Goal: Task Accomplishment & Management: Manage account settings

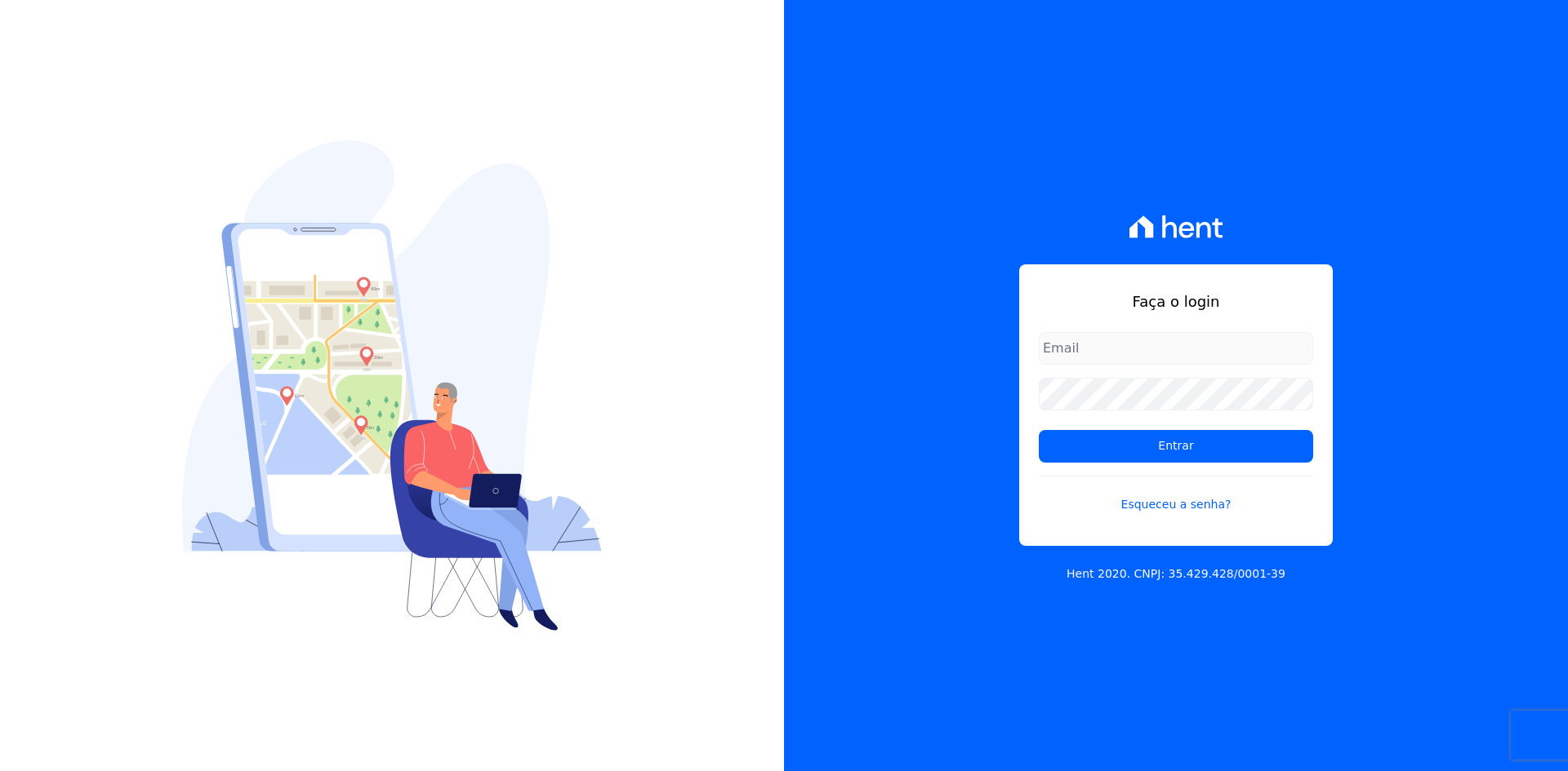
type input "contasareceber@deveck.com.br"
drag, startPoint x: 1492, startPoint y: 510, endPoint x: 1475, endPoint y: 512, distance: 17.1
click at [1489, 511] on div "Faça o login contasareceber@deveck.com.br Entrar Esqueceu a senha? Hent 2020. C…" at bounding box center [1176, 386] width 784 height 771
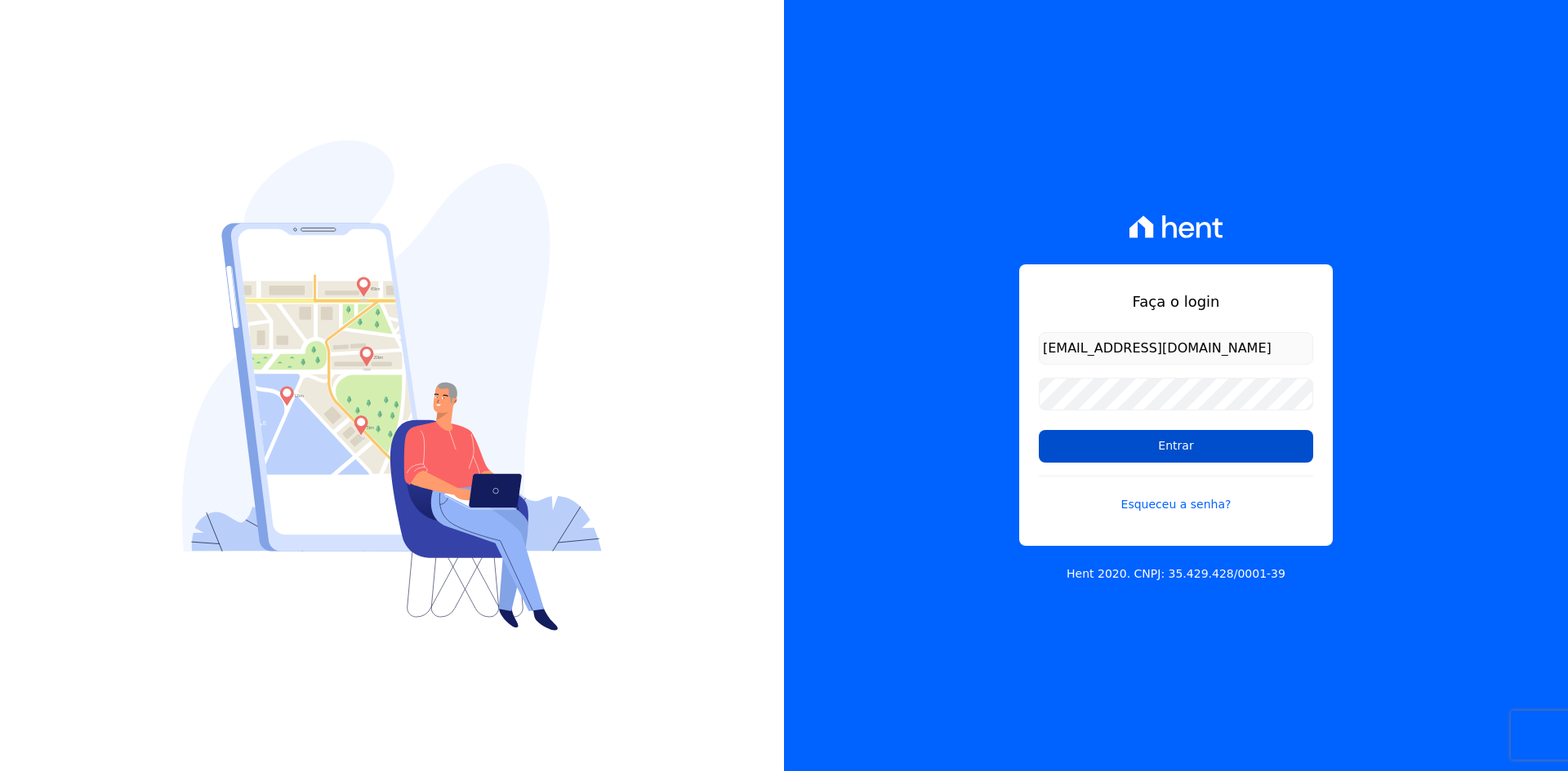
click at [1212, 440] on input "Entrar" at bounding box center [1176, 446] width 275 height 33
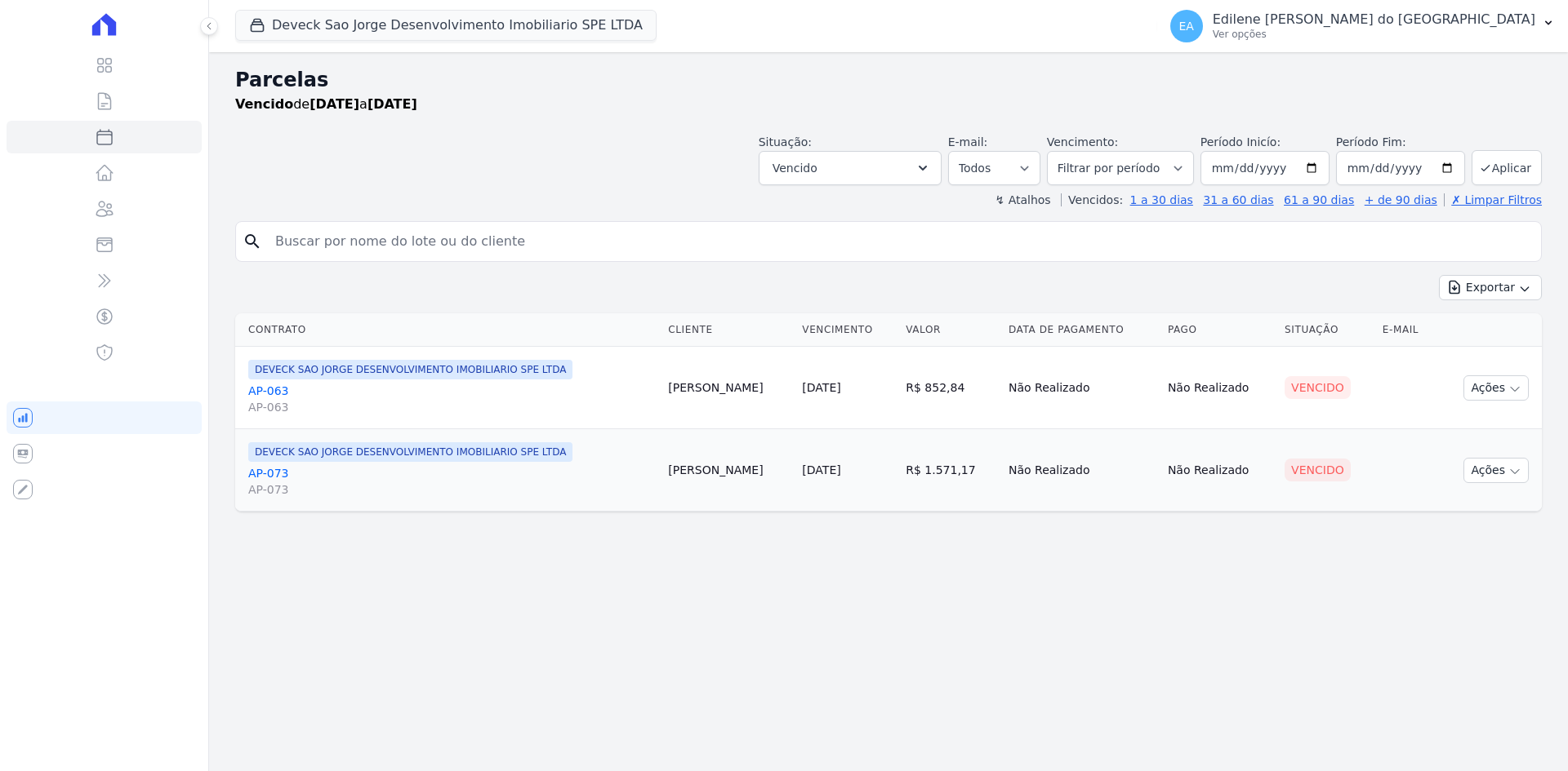
select select
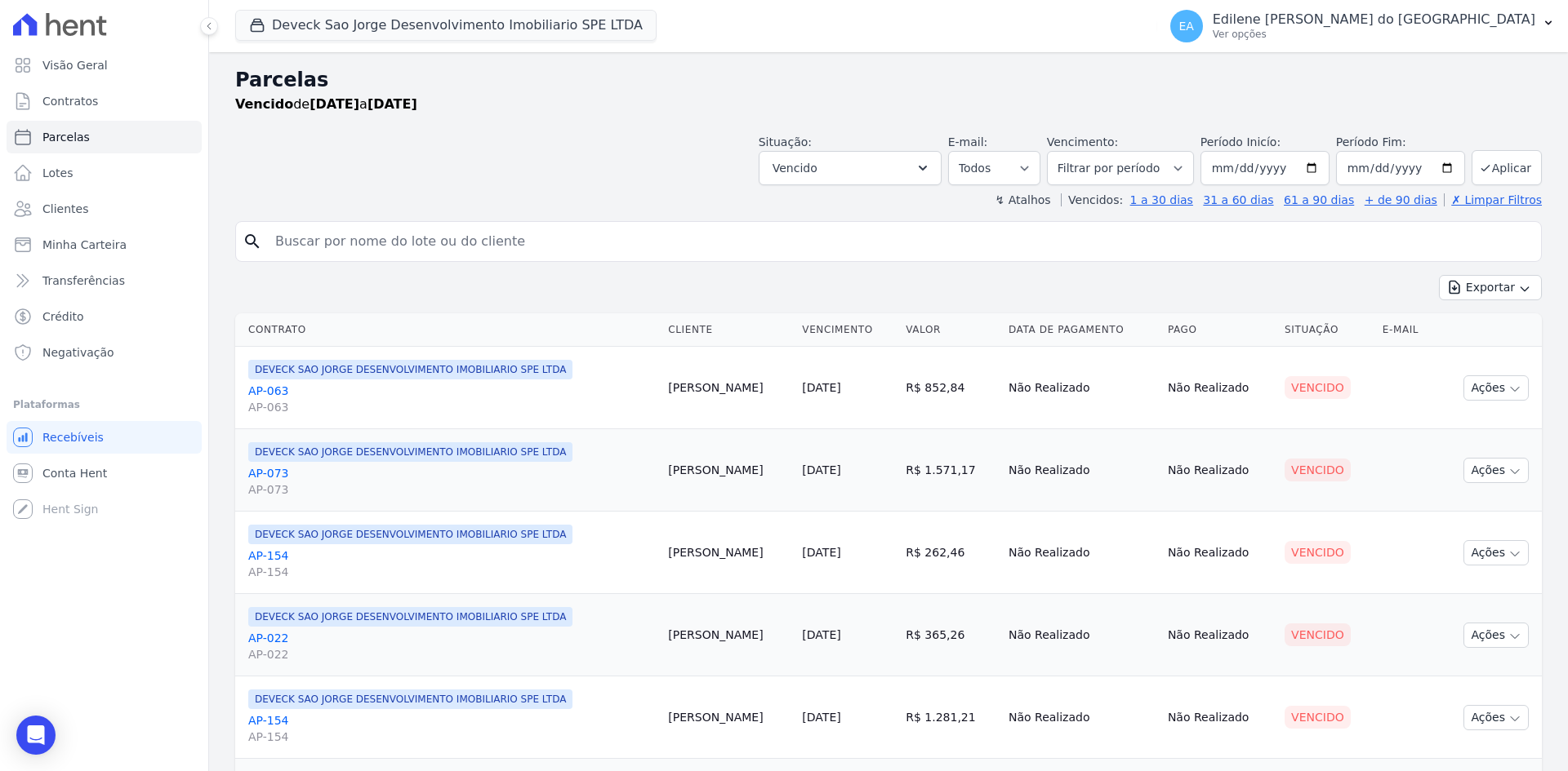
click at [353, 244] on input "search" at bounding box center [900, 242] width 1269 height 33
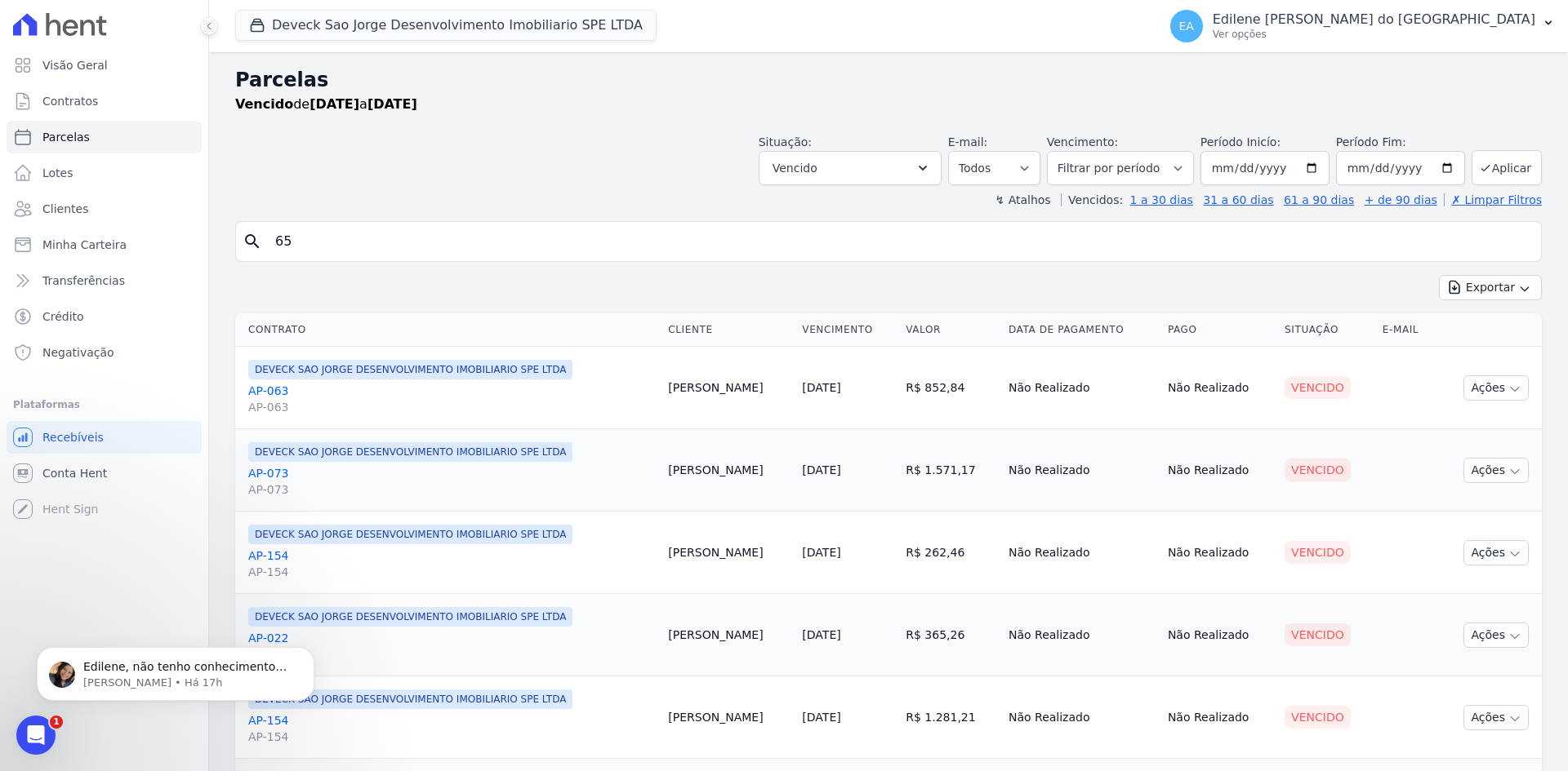
type input "65"
select select
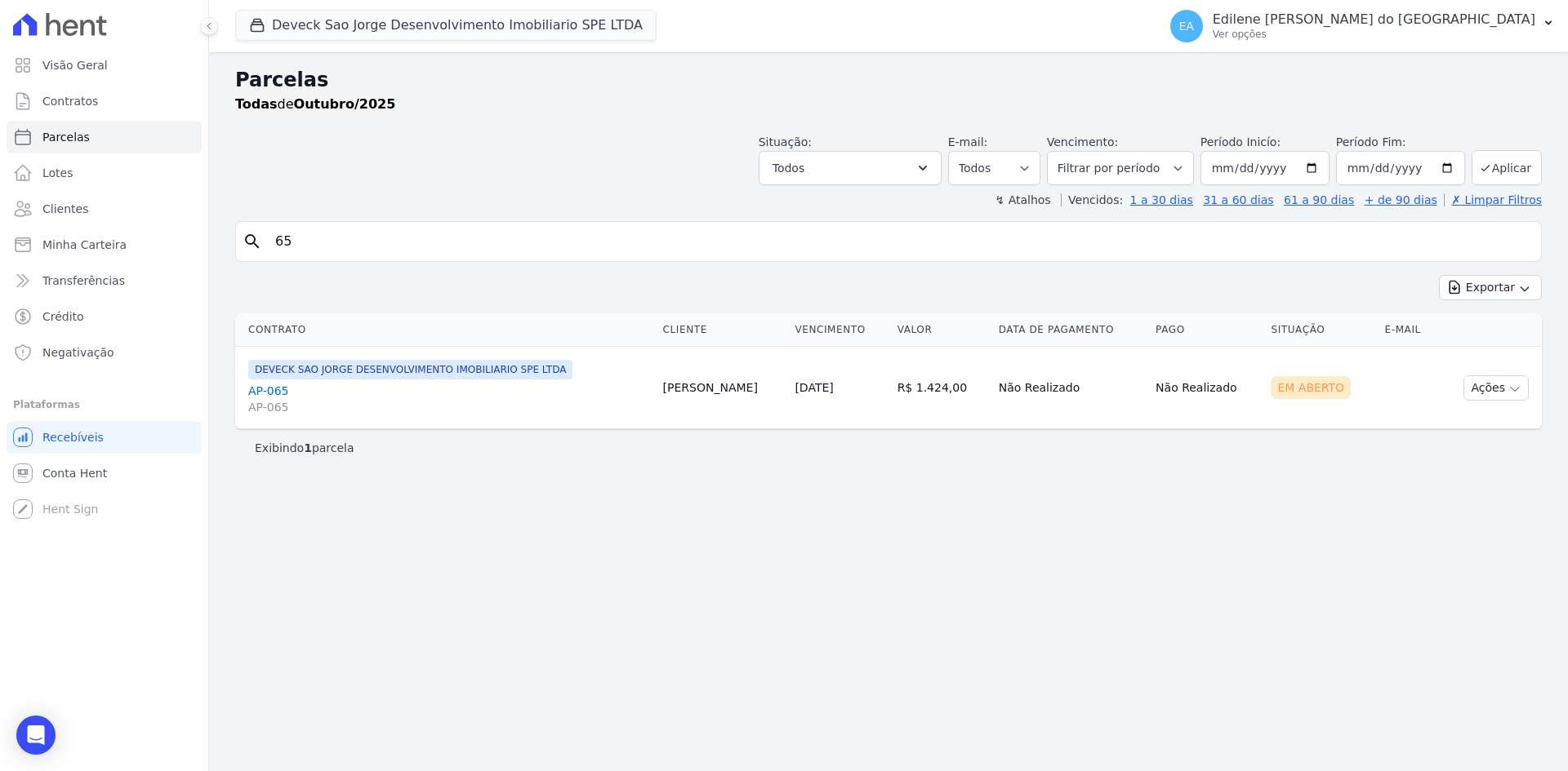
click at [272, 394] on link "AP-065 AP-065" at bounding box center [449, 399] width 402 height 33
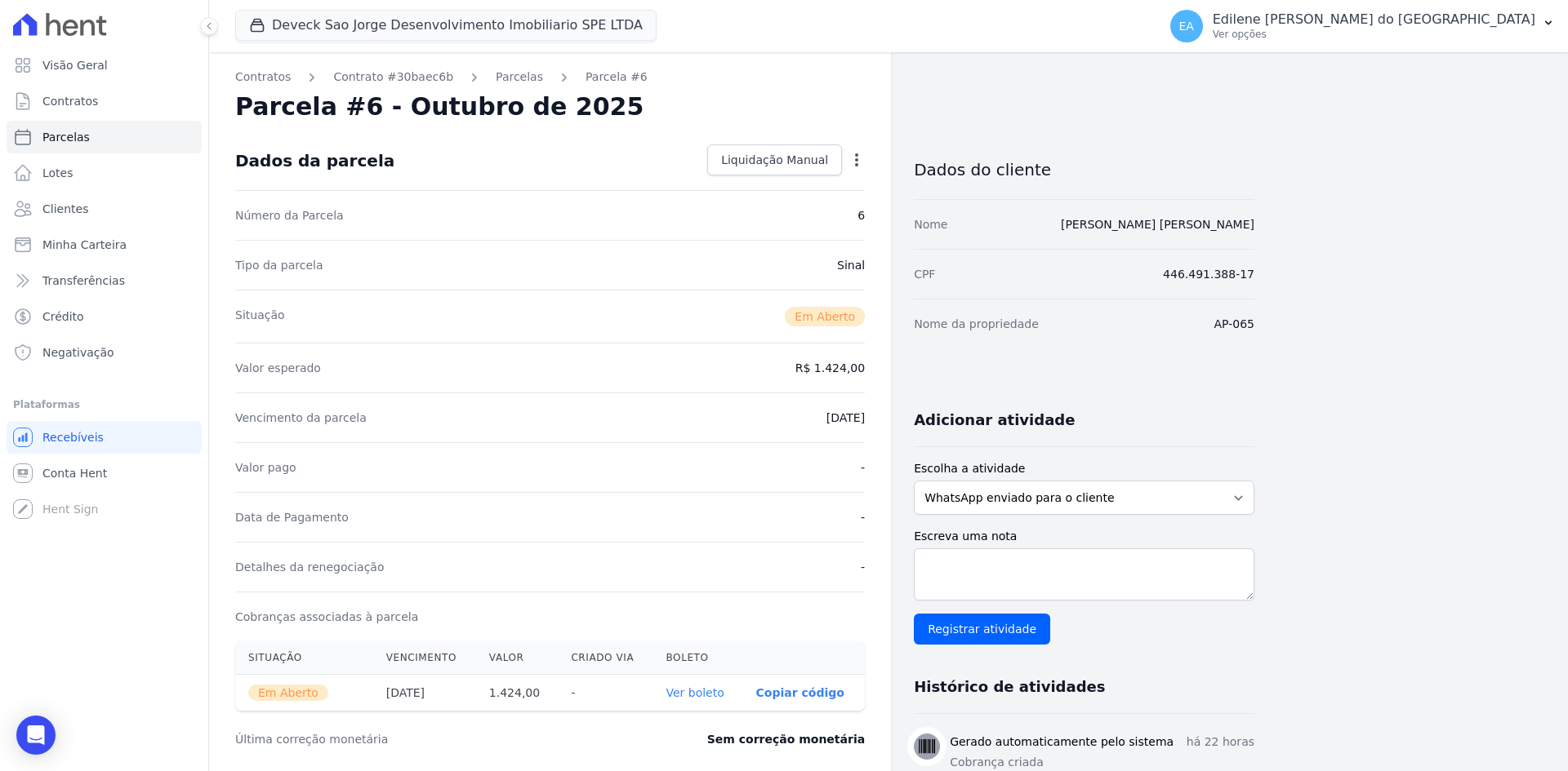
select select
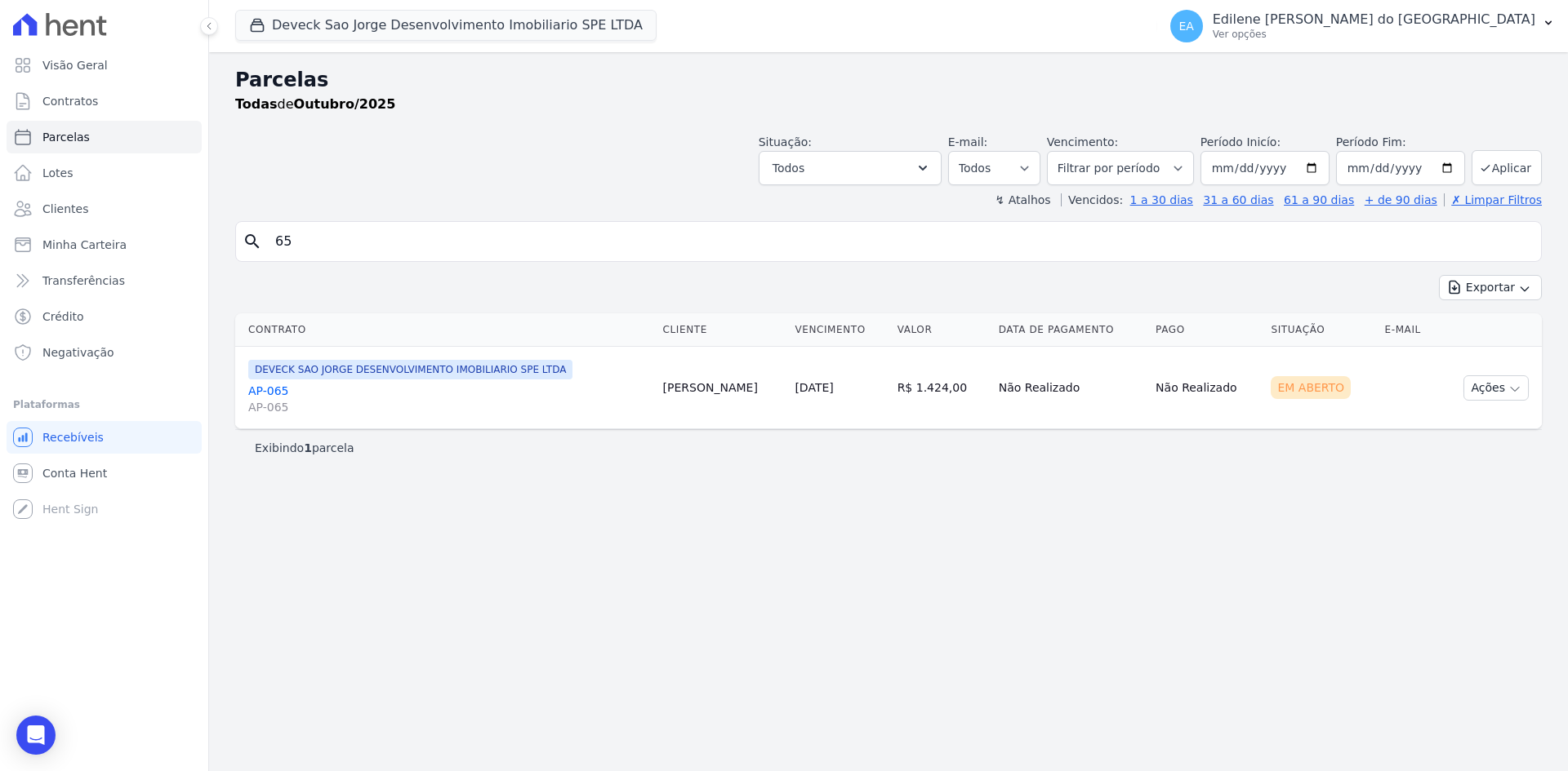
click at [275, 391] on link "AP-065 AP-065" at bounding box center [449, 399] width 402 height 33
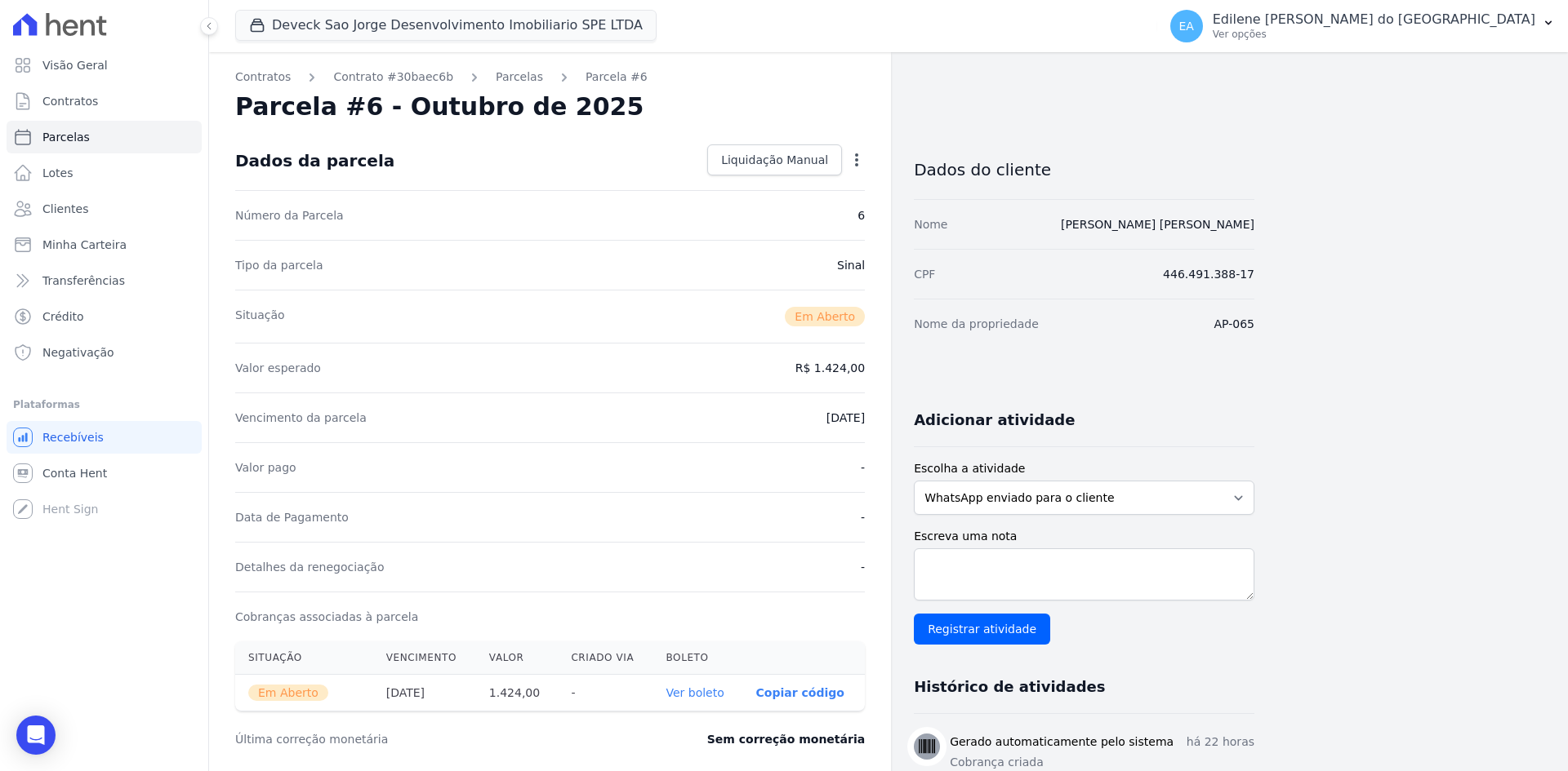
select select
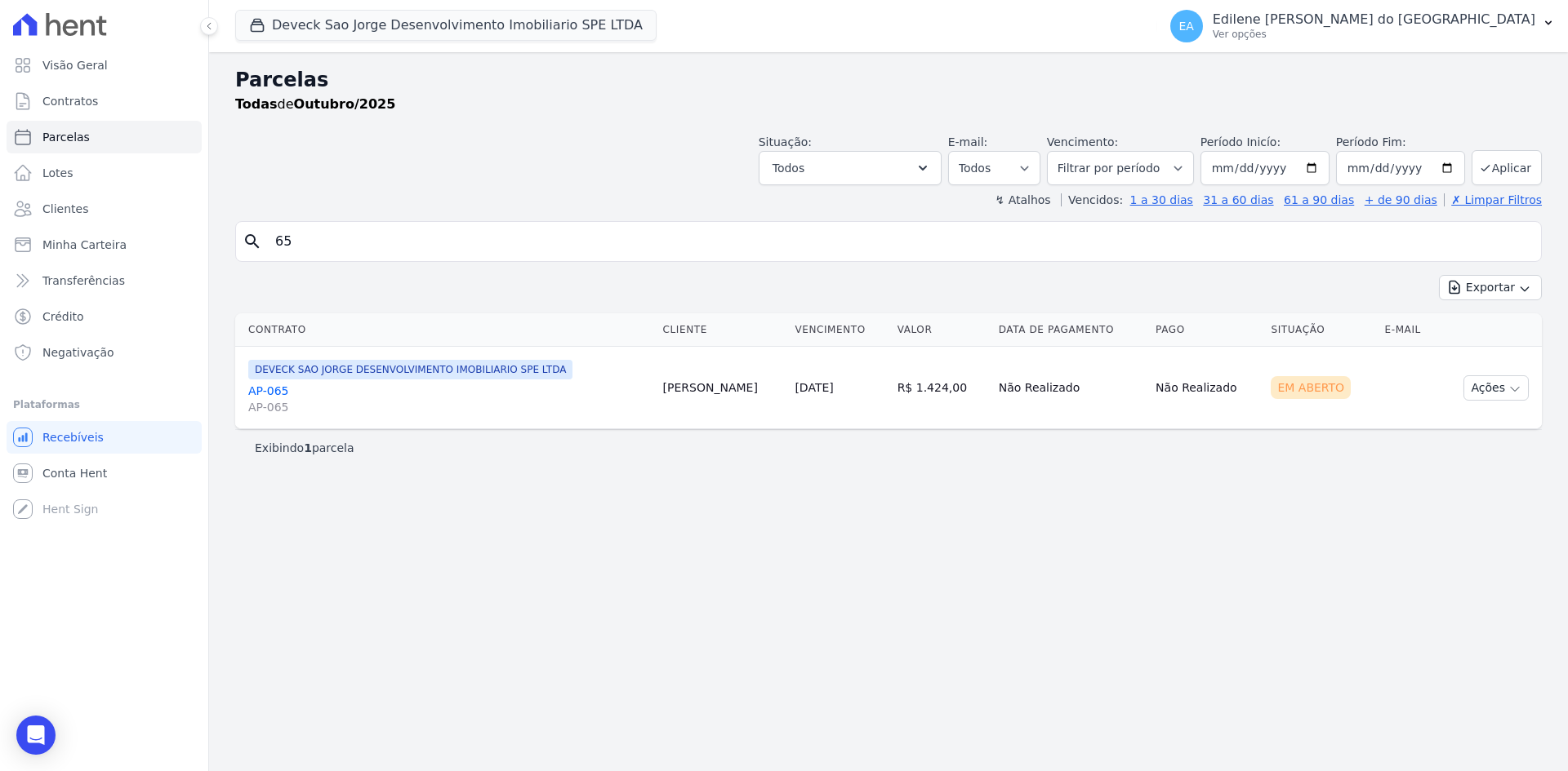
select select
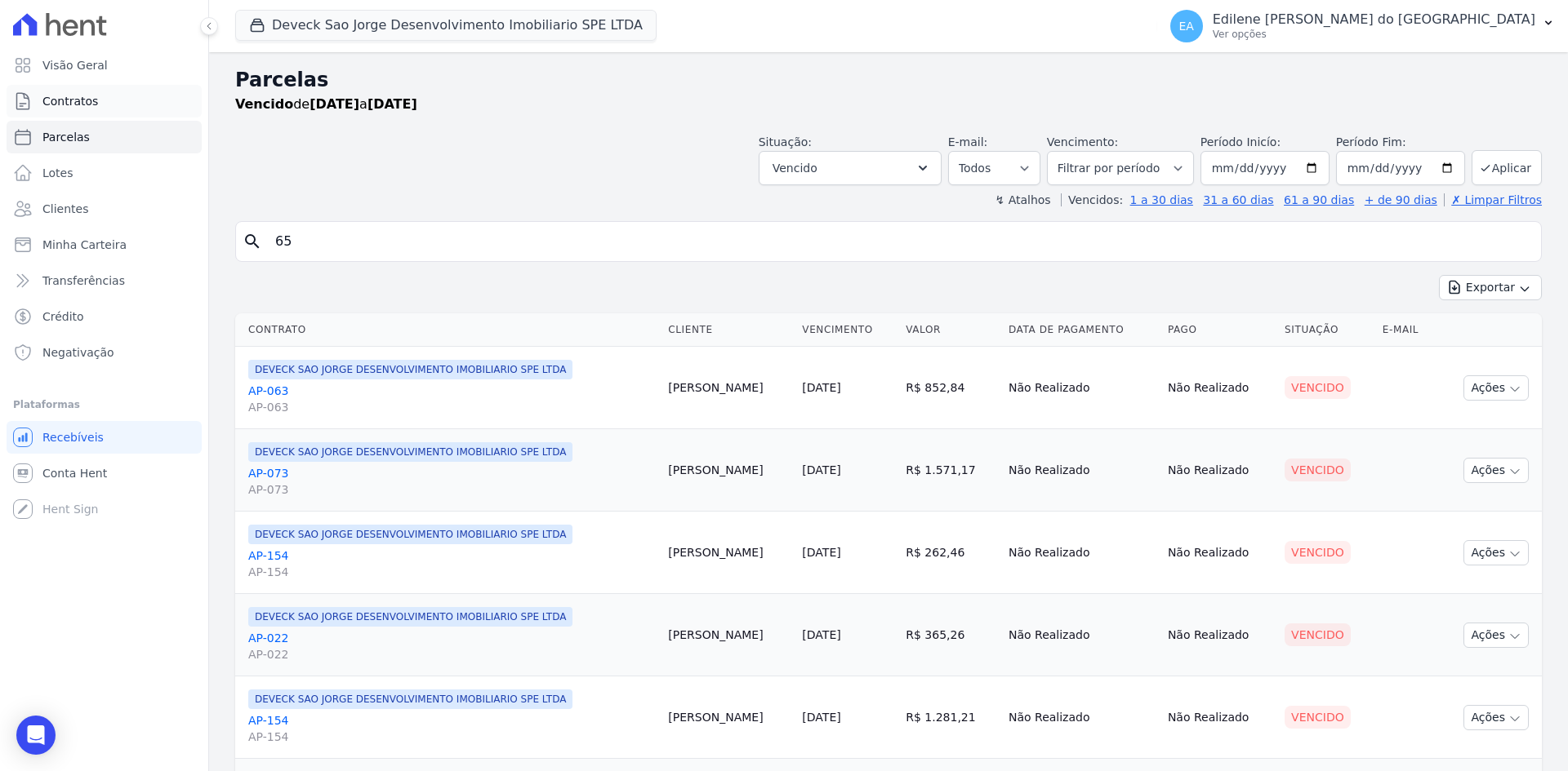
drag, startPoint x: 83, startPoint y: 105, endPoint x: 98, endPoint y: 107, distance: 15.1
click at [83, 104] on span "Contratos" at bounding box center [70, 101] width 55 height 16
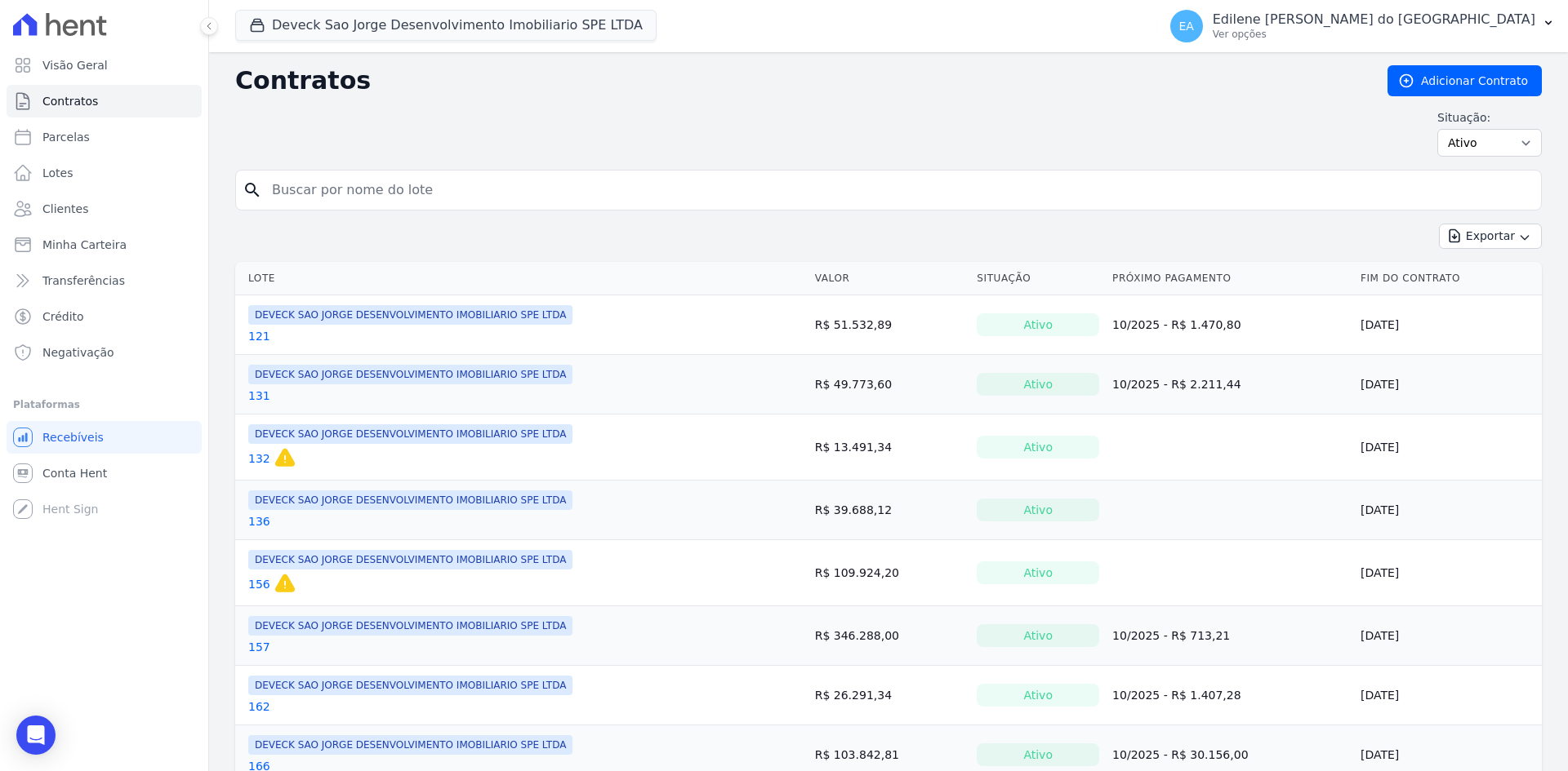
click at [395, 198] on input "search" at bounding box center [898, 190] width 1272 height 33
type input "65"
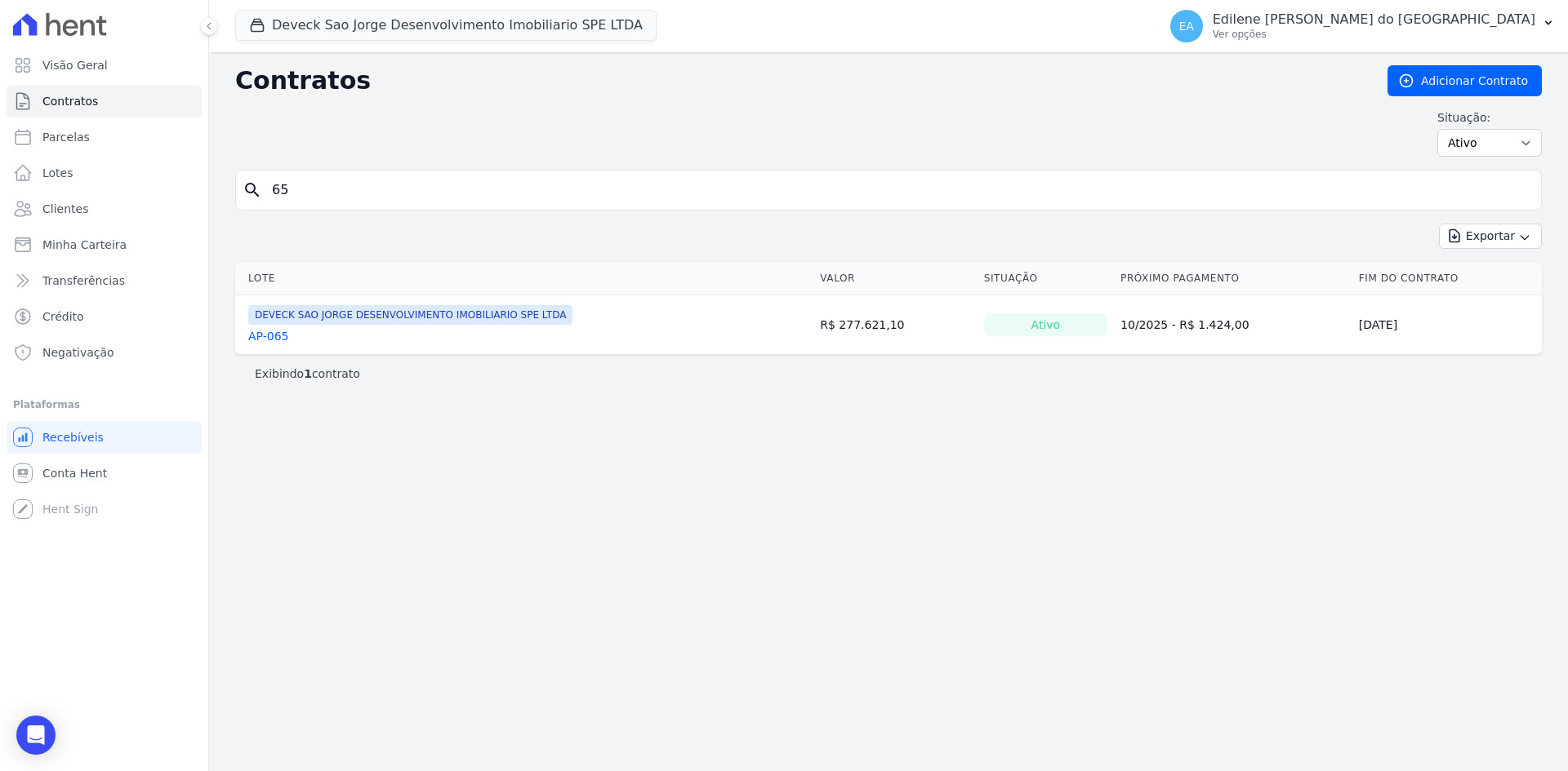
click at [266, 336] on link "AP-065" at bounding box center [268, 336] width 41 height 16
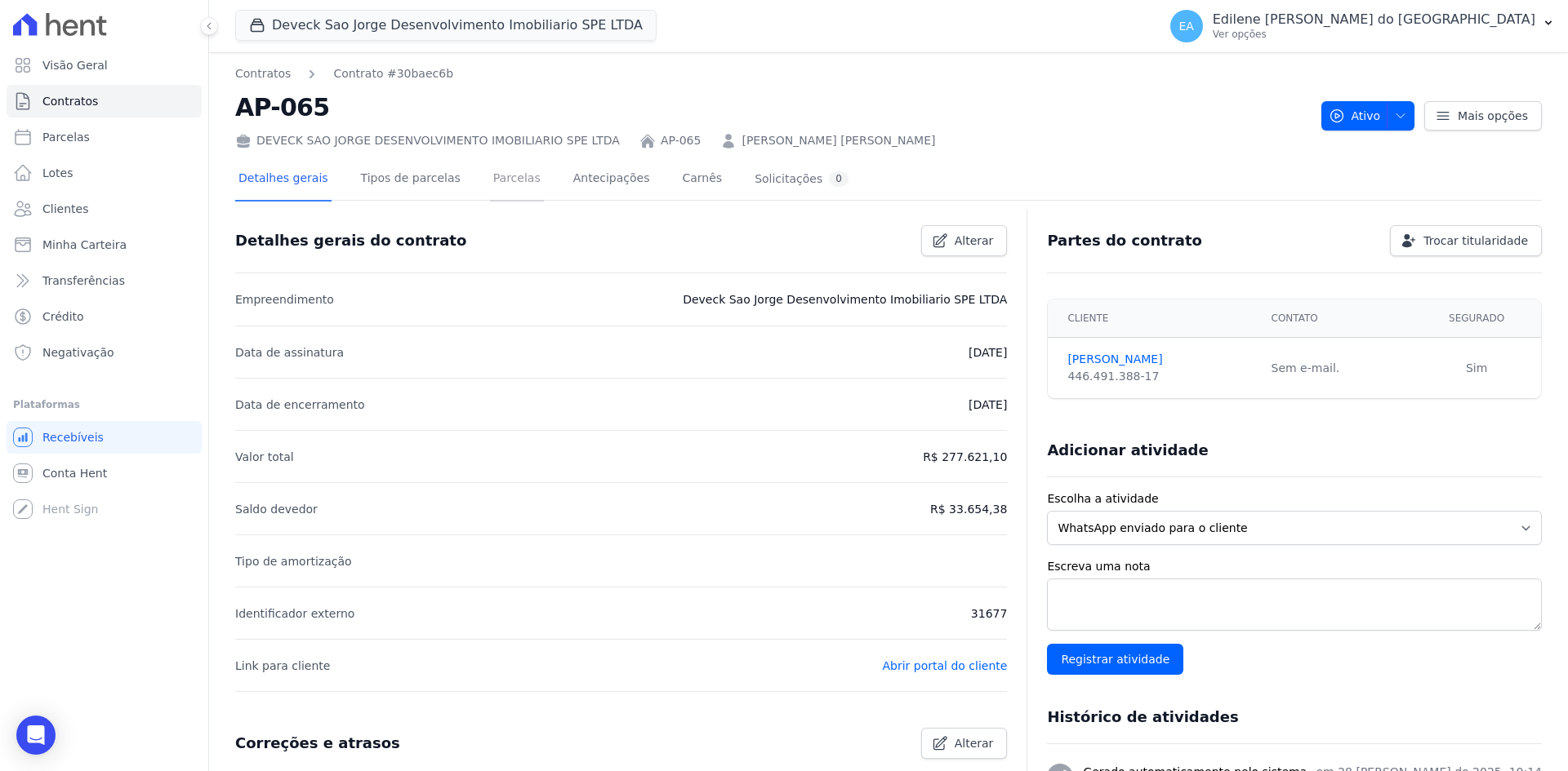
click at [504, 176] on link "Parcelas" at bounding box center [517, 180] width 54 height 43
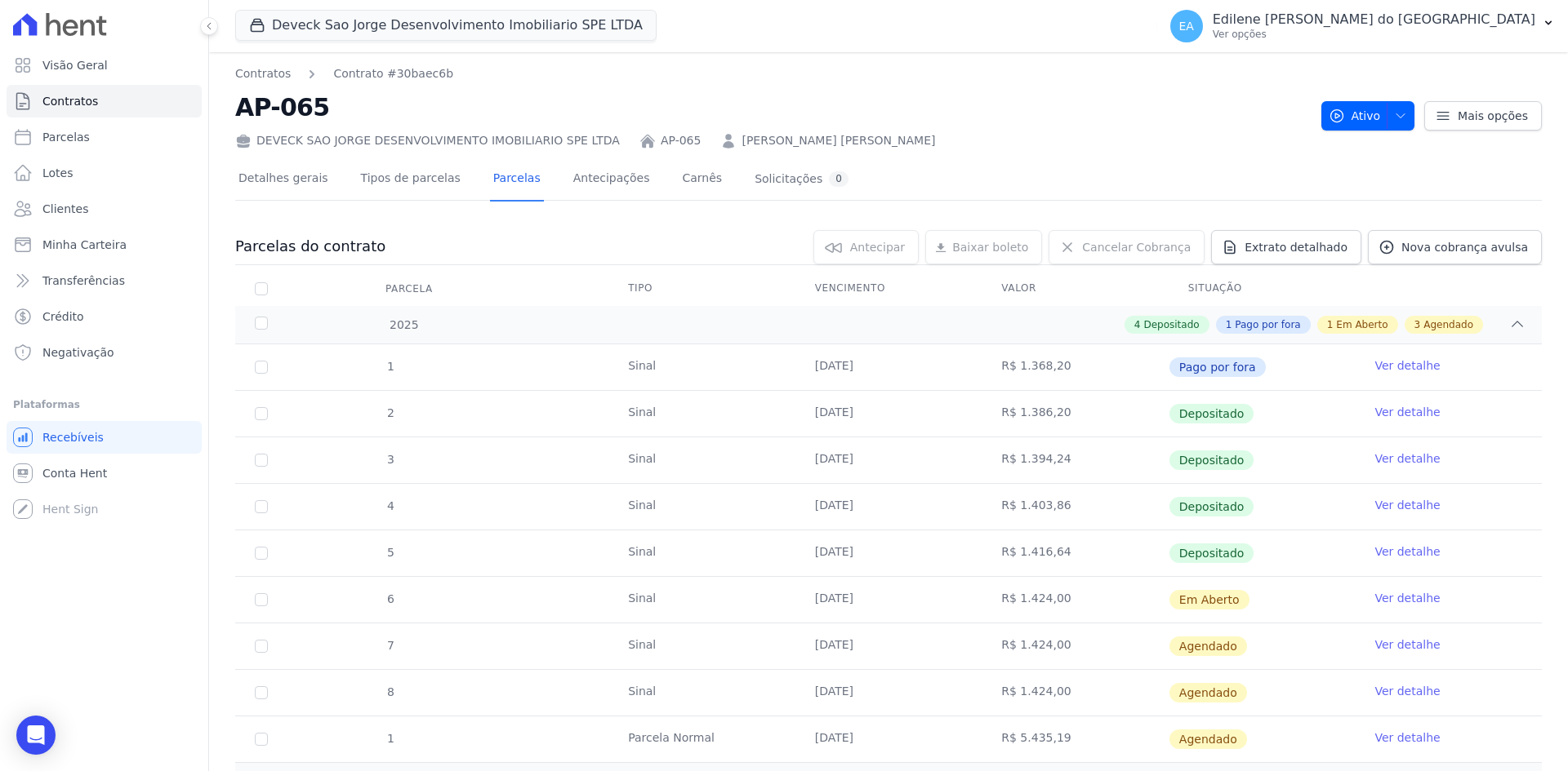
scroll to position [116, 0]
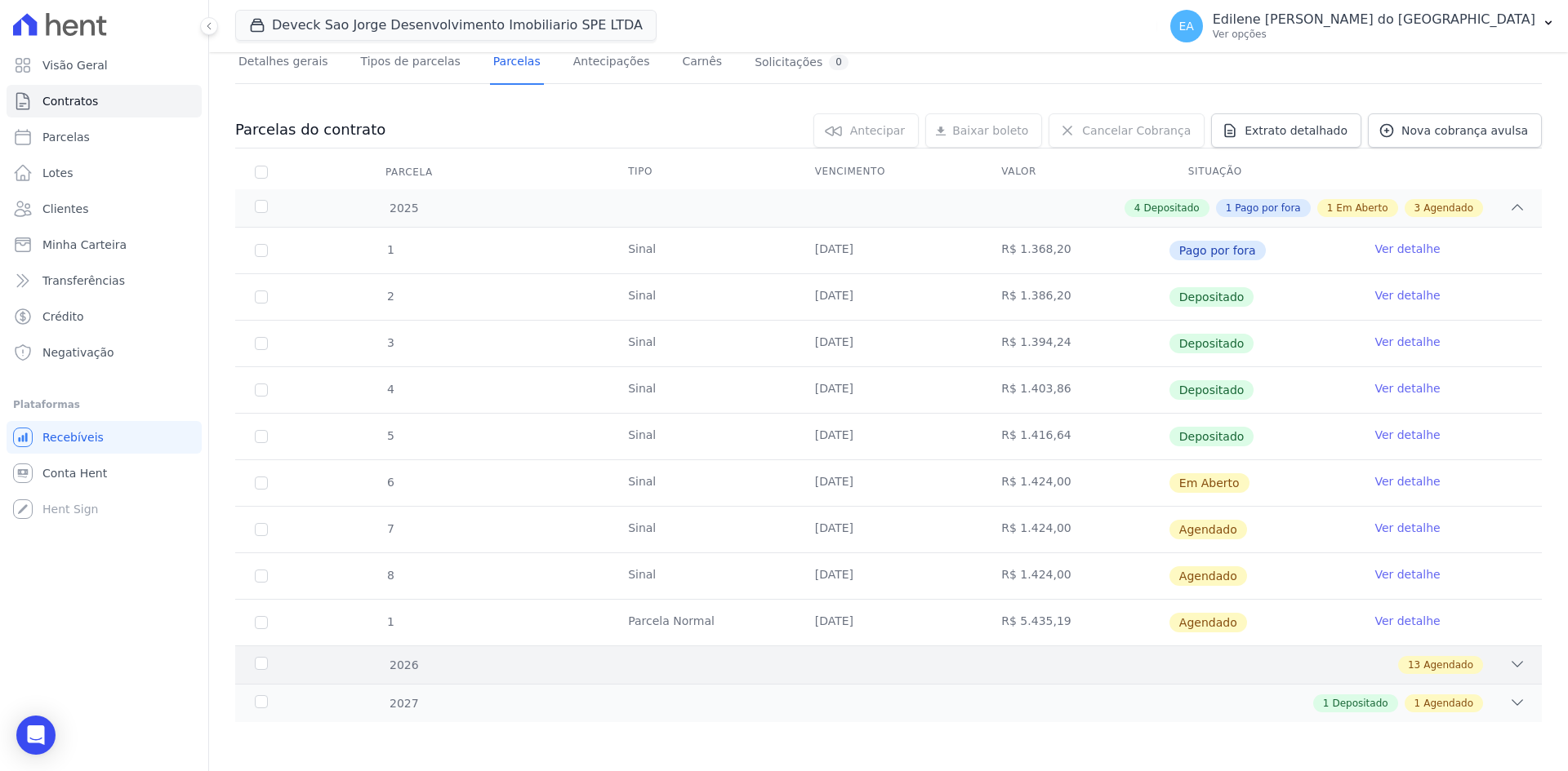
click at [257, 668] on div "2026" at bounding box center [310, 665] width 118 height 17
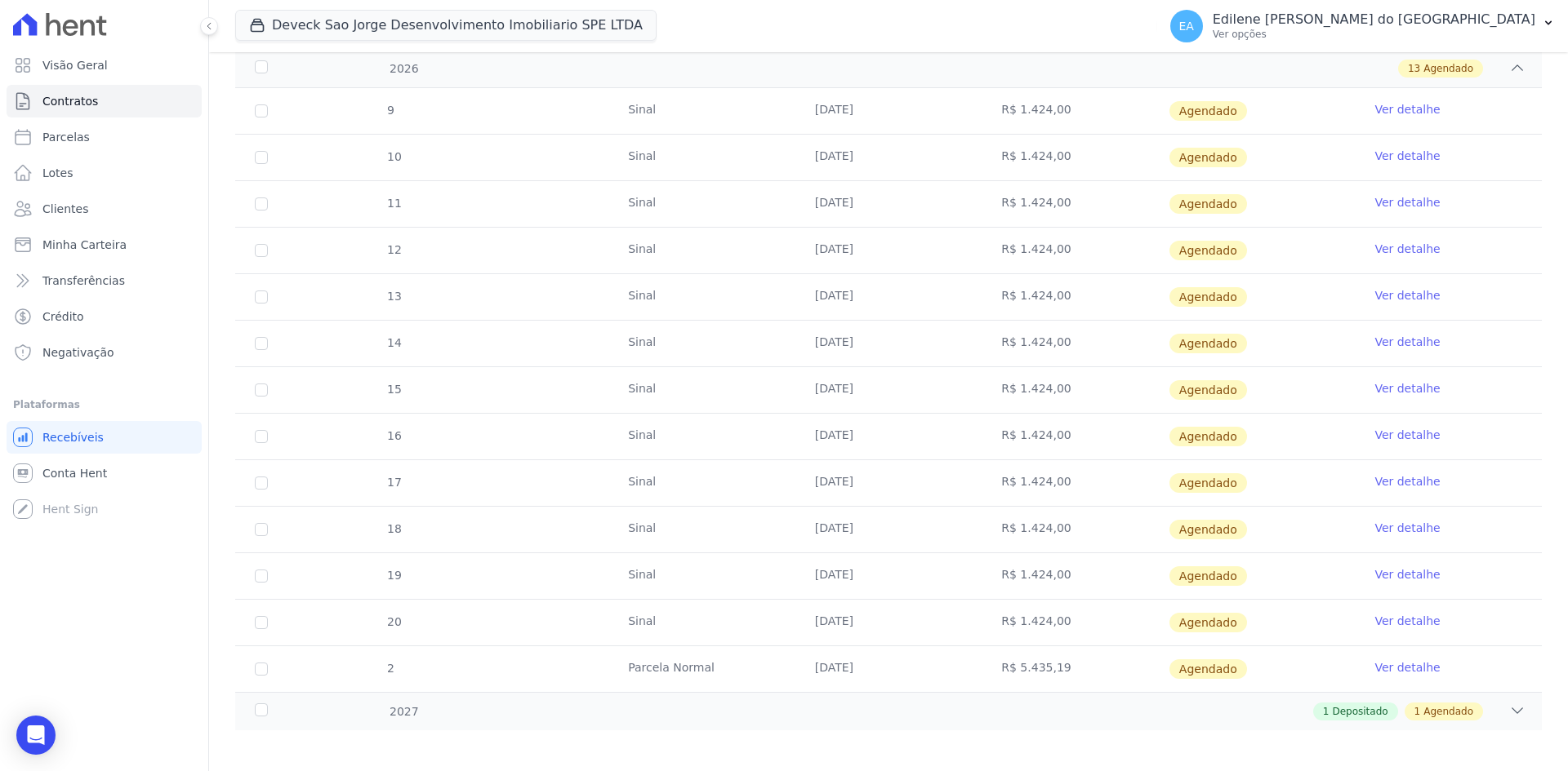
scroll to position [721, 0]
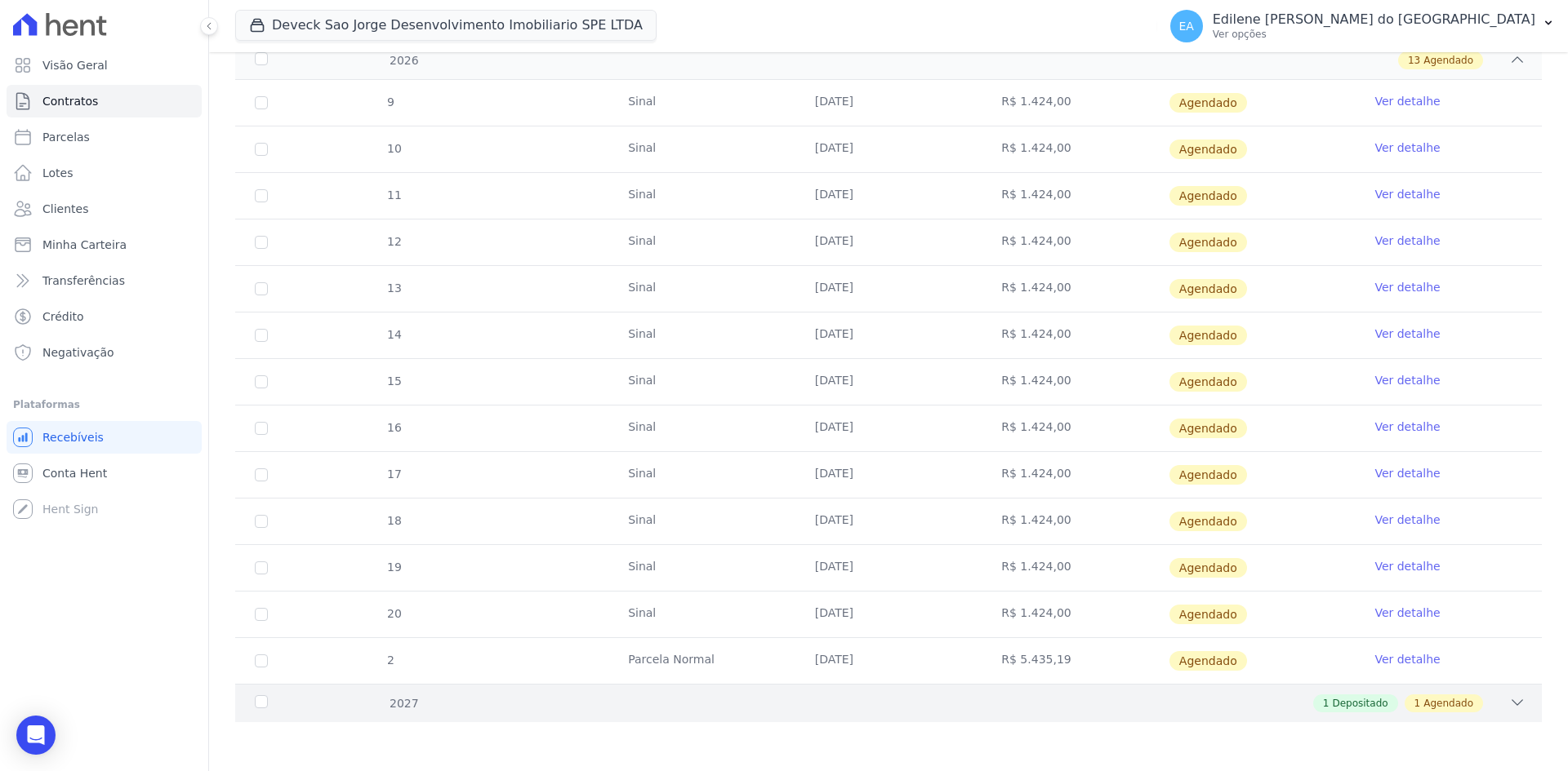
click at [266, 701] on div "2027" at bounding box center [310, 703] width 118 height 17
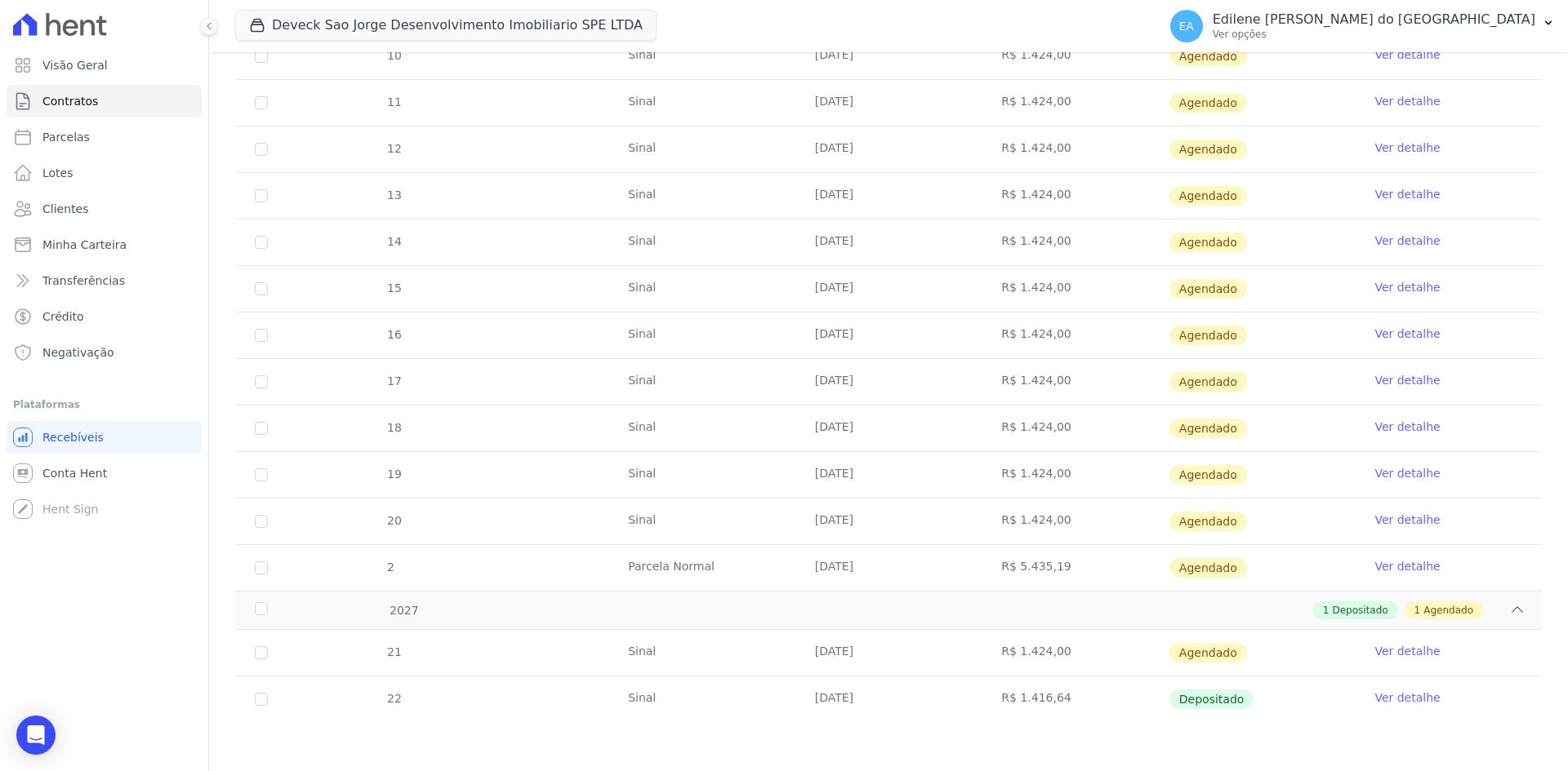
click at [1411, 697] on link "Ver detalhe" at bounding box center [1406, 698] width 65 height 16
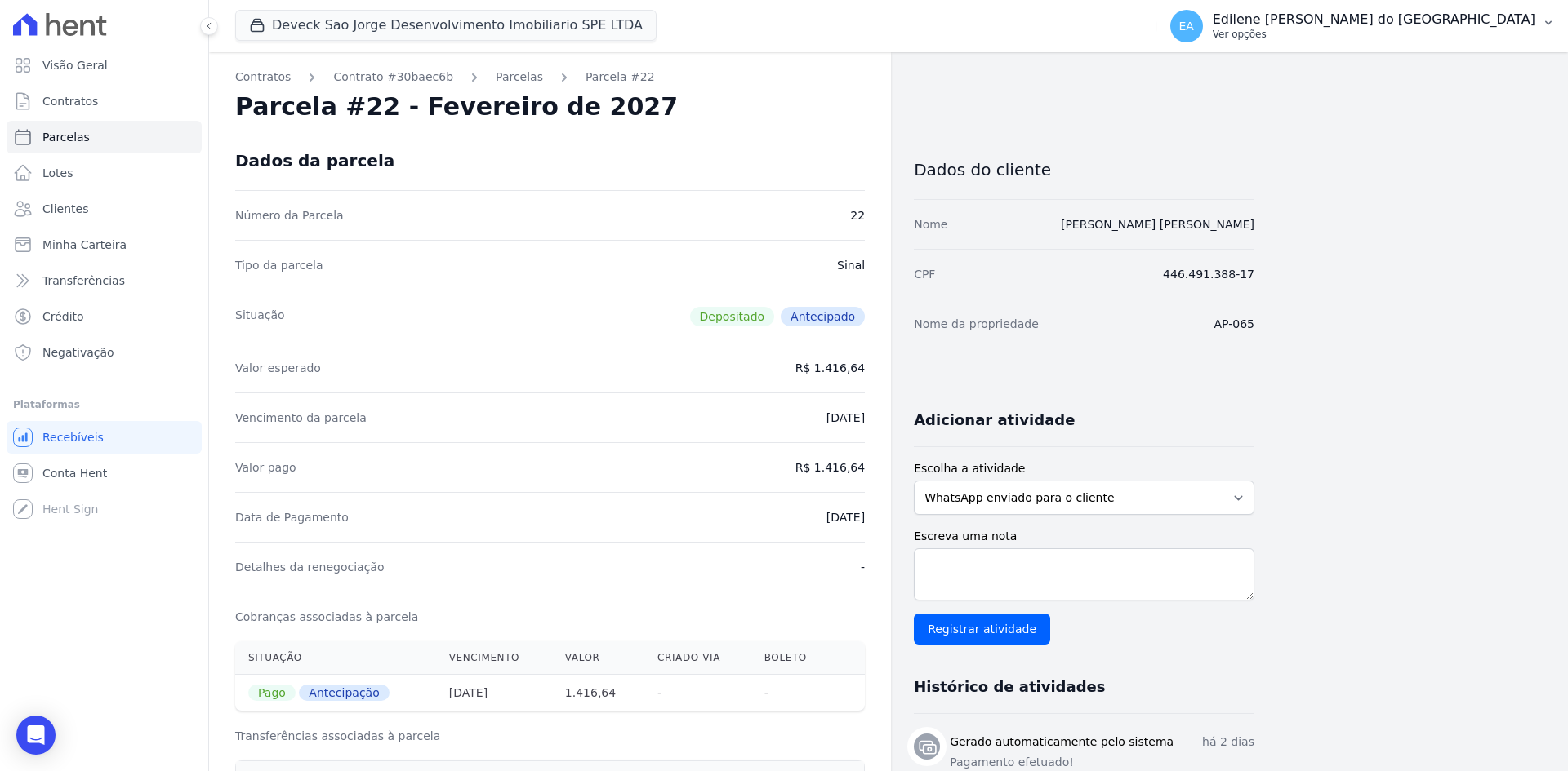
click at [1321, 35] on p "Ver opções" at bounding box center [1373, 34] width 322 height 13
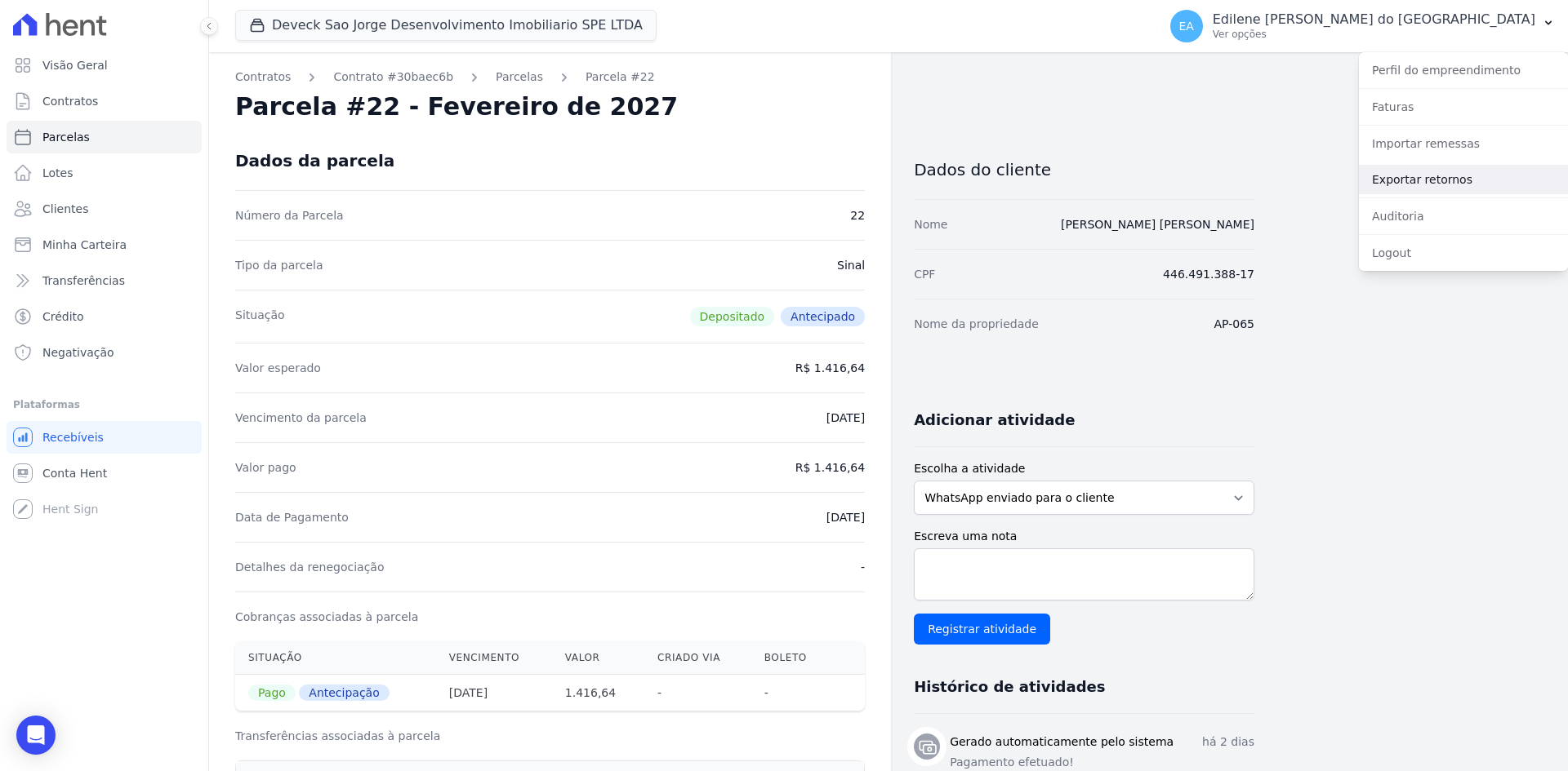
click at [1399, 181] on link "Exportar retornos" at bounding box center [1462, 180] width 209 height 30
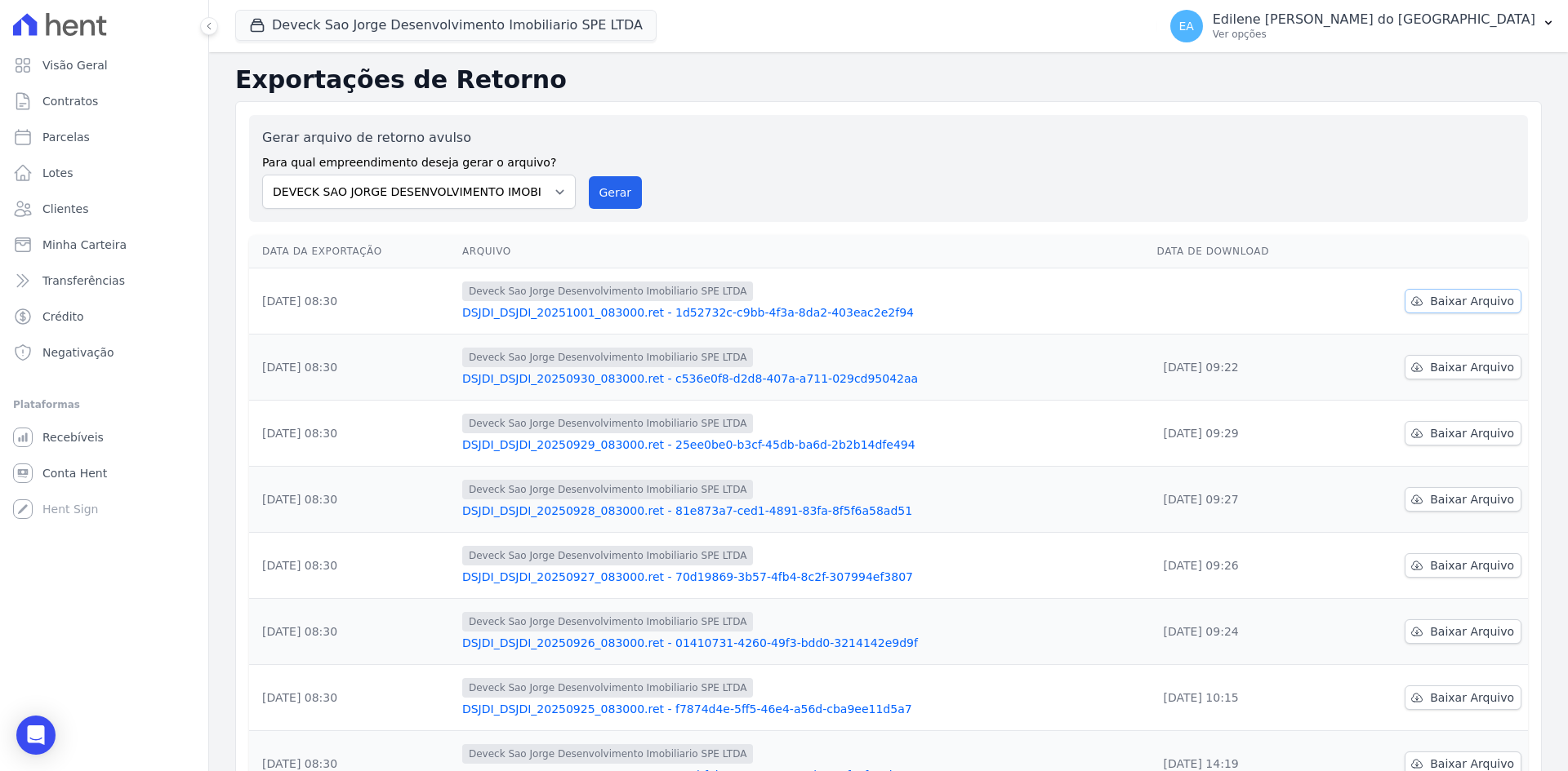
click at [1459, 303] on span "Baixar Arquivo" at bounding box center [1471, 302] width 84 height 16
click at [1301, 36] on p "Ver opções" at bounding box center [1373, 34] width 322 height 13
click at [1411, 144] on link "Importar remessas" at bounding box center [1462, 144] width 209 height 30
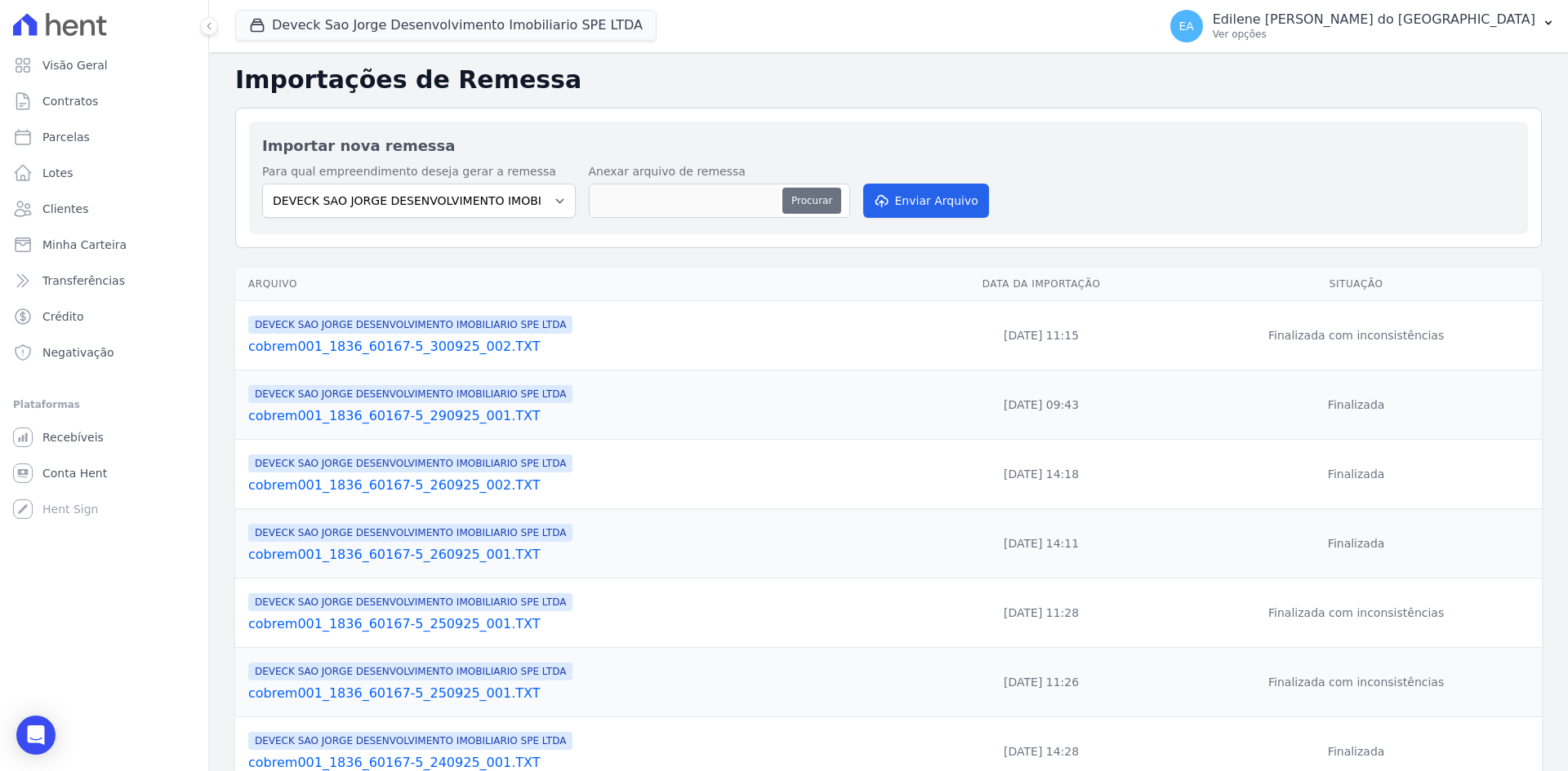
click at [806, 201] on button "Procurar" at bounding box center [811, 200] width 59 height 26
click at [796, 203] on button "Procurar" at bounding box center [811, 200] width 59 height 26
type input "cobrem001_1836_60167-5_011025_002.TXT"
click at [957, 199] on button "Enviar Arquivo" at bounding box center [926, 200] width 126 height 34
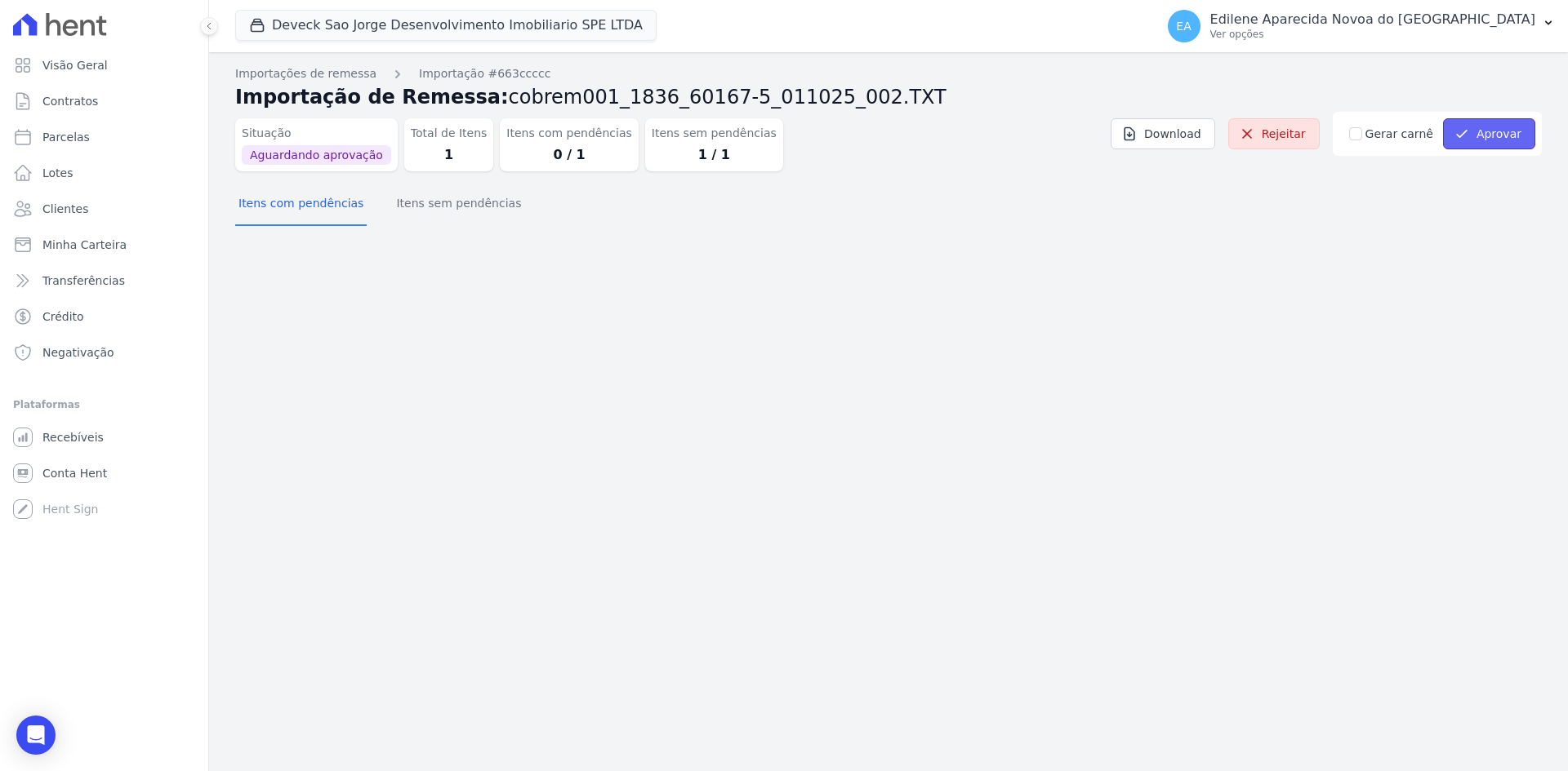
drag, startPoint x: 1512, startPoint y: 132, endPoint x: 1464, endPoint y: 150, distance: 51.3
click at [1511, 132] on button "Aprovar" at bounding box center [1489, 134] width 92 height 31
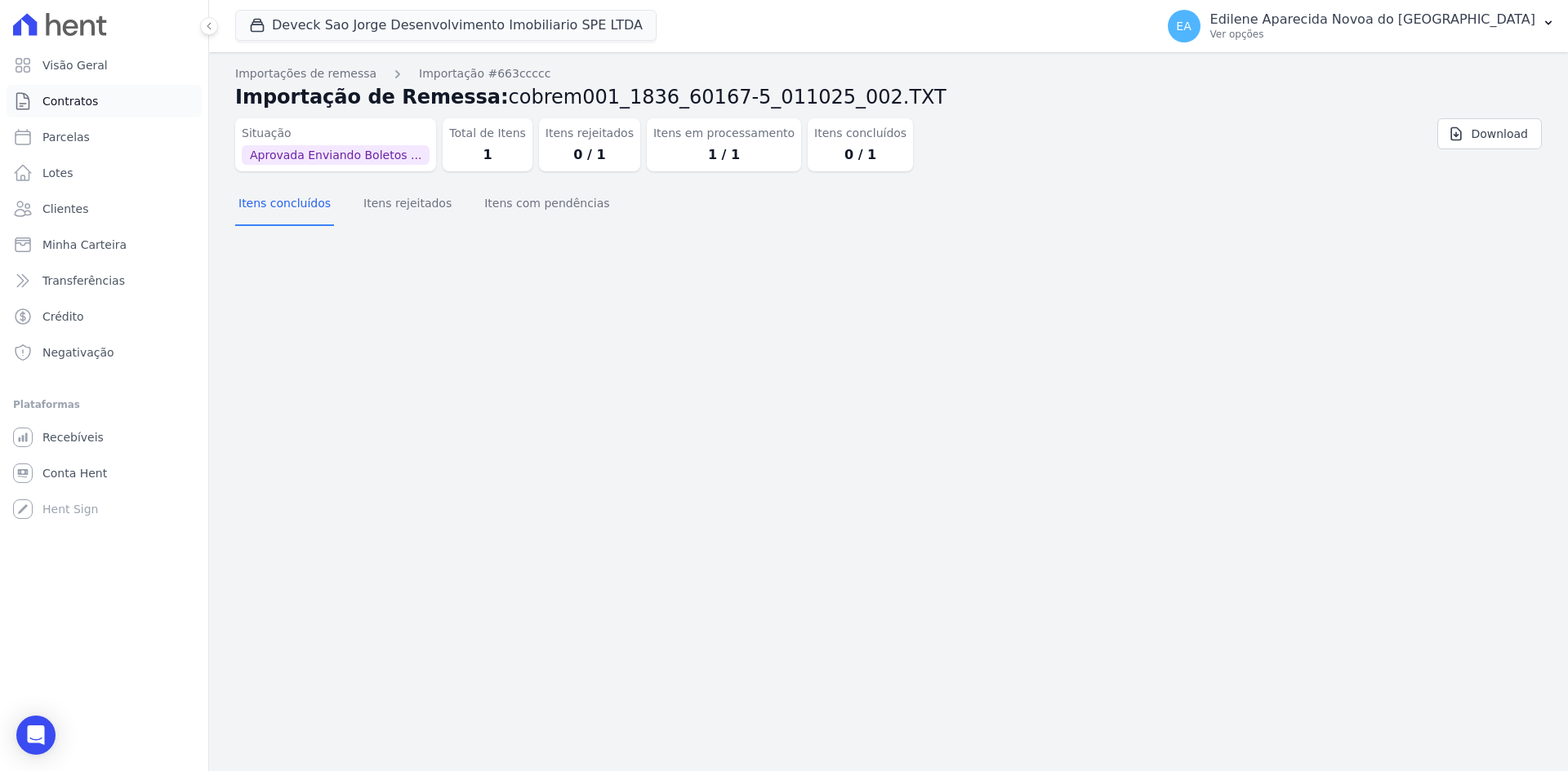
click at [78, 101] on span "Contratos" at bounding box center [70, 101] width 55 height 16
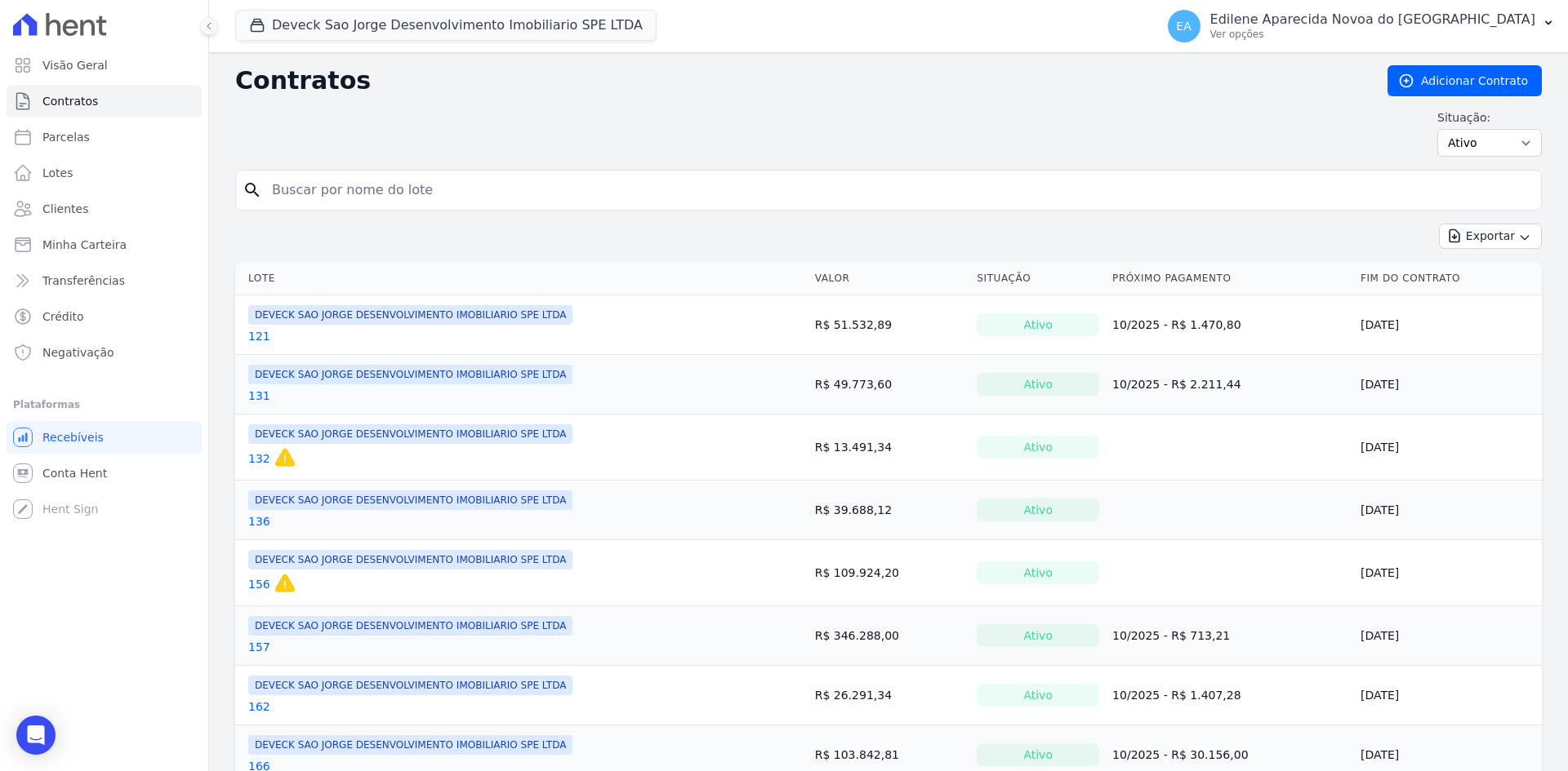
click at [423, 187] on input "search" at bounding box center [898, 190] width 1272 height 33
type input "65"
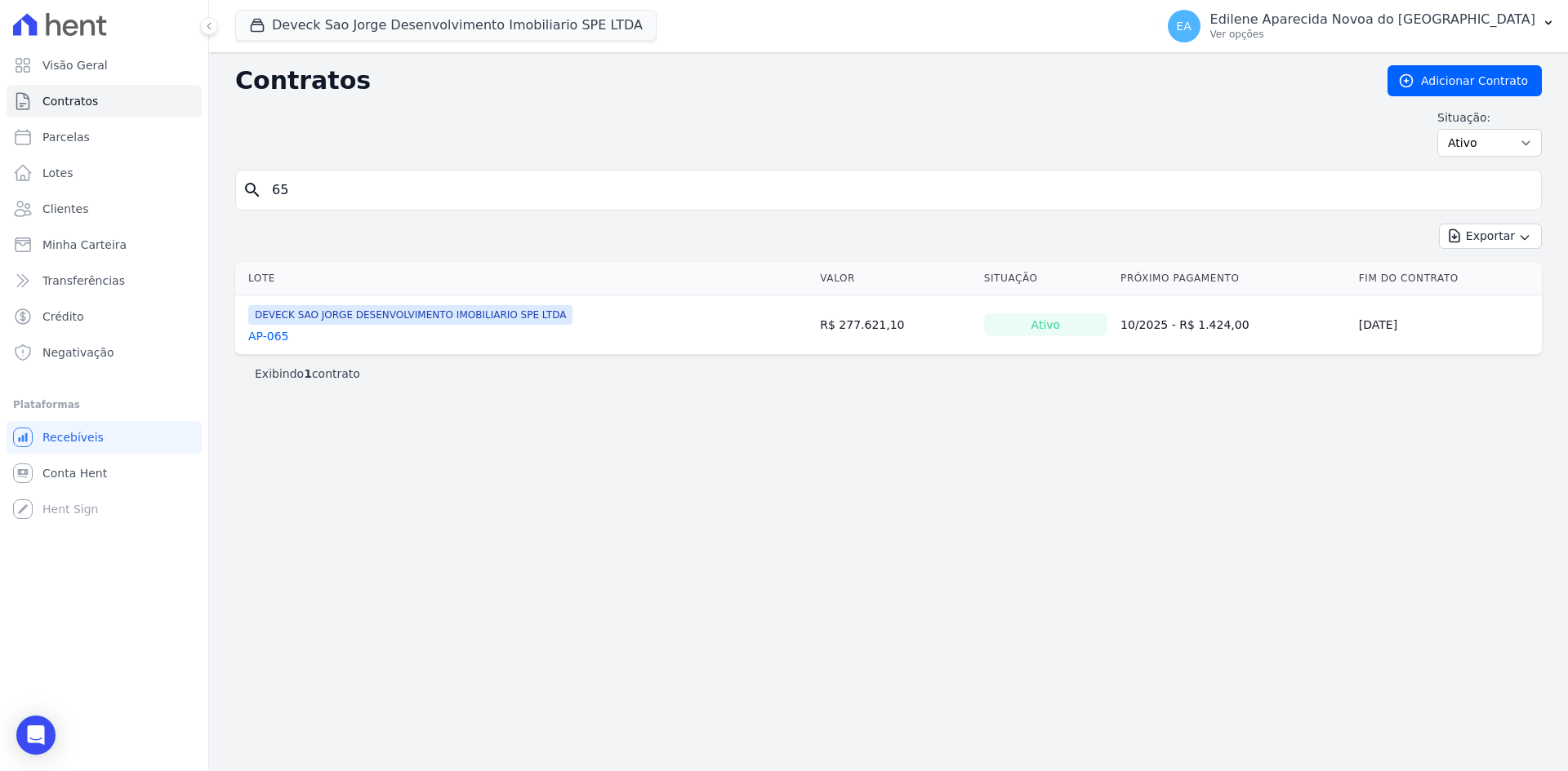
click at [282, 338] on link "AP-065" at bounding box center [268, 336] width 41 height 16
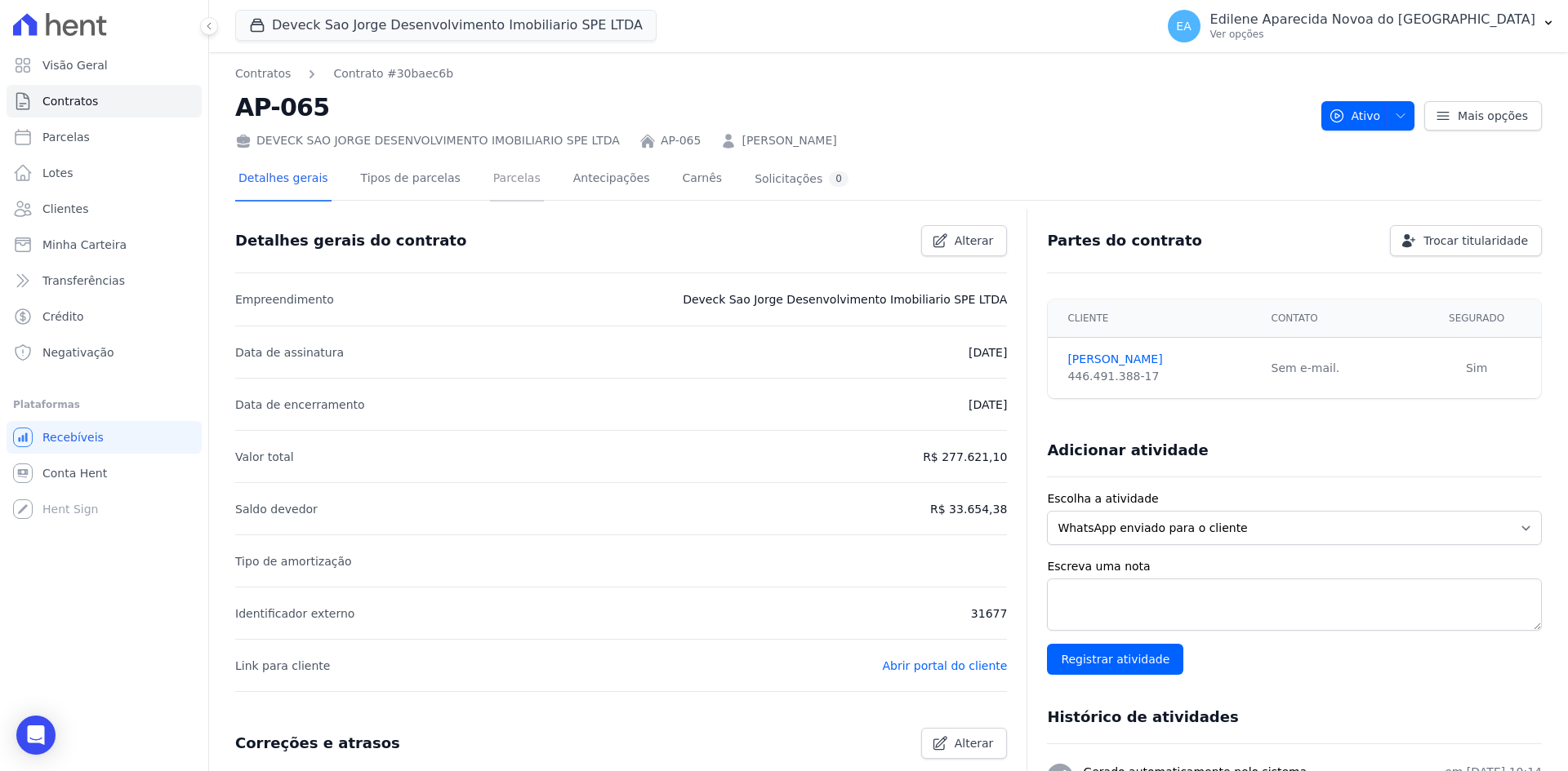
click at [506, 177] on link "Parcelas" at bounding box center [517, 180] width 54 height 43
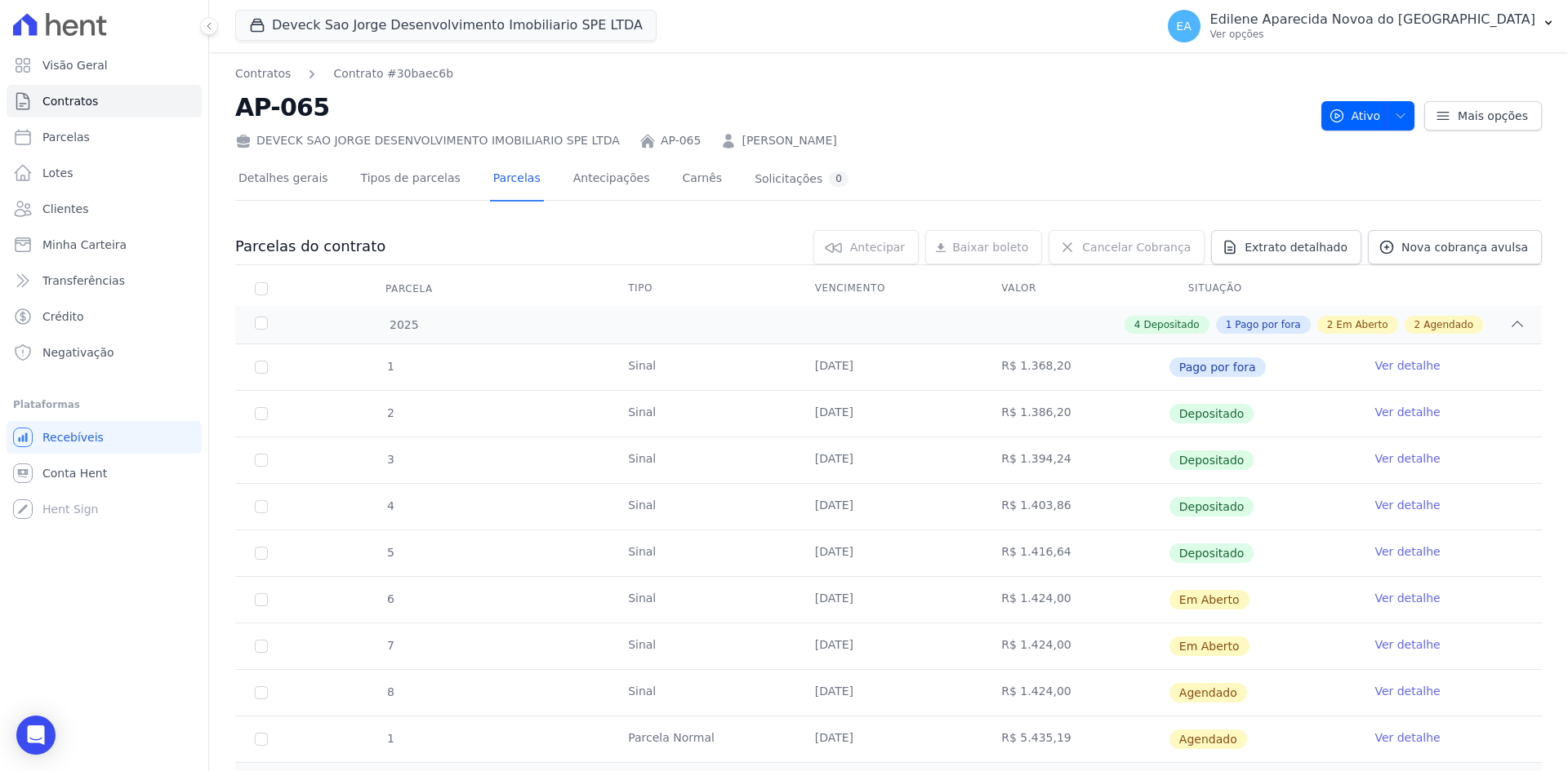
scroll to position [116, 0]
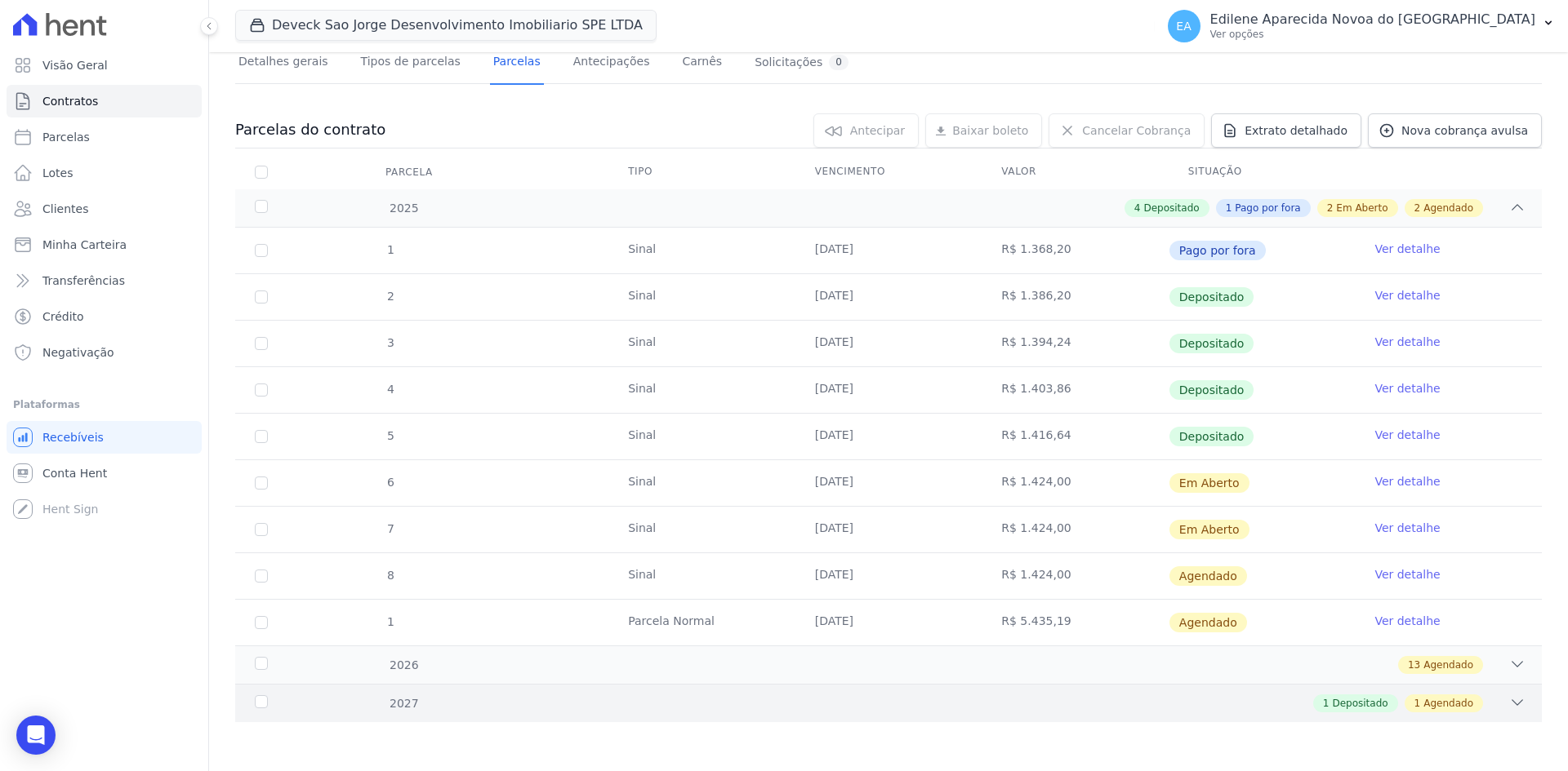
click at [264, 702] on div "2027" at bounding box center [310, 703] width 118 height 17
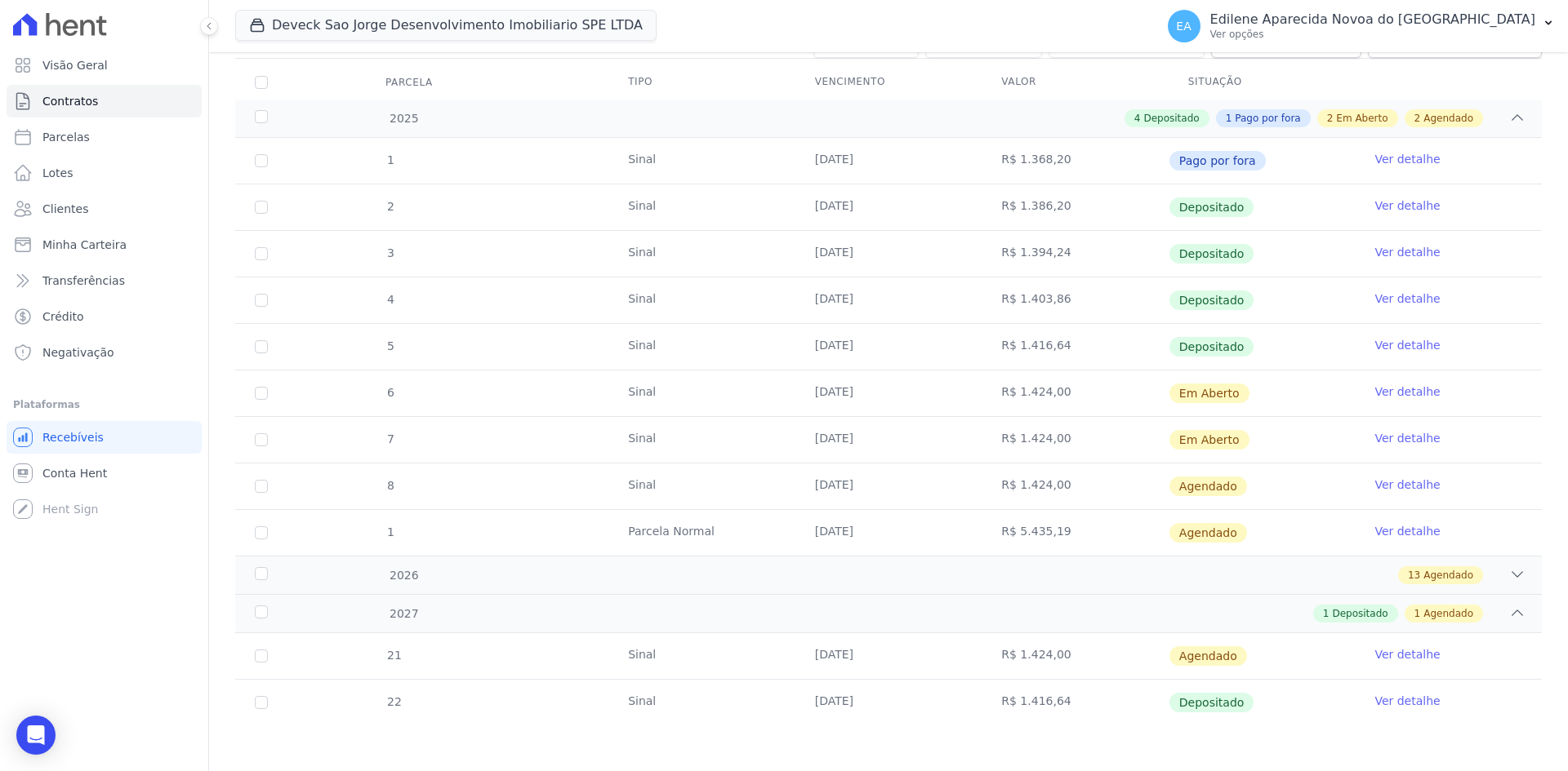
scroll to position [209, 0]
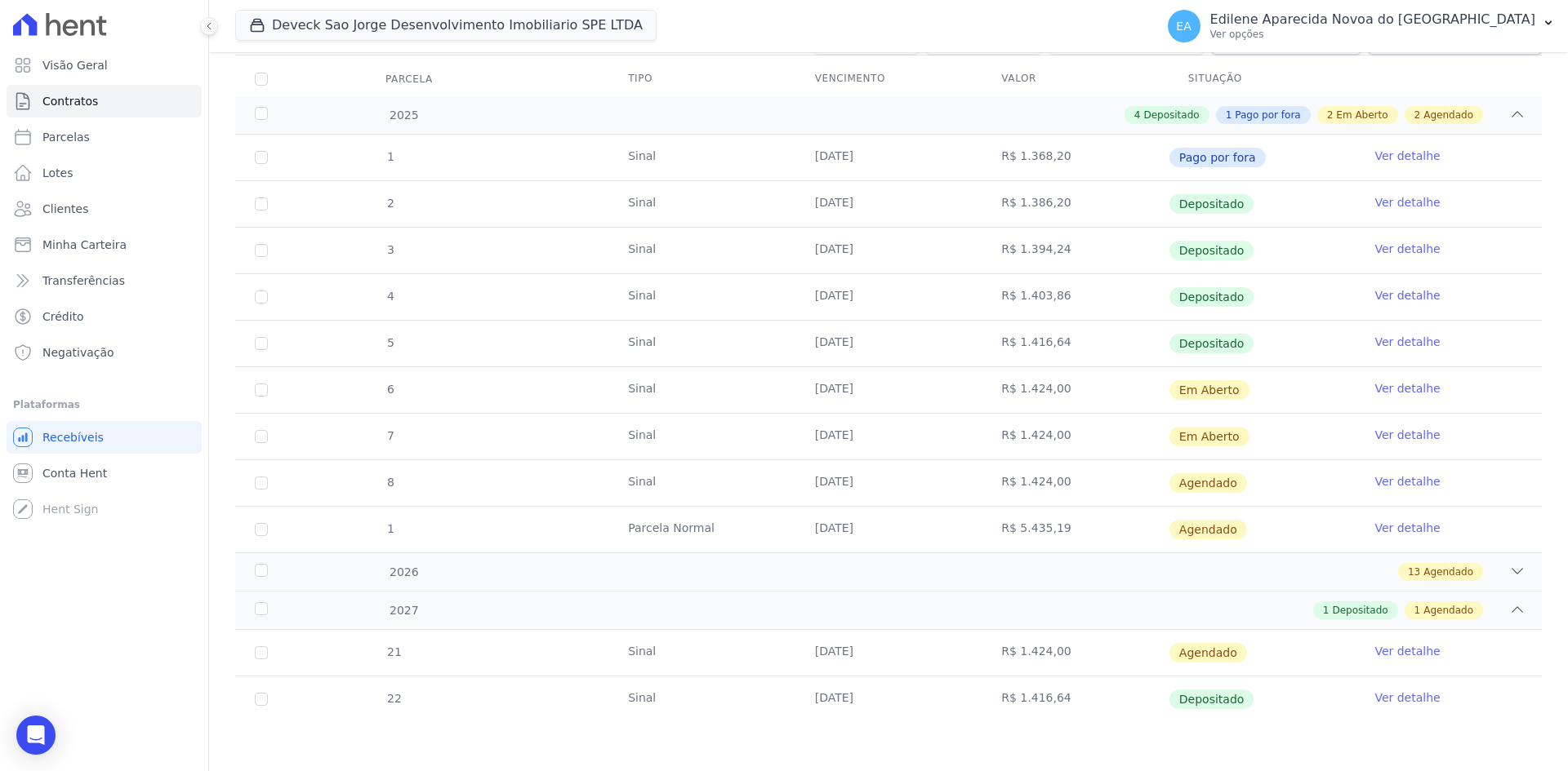
click at [1399, 650] on link "Ver detalhe" at bounding box center [1406, 651] width 65 height 16
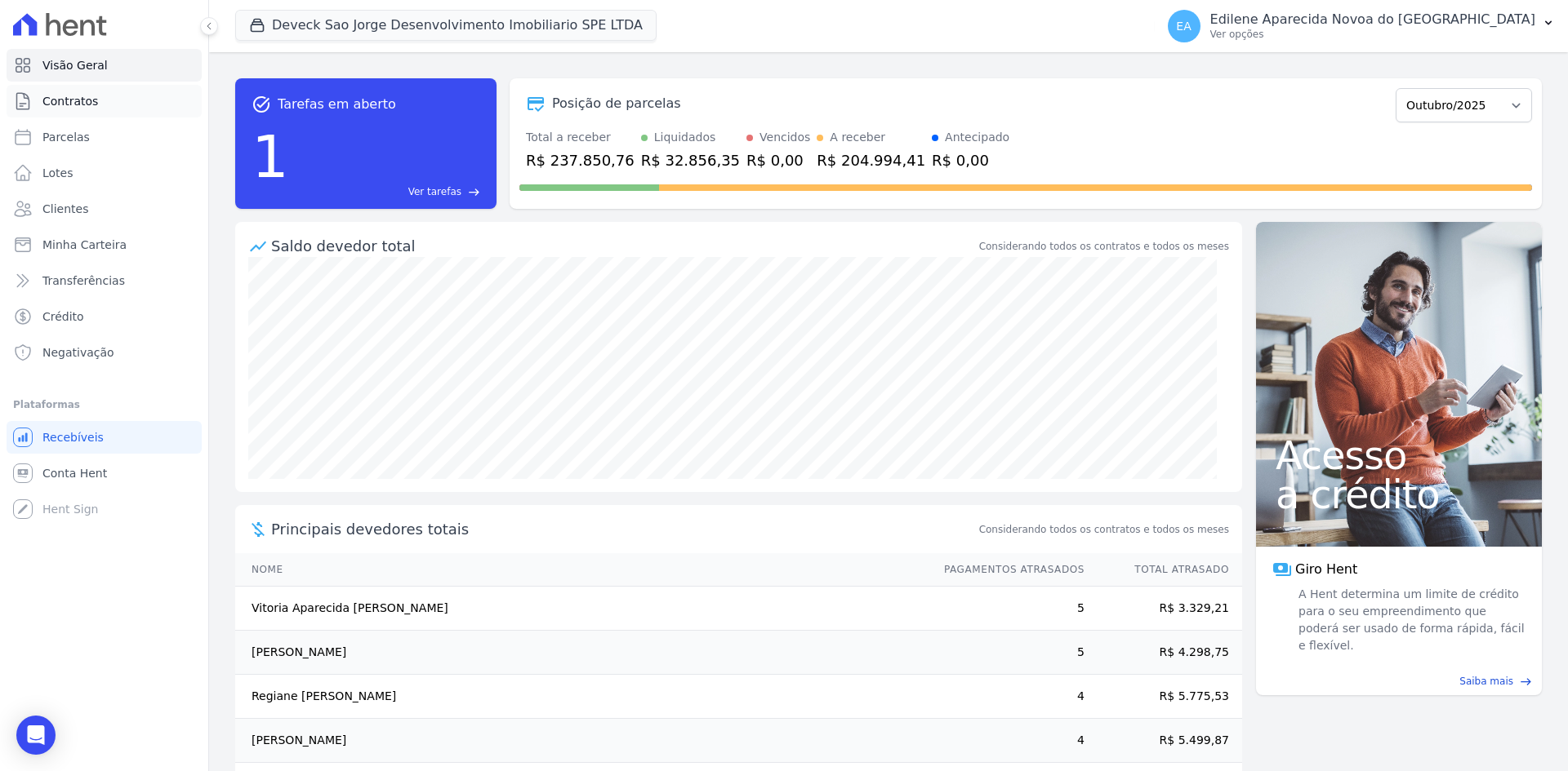
click at [48, 98] on span "Contratos" at bounding box center [70, 101] width 55 height 16
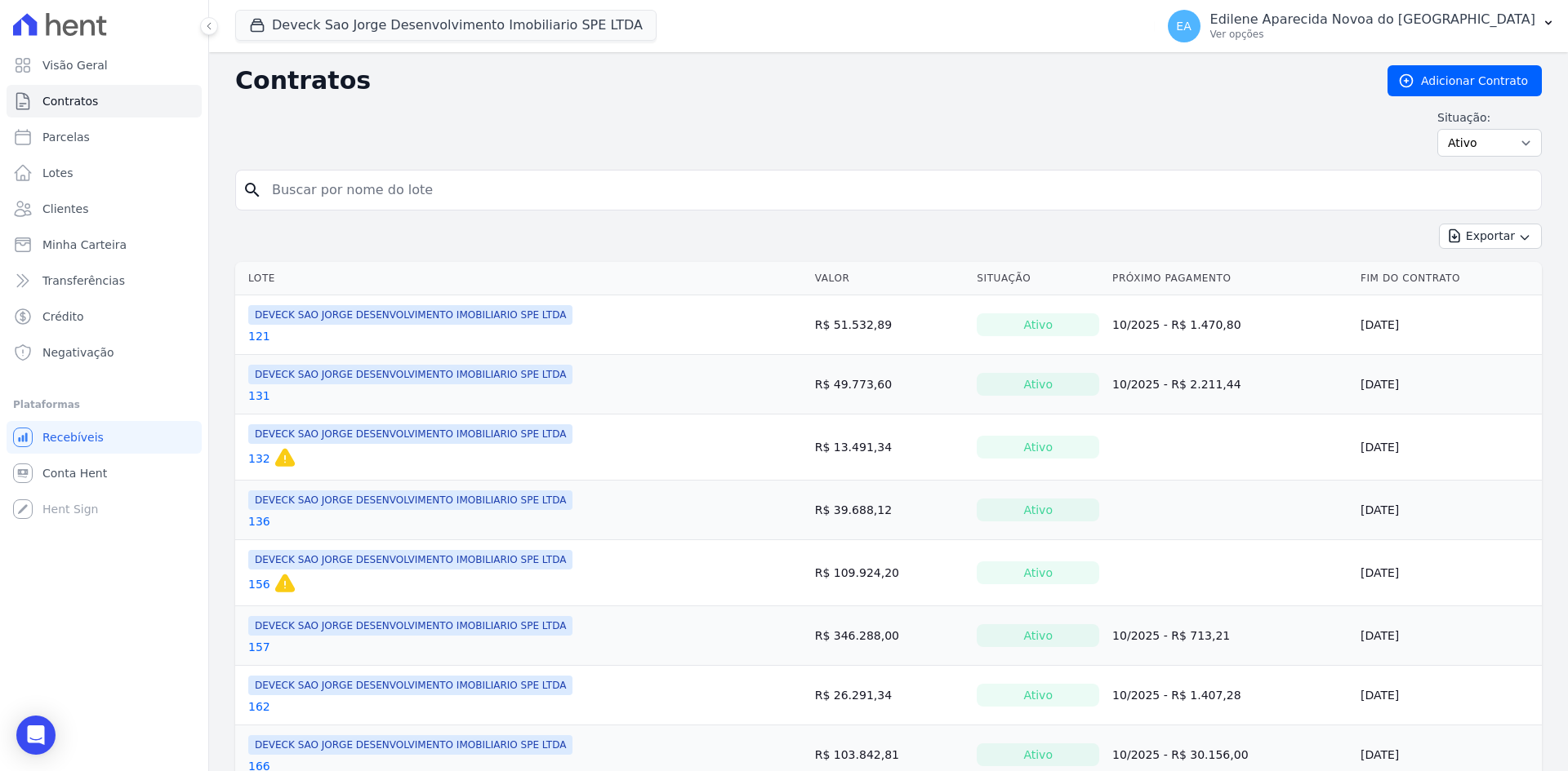
click at [358, 191] on input "search" at bounding box center [898, 190] width 1272 height 33
type input "65"
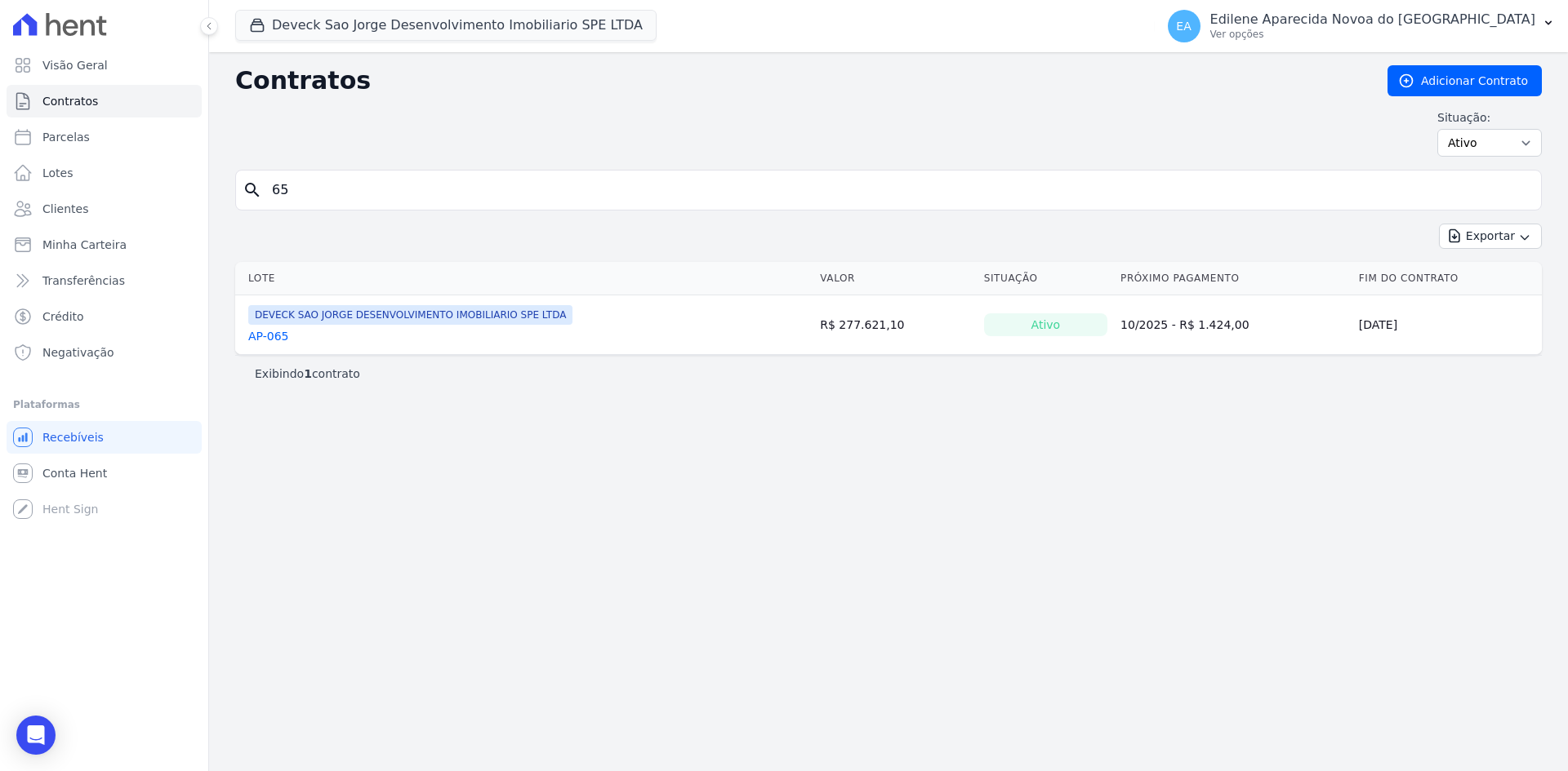
drag, startPoint x: 282, startPoint y: 336, endPoint x: 307, endPoint y: 348, distance: 27.7
click at [281, 337] on link "AP-065" at bounding box center [268, 336] width 41 height 16
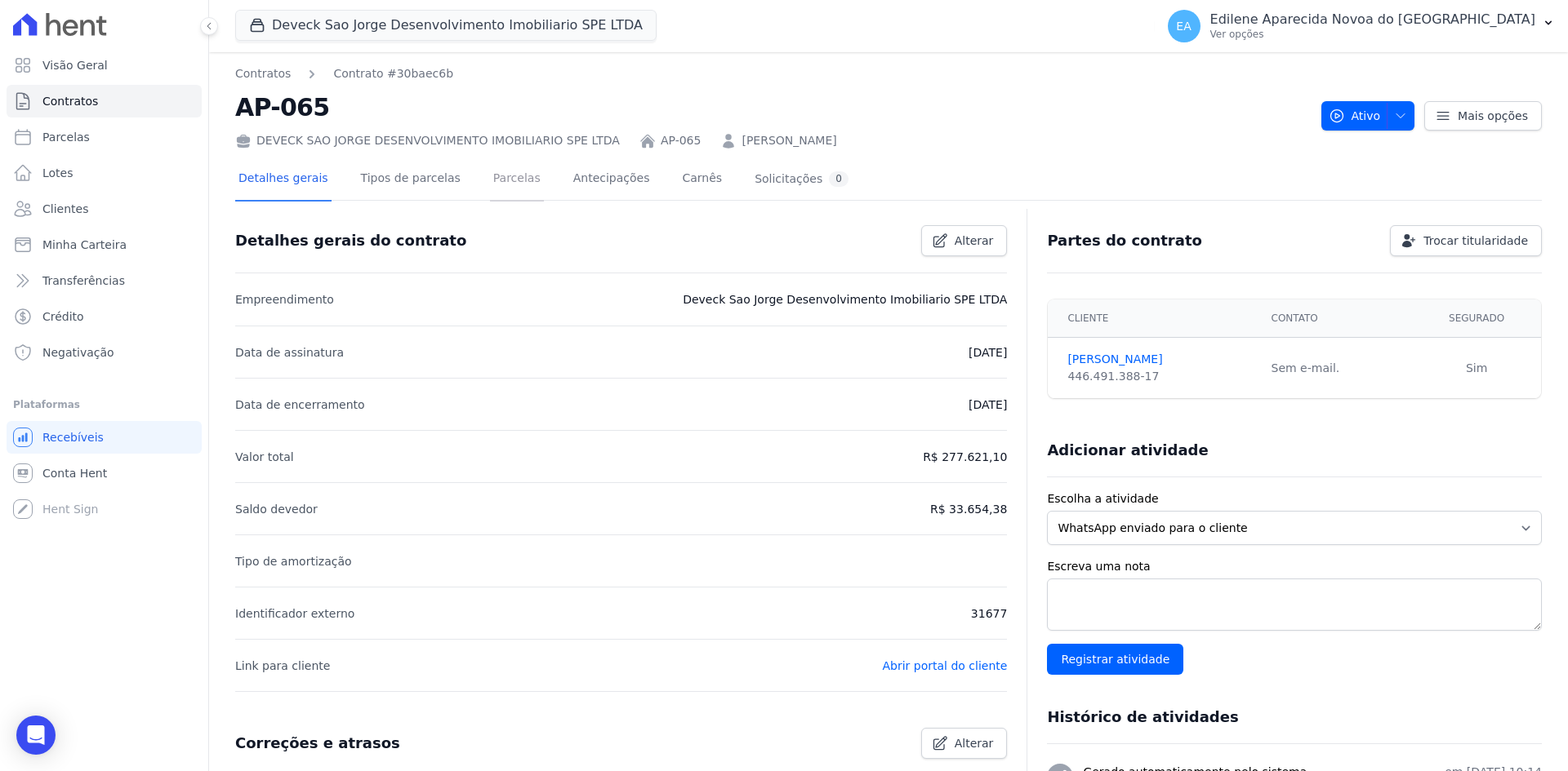
click at [490, 180] on link "Parcelas" at bounding box center [517, 180] width 54 height 43
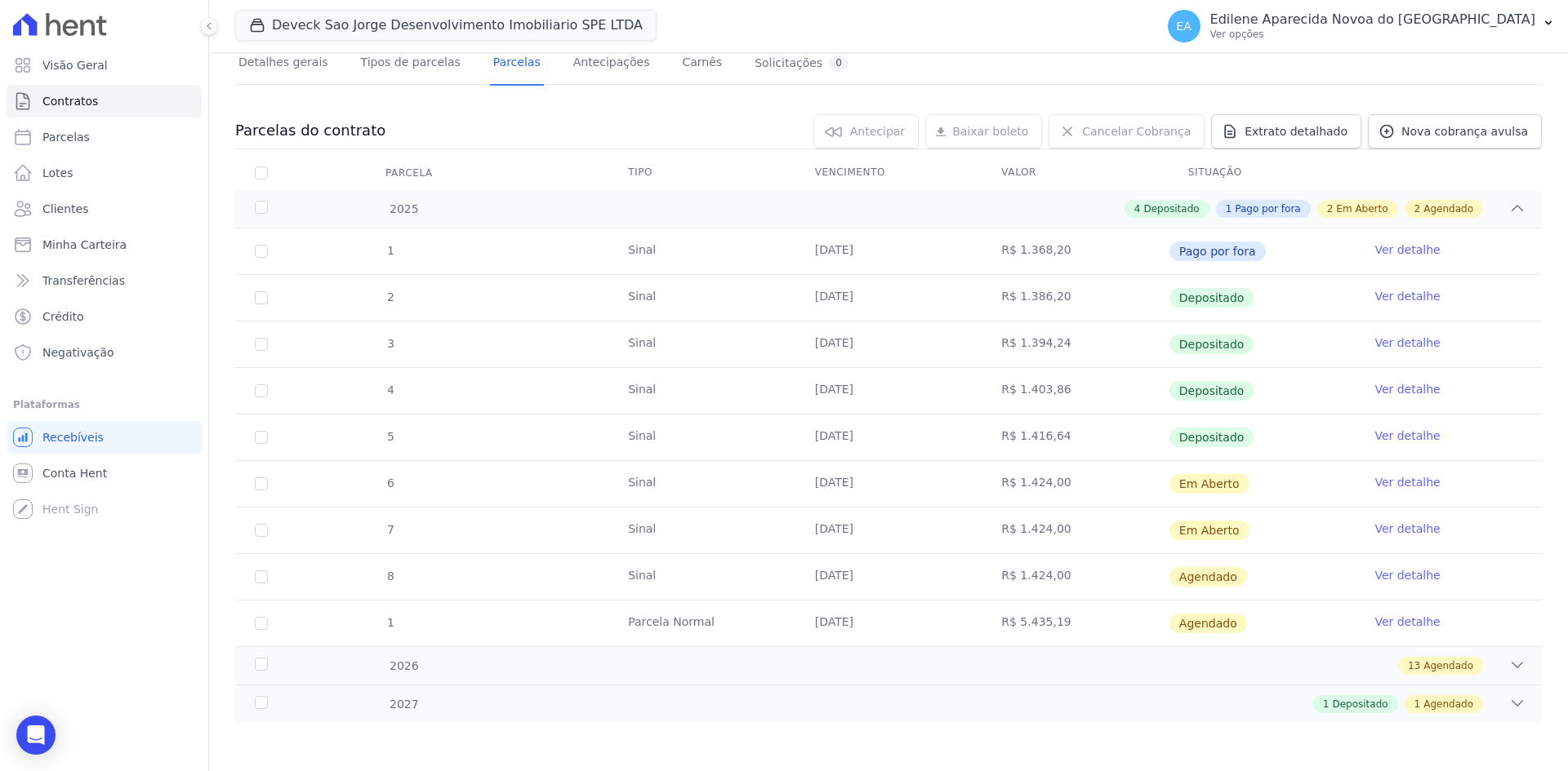
scroll to position [116, 0]
click at [265, 703] on div "2027" at bounding box center [310, 703] width 118 height 17
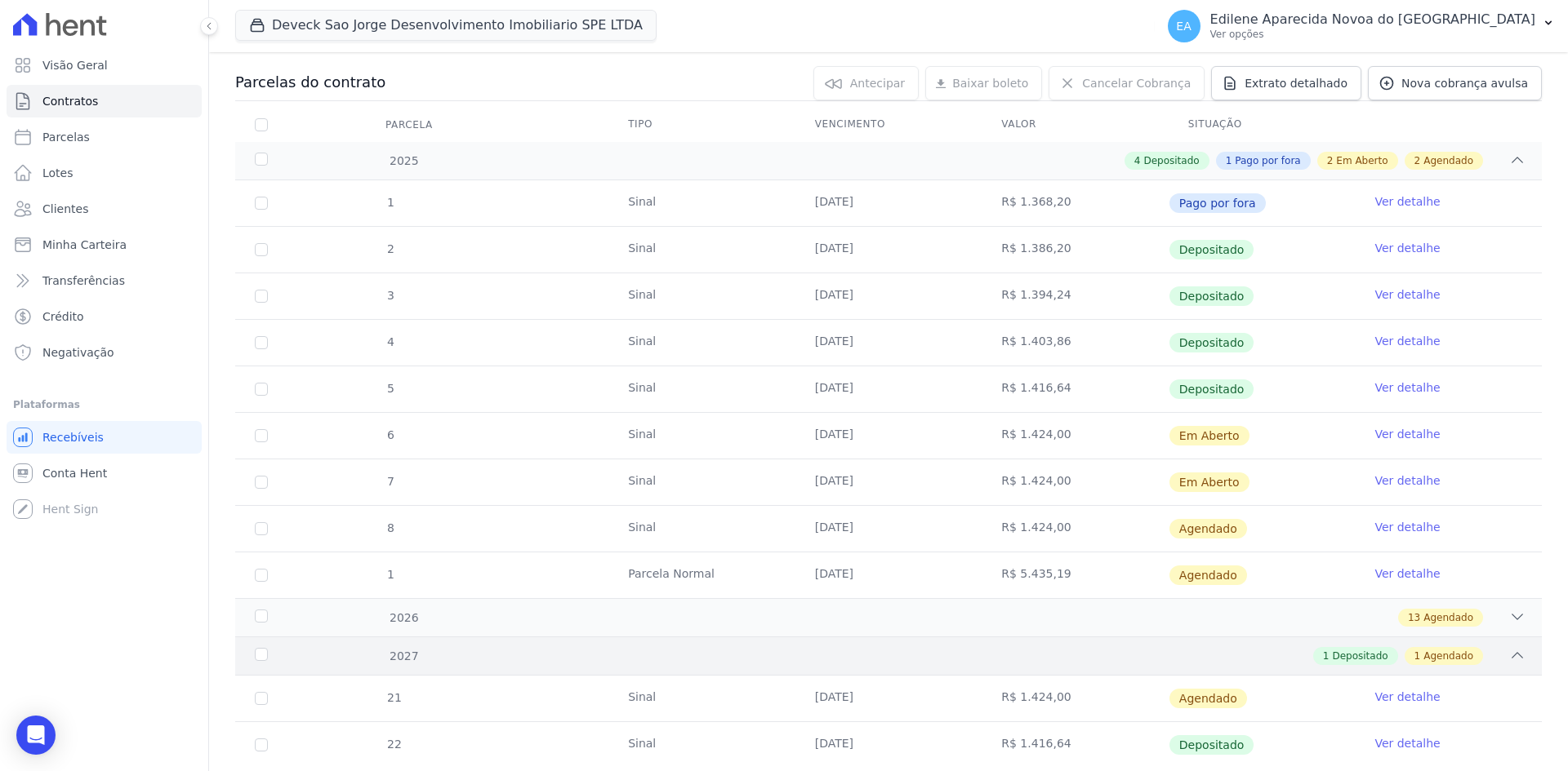
scroll to position [209, 0]
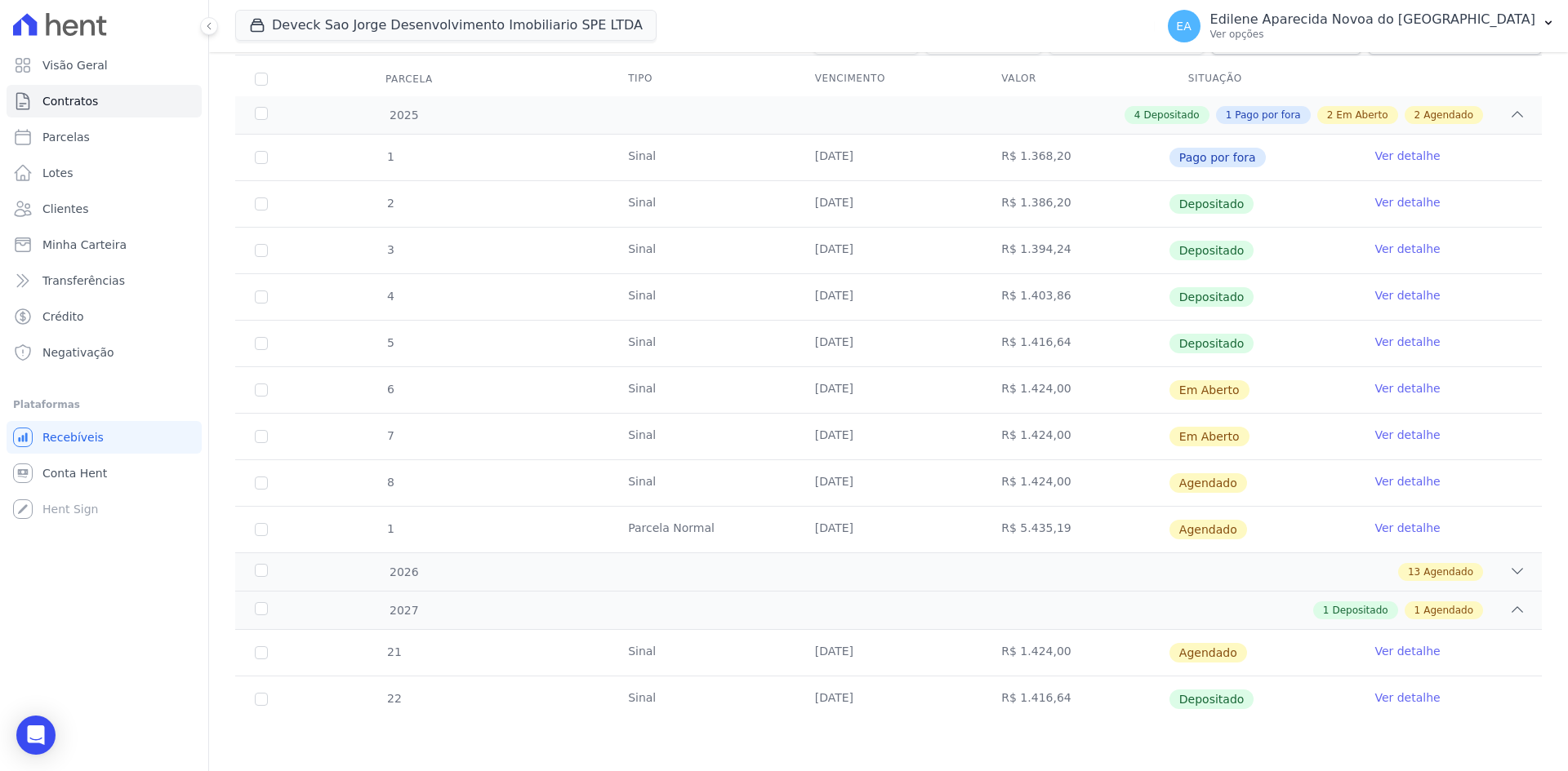
click at [1406, 652] on link "Ver detalhe" at bounding box center [1406, 651] width 65 height 16
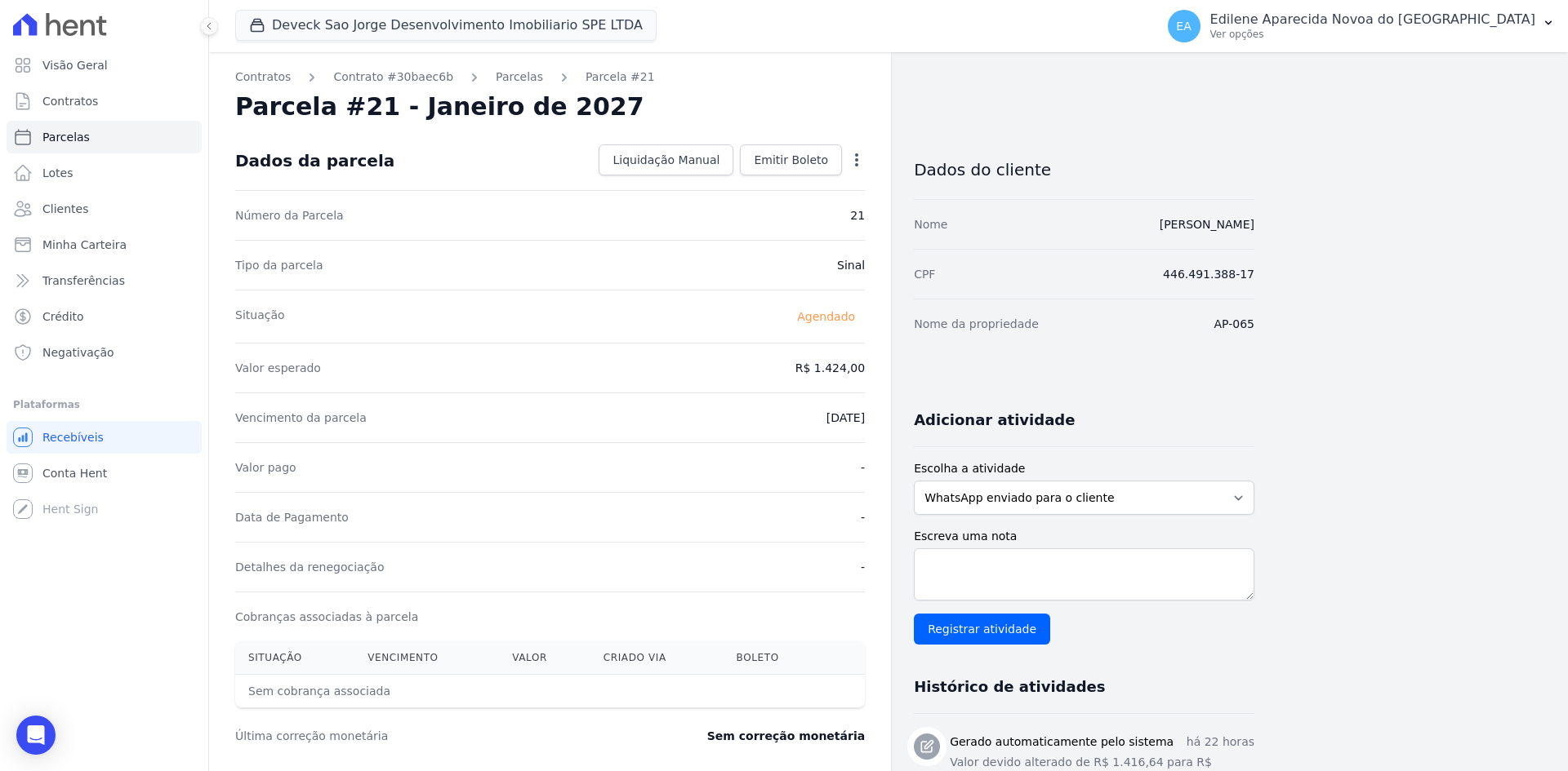
click at [855, 159] on icon "button" at bounding box center [856, 160] width 16 height 16
click at [761, 209] on link "Antecipar" at bounding box center [786, 211] width 144 height 30
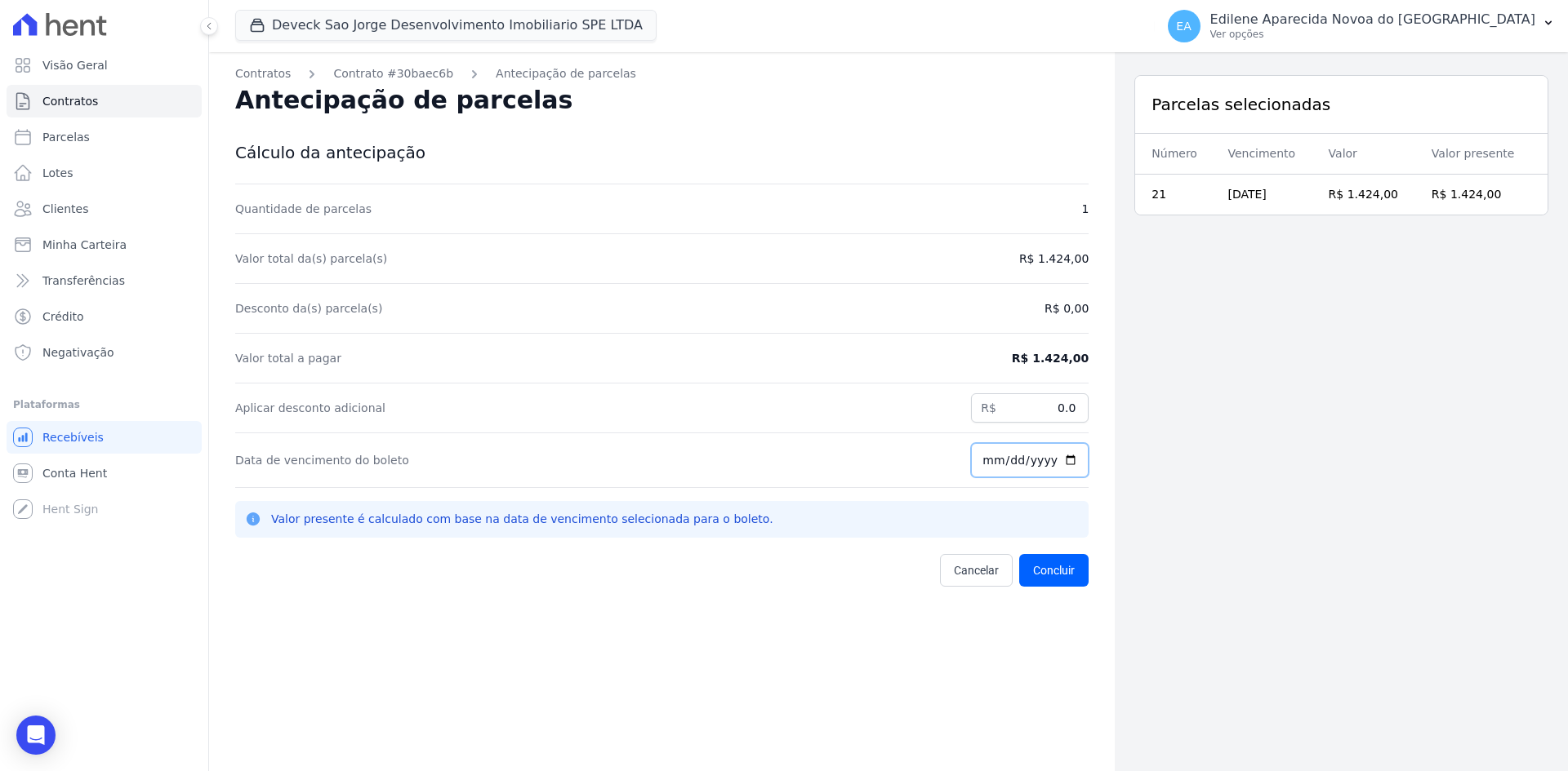
click at [1065, 463] on input "[DATE]" at bounding box center [1030, 460] width 117 height 34
type input "[DATE]"
click at [1048, 576] on button "Concluir" at bounding box center [1053, 571] width 70 height 33
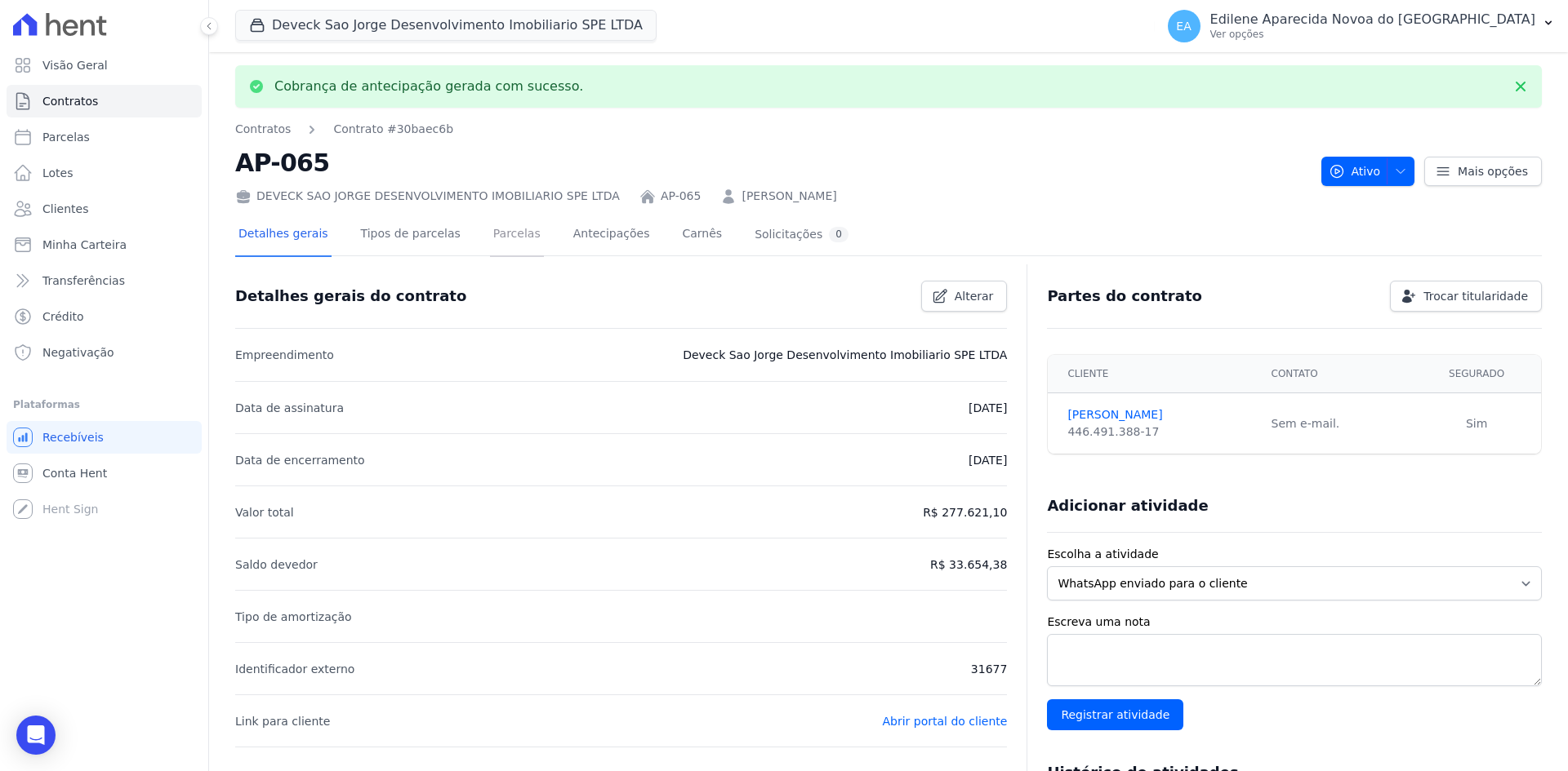
click at [496, 237] on link "Parcelas" at bounding box center [517, 236] width 54 height 43
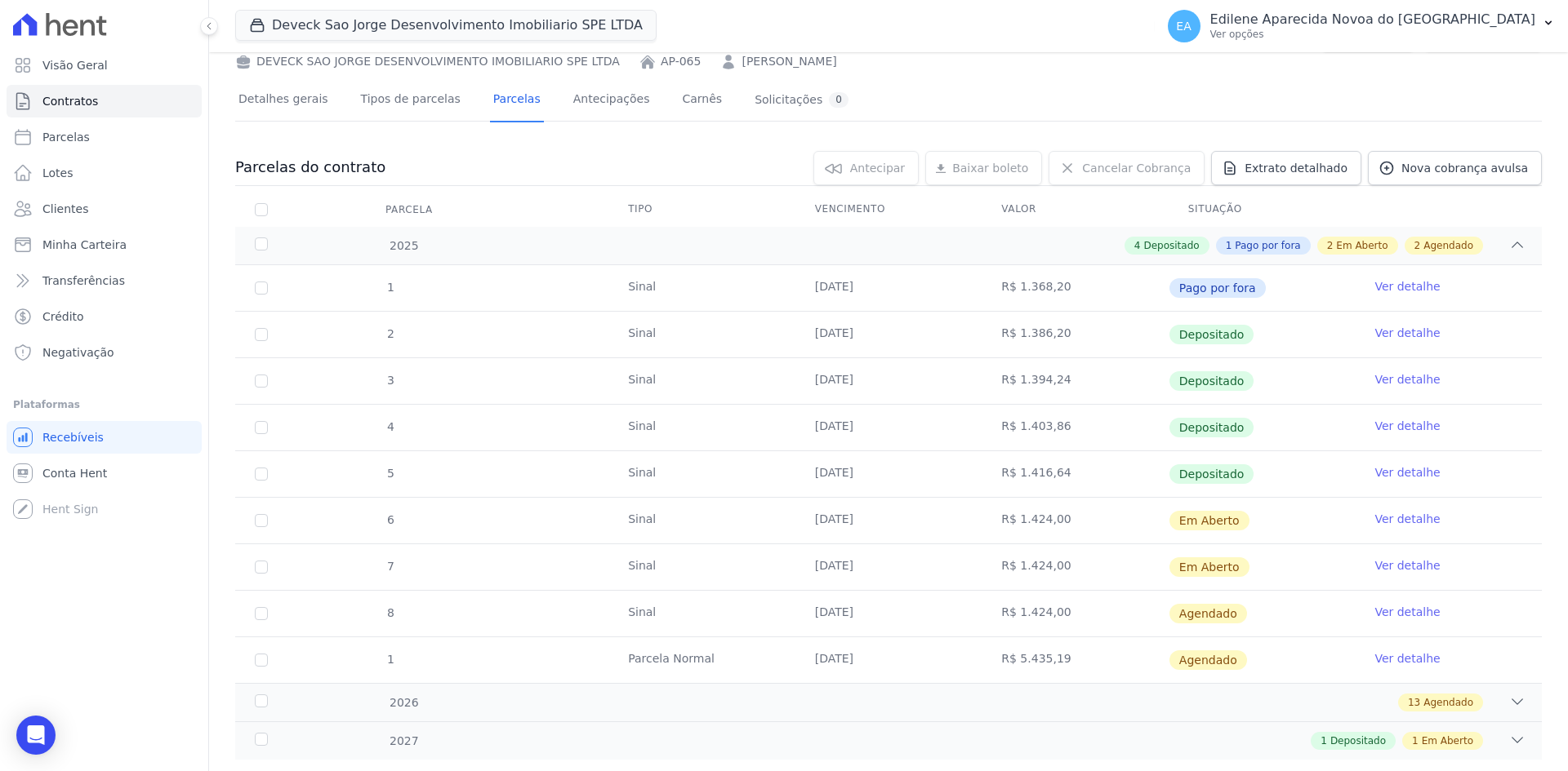
scroll to position [116, 0]
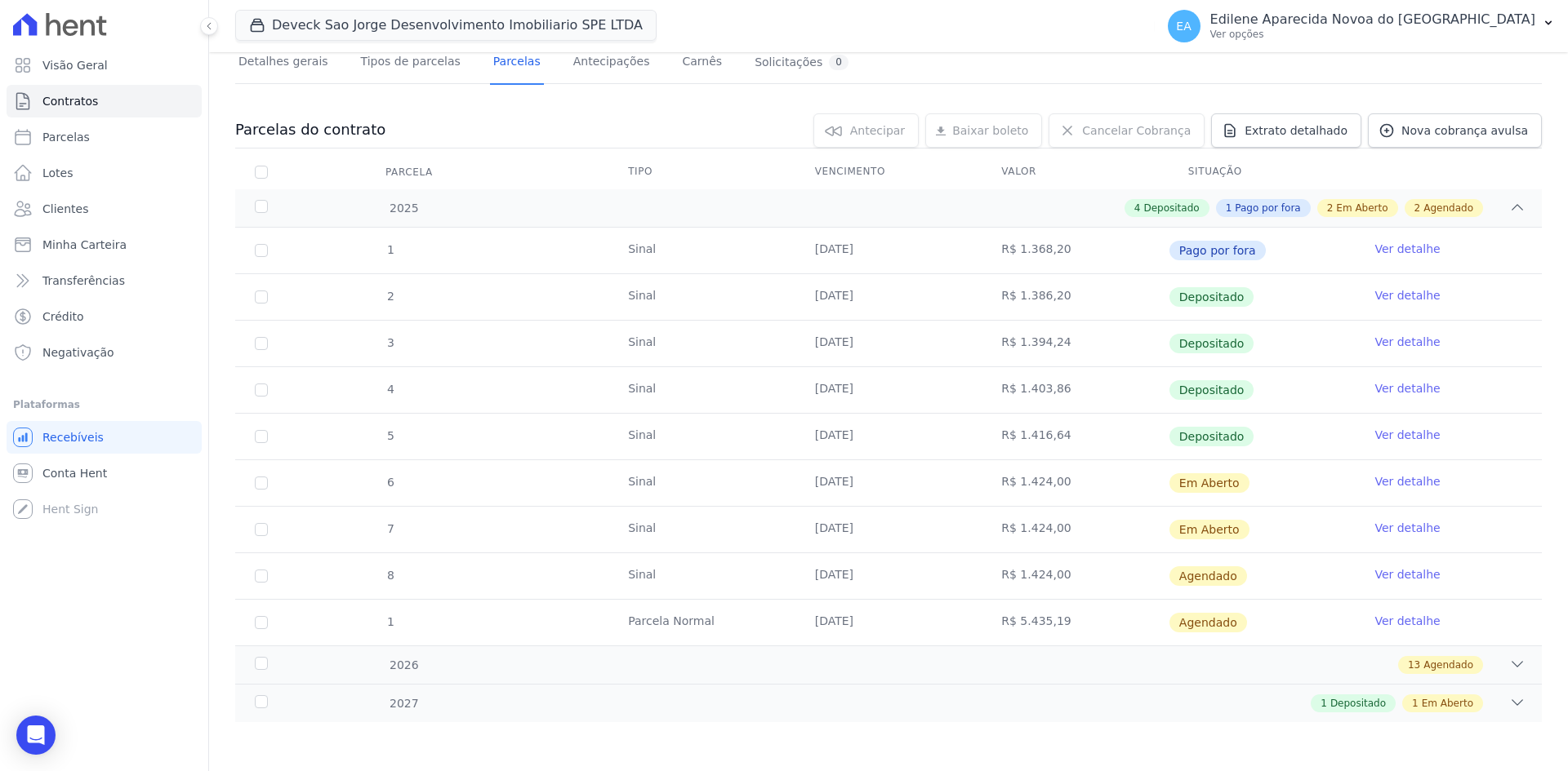
click at [1389, 530] on link "Ver detalhe" at bounding box center [1406, 528] width 65 height 16
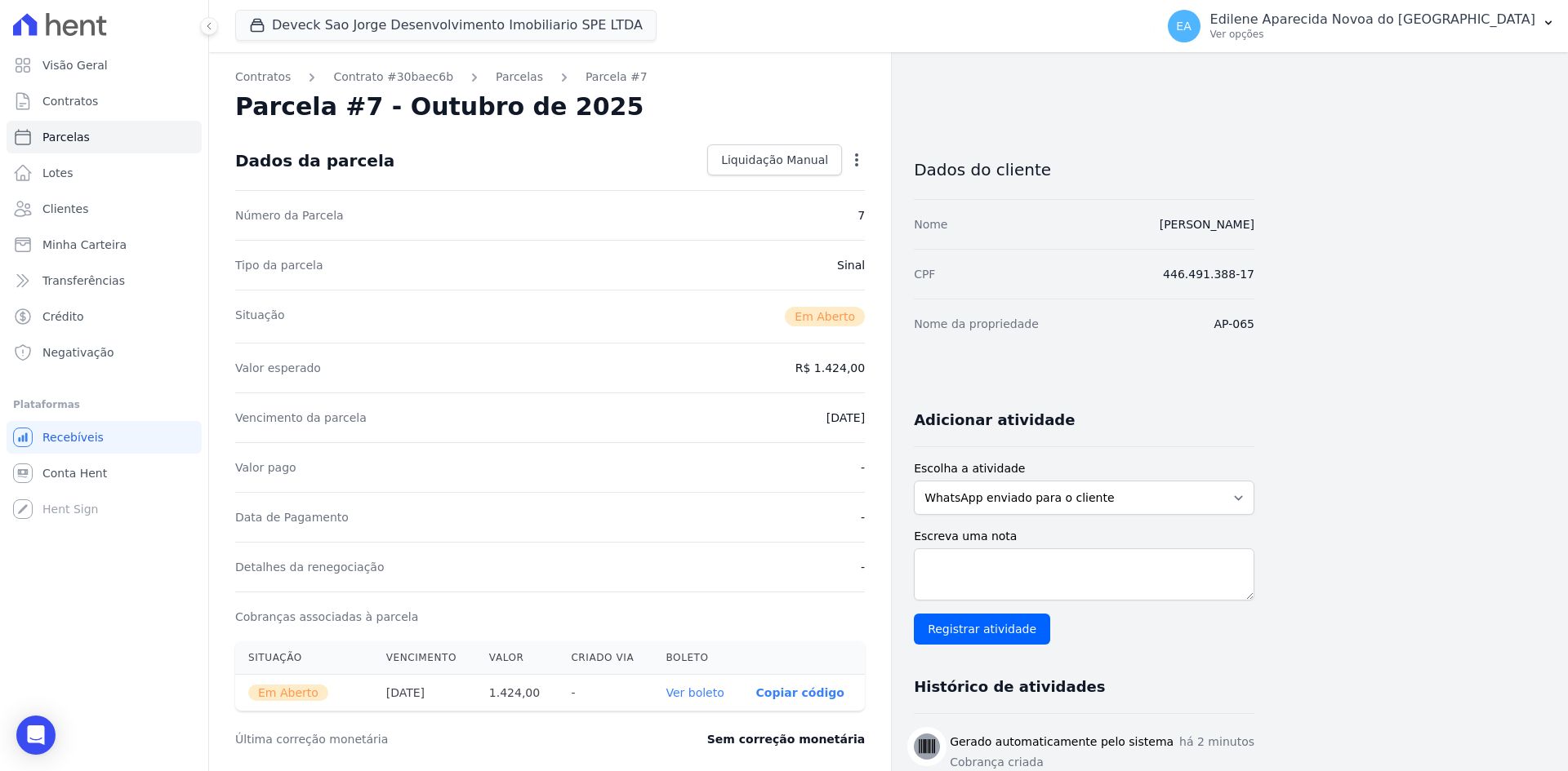
click at [694, 683] on th "Ver boleto" at bounding box center [696, 693] width 89 height 37
click at [695, 692] on link "Ver boleto" at bounding box center [695, 692] width 58 height 13
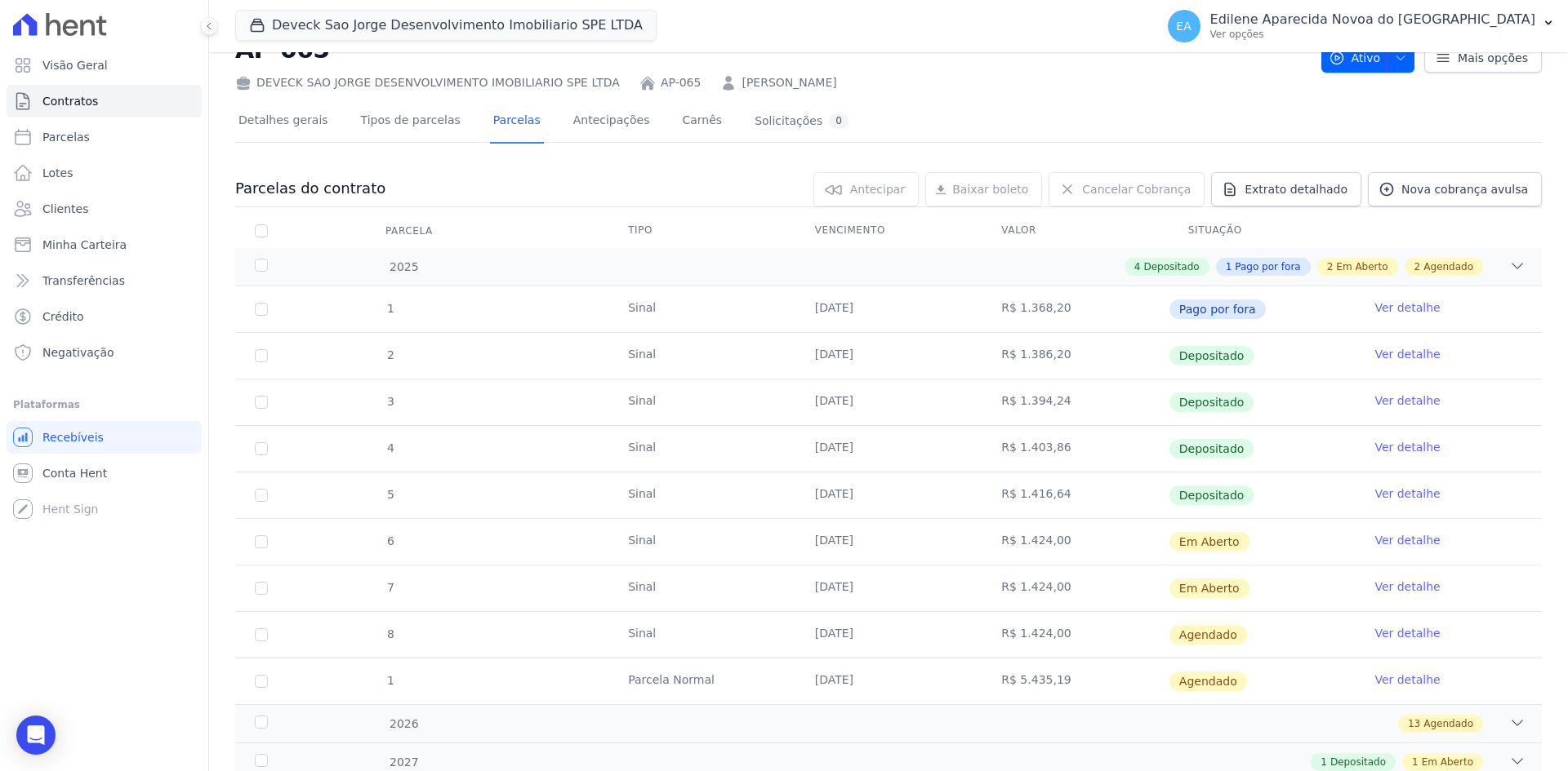
scroll to position [116, 0]
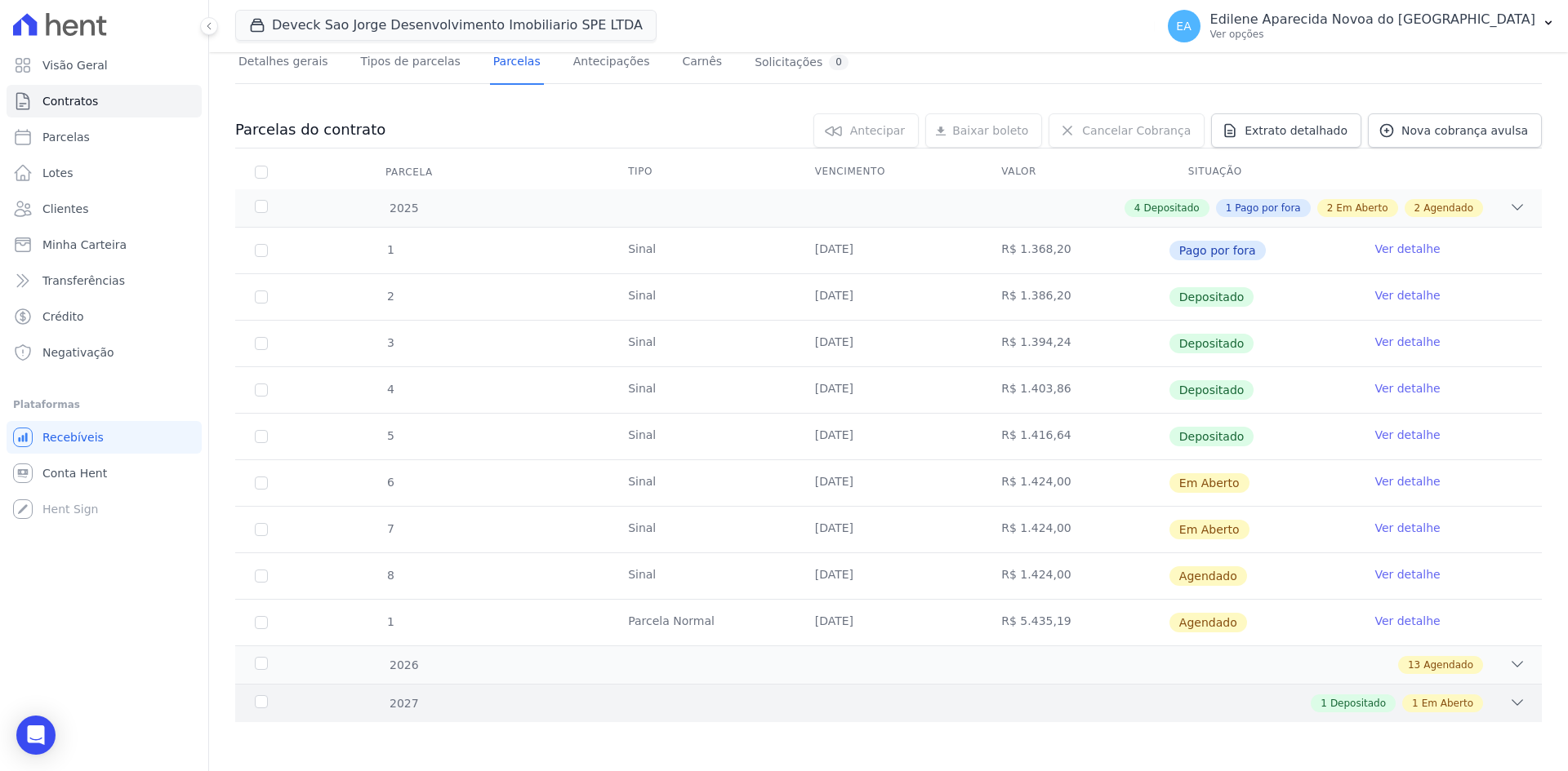
click at [257, 700] on div "2027" at bounding box center [310, 703] width 118 height 17
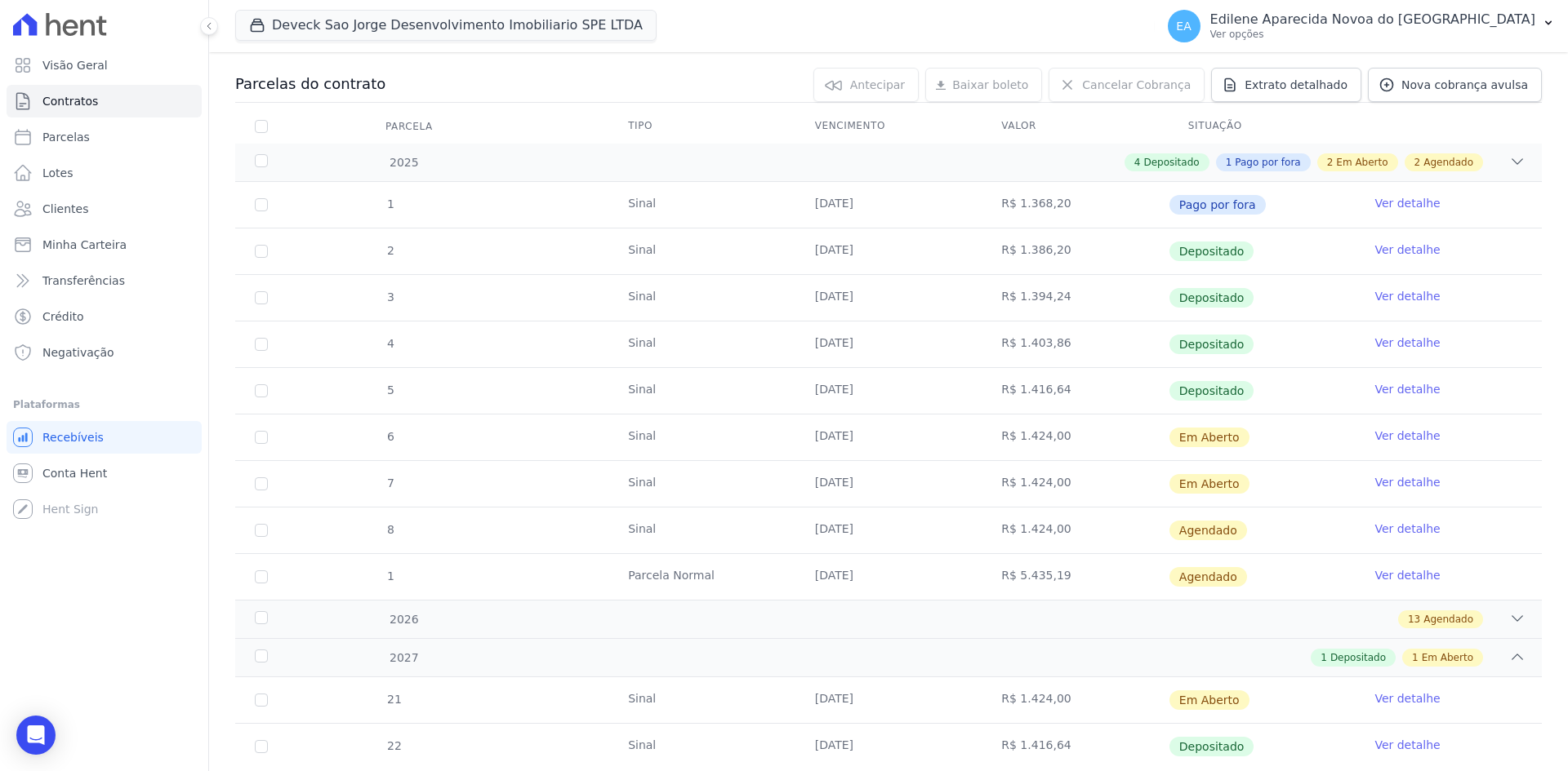
scroll to position [209, 0]
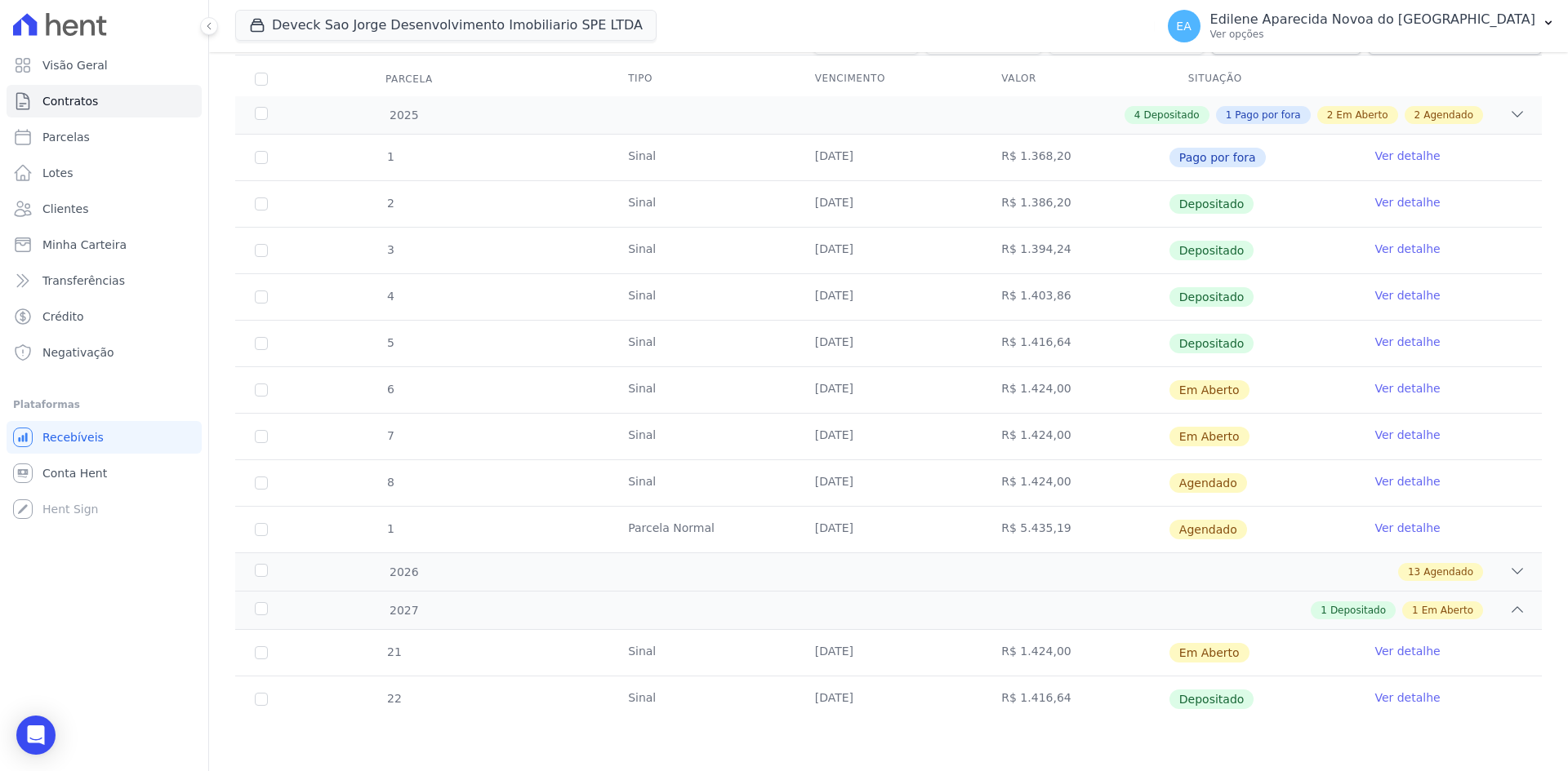
click at [1394, 653] on link "Ver detalhe" at bounding box center [1406, 651] width 65 height 16
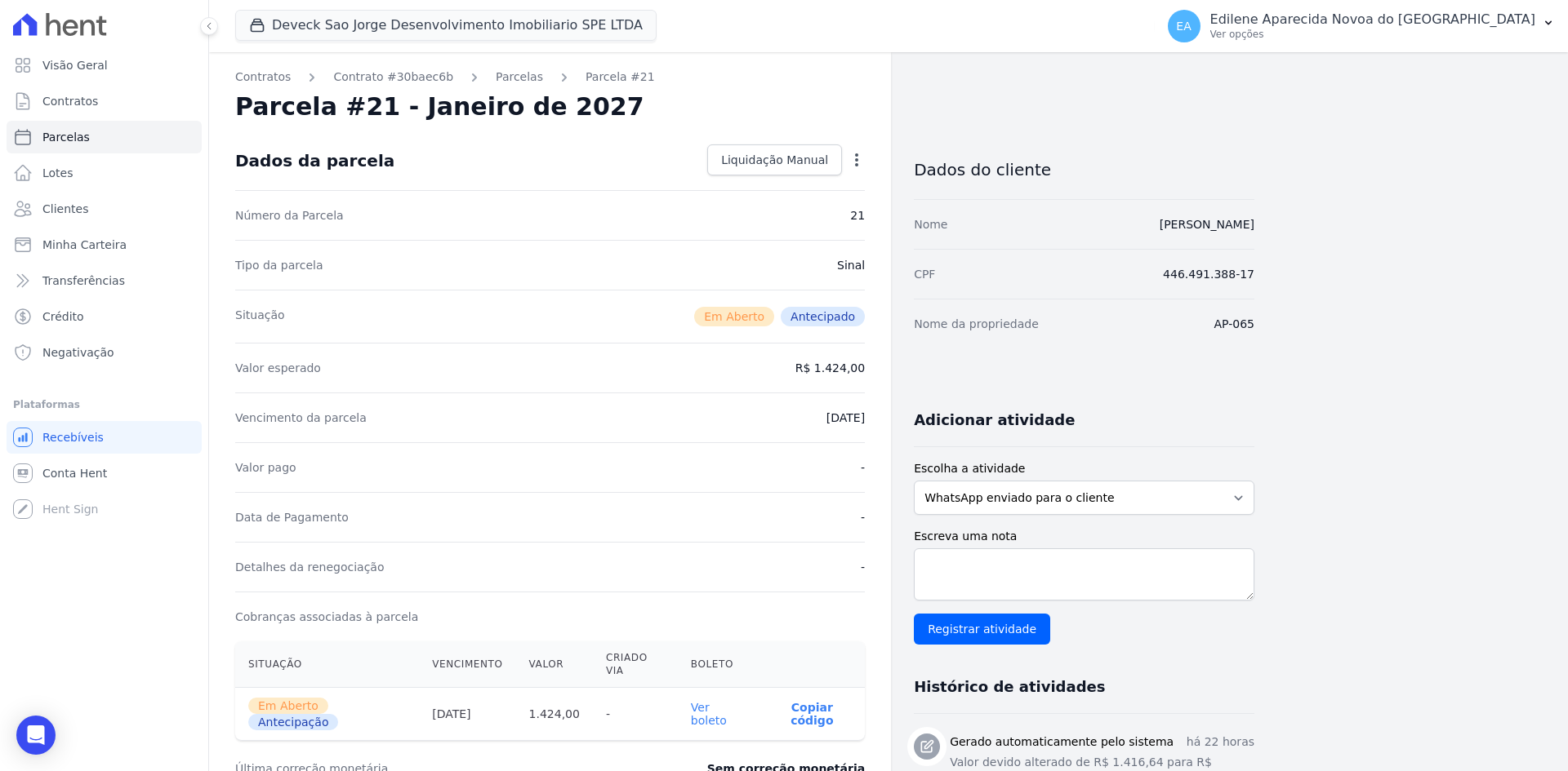
click at [719, 701] on link "Ver boleto" at bounding box center [709, 714] width 36 height 26
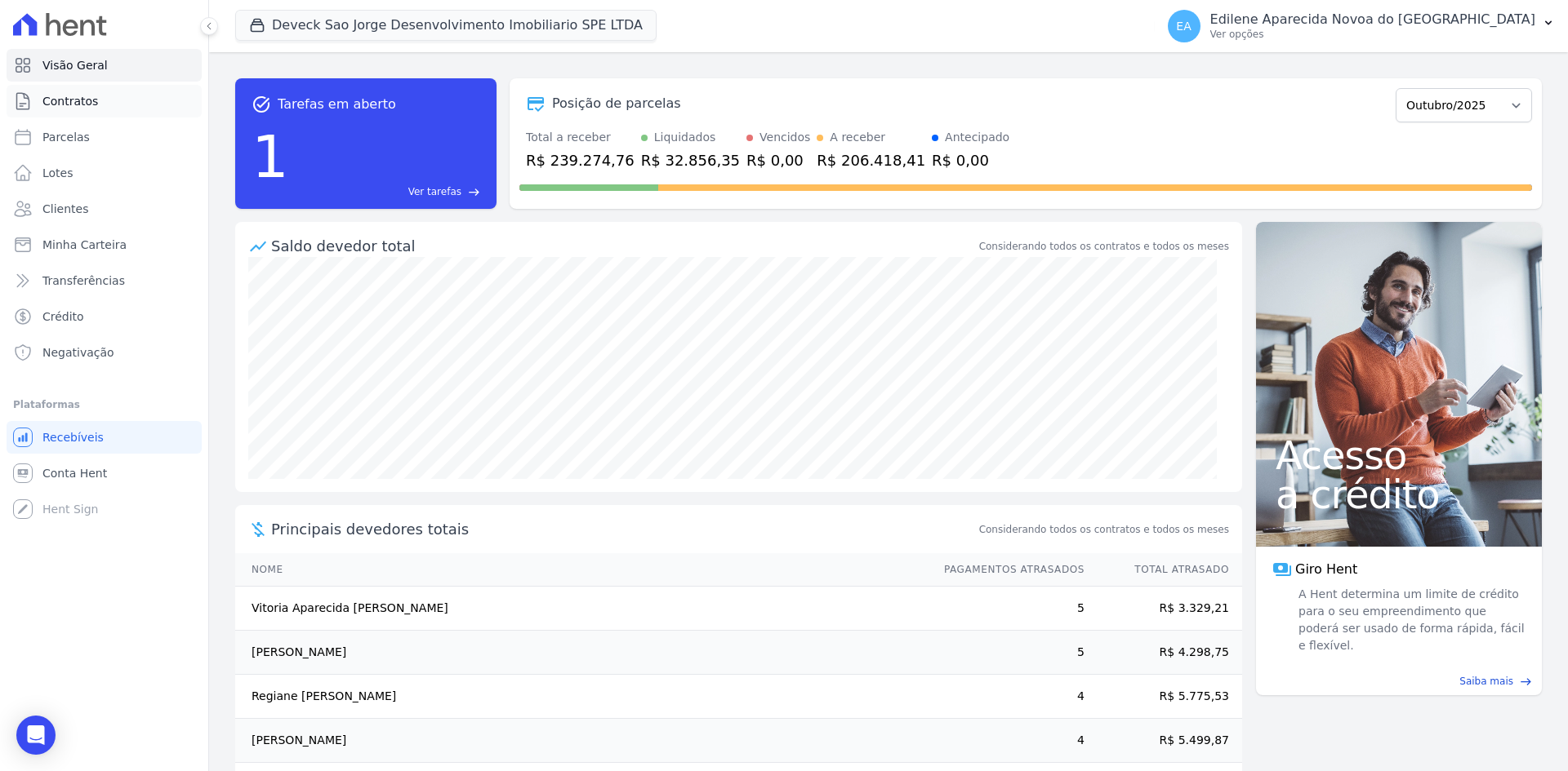
click at [66, 97] on span "Contratos" at bounding box center [70, 101] width 55 height 16
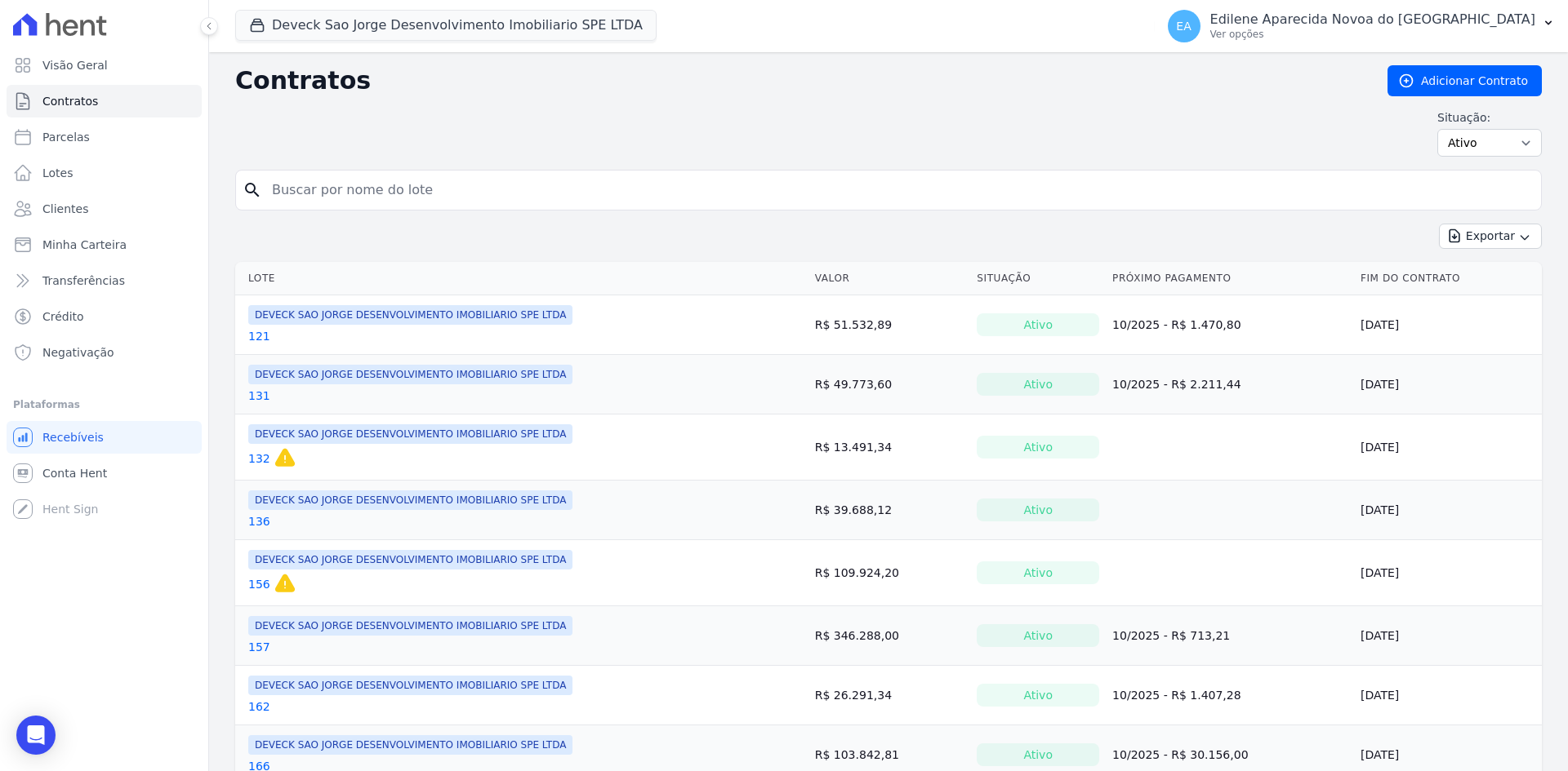
click at [353, 190] on input "search" at bounding box center [898, 190] width 1272 height 33
type input "162"
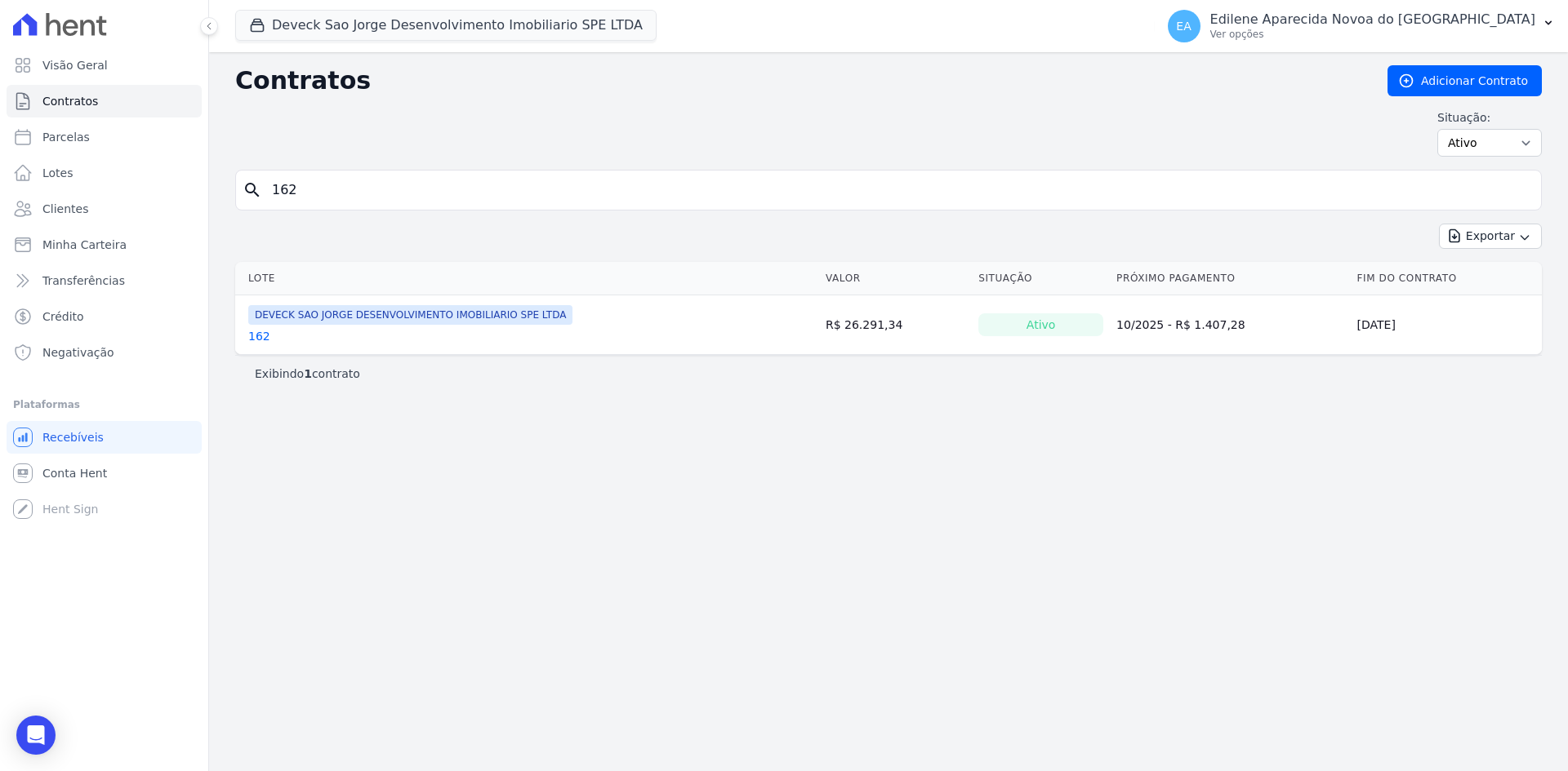
click at [264, 335] on link "162" at bounding box center [259, 336] width 22 height 16
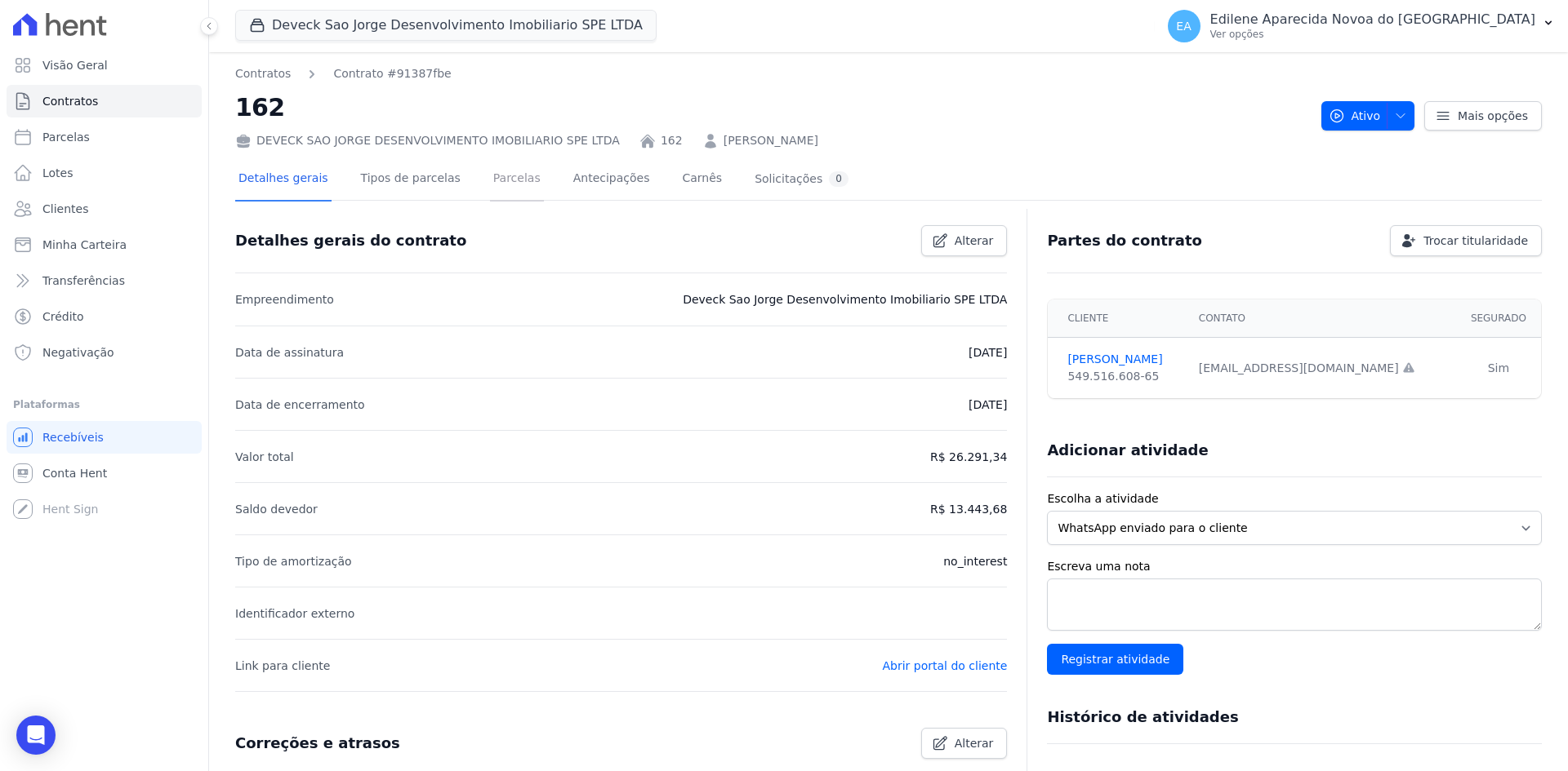
click at [506, 176] on link "Parcelas" at bounding box center [517, 180] width 54 height 43
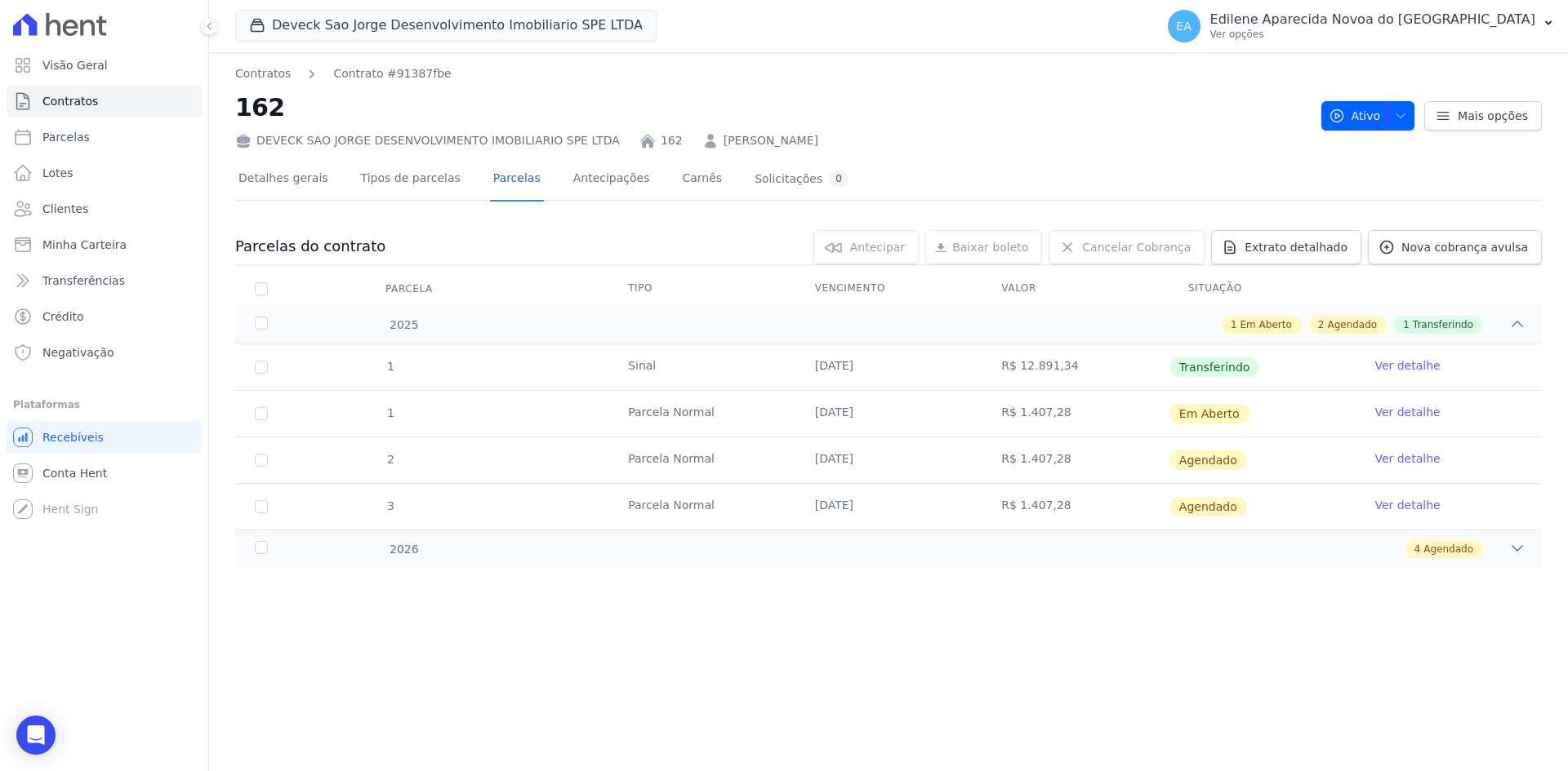
click at [1408, 367] on link "Ver detalhe" at bounding box center [1406, 366] width 65 height 16
click at [268, 548] on div "2026" at bounding box center [310, 549] width 118 height 17
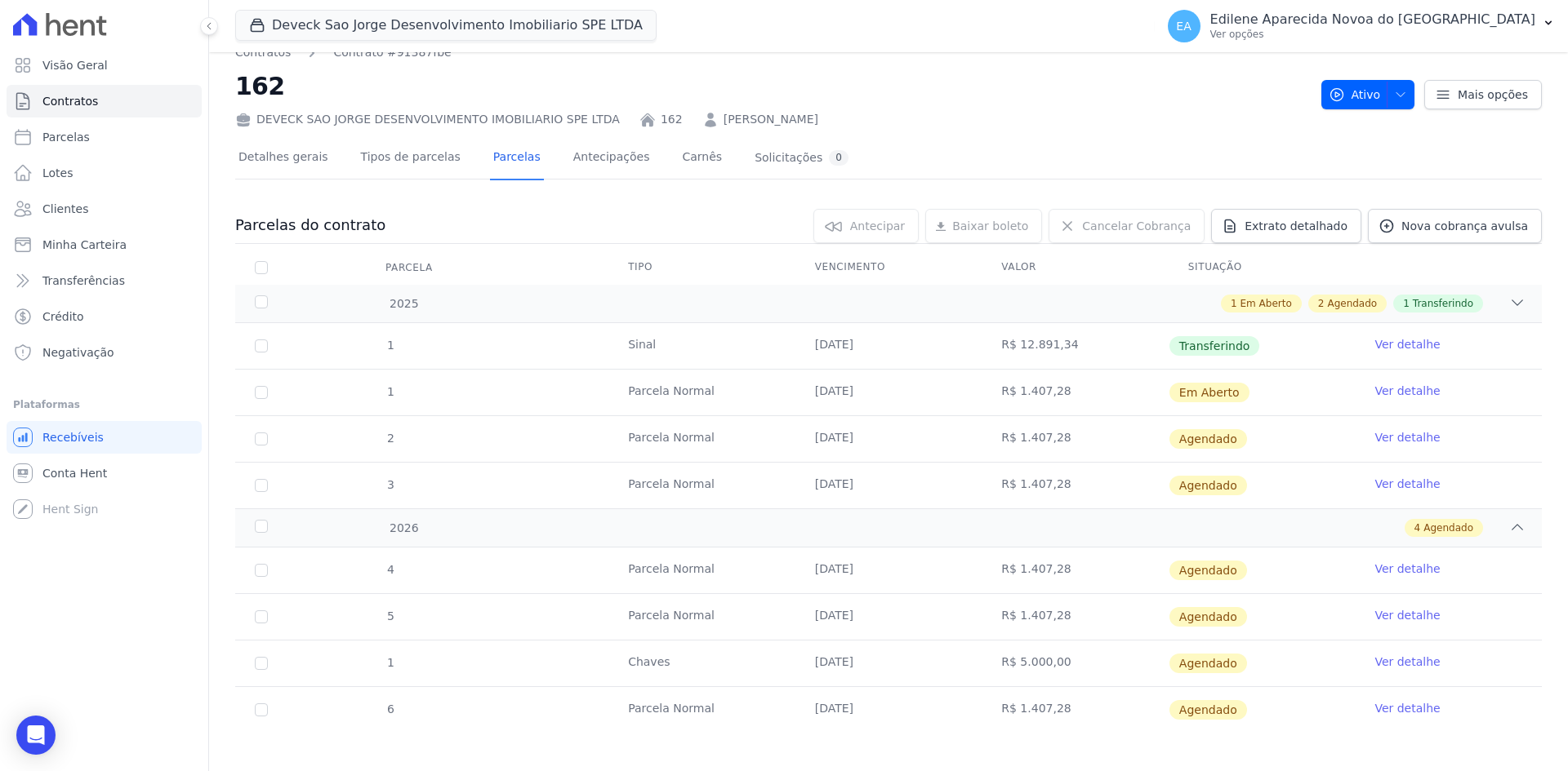
scroll to position [32, 0]
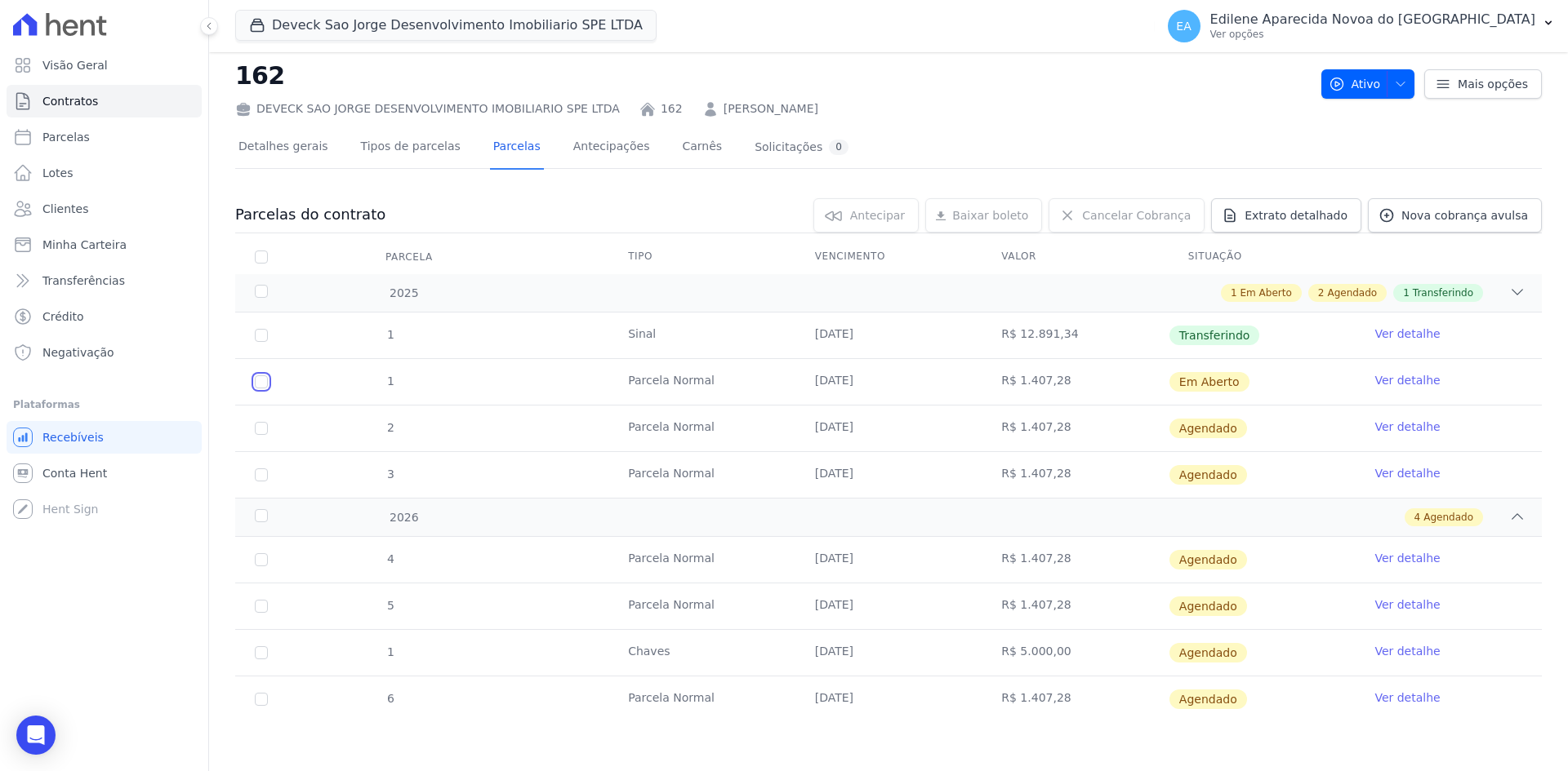
click at [257, 382] on input "checkbox" at bounding box center [261, 382] width 13 height 13
checkbox input "true"
click at [261, 432] on input "checkbox" at bounding box center [261, 428] width 13 height 13
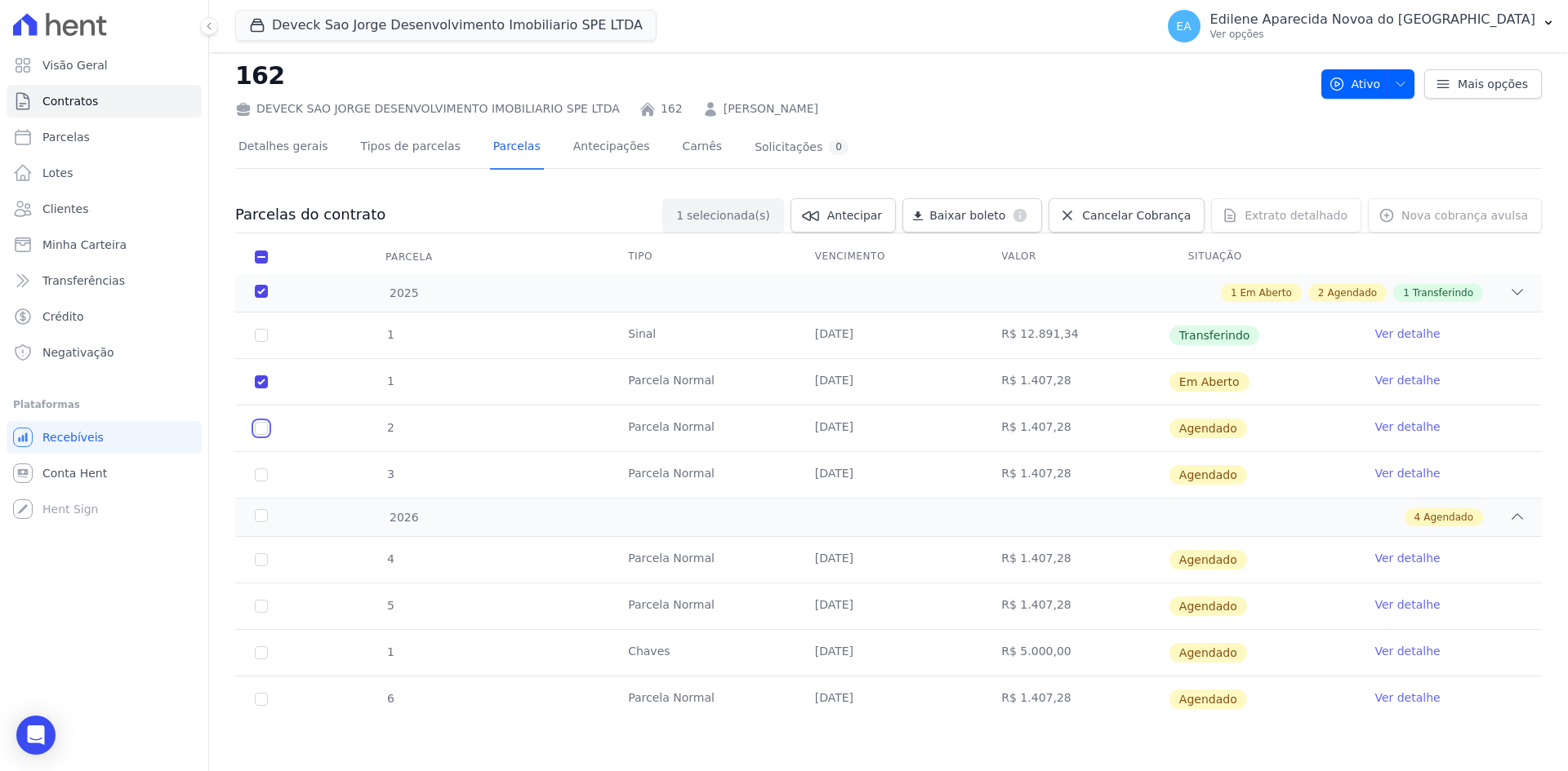
checkbox input "true"
click at [263, 480] on input "checkbox" at bounding box center [261, 475] width 13 height 13
checkbox input "true"
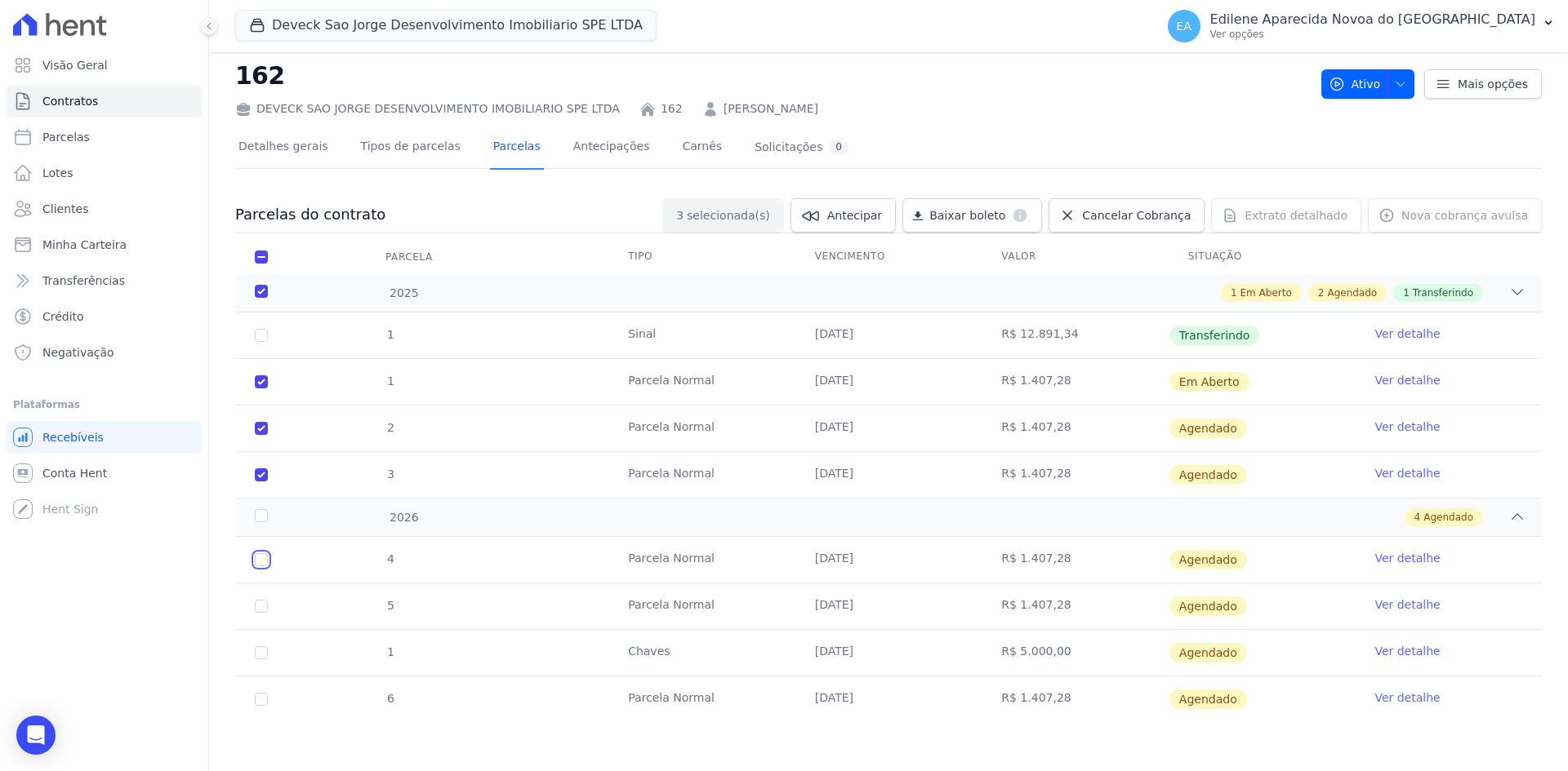
click at [257, 559] on input "checkbox" at bounding box center [261, 560] width 13 height 13
checkbox input "true"
click at [258, 608] on input "checkbox" at bounding box center [261, 606] width 13 height 13
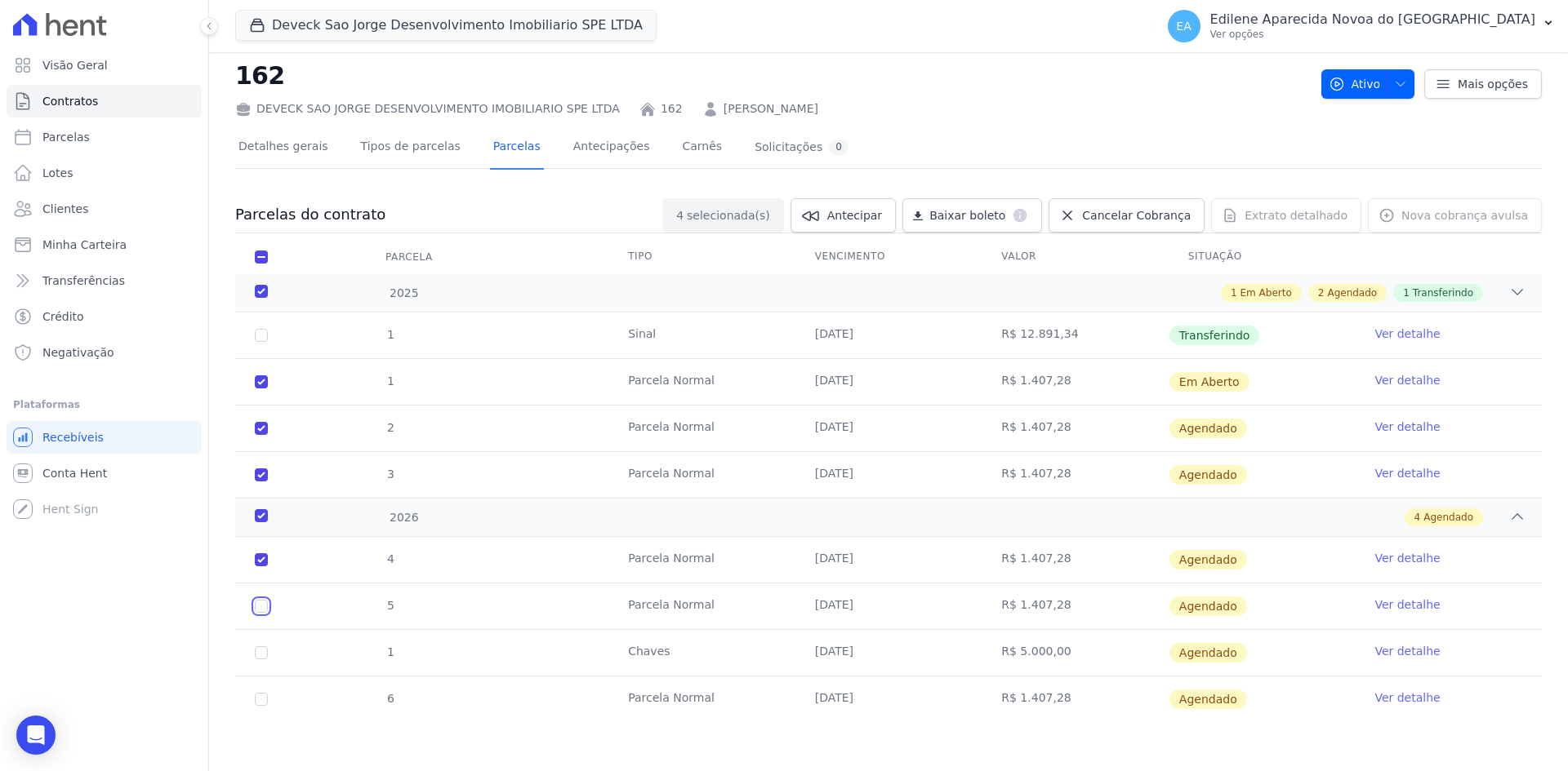
checkbox input "true"
drag, startPoint x: 259, startPoint y: 655, endPoint x: 262, endPoint y: 665, distance: 10.4
click at [259, 656] on input "checkbox" at bounding box center [261, 653] width 13 height 13
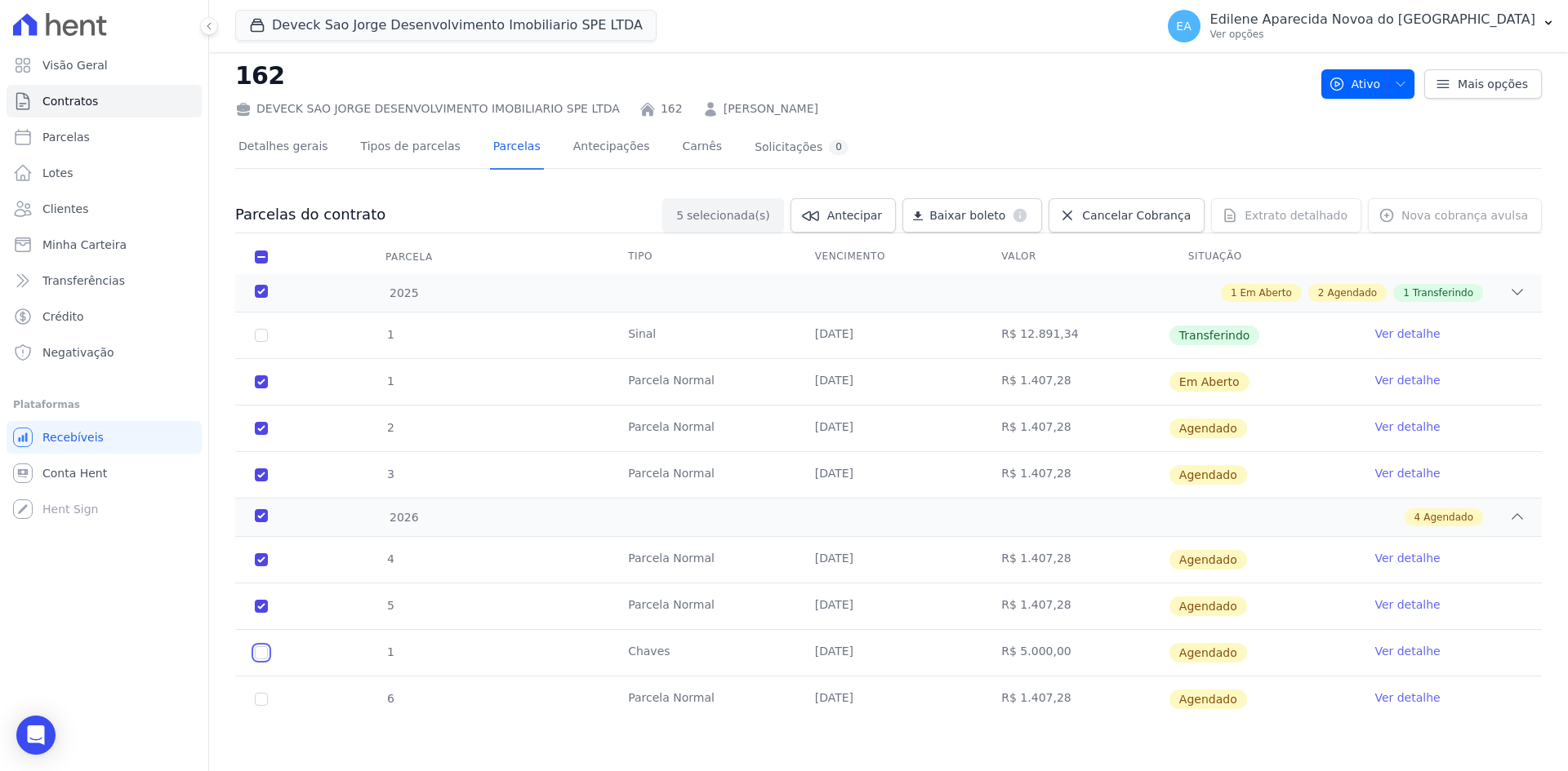
checkbox input "true"
click at [264, 703] on input "checkbox" at bounding box center [261, 700] width 13 height 13
checkbox input "true"
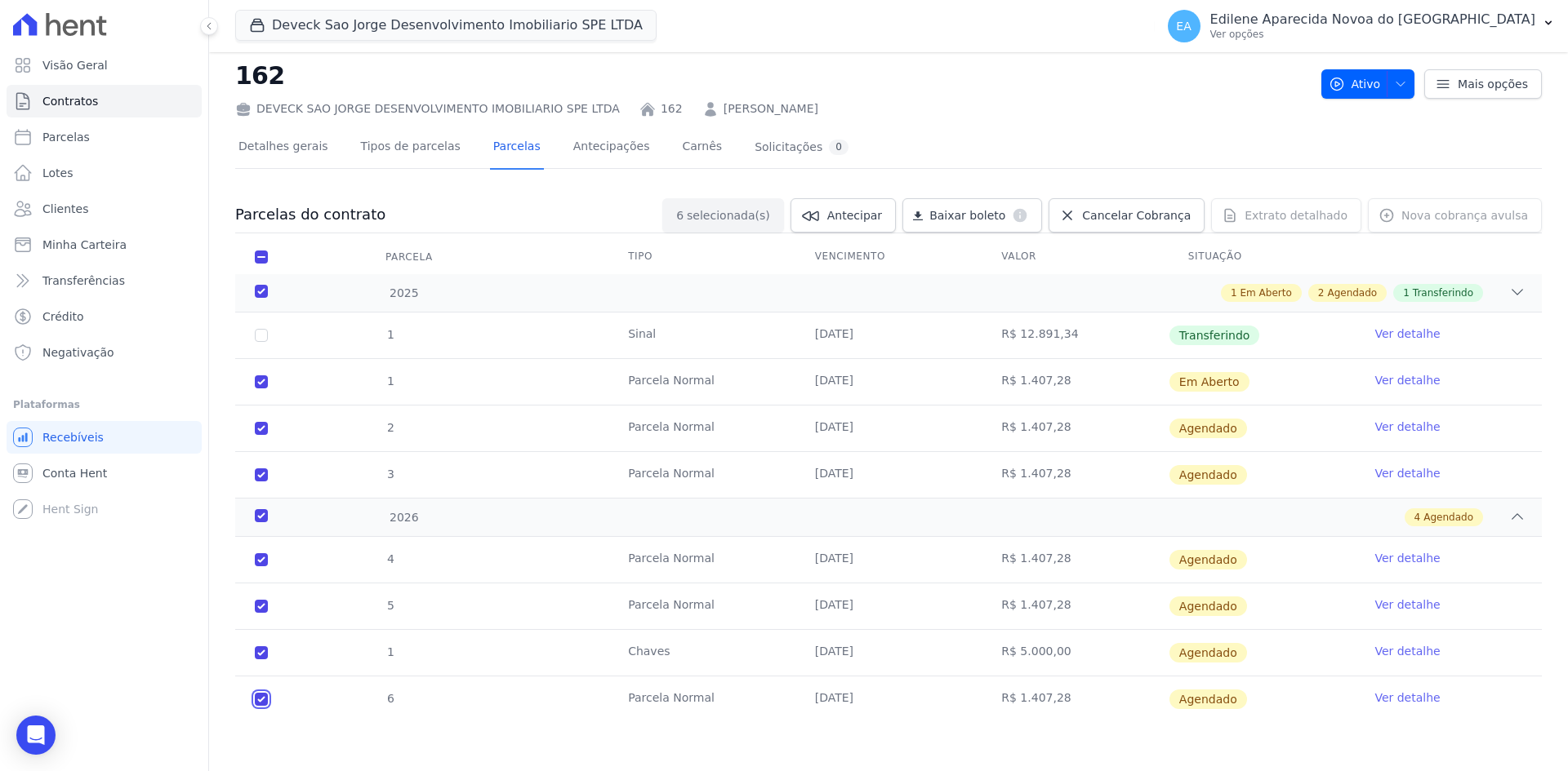
checkbox input "true"
click at [874, 216] on span "Antecipar" at bounding box center [854, 216] width 55 height 16
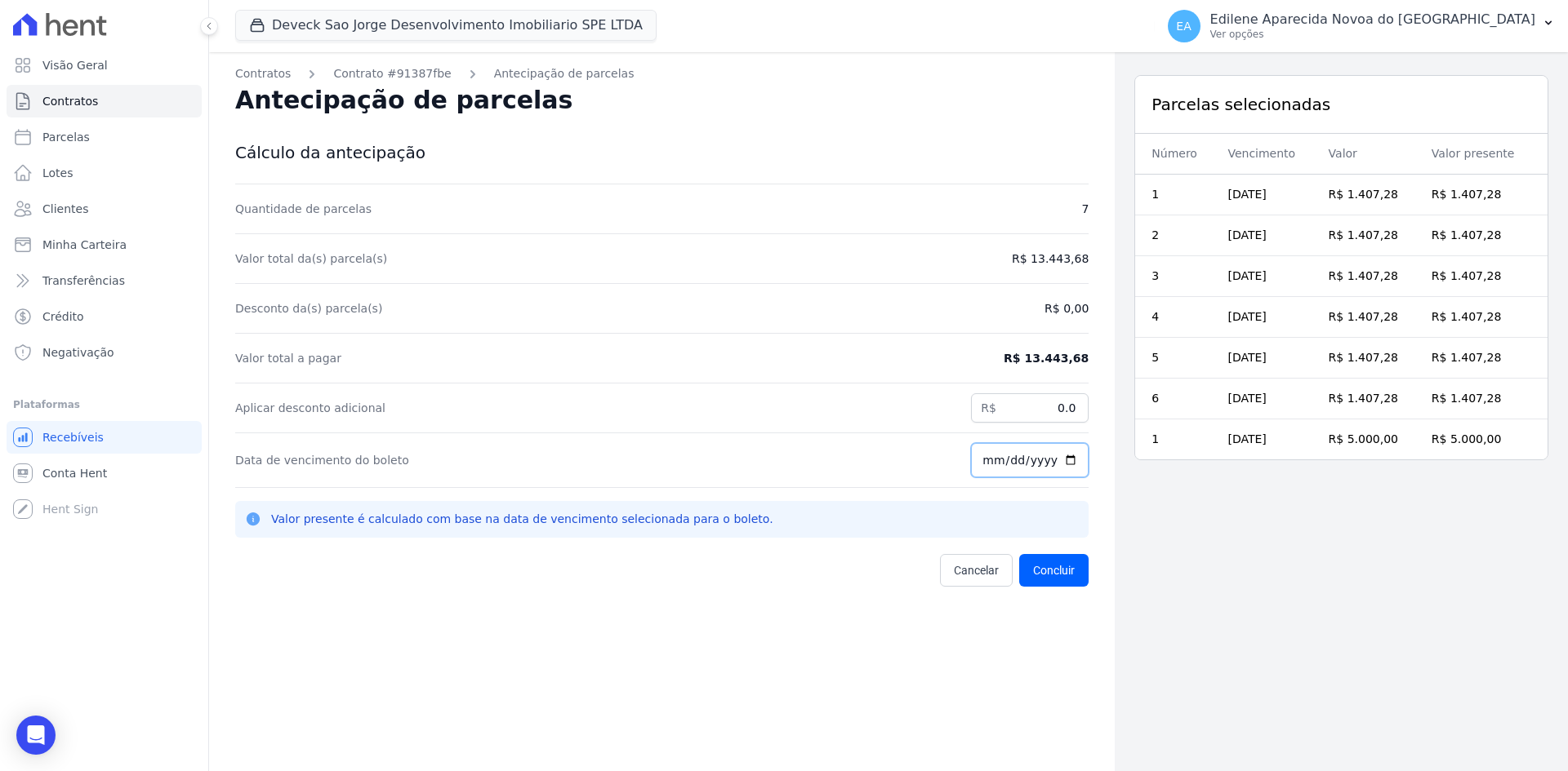
click at [1044, 458] on input "[DATE]" at bounding box center [1030, 460] width 117 height 34
click at [1037, 459] on input "[DATE]" at bounding box center [1030, 460] width 117 height 34
type input "[DATE]"
click at [1025, 470] on input "[DATE]" at bounding box center [1030, 460] width 117 height 34
click at [966, 565] on span "Cancelar" at bounding box center [976, 571] width 45 height 16
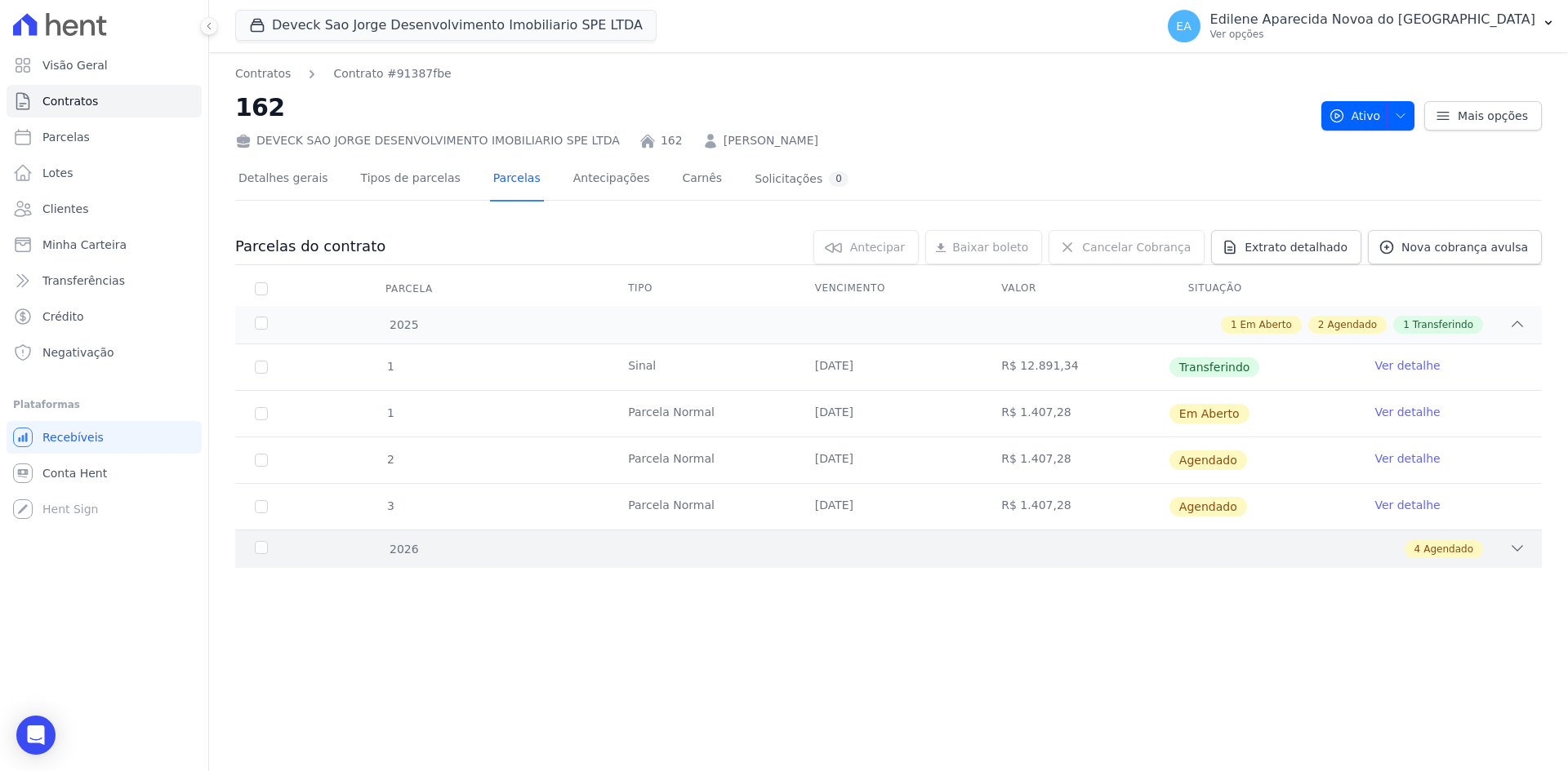
click at [261, 549] on div "2026" at bounding box center [310, 549] width 118 height 17
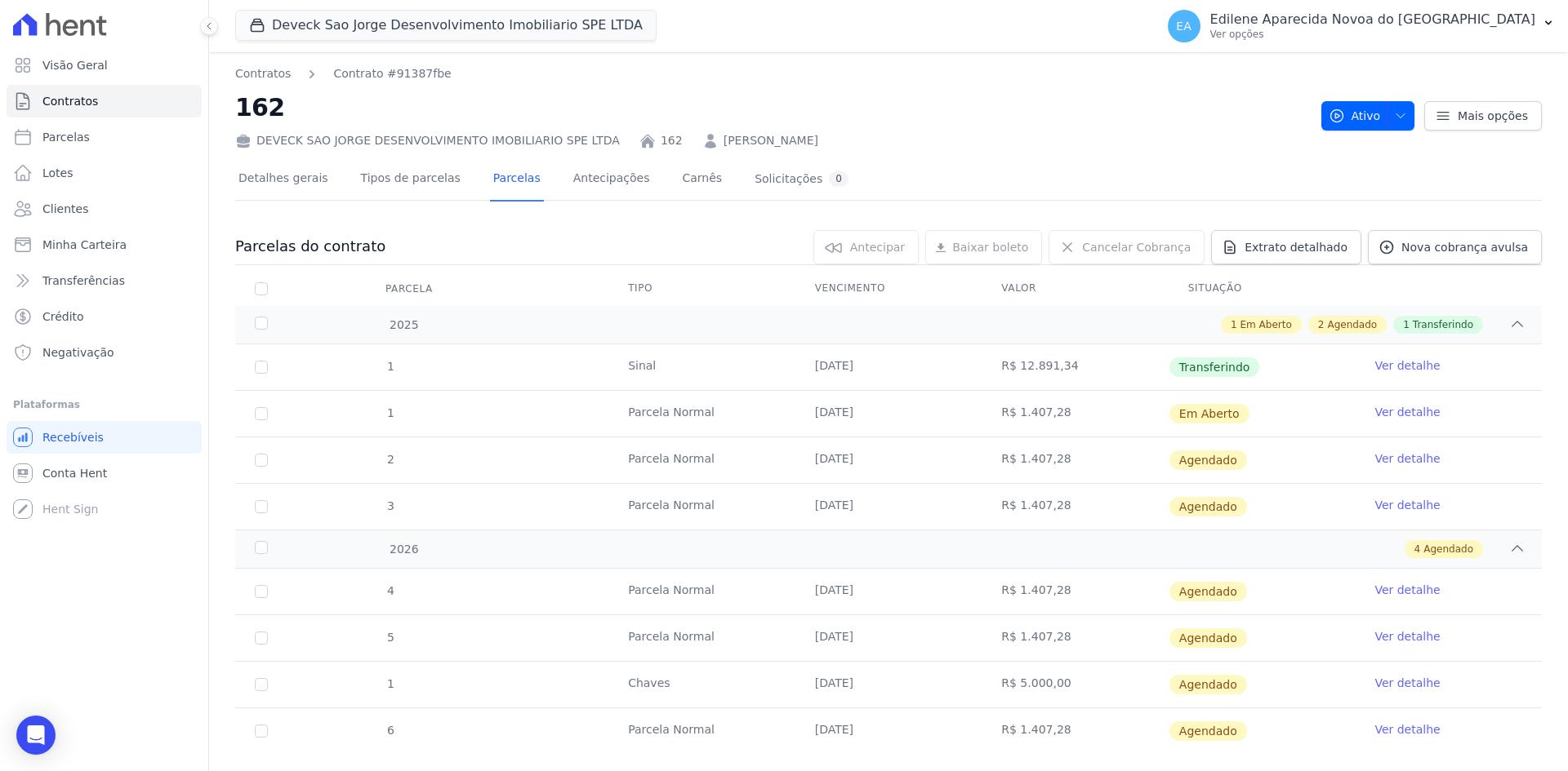
scroll to position [32, 0]
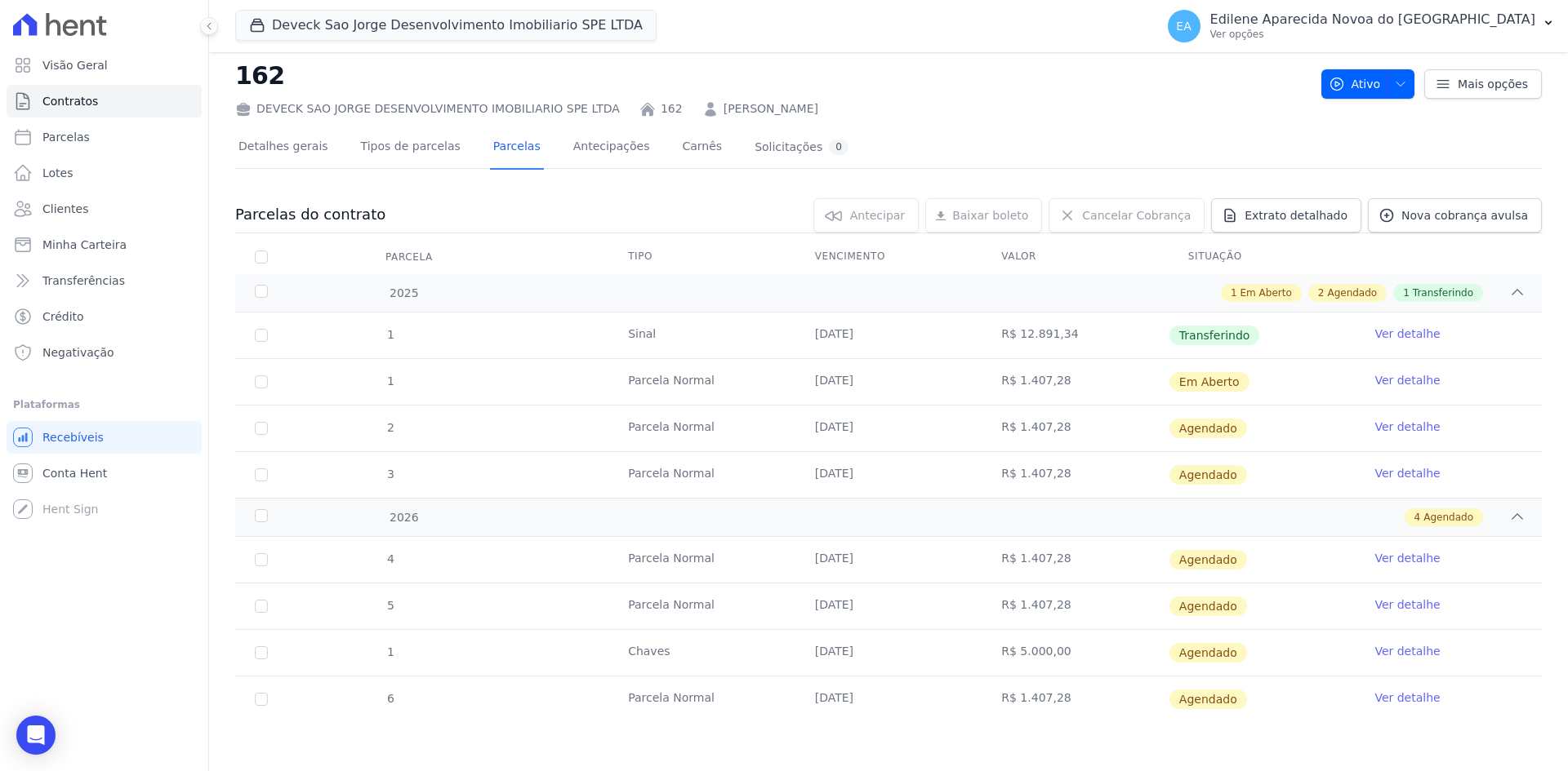
click at [1399, 651] on link "Ver detalhe" at bounding box center [1406, 651] width 65 height 16
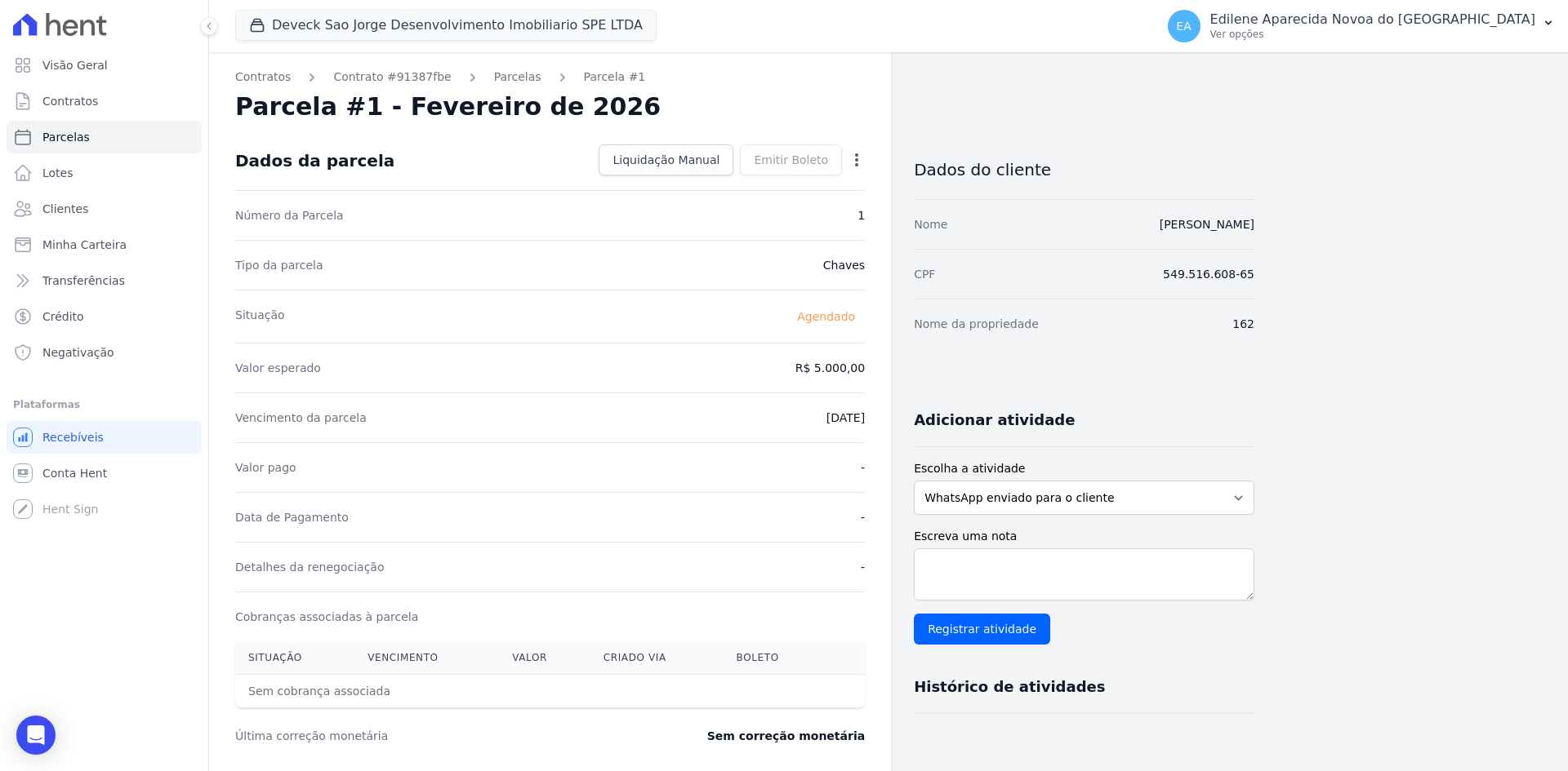
click at [860, 162] on icon "button" at bounding box center [856, 160] width 16 height 16
click at [766, 183] on link "Alterar" at bounding box center [786, 181] width 144 height 30
click at [852, 362] on input "5000.01" at bounding box center [787, 367] width 157 height 34
click at [852, 362] on input "5000.02" at bounding box center [787, 367] width 157 height 34
drag, startPoint x: 804, startPoint y: 366, endPoint x: 869, endPoint y: 373, distance: 65.4
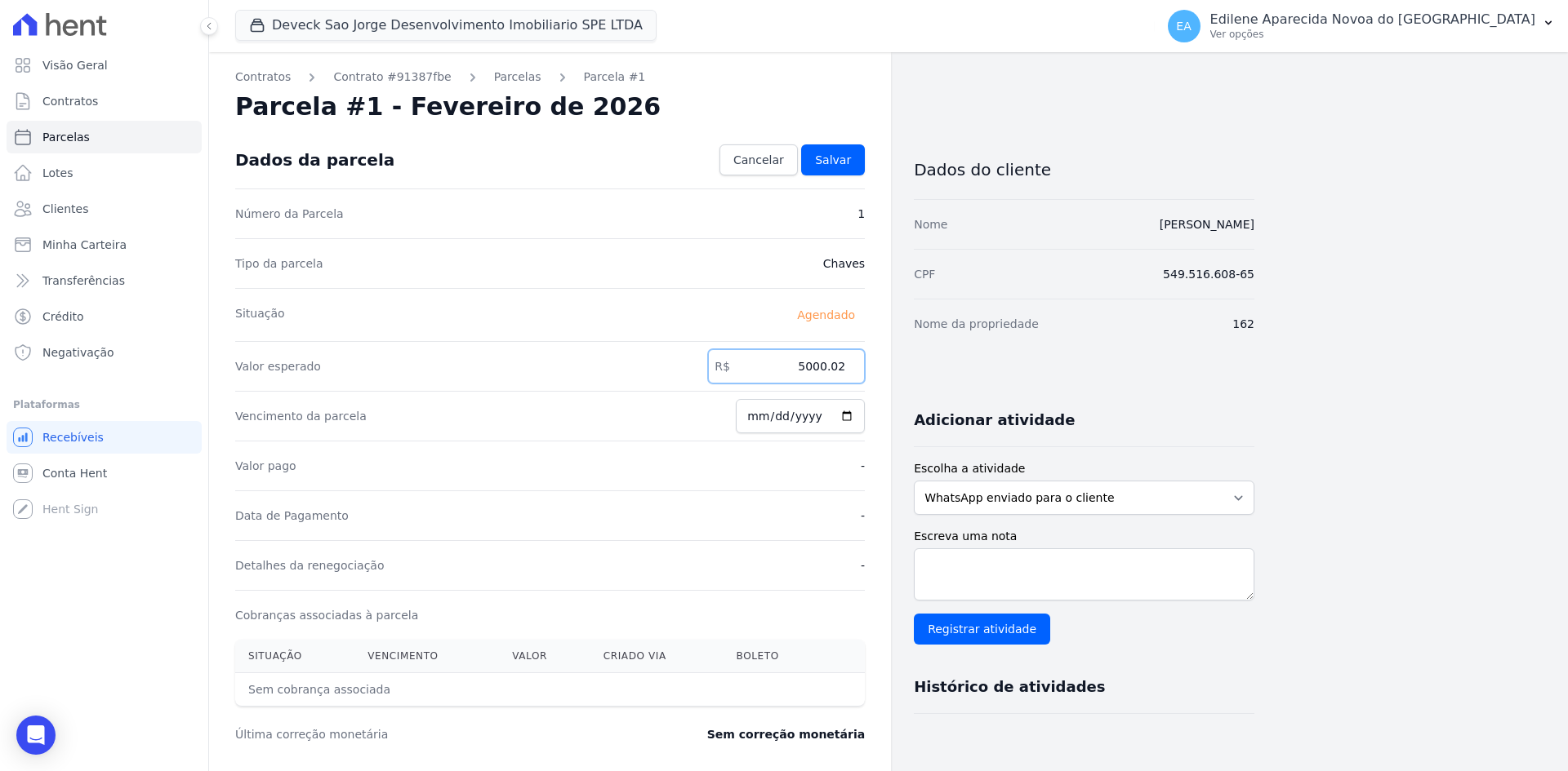
click at [887, 370] on div "Contratos Contrato #91387fbe Parcelas Parcela #1 Parcela #1 - Fevereiro de 2026…" at bounding box center [549, 576] width 682 height 1048
type input "5026.00"
click at [799, 472] on div "Valor pago -" at bounding box center [549, 465] width 630 height 50
click at [850, 160] on span "Salvar" at bounding box center [833, 160] width 36 height 16
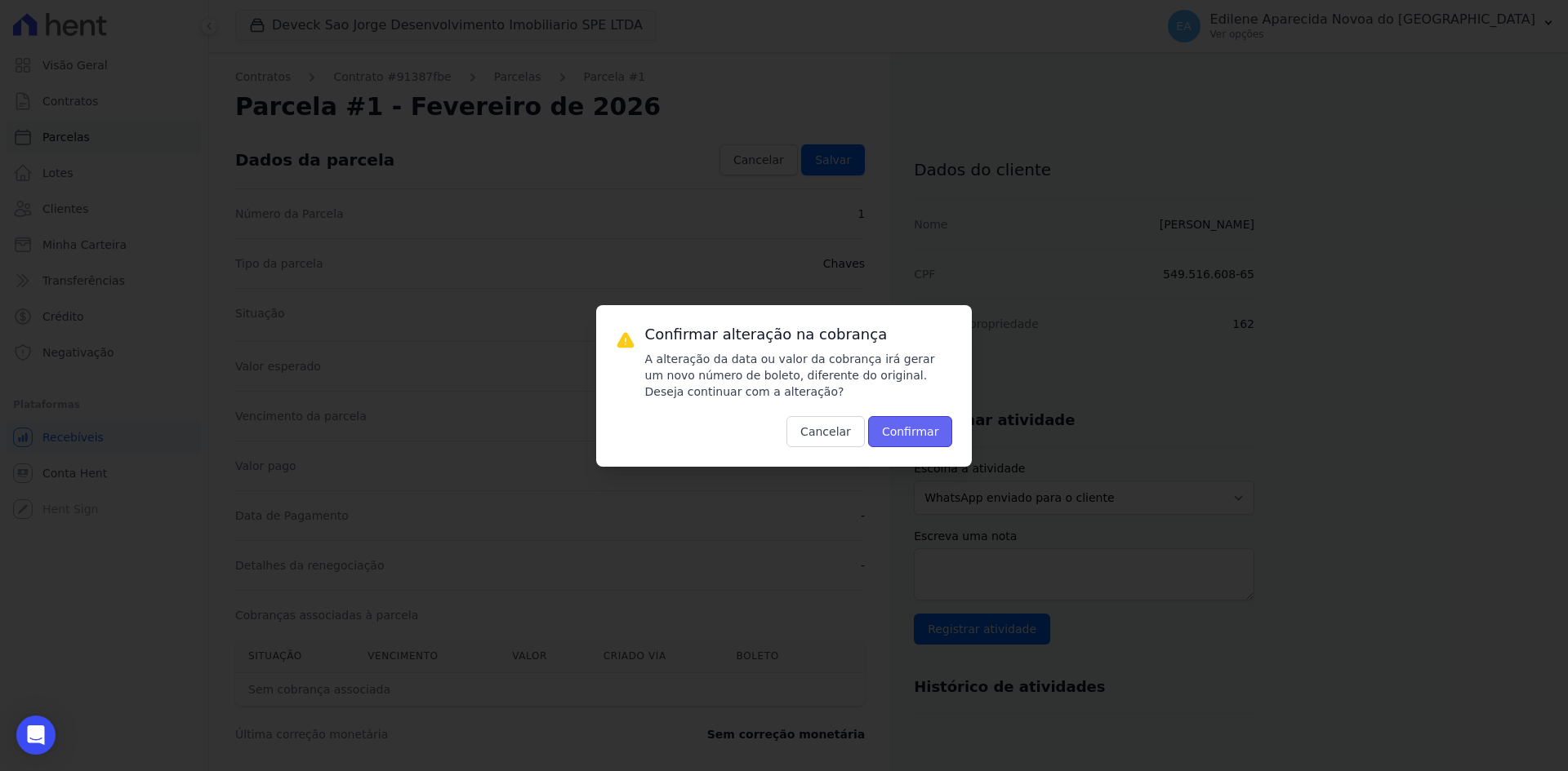
click at [919, 436] on button "Confirmar" at bounding box center [910, 432] width 85 height 31
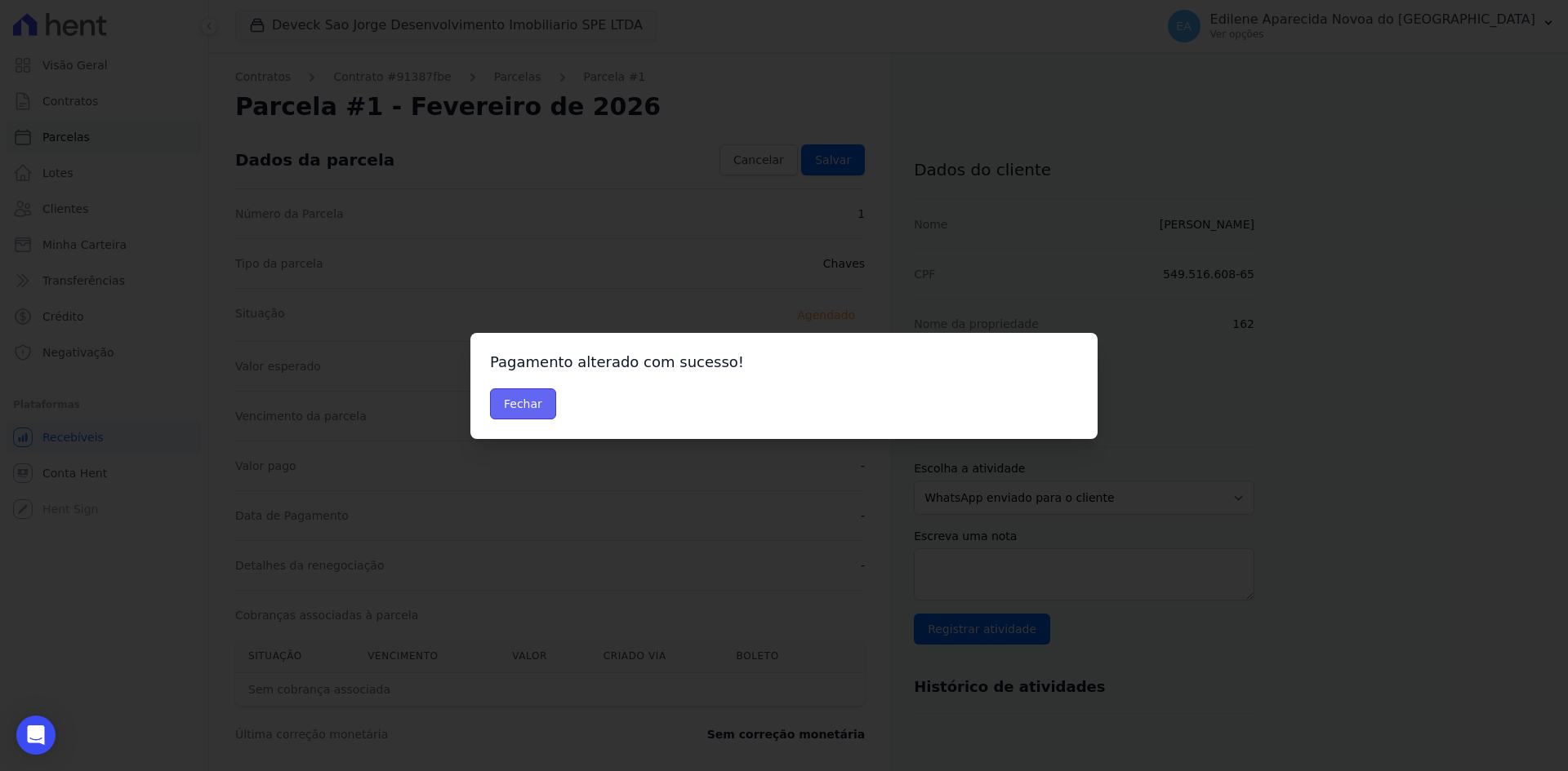
click at [499, 404] on button "Fechar" at bounding box center [522, 404] width 66 height 31
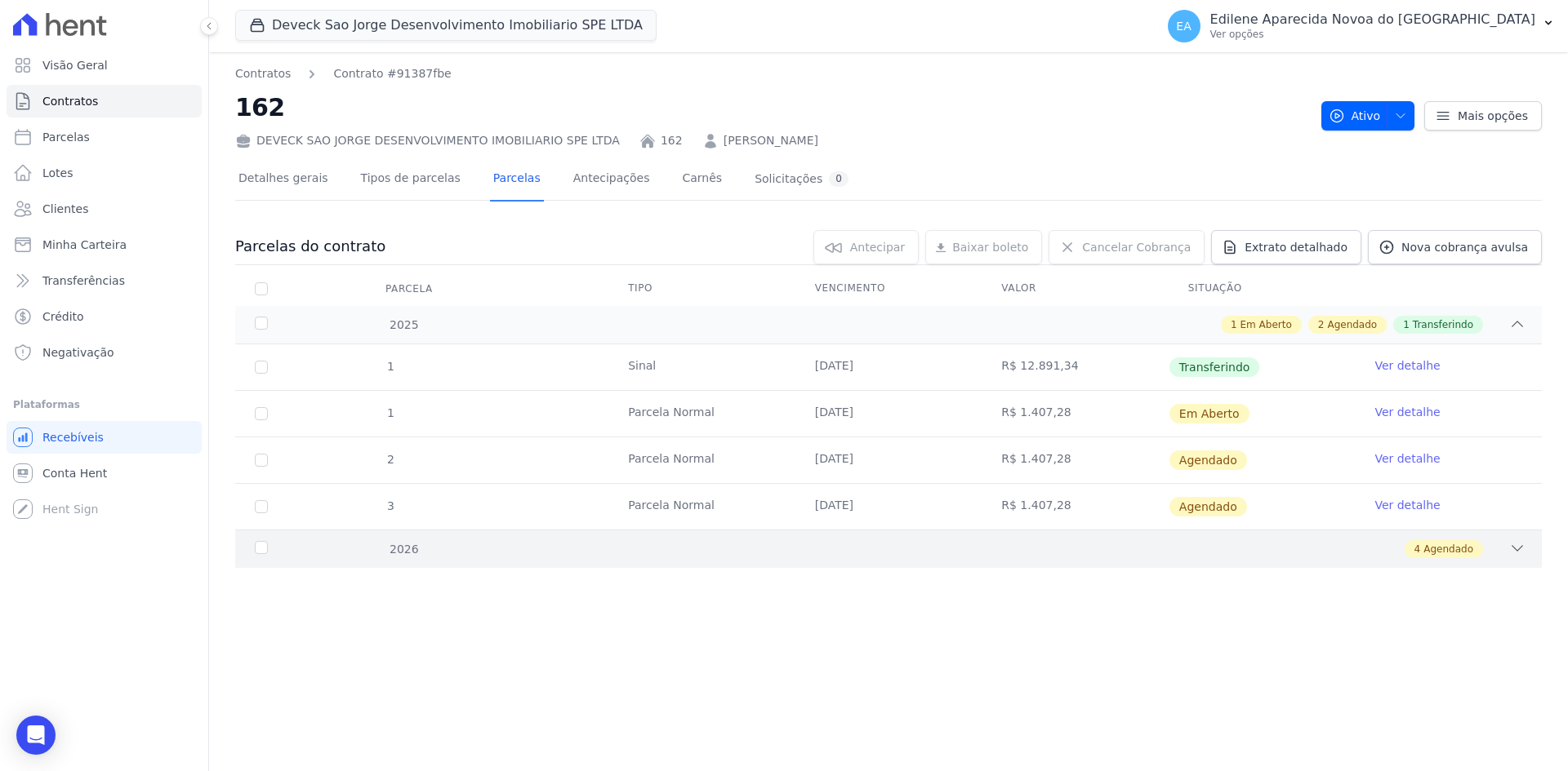
click at [263, 548] on div "2026" at bounding box center [310, 549] width 118 height 17
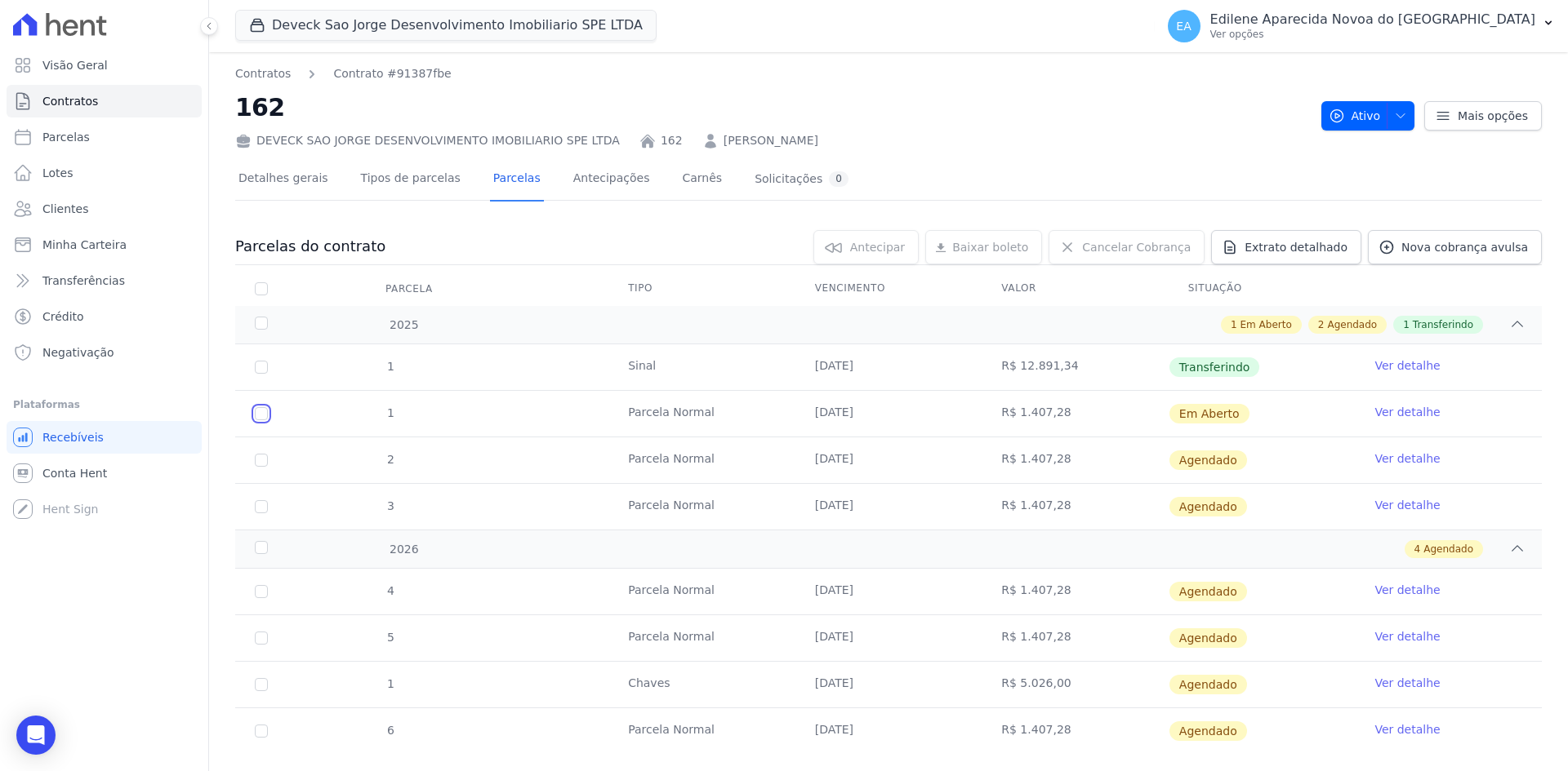
click at [257, 413] on input "checkbox" at bounding box center [261, 413] width 13 height 13
checkbox input "true"
drag, startPoint x: 259, startPoint y: 460, endPoint x: 260, endPoint y: 492, distance: 32.0
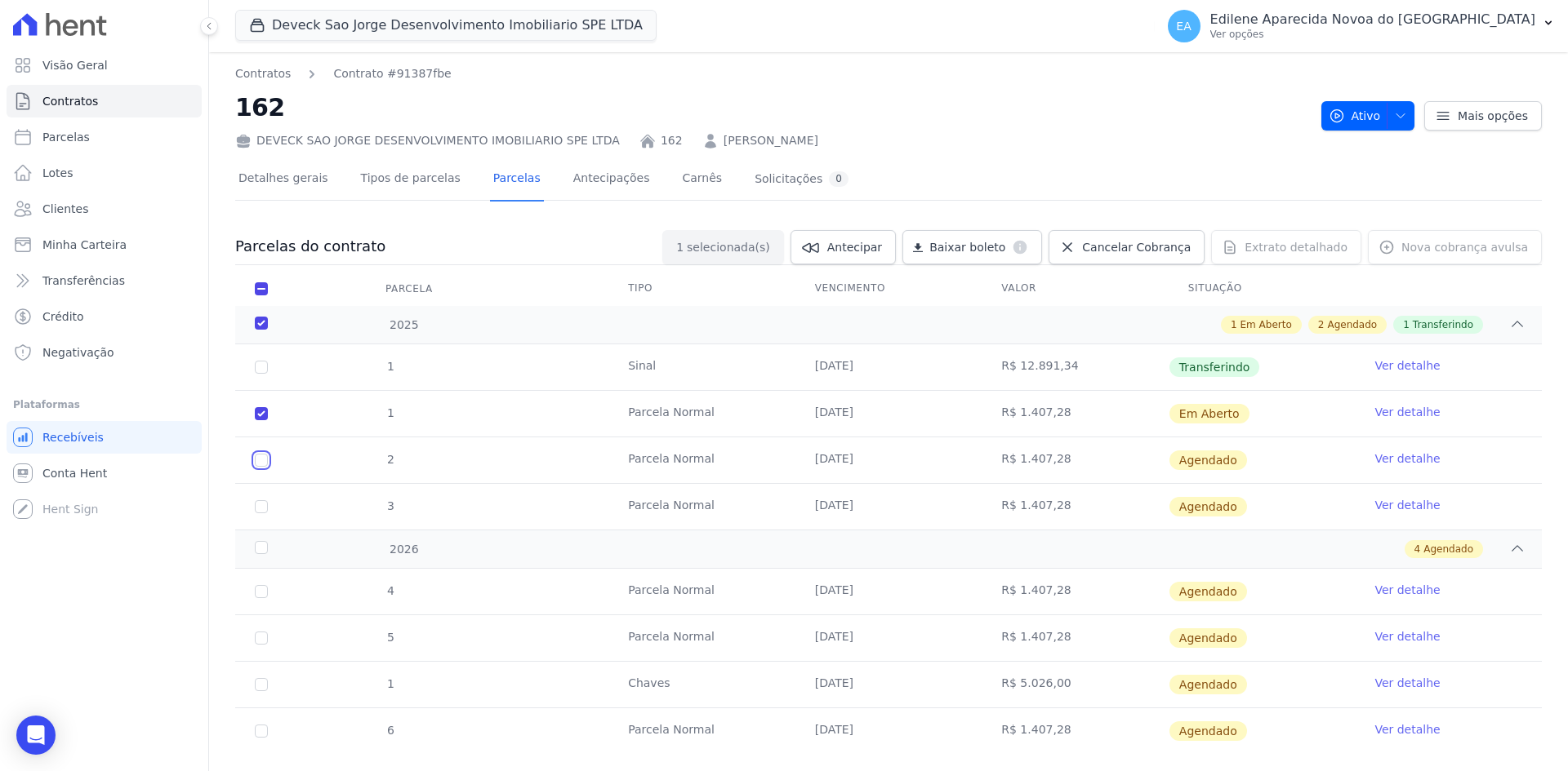
click at [260, 461] on input "checkbox" at bounding box center [261, 460] width 13 height 13
checkbox input "true"
click at [258, 506] on input "checkbox" at bounding box center [261, 506] width 13 height 13
checkbox input "true"
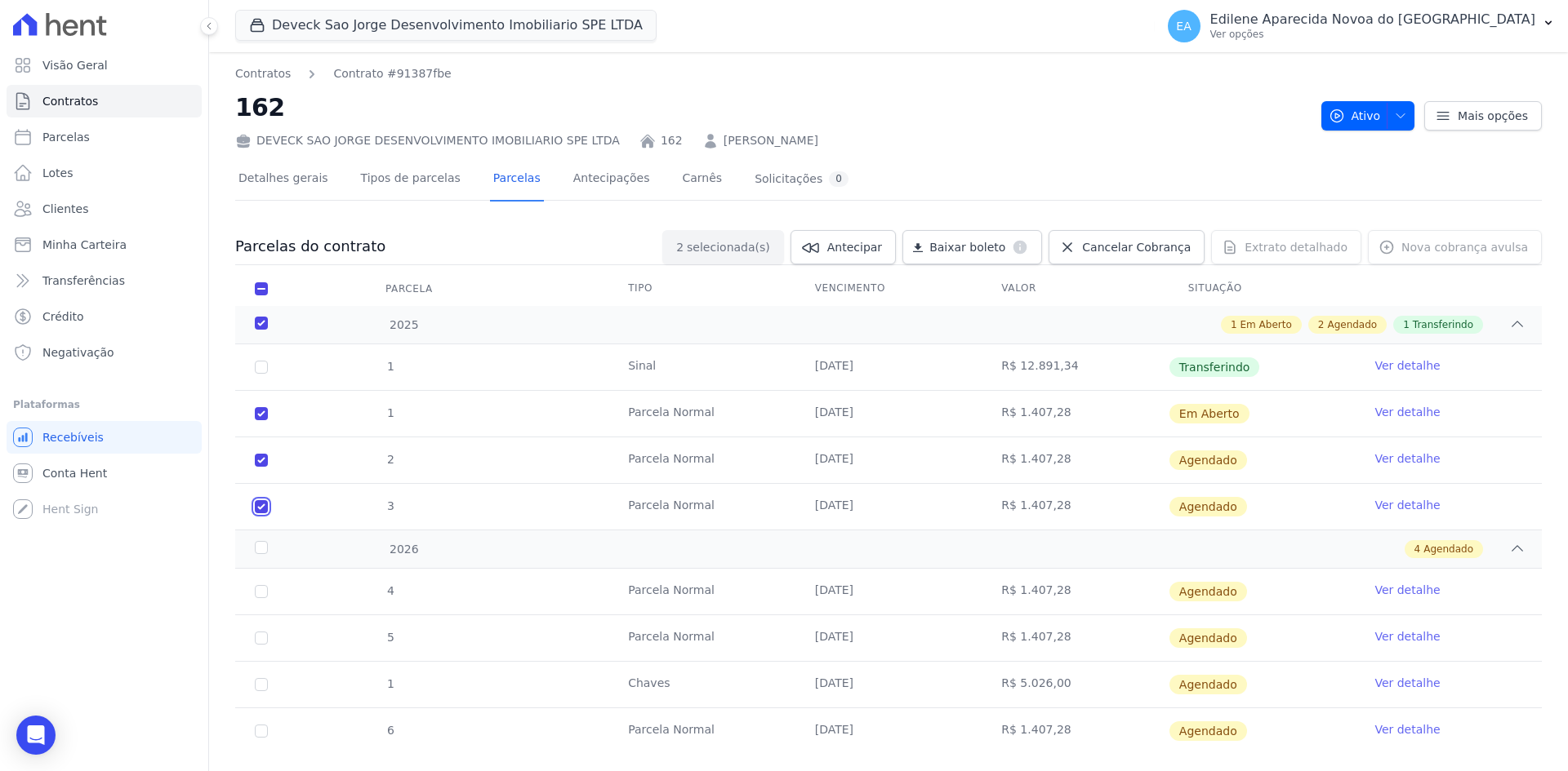
checkbox input "true"
drag, startPoint x: 260, startPoint y: 594, endPoint x: 262, endPoint y: 628, distance: 34.1
click at [260, 597] on input "checkbox" at bounding box center [261, 591] width 13 height 13
checkbox input "true"
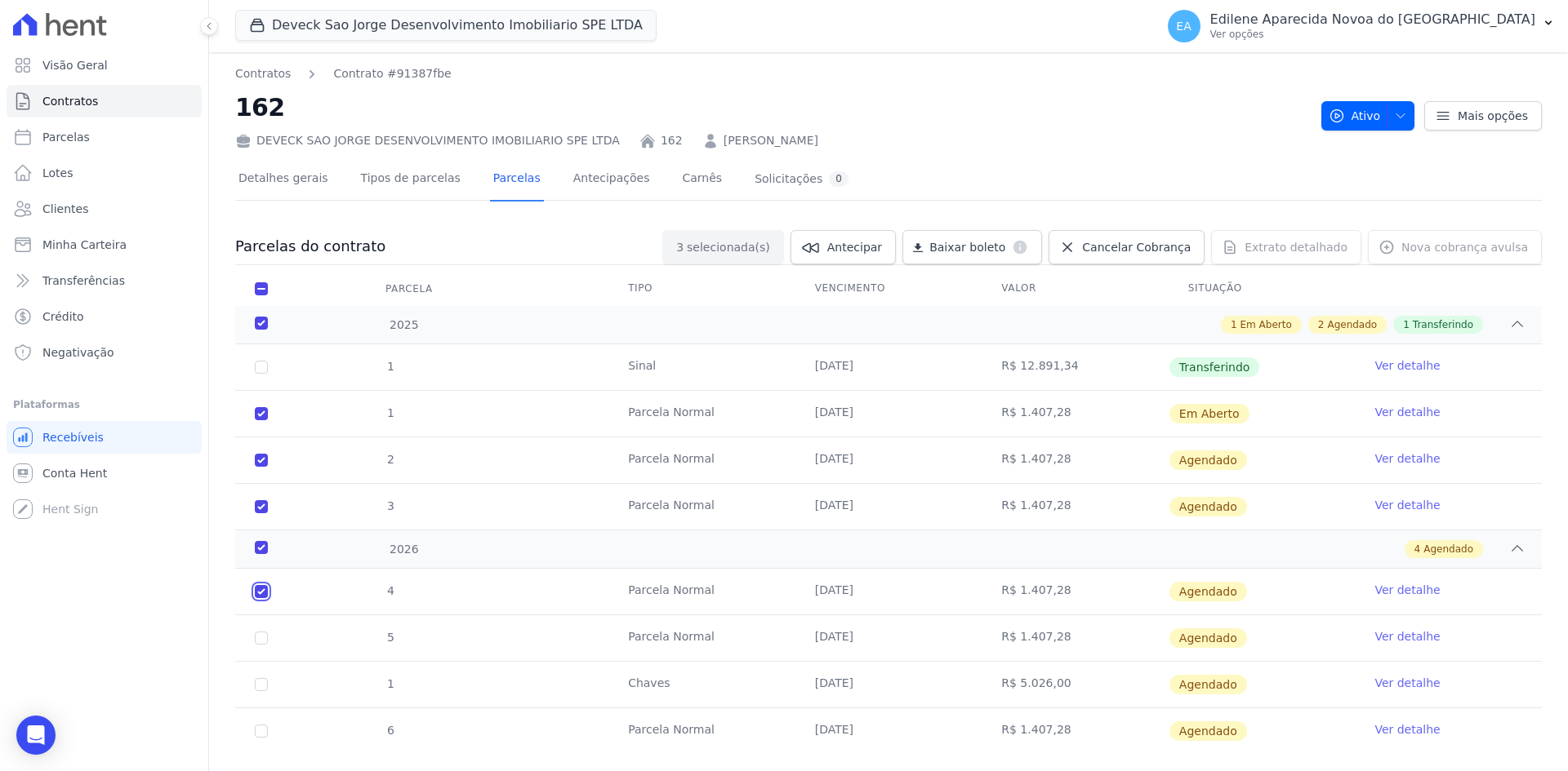
checkbox input "true"
drag, startPoint x: 265, startPoint y: 642, endPoint x: 247, endPoint y: 671, distance: 34.1
click at [260, 646] on td "5" at bounding box center [261, 638] width 52 height 46
drag, startPoint x: 258, startPoint y: 689, endPoint x: 258, endPoint y: 704, distance: 15.0
click at [258, 693] on td "1" at bounding box center [261, 684] width 52 height 46
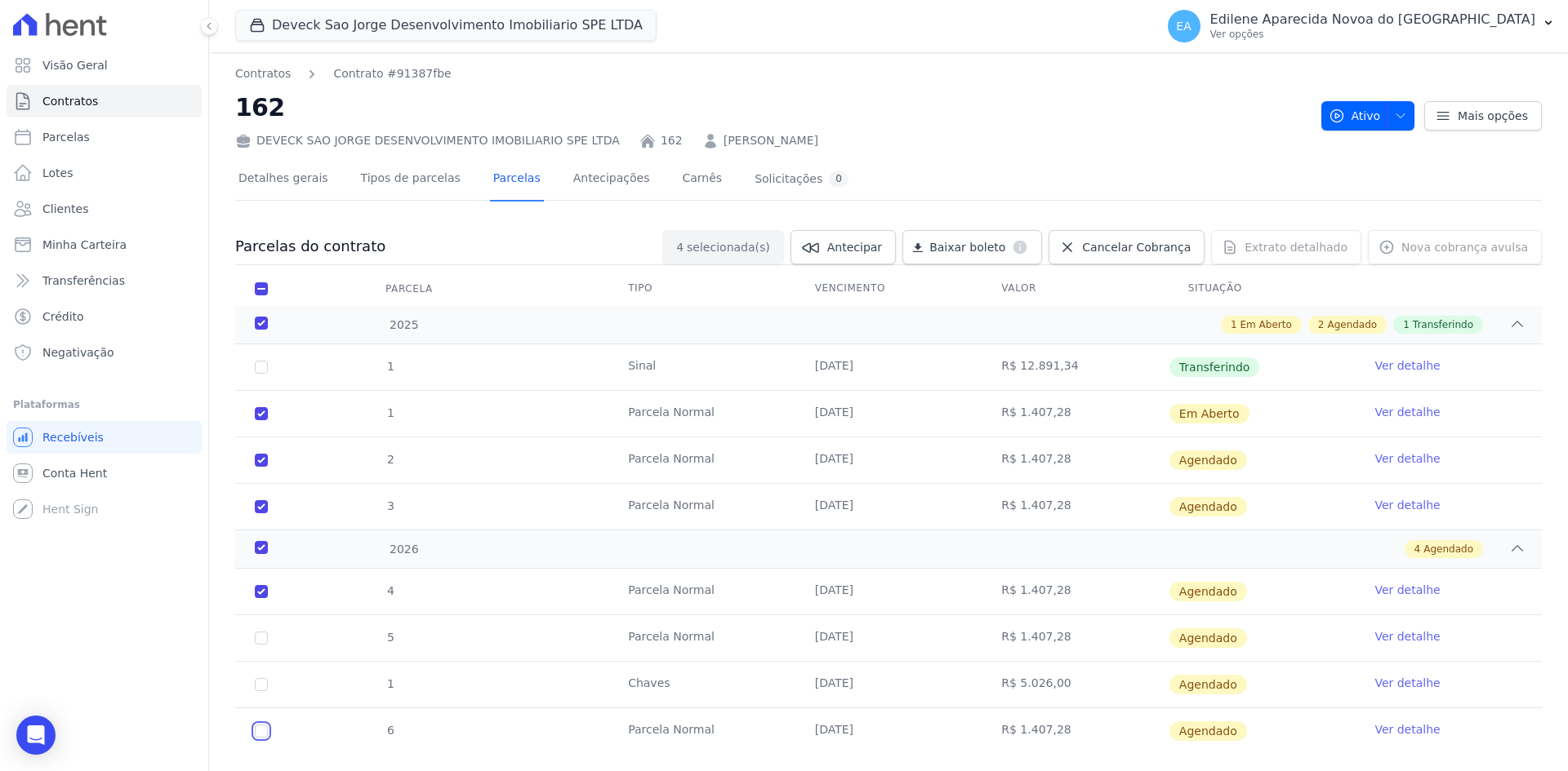
click at [262, 732] on input "checkbox" at bounding box center [261, 731] width 13 height 13
checkbox input "true"
click at [265, 644] on input "checkbox" at bounding box center [261, 638] width 13 height 13
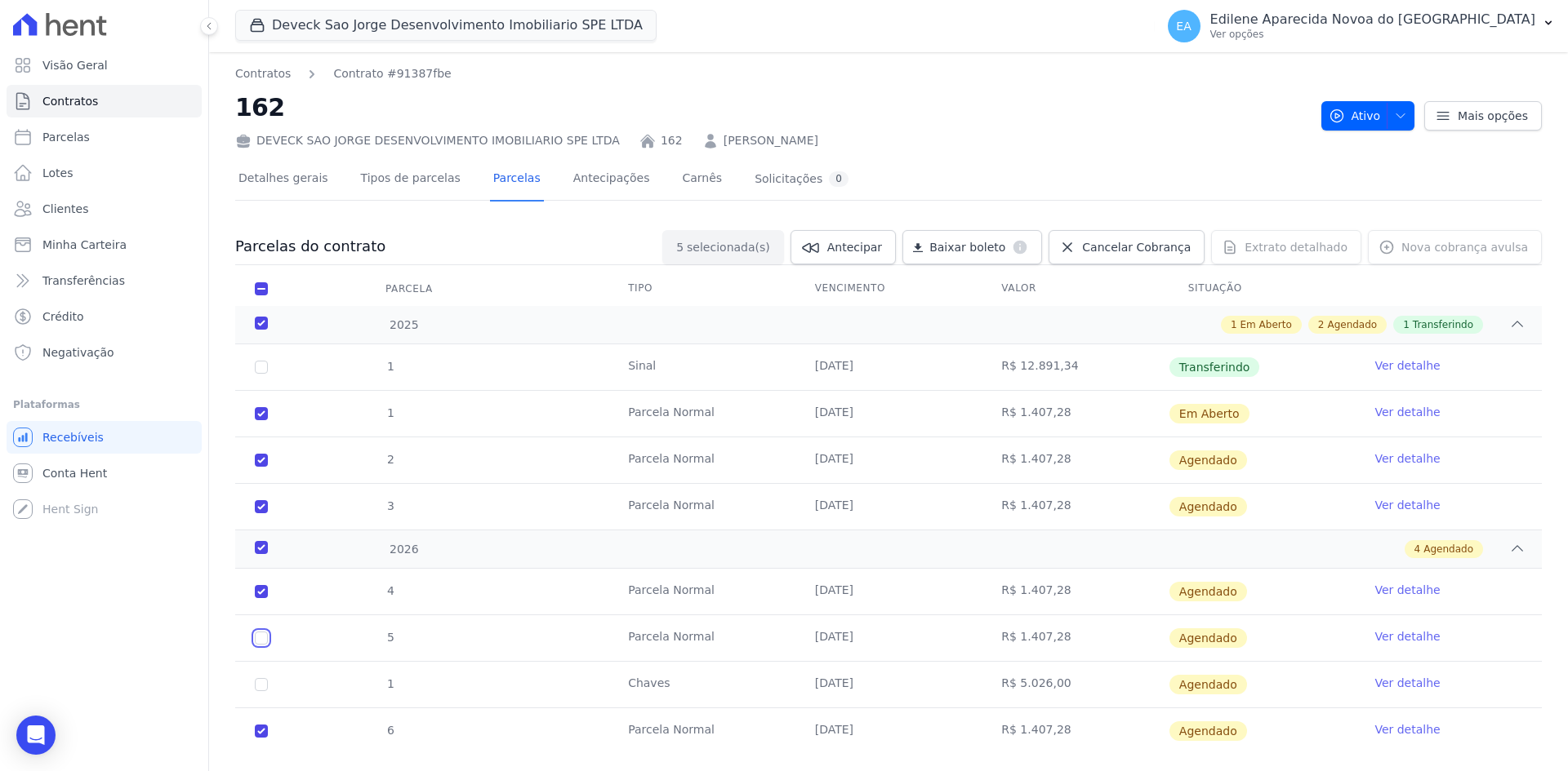
checkbox input "true"
drag, startPoint x: 260, startPoint y: 687, endPoint x: 303, endPoint y: 692, distance: 43.3
click at [260, 689] on input "checkbox" at bounding box center [261, 684] width 13 height 13
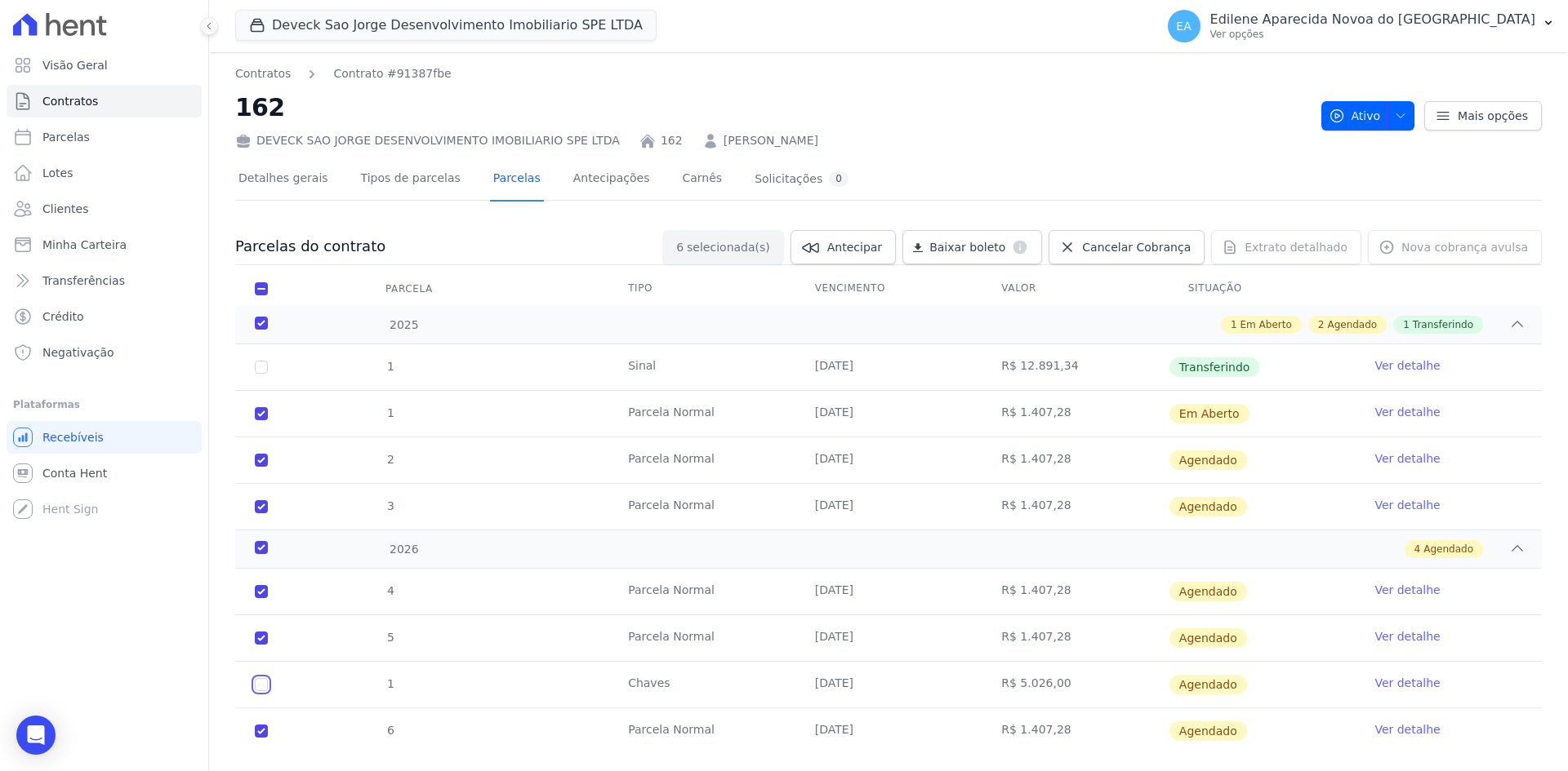
checkbox input "true"
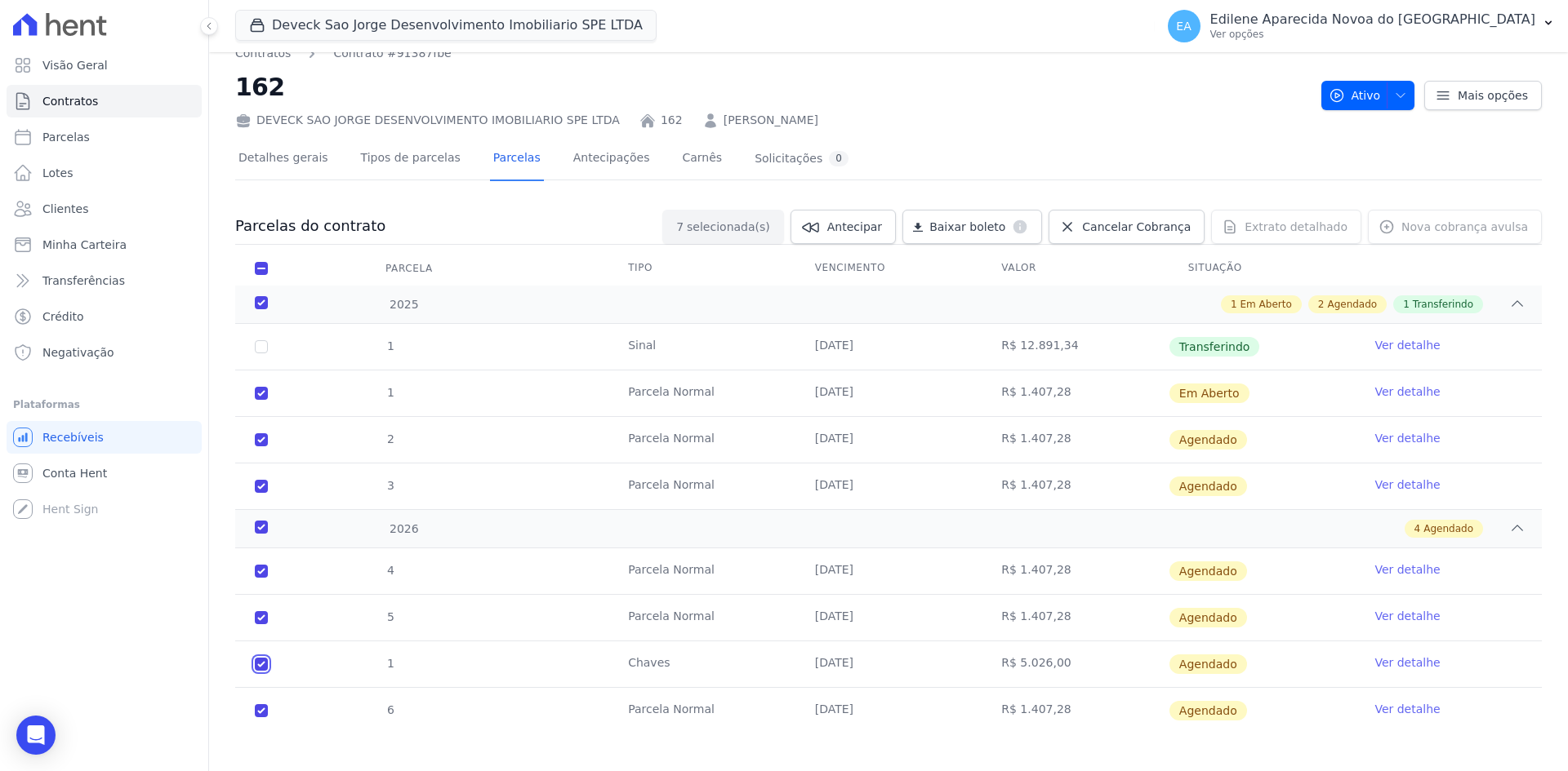
scroll to position [32, 0]
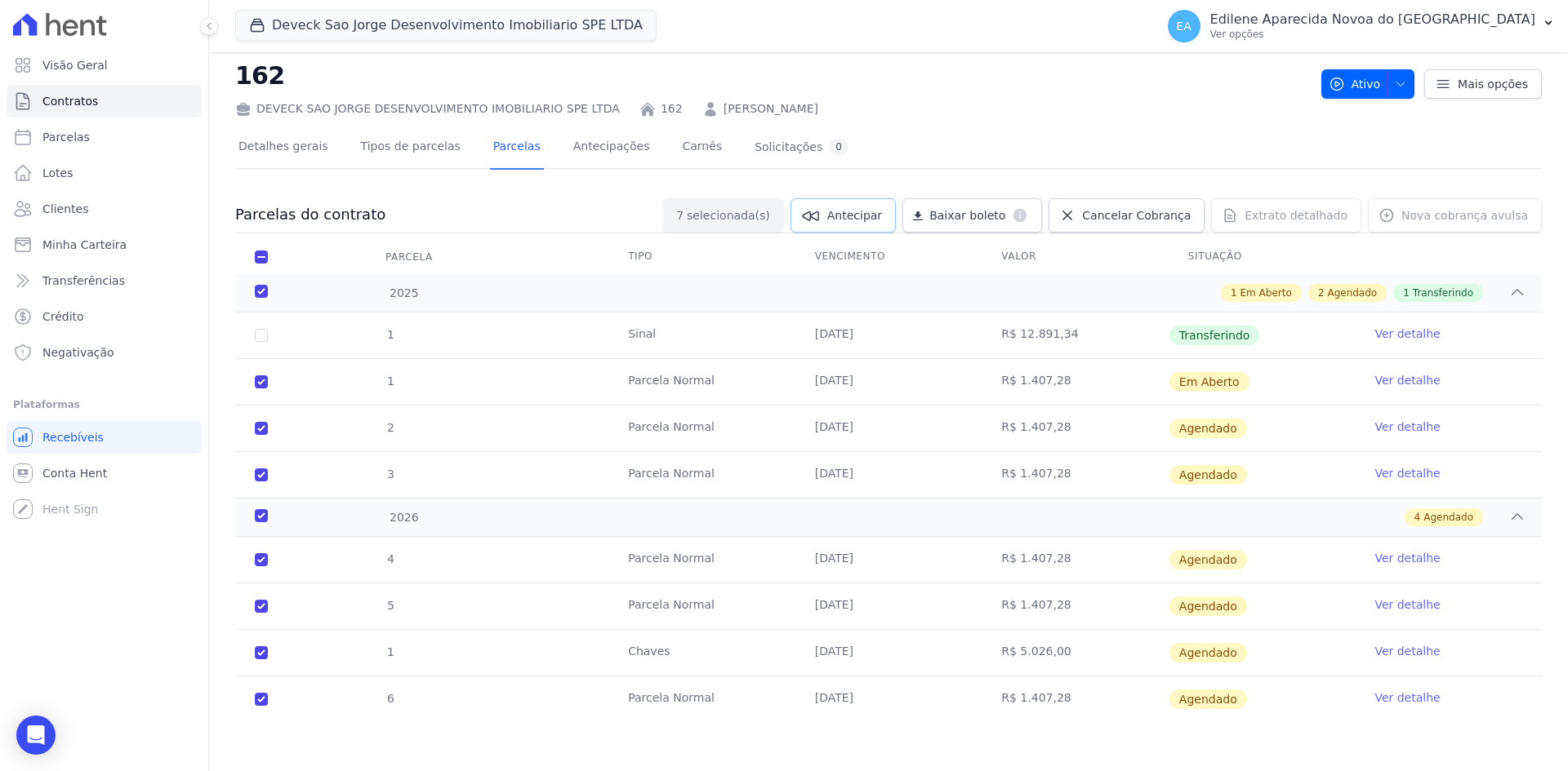
click at [867, 217] on span "Antecipar" at bounding box center [854, 216] width 55 height 16
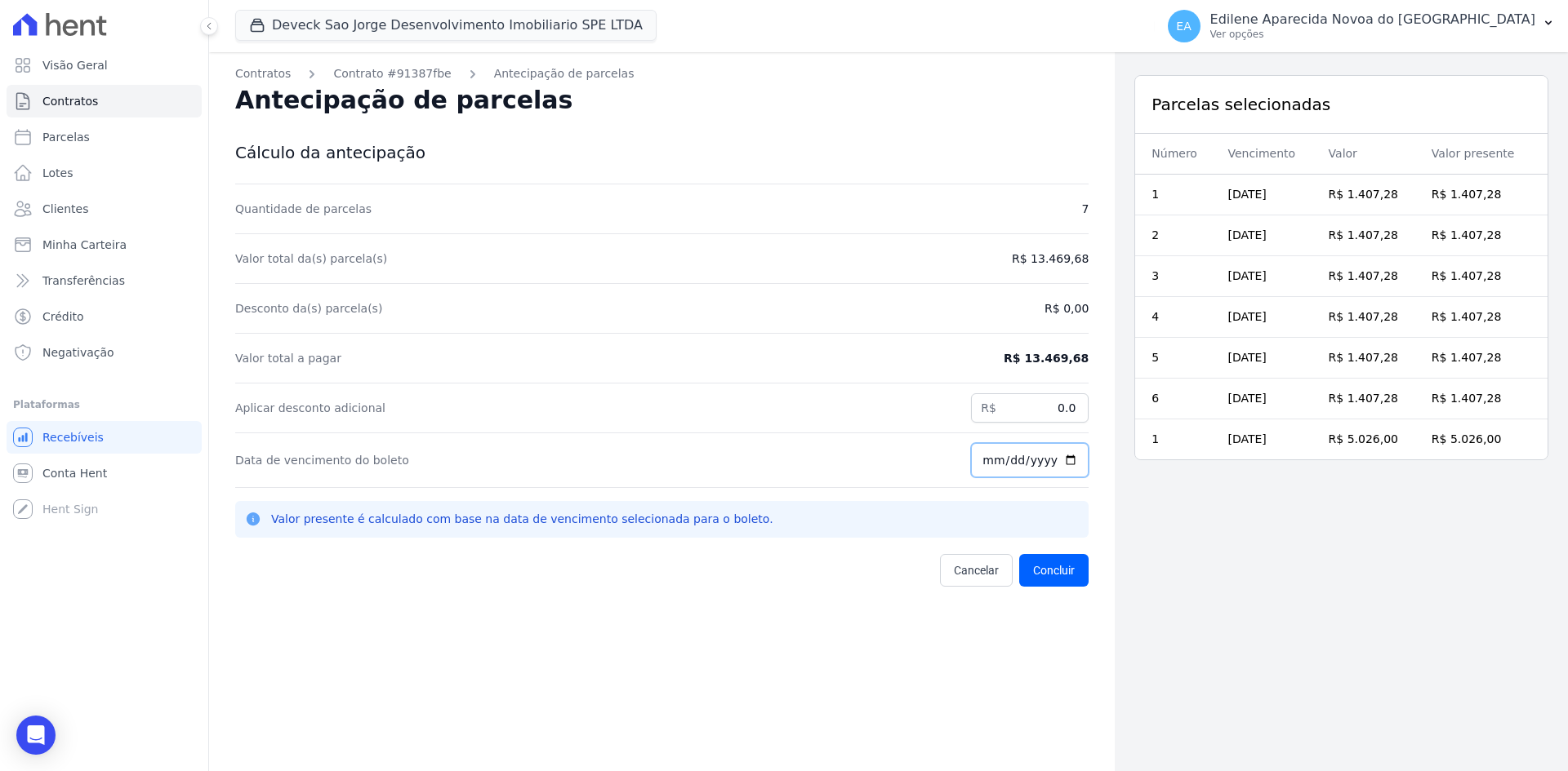
click at [984, 458] on input "2025-10-01" at bounding box center [1030, 460] width 117 height 34
type input "2025-10-30"
click at [1052, 568] on button "Concluir" at bounding box center [1053, 571] width 70 height 33
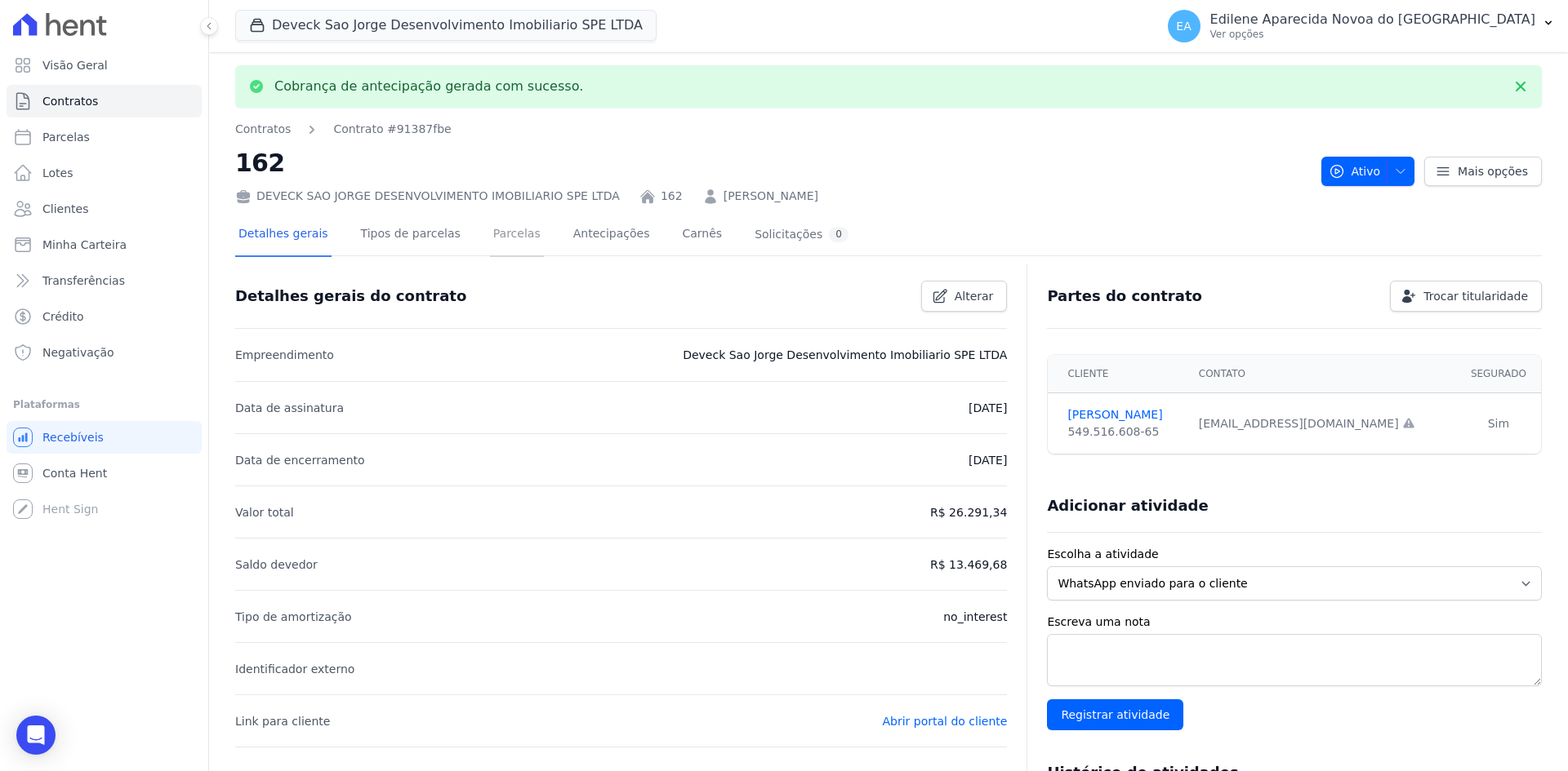
click at [498, 232] on link "Parcelas" at bounding box center [517, 236] width 54 height 43
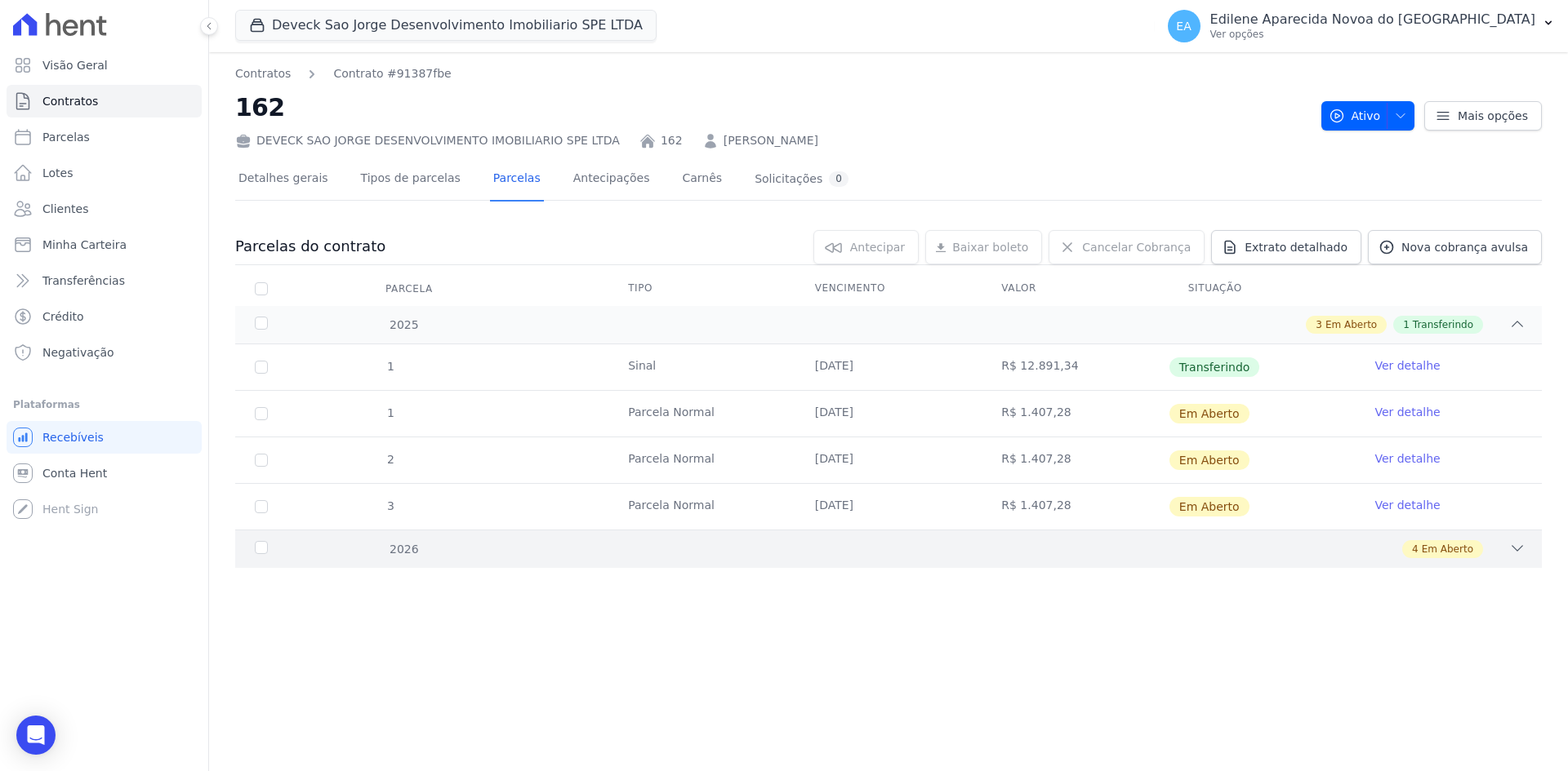
click at [255, 547] on div "2026" at bounding box center [310, 549] width 118 height 17
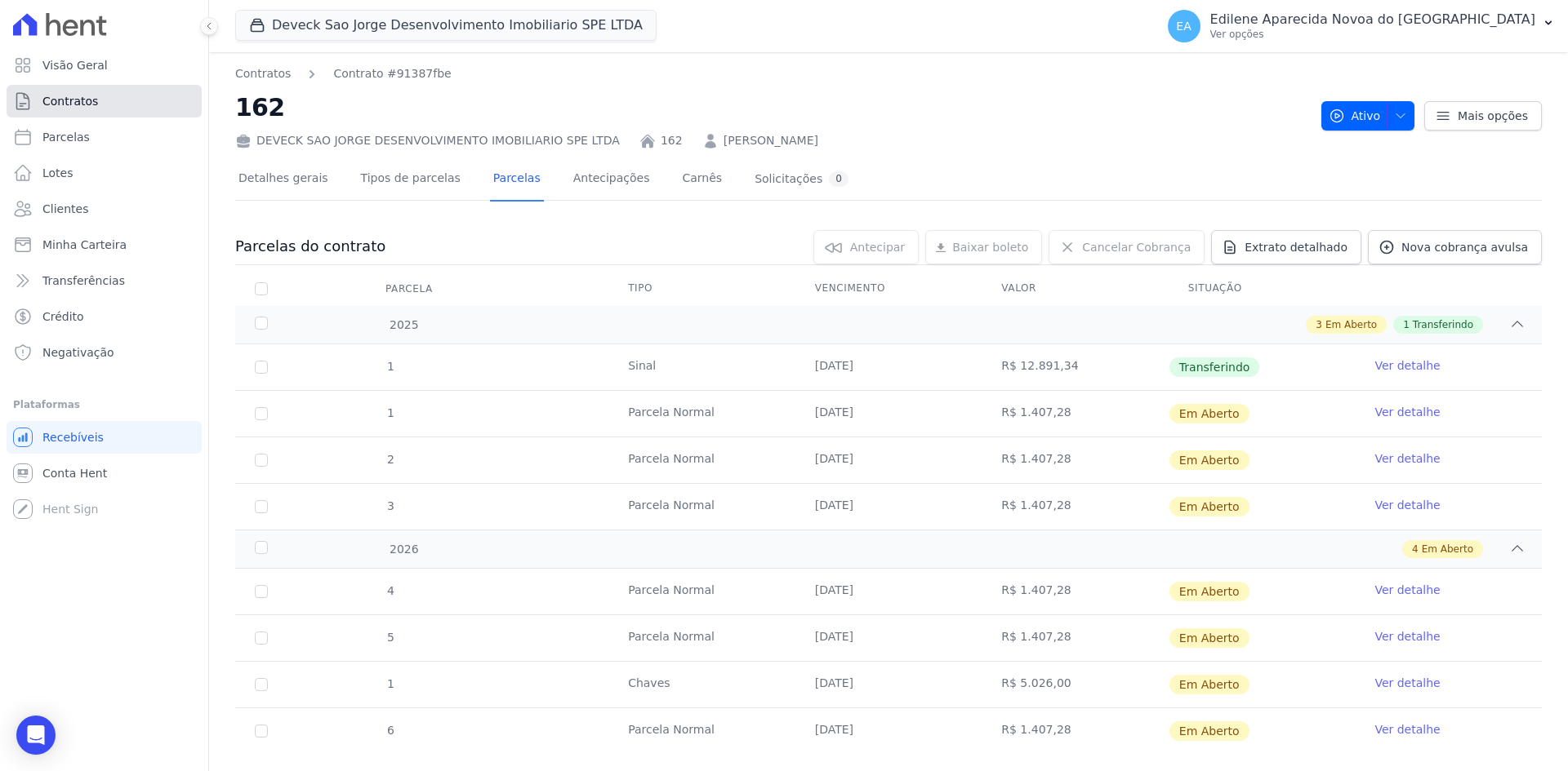
click at [76, 102] on span "Contratos" at bounding box center [70, 101] width 55 height 16
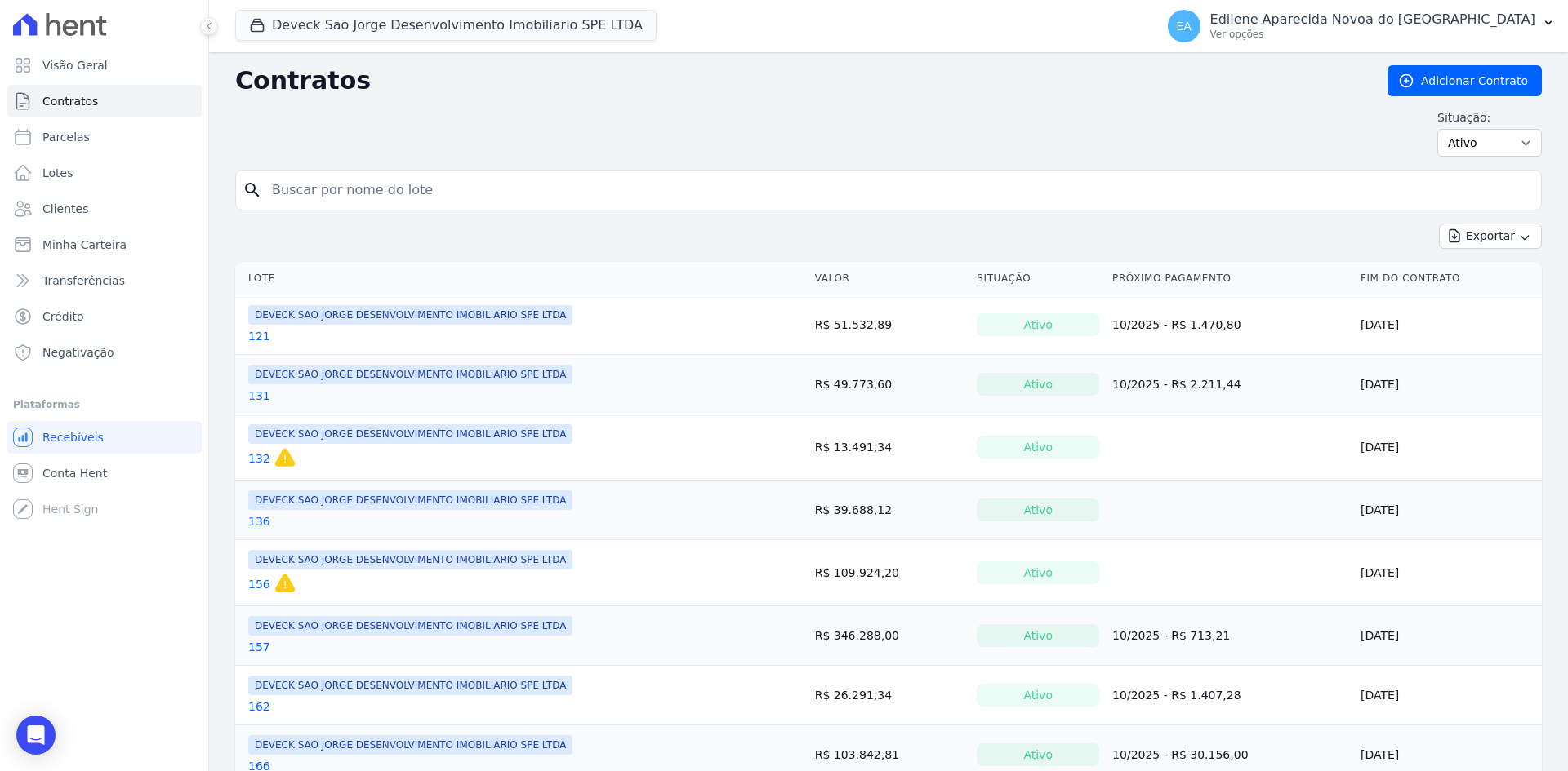
click at [407, 189] on input "search" at bounding box center [898, 190] width 1272 height 33
type input "162"
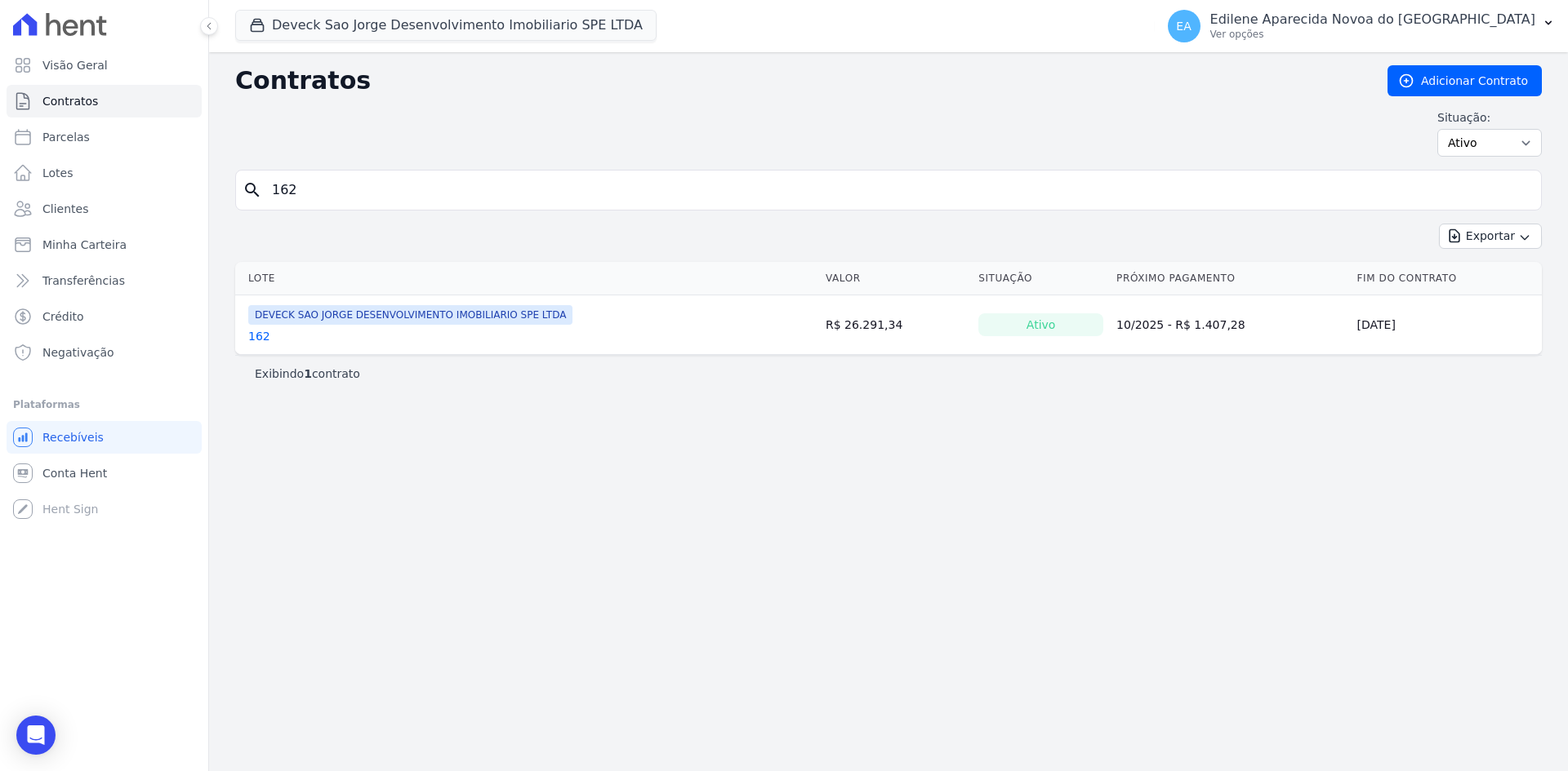
click at [255, 336] on link "162" at bounding box center [259, 336] width 22 height 16
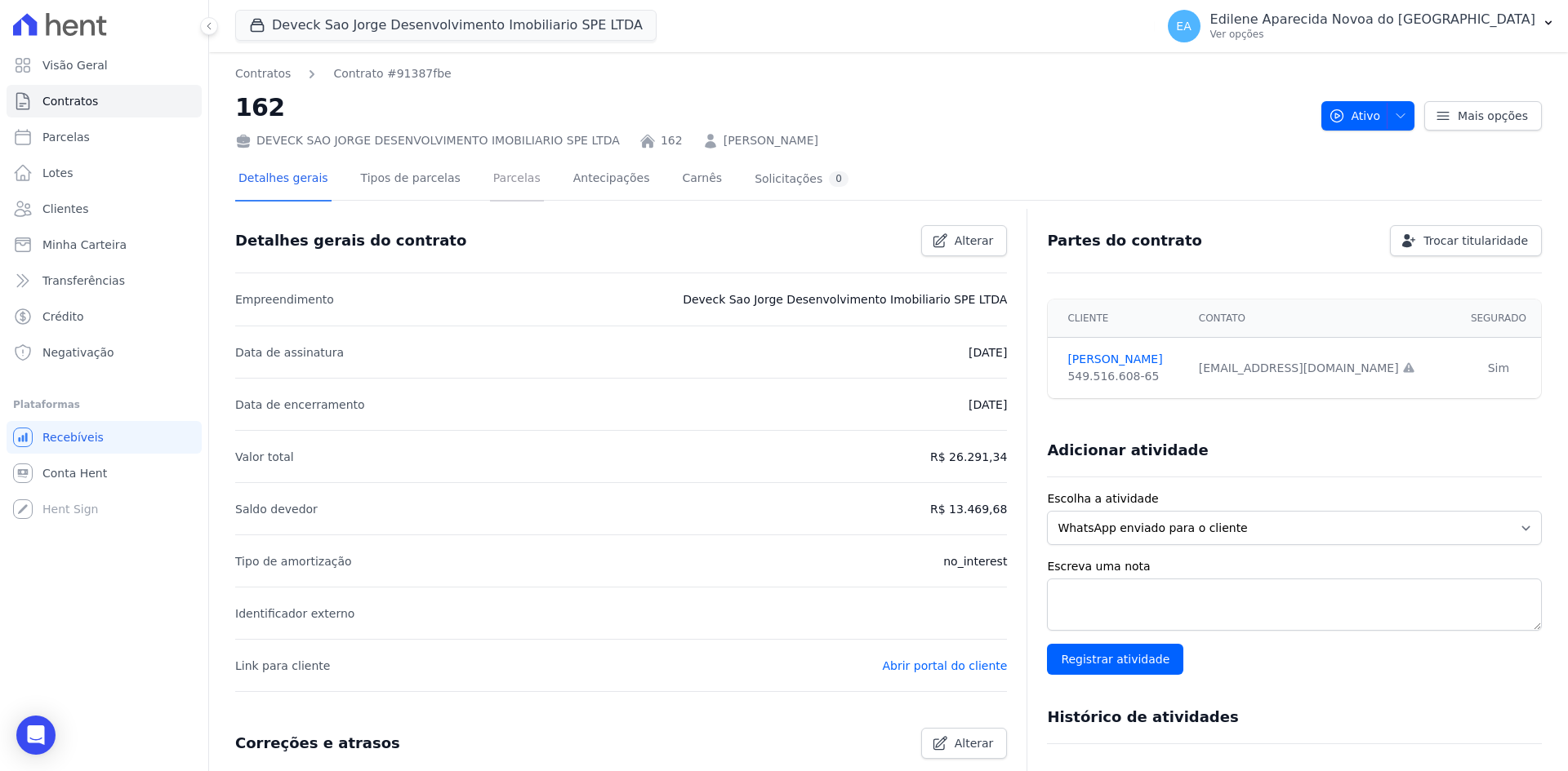
click at [491, 179] on link "Parcelas" at bounding box center [517, 180] width 54 height 43
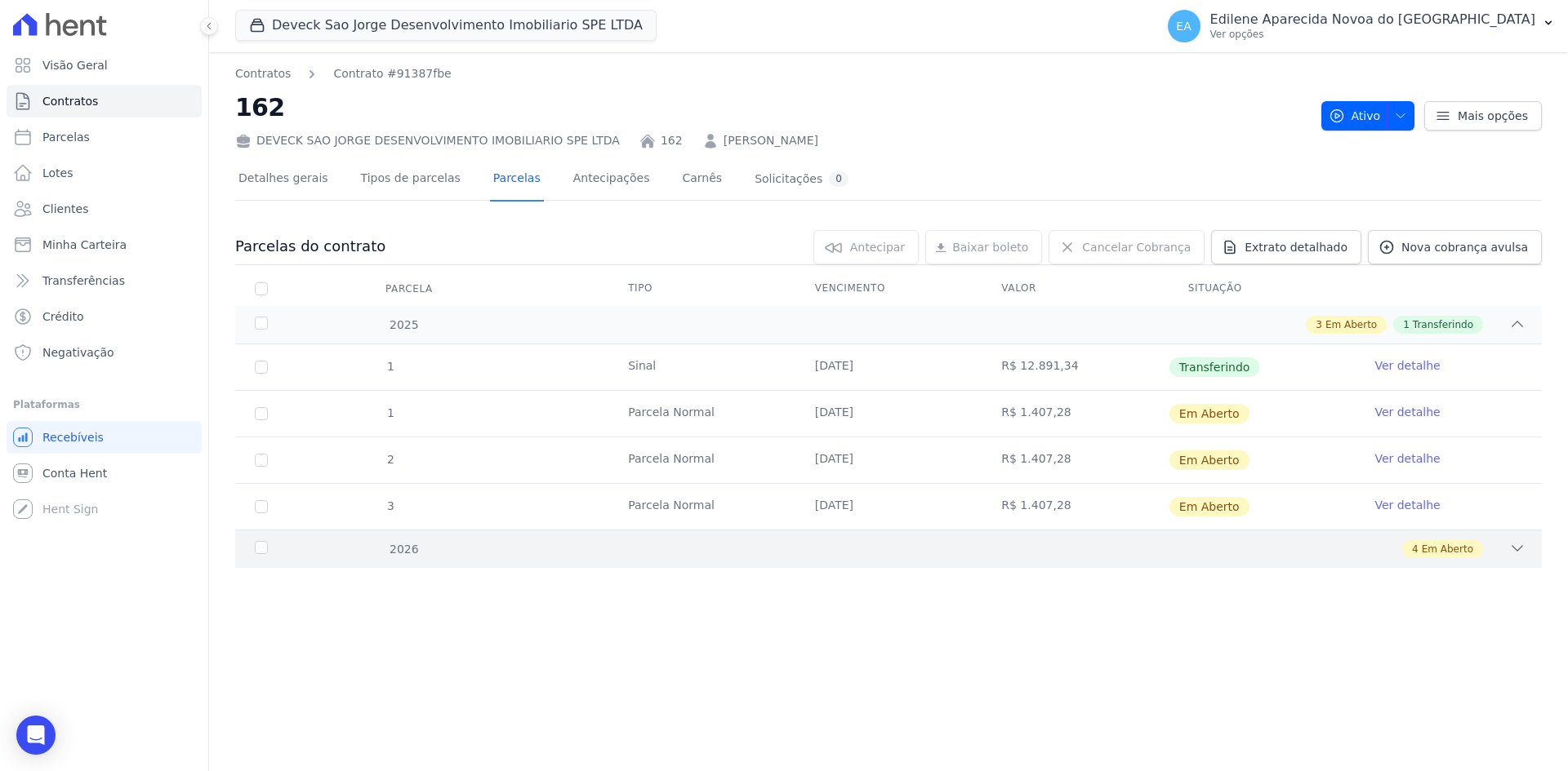
click at [264, 544] on div "2026" at bounding box center [310, 549] width 118 height 17
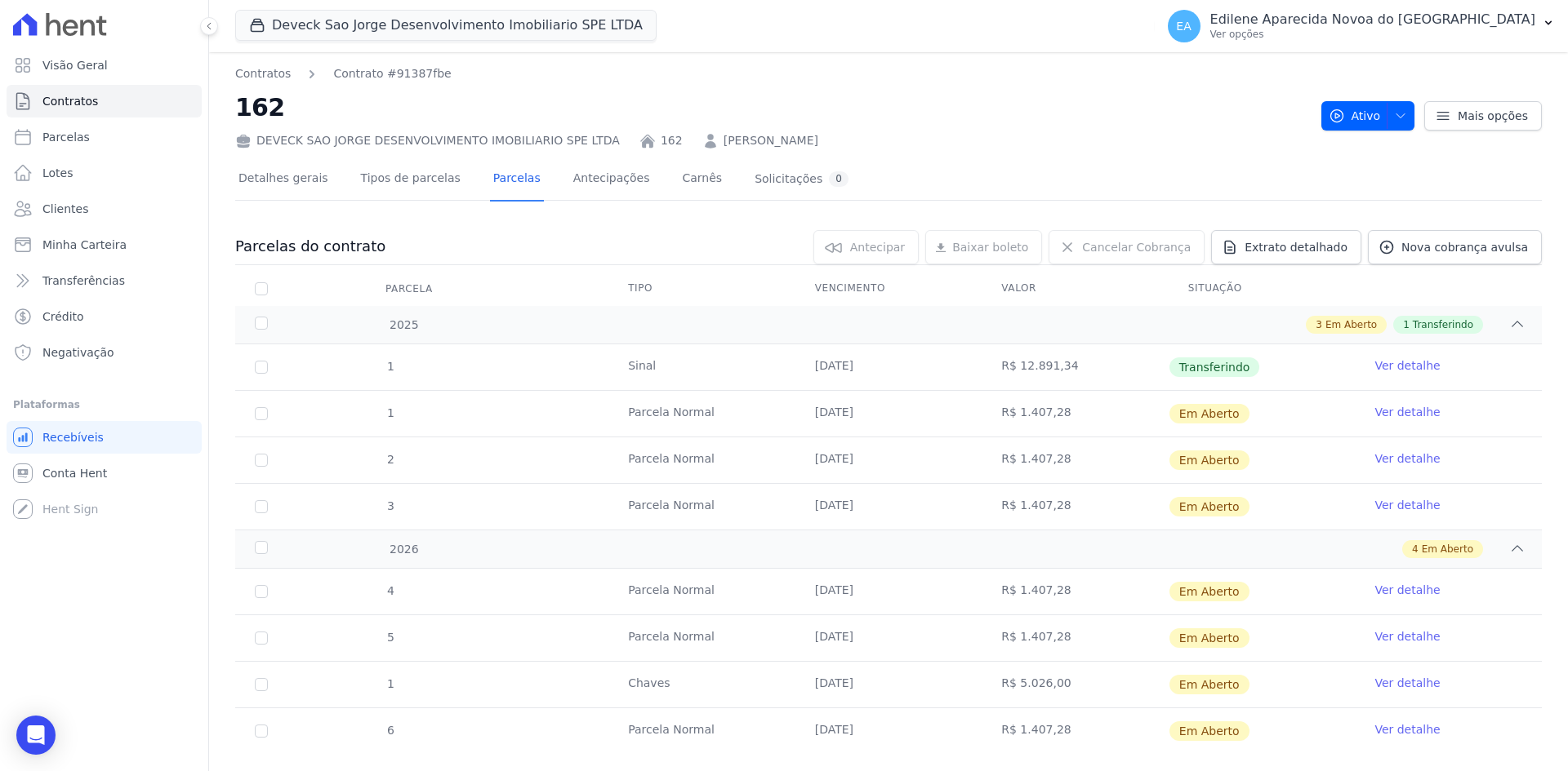
scroll to position [32, 0]
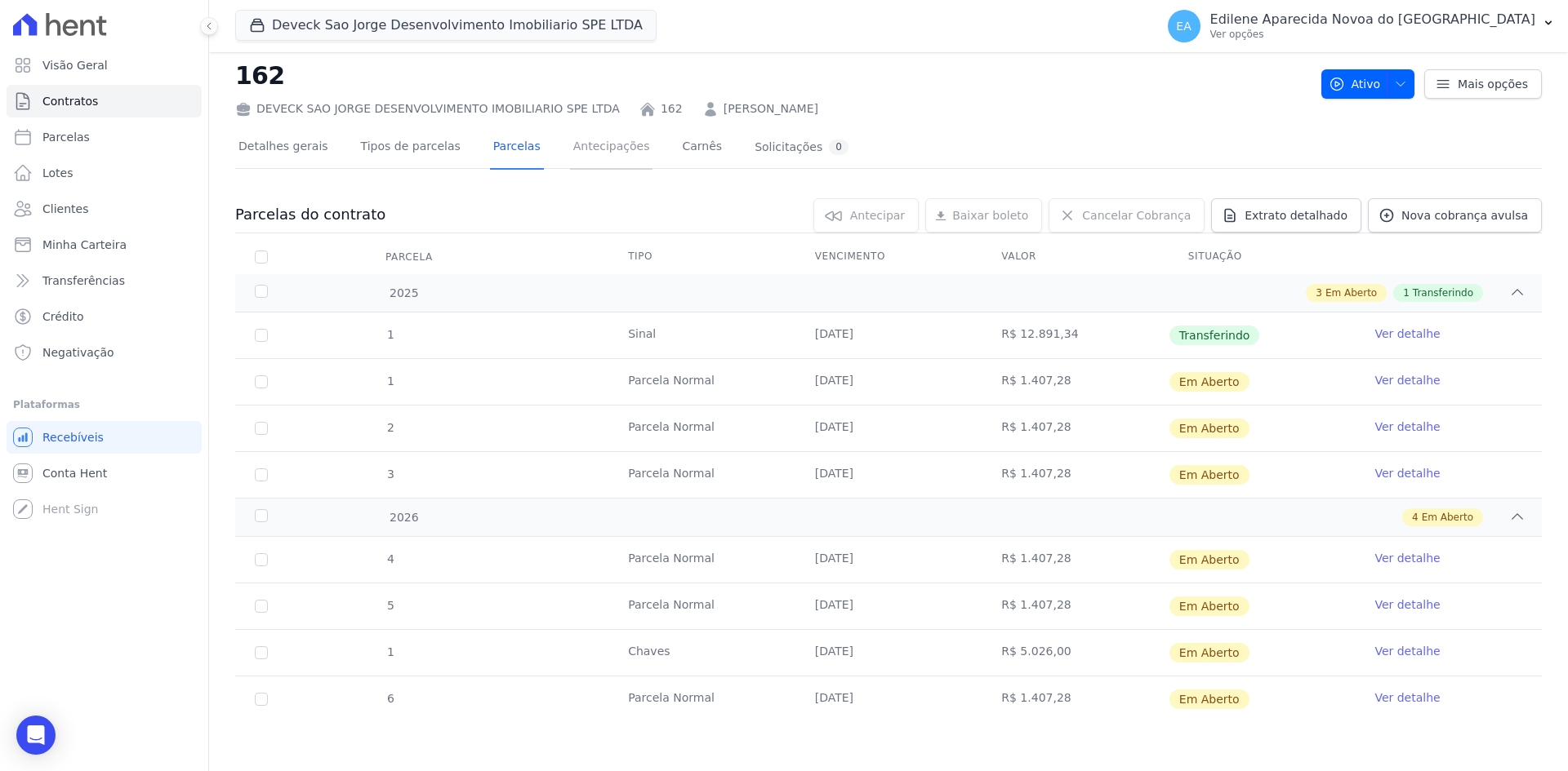
click at [583, 149] on link "Antecipações" at bounding box center [611, 148] width 83 height 43
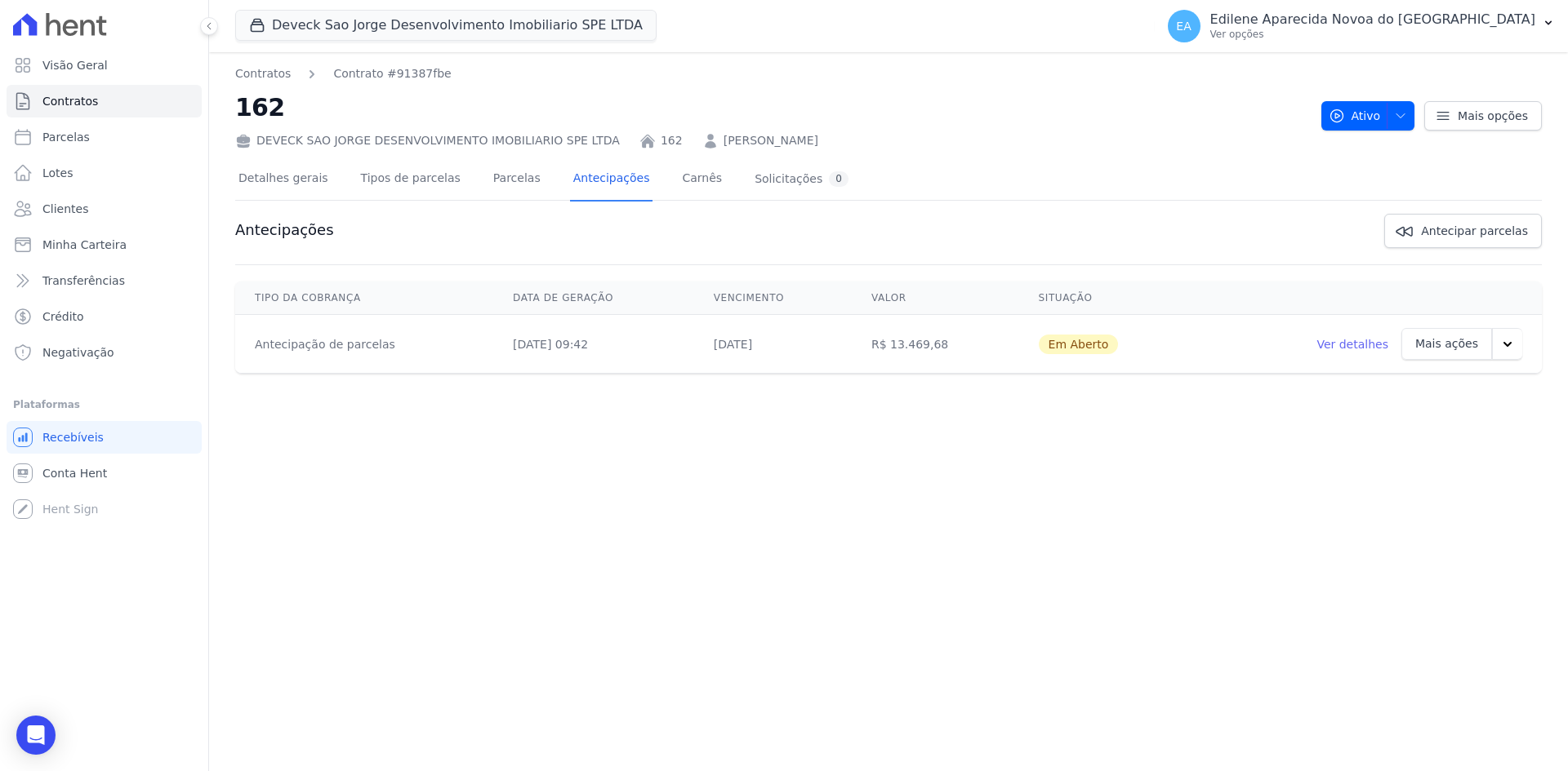
click at [1363, 344] on link "Ver detalhes" at bounding box center [1352, 344] width 72 height 16
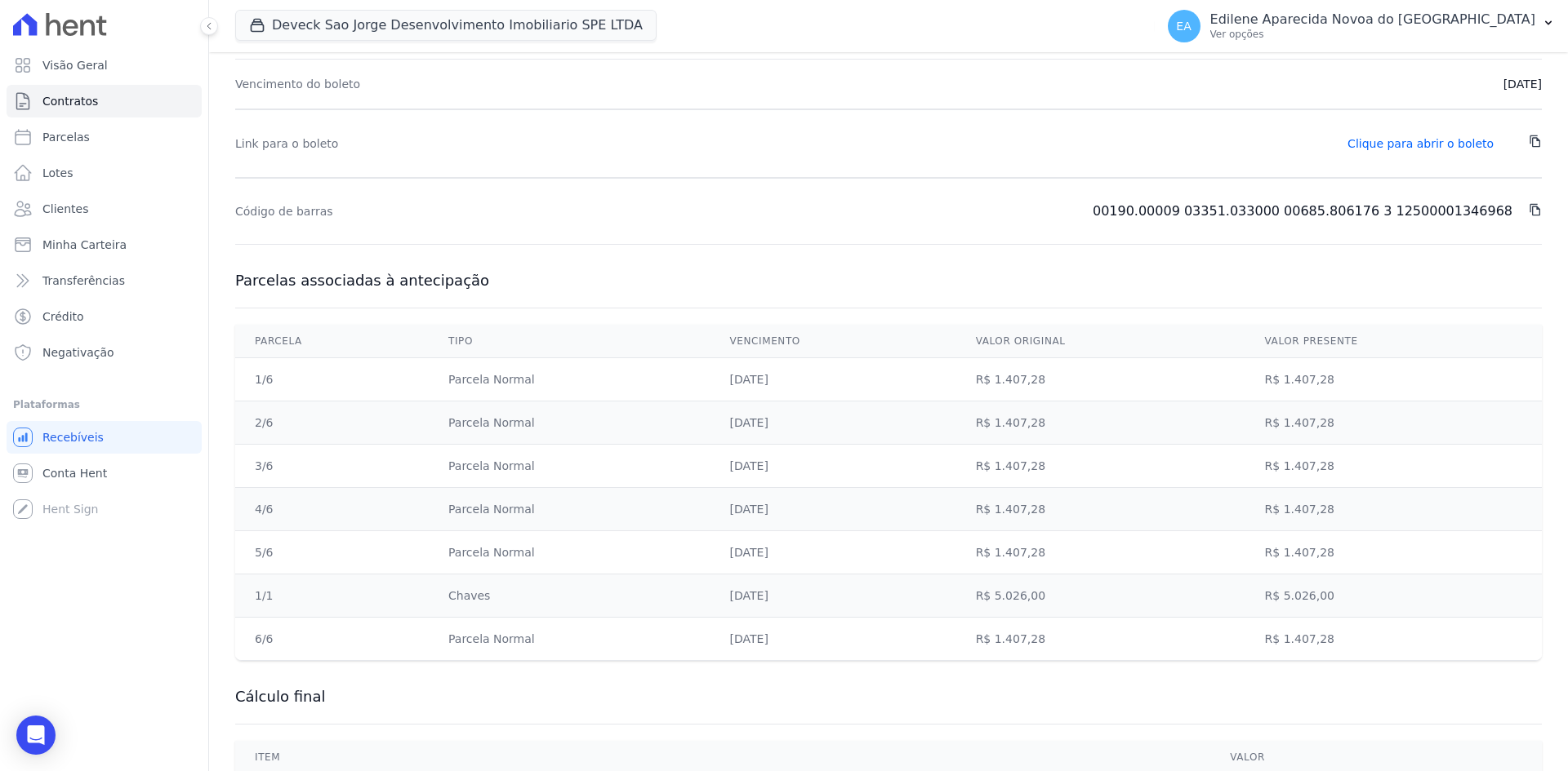
scroll to position [529, 0]
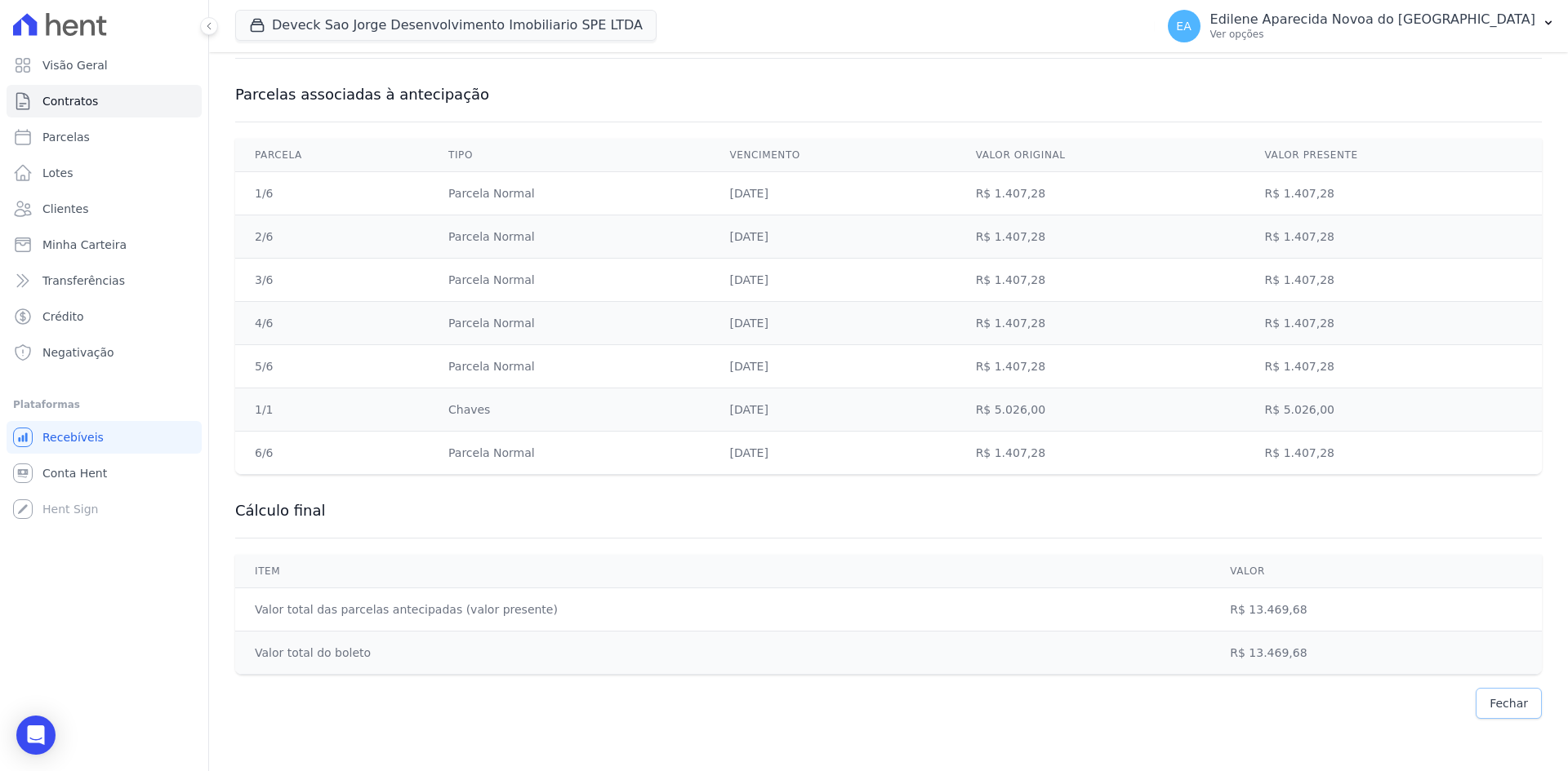
click at [1501, 702] on span "Fechar" at bounding box center [1508, 703] width 38 height 16
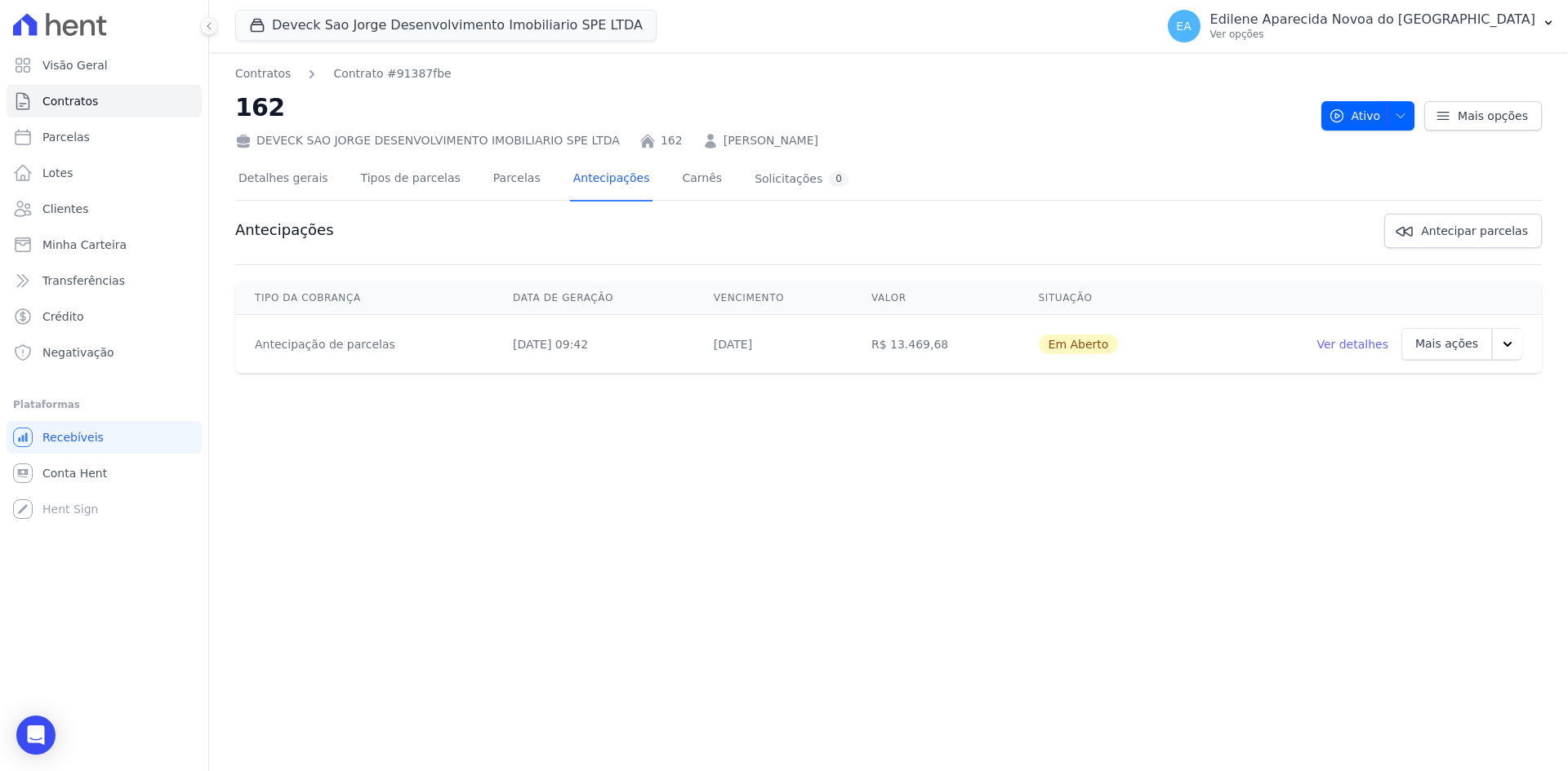
click at [1511, 345] on icon "button" at bounding box center [1507, 344] width 16 height 16
click at [1405, 394] on link "Ver boleto" at bounding box center [1414, 387] width 84 height 39
click at [1417, 392] on link "Ver boleto" at bounding box center [1414, 387] width 84 height 39
click at [1144, 474] on div "Contratos Contrato #91387fbe 162 DEVECK SAO JORGE DESENVOLVIMENTO IMOBILIARIO S…" at bounding box center [888, 412] width 1358 height 719
click at [1348, 344] on link "Ver detalhes" at bounding box center [1352, 344] width 72 height 16
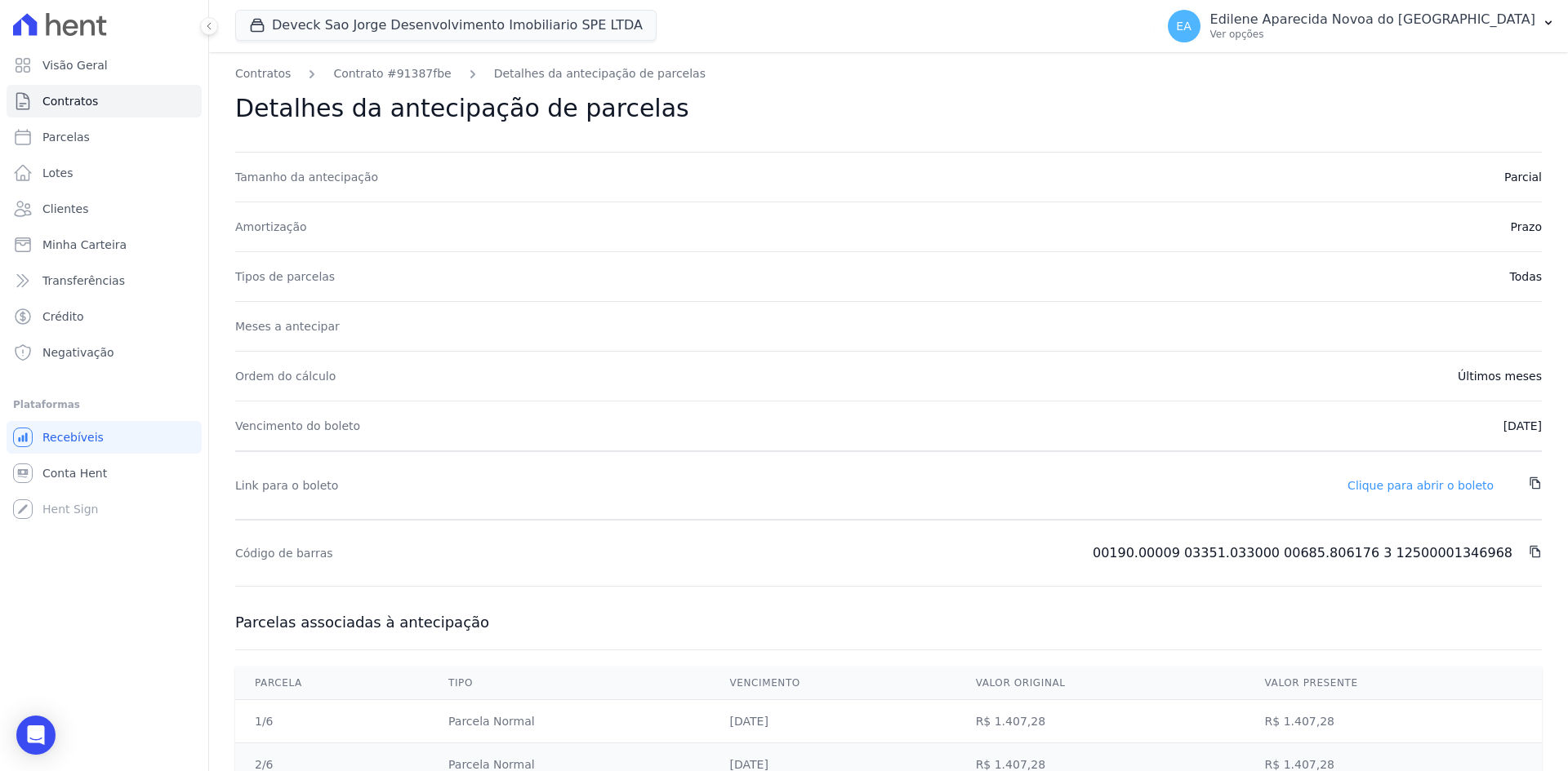
click at [1412, 488] on link "Clique para abrir o boleto" at bounding box center [1421, 486] width 146 height 13
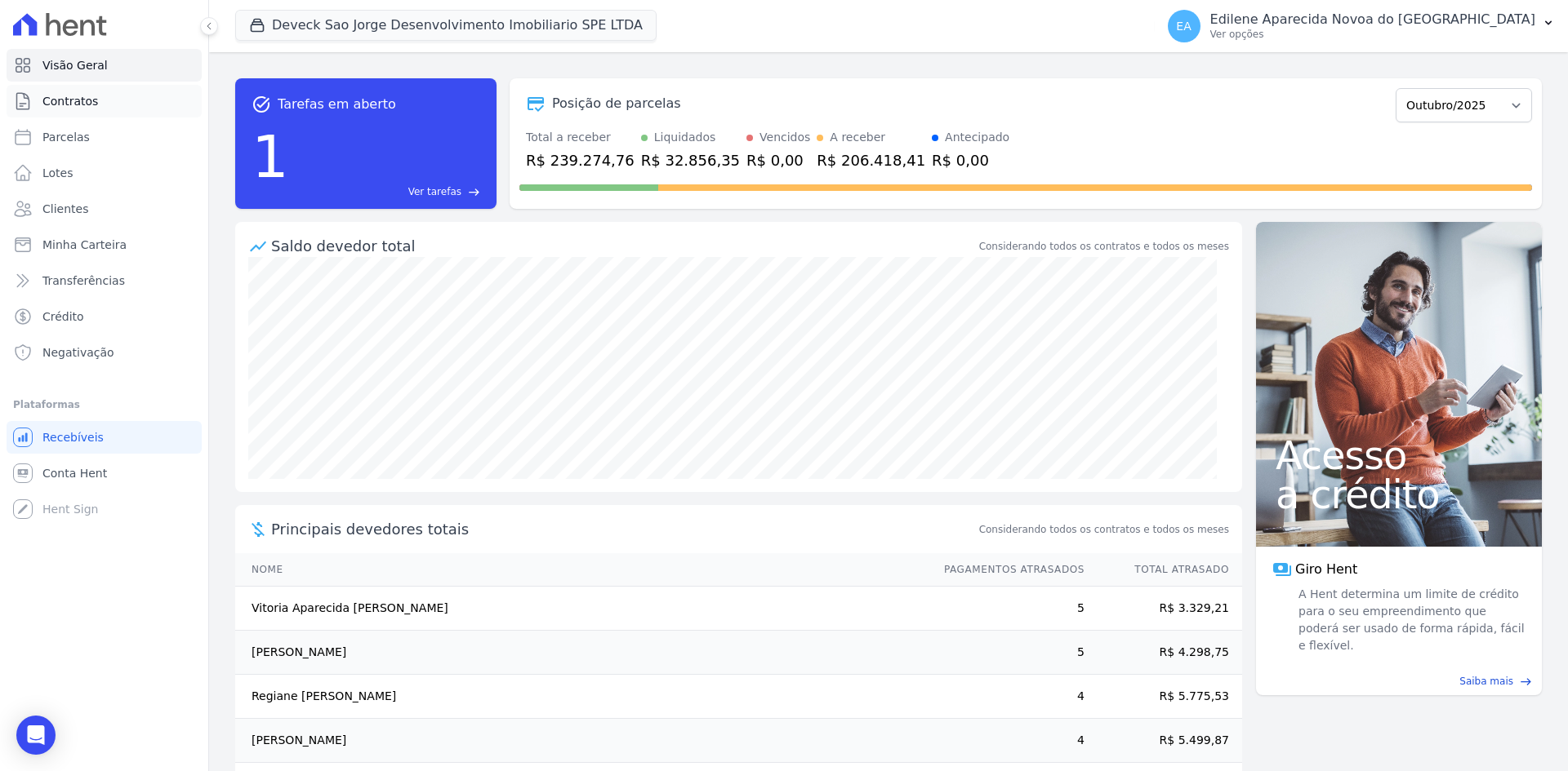
click at [77, 100] on span "Contratos" at bounding box center [70, 101] width 55 height 16
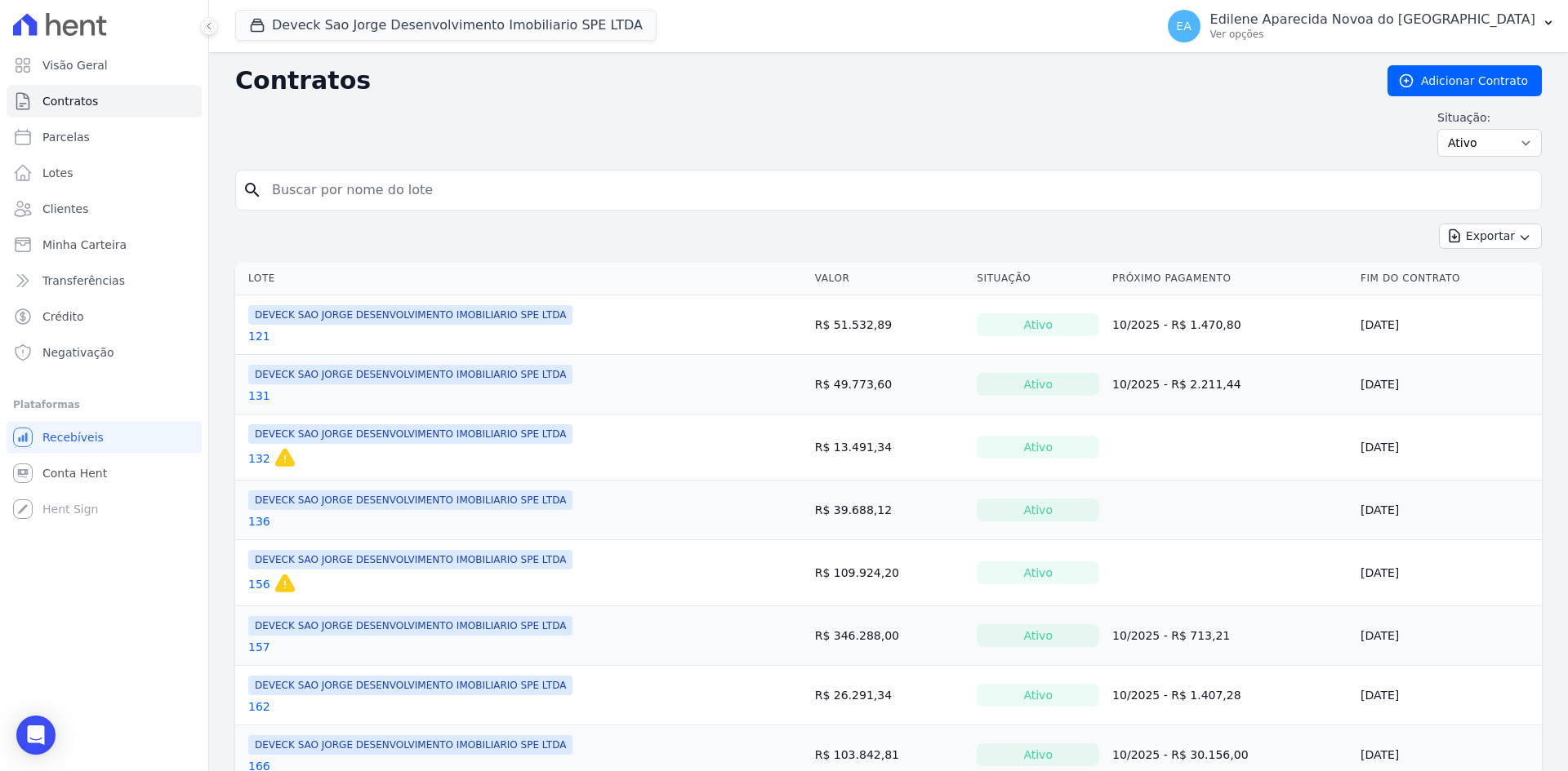
click at [403, 194] on input "search" at bounding box center [898, 190] width 1272 height 33
type input "162"
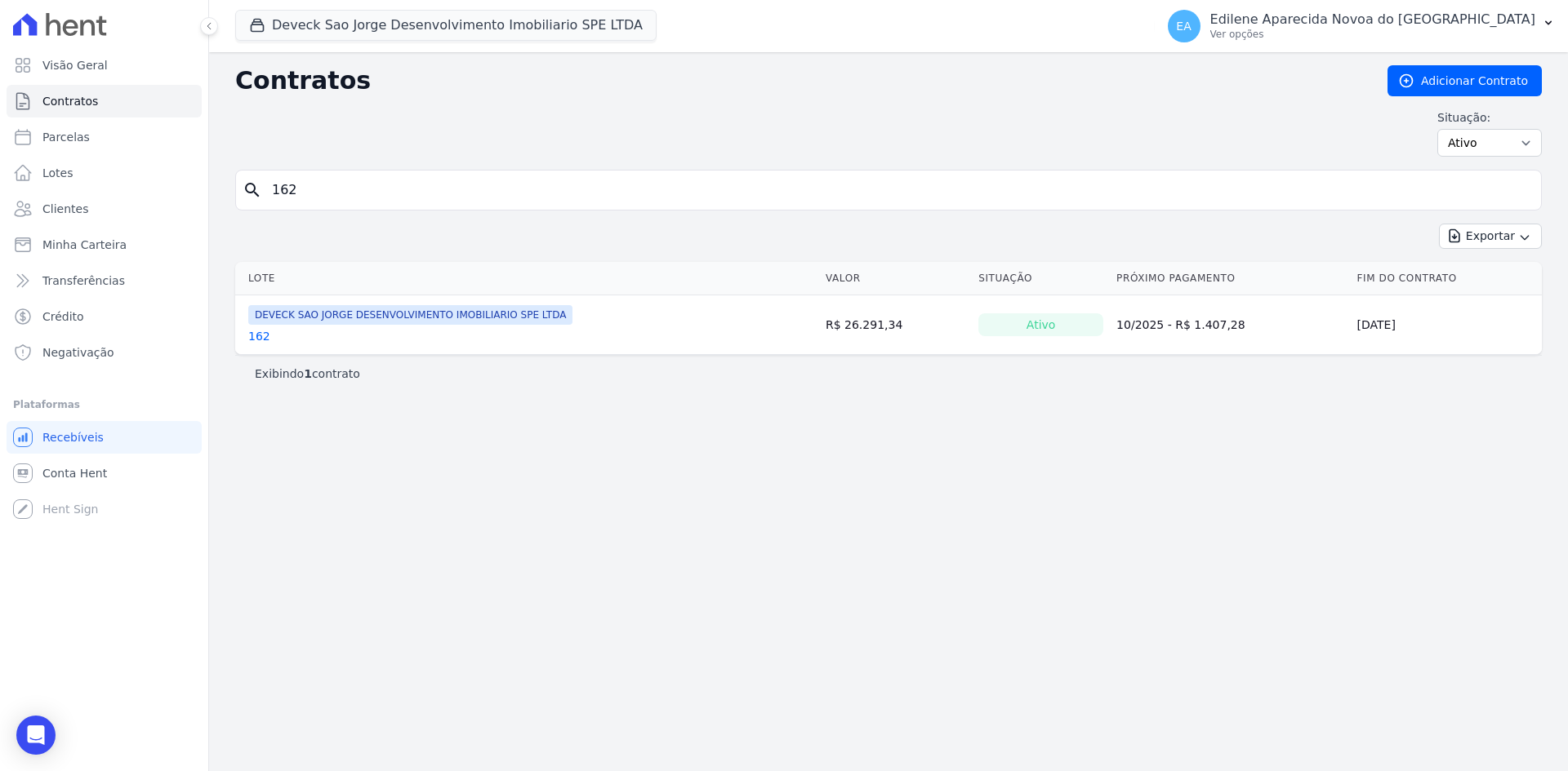
click at [259, 336] on link "162" at bounding box center [259, 336] width 22 height 16
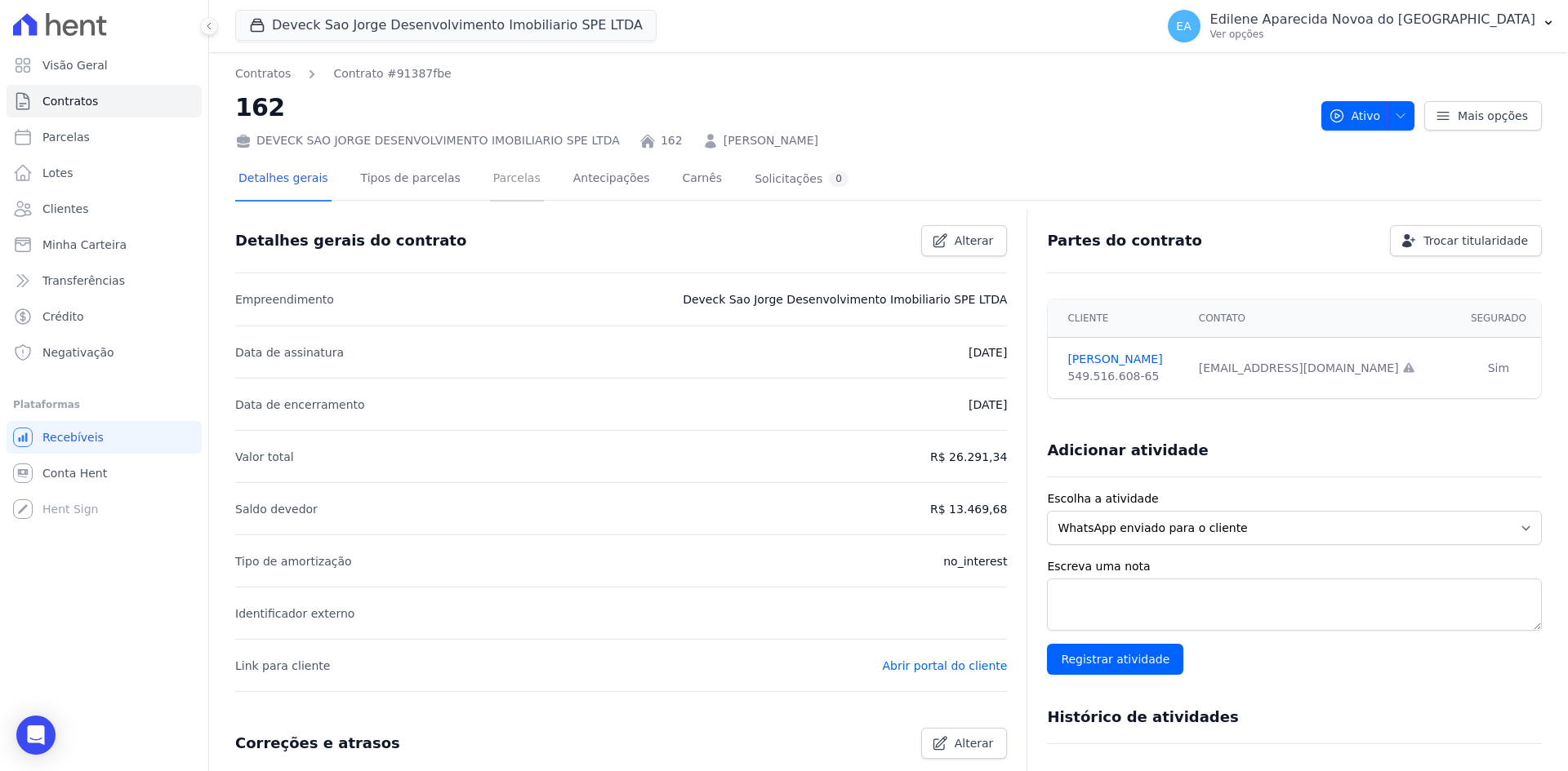
click at [510, 179] on link "Parcelas" at bounding box center [517, 180] width 54 height 43
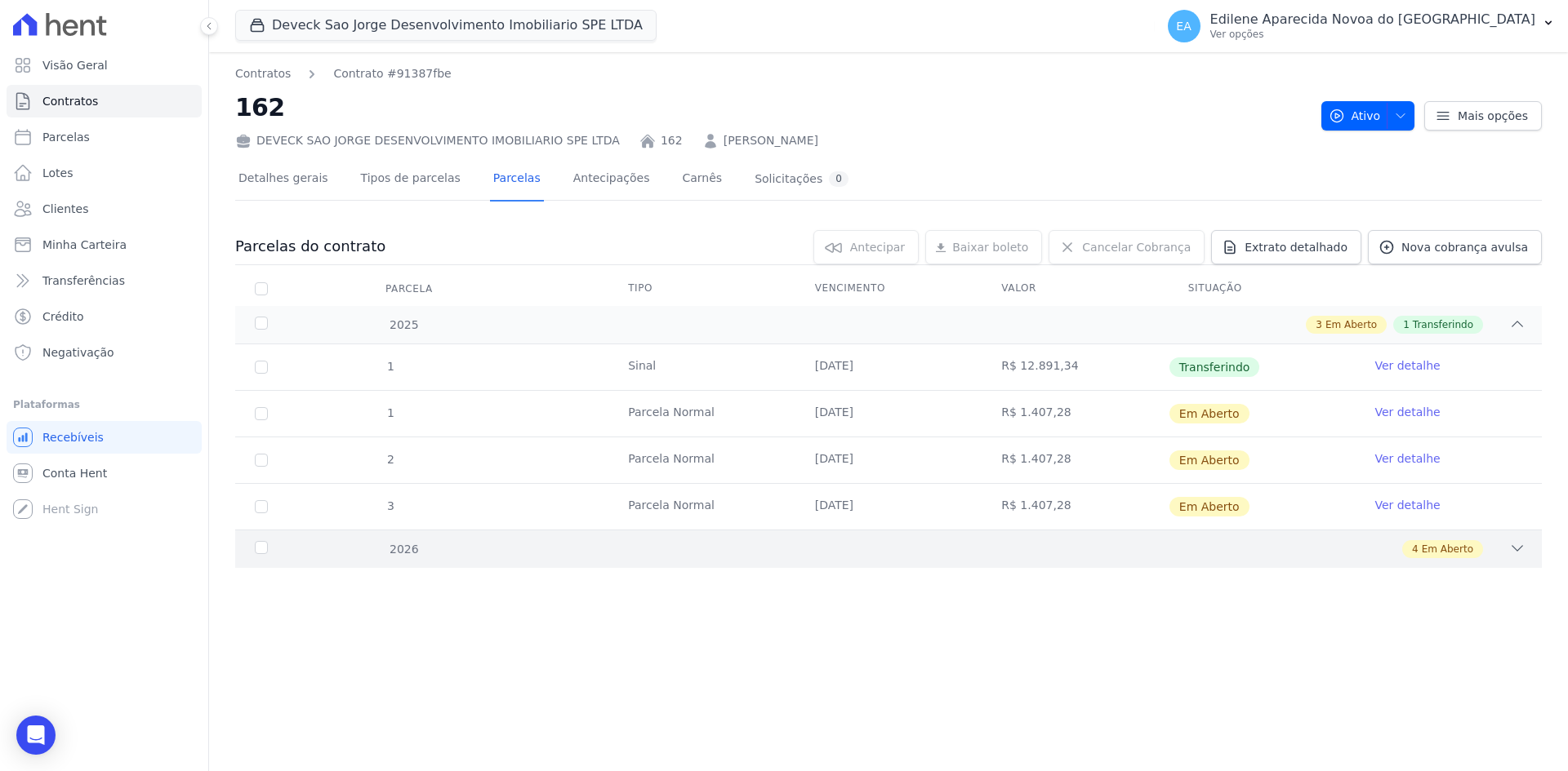
click at [265, 549] on div "2026" at bounding box center [310, 549] width 118 height 17
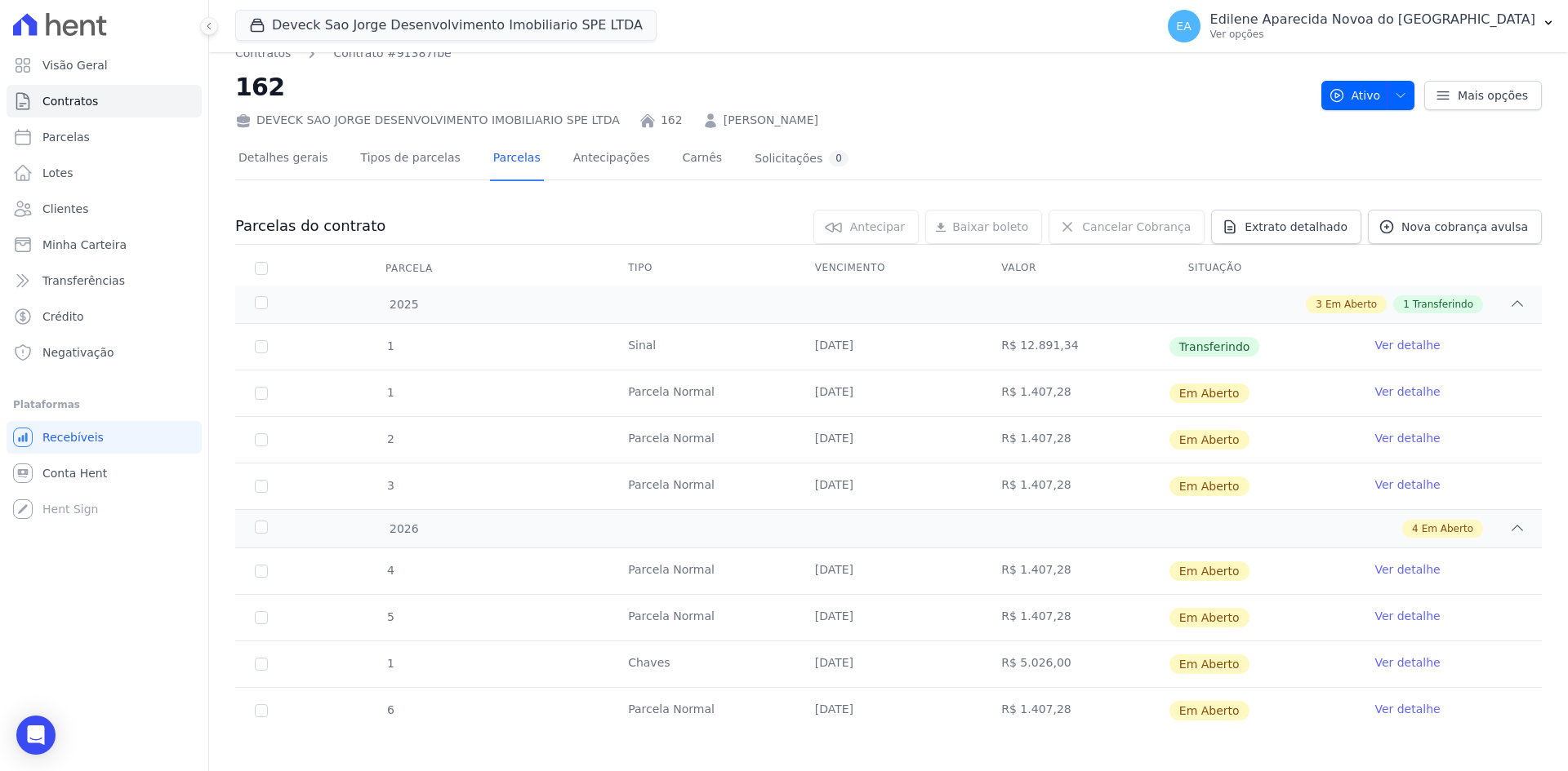
scroll to position [32, 0]
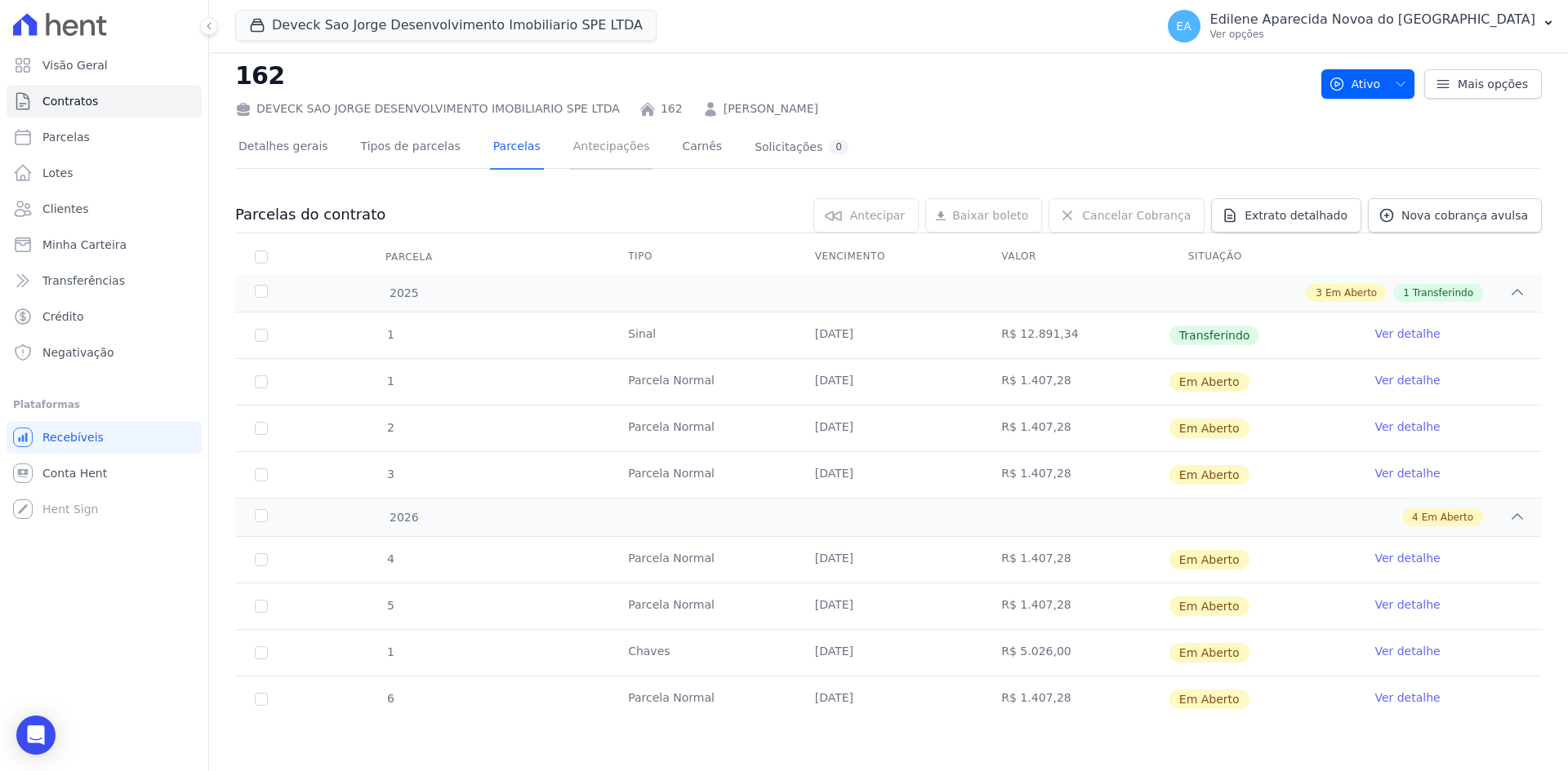
click at [592, 151] on link "Antecipações" at bounding box center [611, 148] width 83 height 43
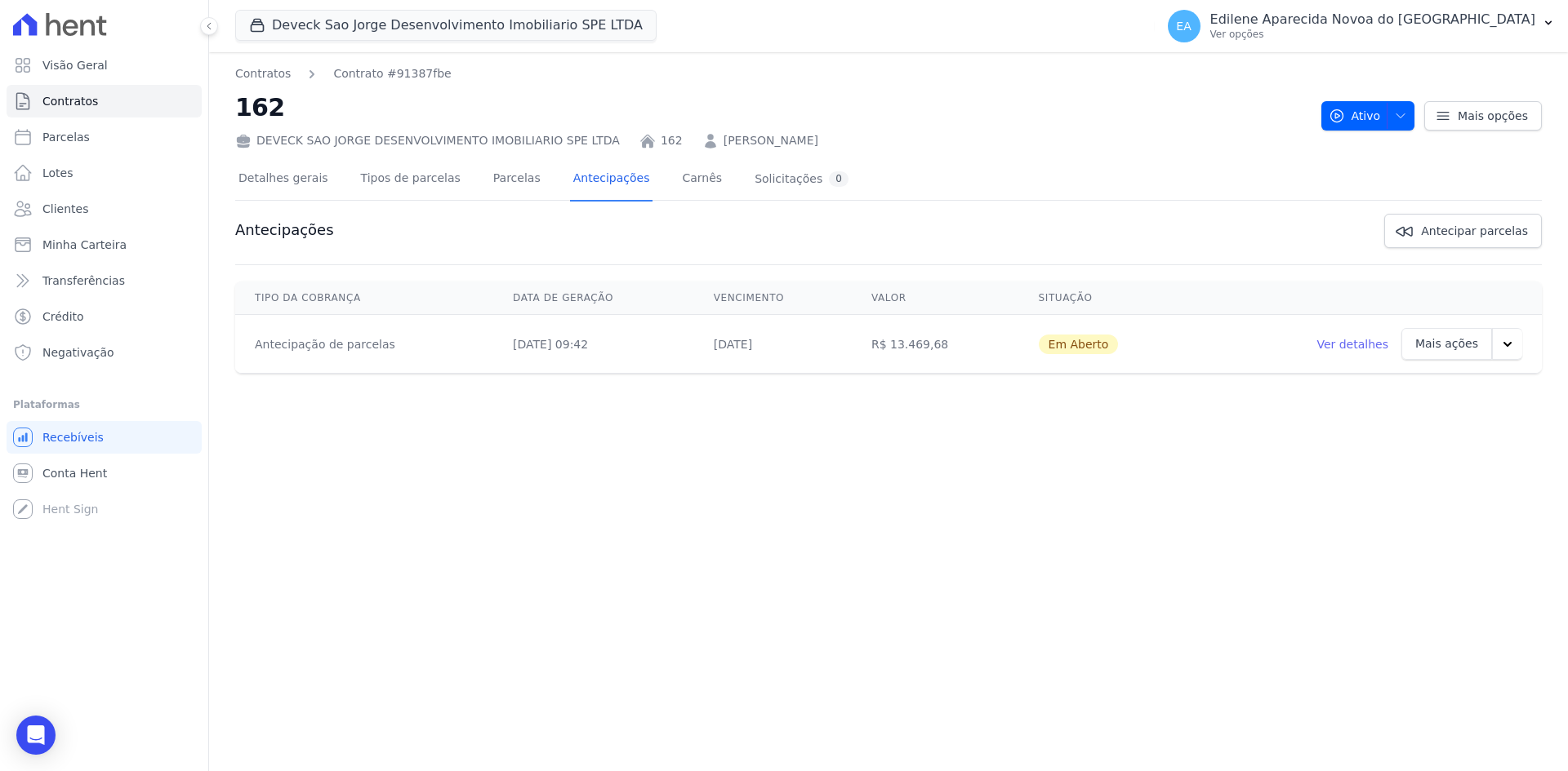
click at [1507, 344] on icon "button" at bounding box center [1507, 343] width 8 height 5
click at [1429, 431] on link "Cancelar cobrança" at bounding box center [1438, 432] width 133 height 39
click at [1349, 344] on link "Ver detalhes" at bounding box center [1352, 344] width 72 height 16
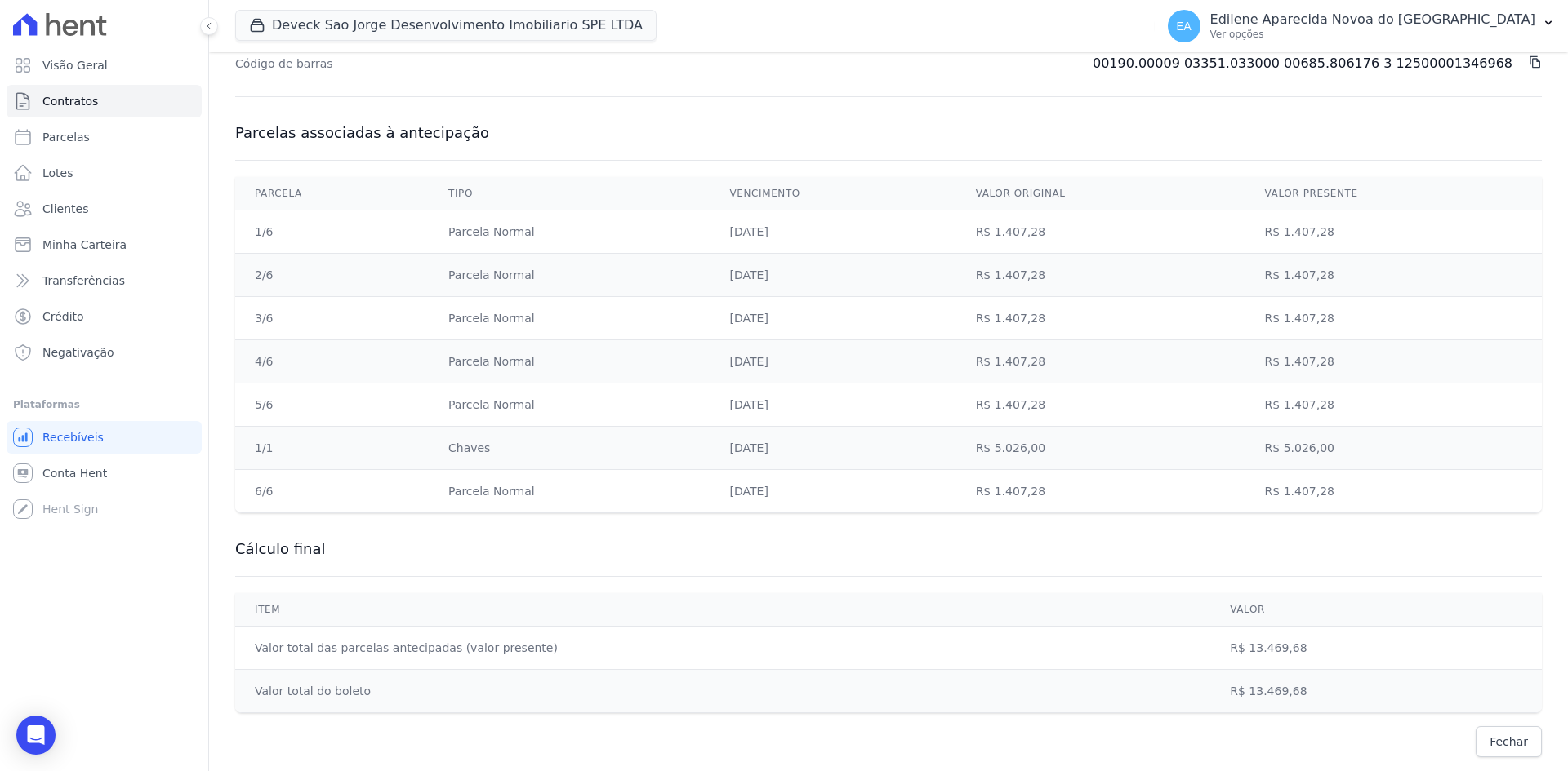
scroll to position [529, 0]
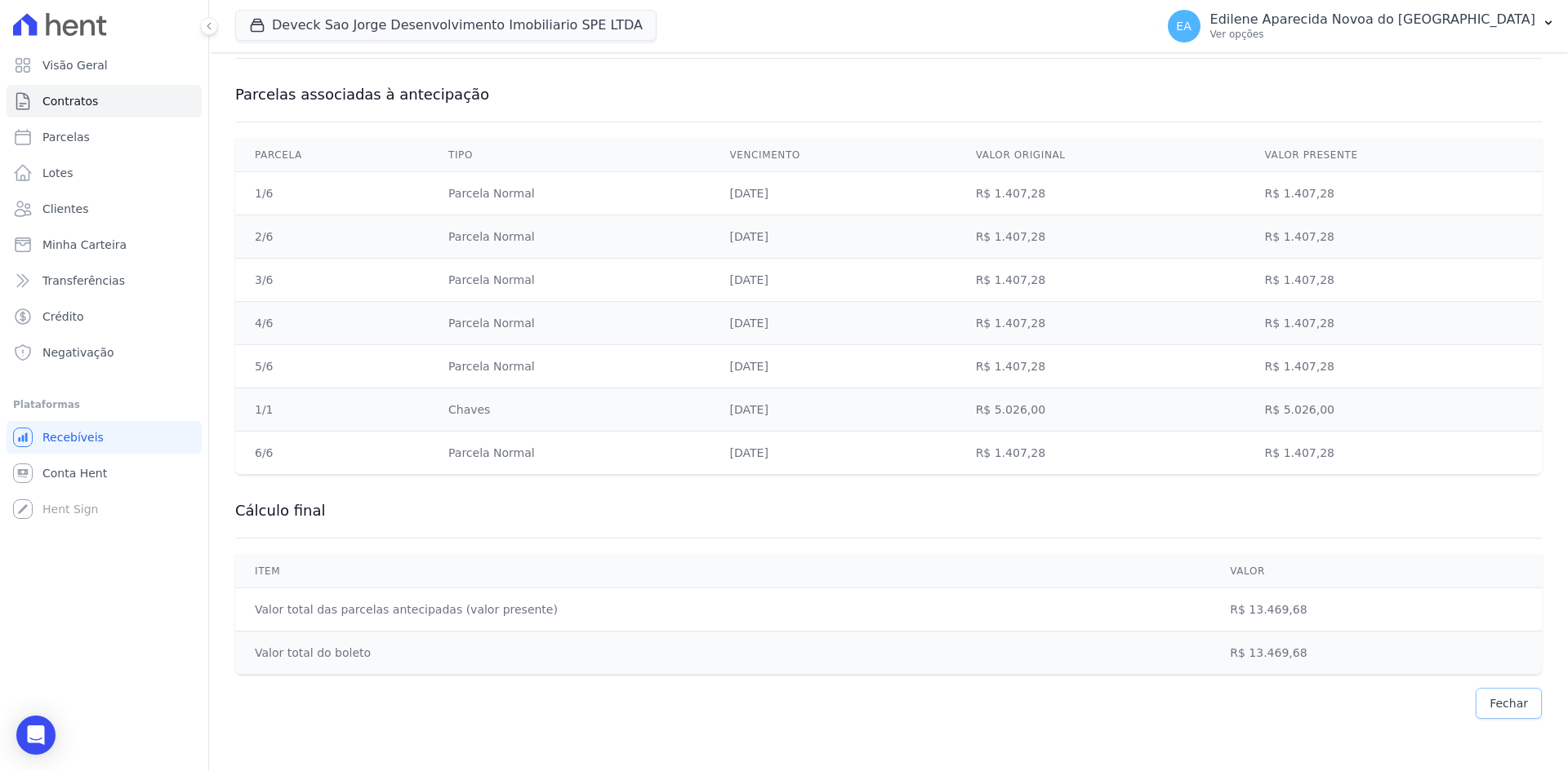
click at [1499, 705] on span "Fechar" at bounding box center [1508, 703] width 38 height 16
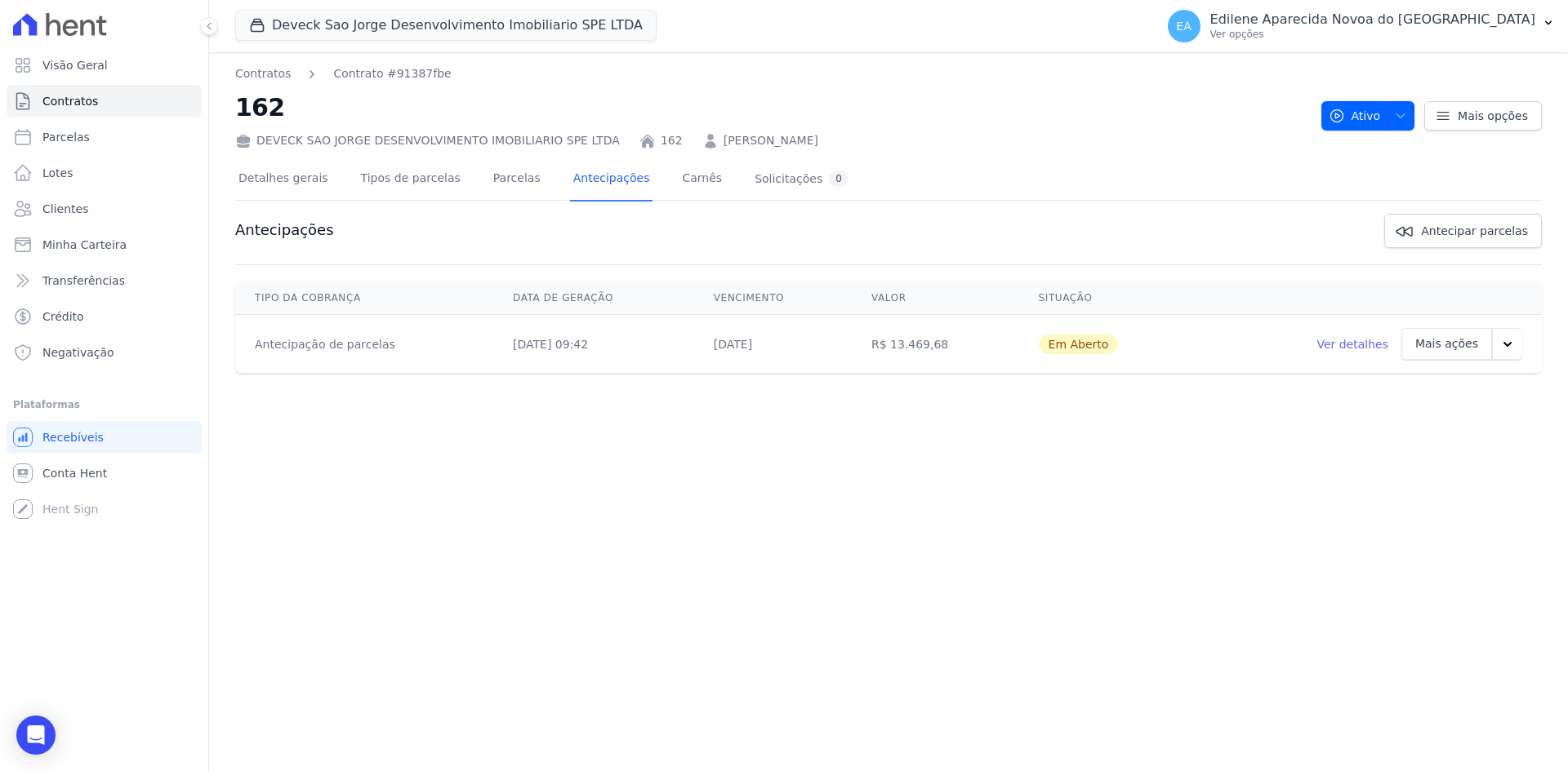
click at [1509, 340] on icon "button" at bounding box center [1507, 344] width 16 height 16
drag, startPoint x: 1426, startPoint y: 432, endPoint x: 847, endPoint y: 80, distance: 677.6
click at [1426, 431] on link "Cancelar cobrança" at bounding box center [1438, 432] width 133 height 39
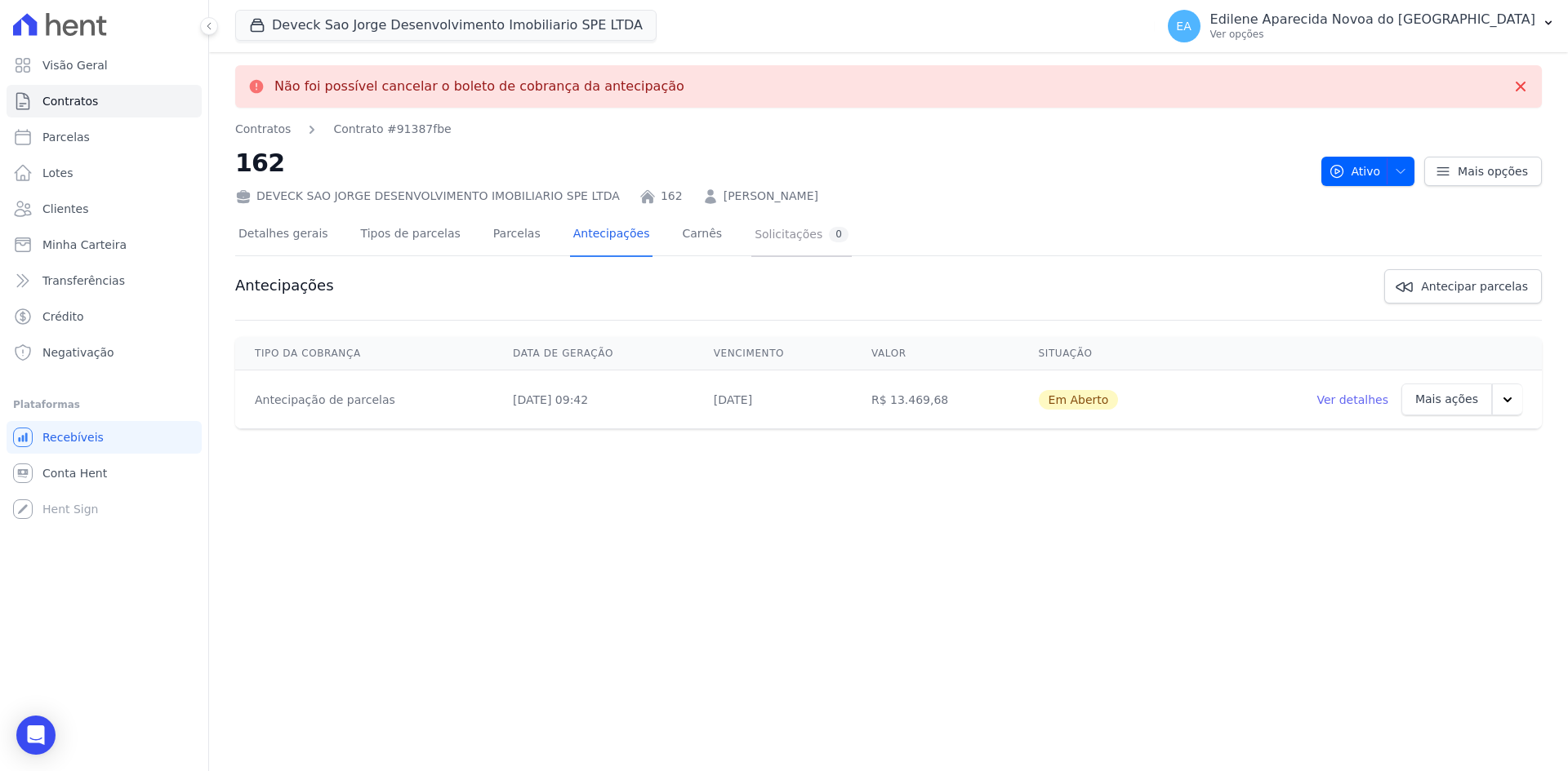
click at [759, 234] on div "Solicitações 0" at bounding box center [801, 234] width 94 height 15
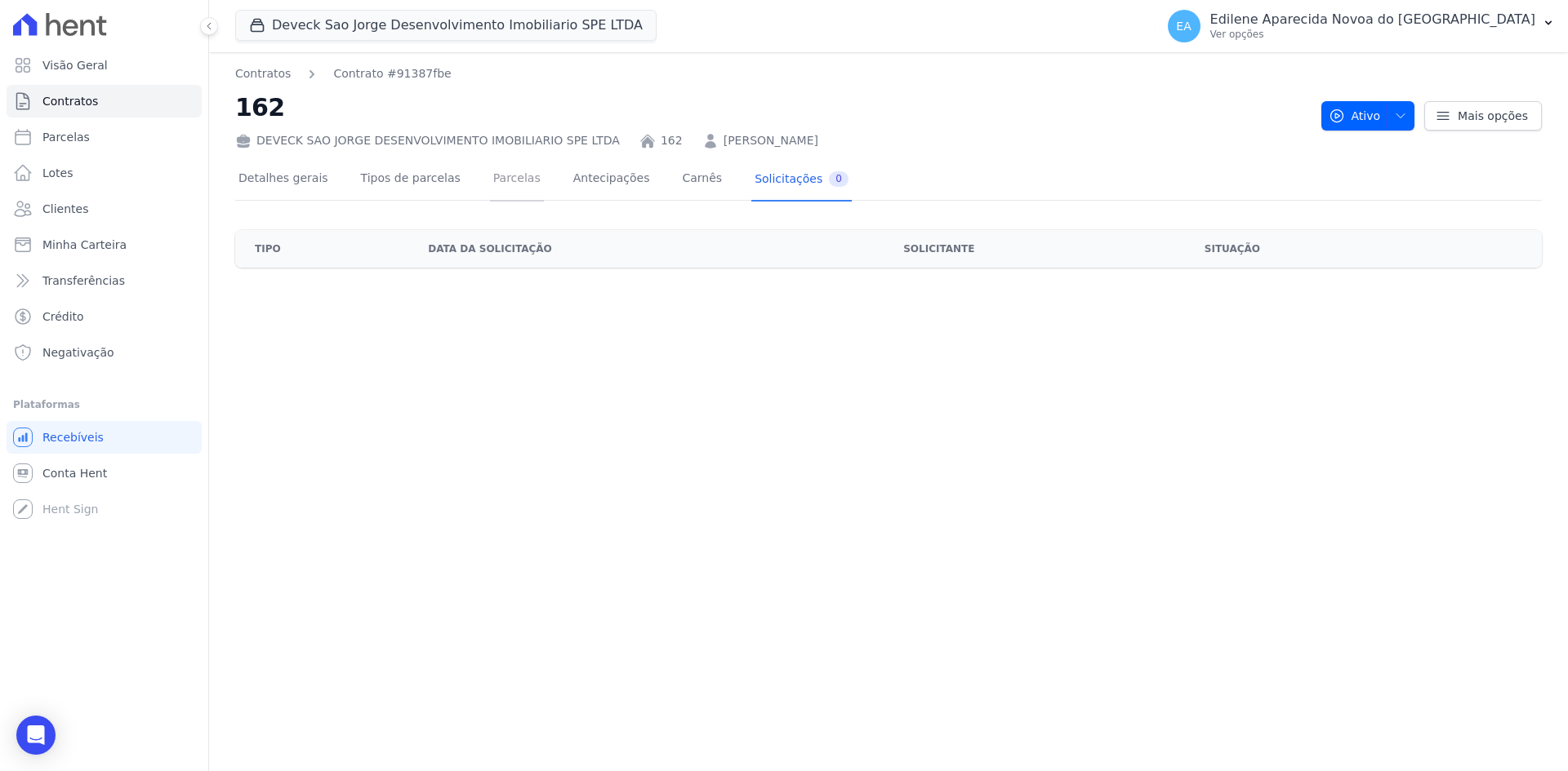
click at [490, 181] on link "Parcelas" at bounding box center [517, 180] width 54 height 43
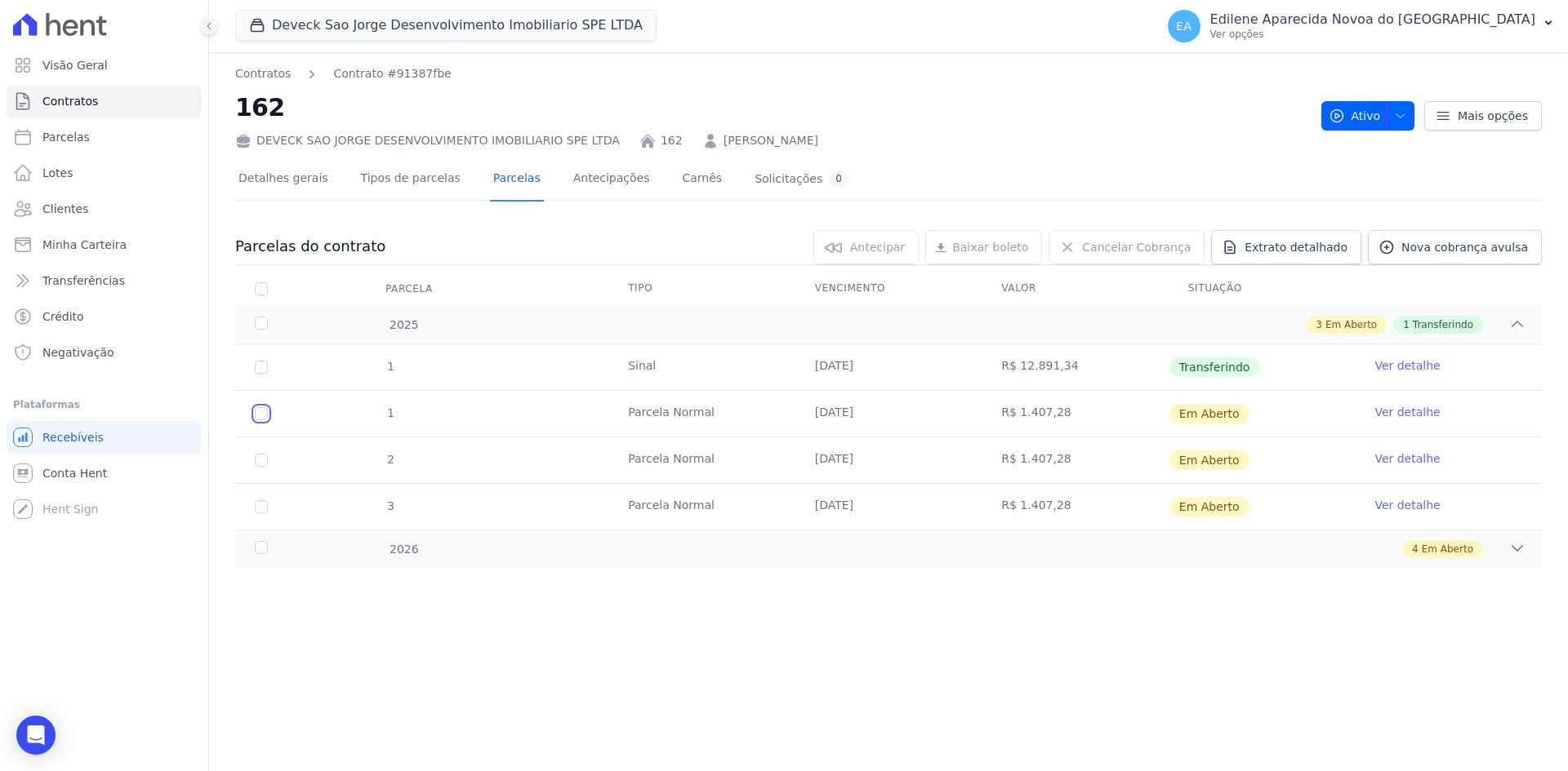
click at [259, 416] on input "checkbox" at bounding box center [261, 413] width 13 height 13
checkbox input "true"
click at [259, 416] on input "checkbox" at bounding box center [261, 413] width 13 height 13
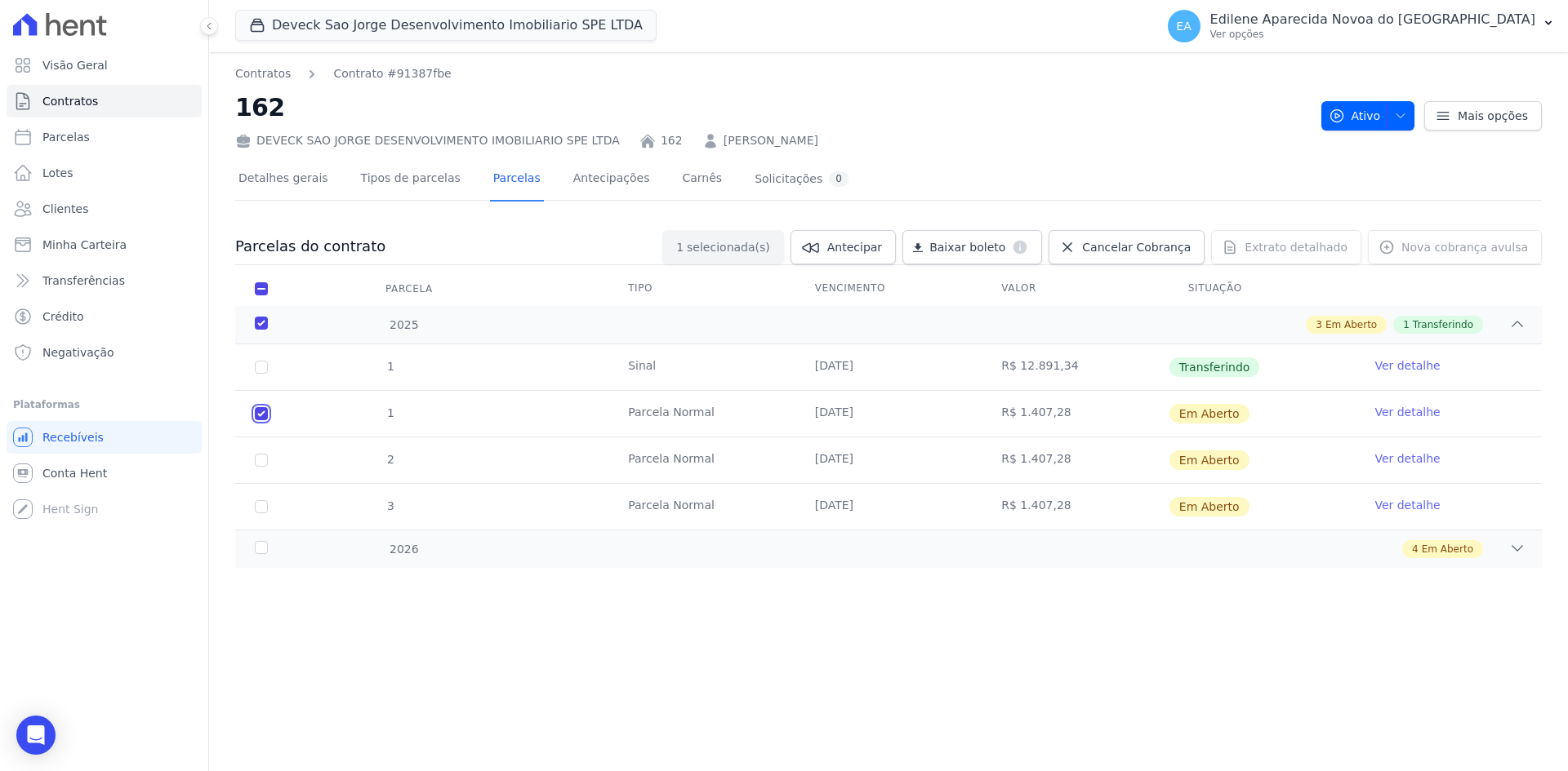
checkbox input "false"
click at [1408, 410] on link "Ver detalhe" at bounding box center [1406, 412] width 65 height 16
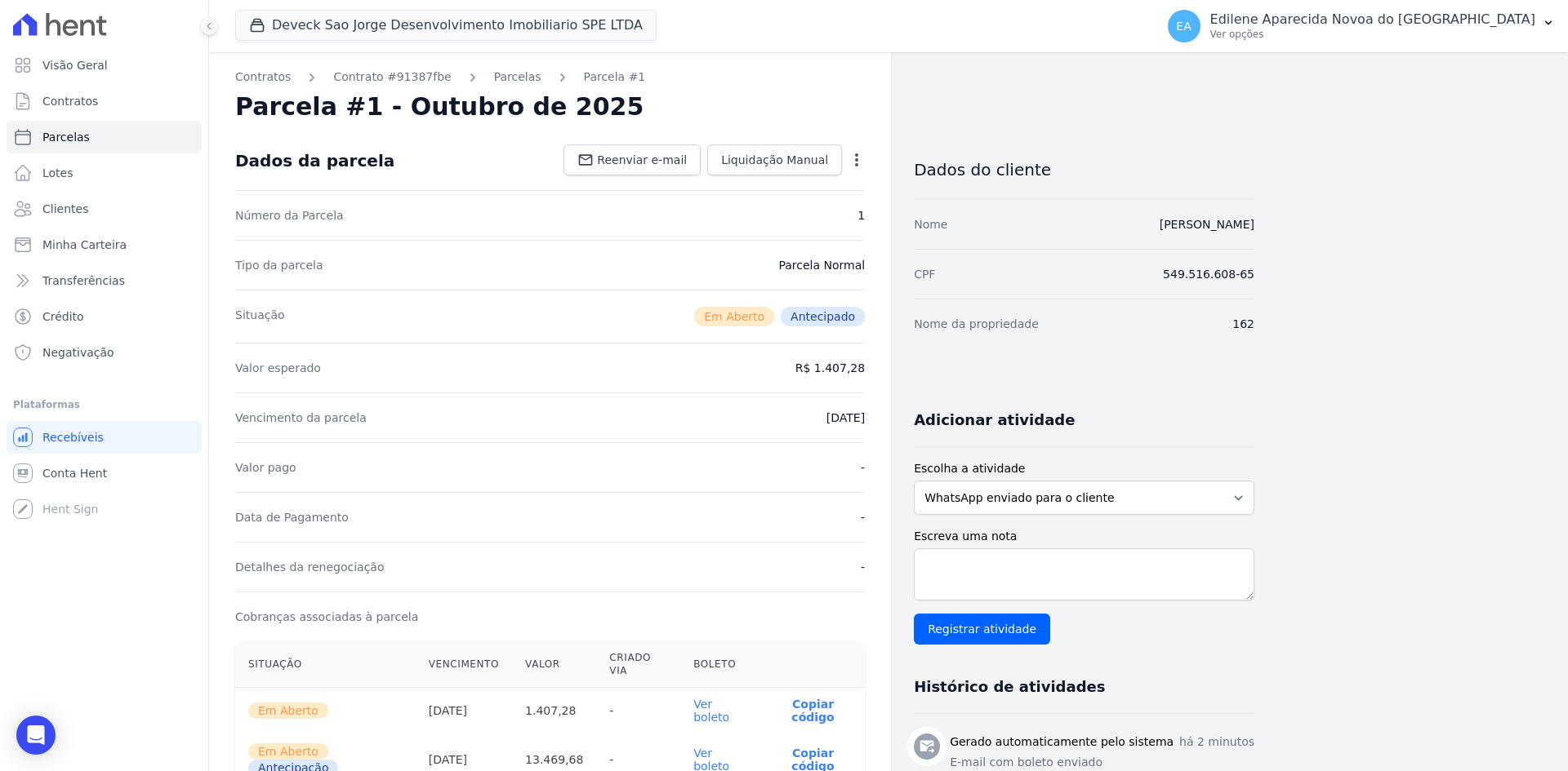
click at [855, 158] on icon "button" at bounding box center [856, 160] width 16 height 16
click at [761, 182] on link "Alterar" at bounding box center [786, 181] width 144 height 30
click at [769, 413] on input "2025-10-20" at bounding box center [800, 416] width 129 height 34
type input "2025-10-30"
click at [779, 465] on div "Valor pago -" at bounding box center [549, 465] width 630 height 50
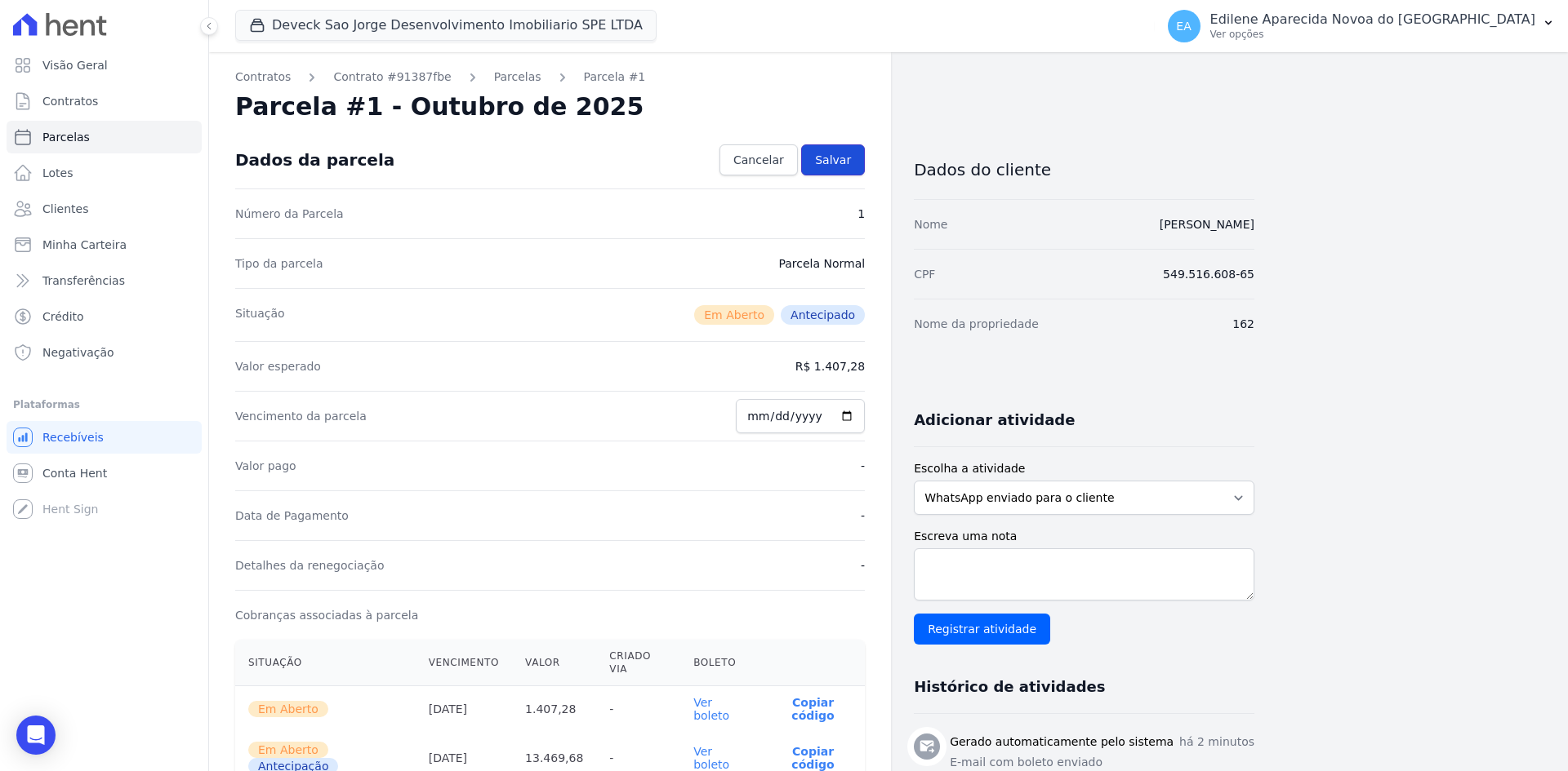
click at [840, 162] on span "Salvar" at bounding box center [833, 160] width 36 height 16
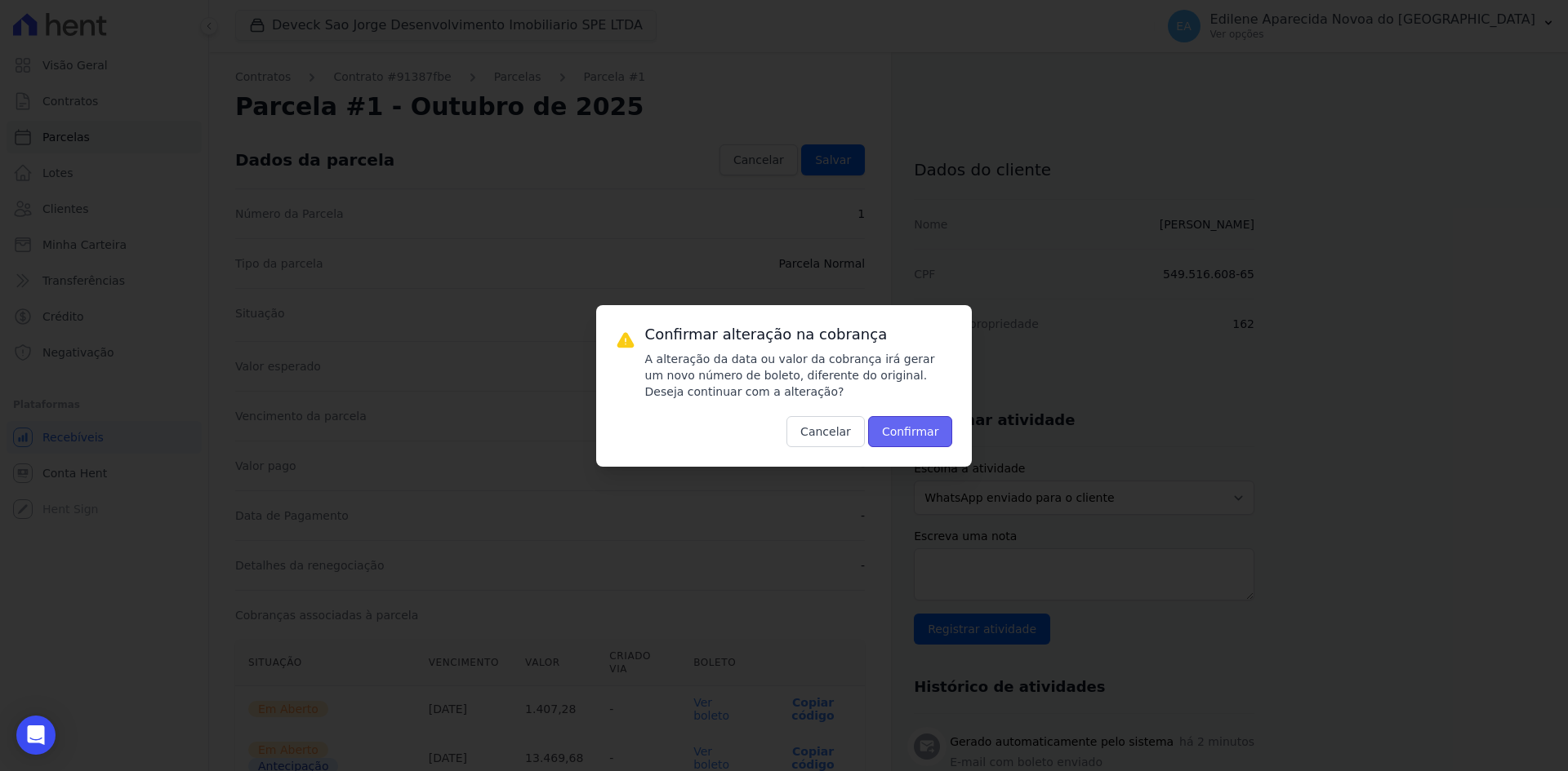
click at [921, 434] on button "Confirmar" at bounding box center [910, 432] width 85 height 31
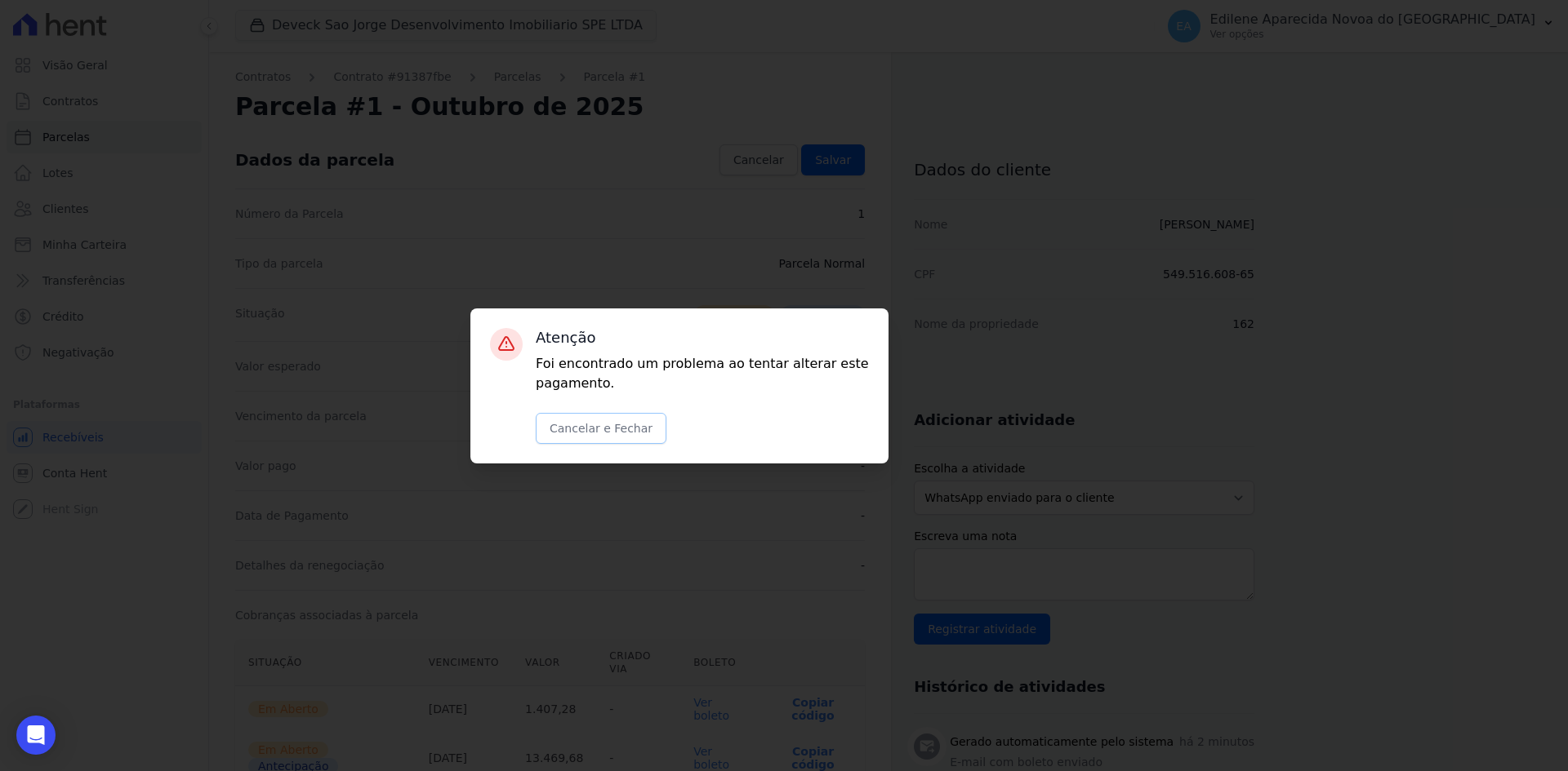
click at [578, 427] on button "Cancelar e Fechar" at bounding box center [601, 428] width 131 height 31
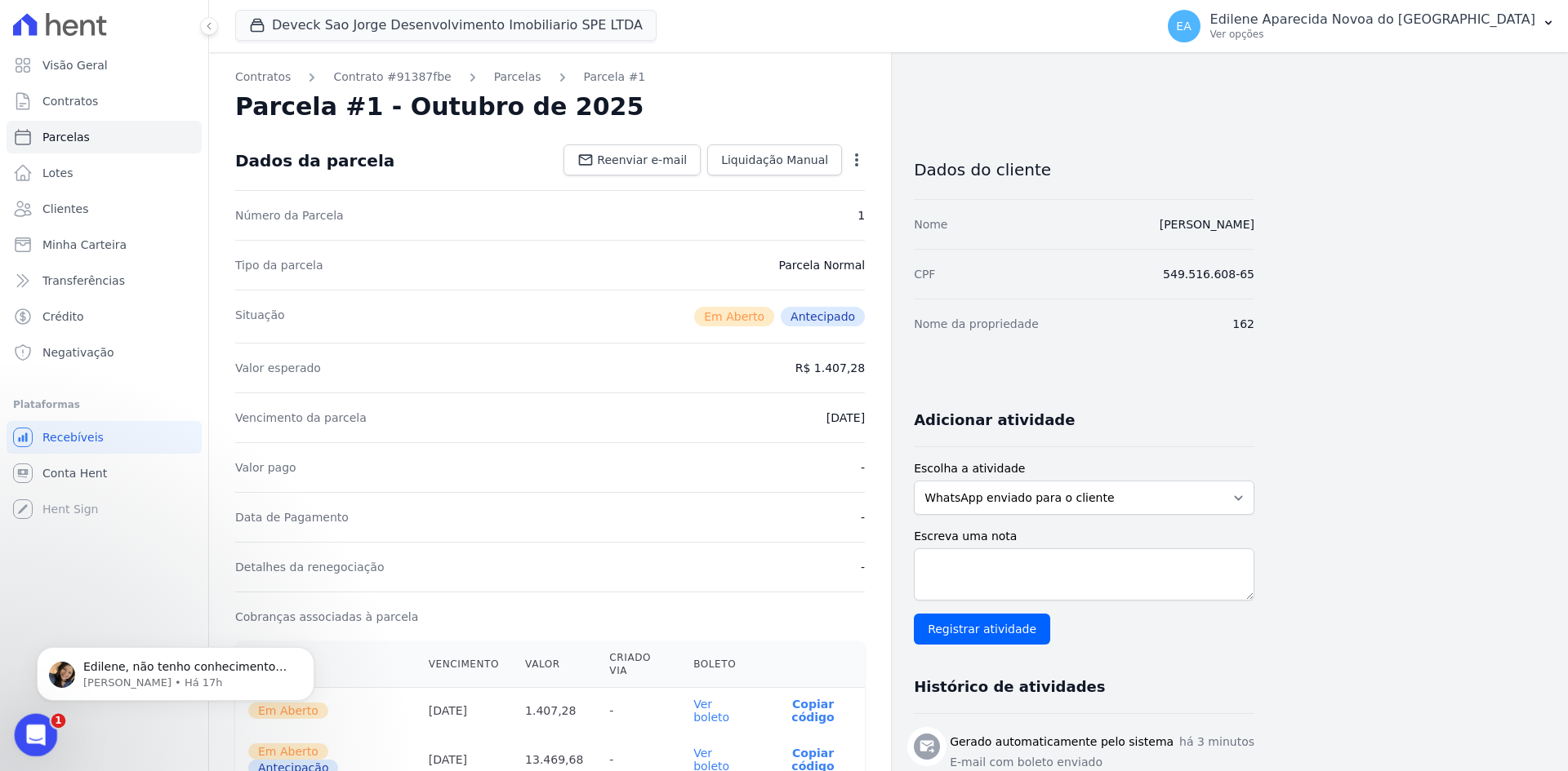
click at [37, 742] on icon "Abertura do Messenger da Intercom" at bounding box center [34, 733] width 27 height 27
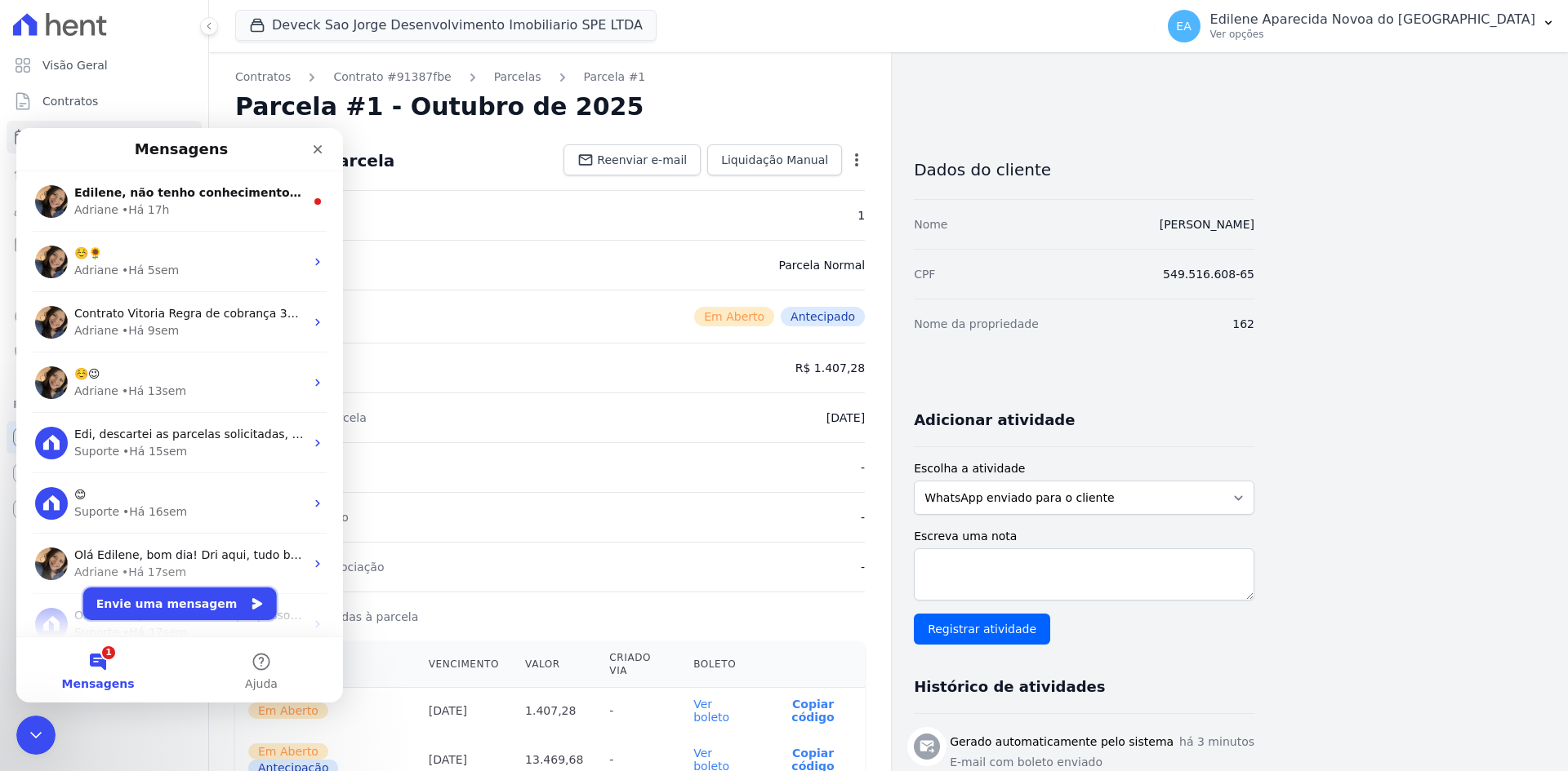
click at [189, 608] on button "Envie uma mensagem" at bounding box center [180, 604] width 193 height 33
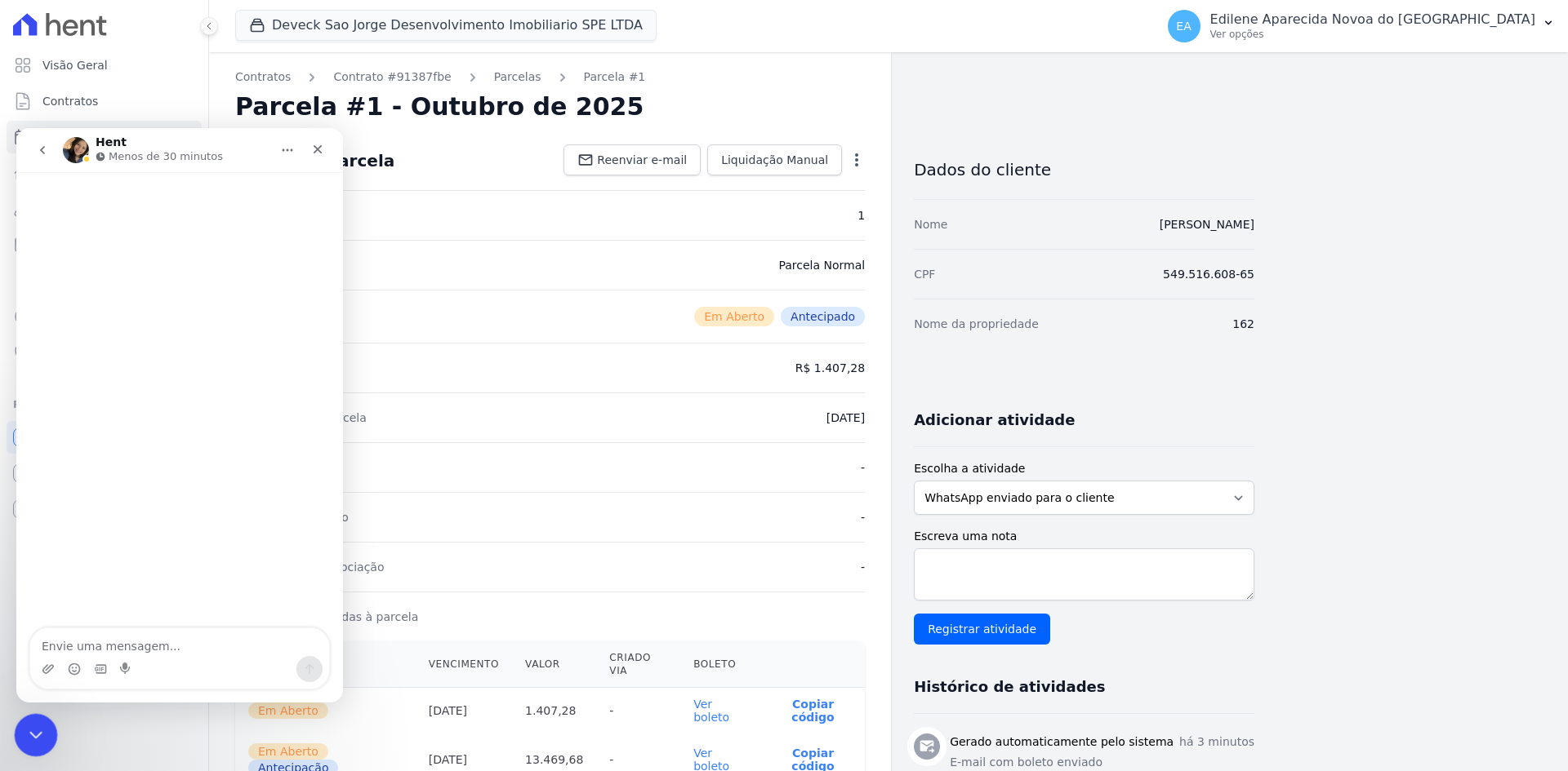
click at [27, 729] on icon "Encerramento do Messenger da Intercom" at bounding box center [33, 733] width 20 height 20
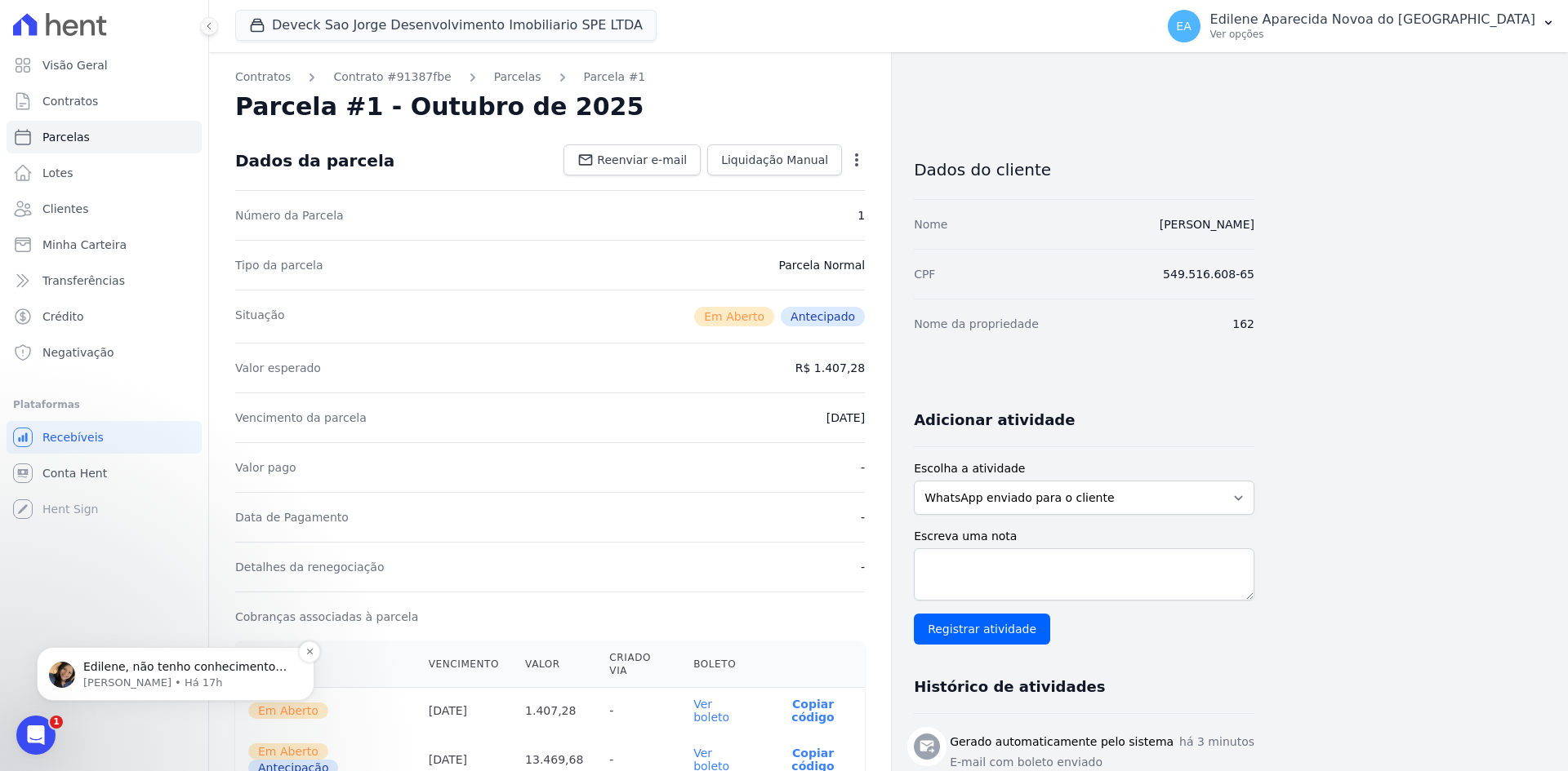
click at [107, 667] on span "Edilene, não tenho conhecimento sobre essa mensagem no erp. Por favor, verifiqu…" at bounding box center [184, 691] width 203 height 62
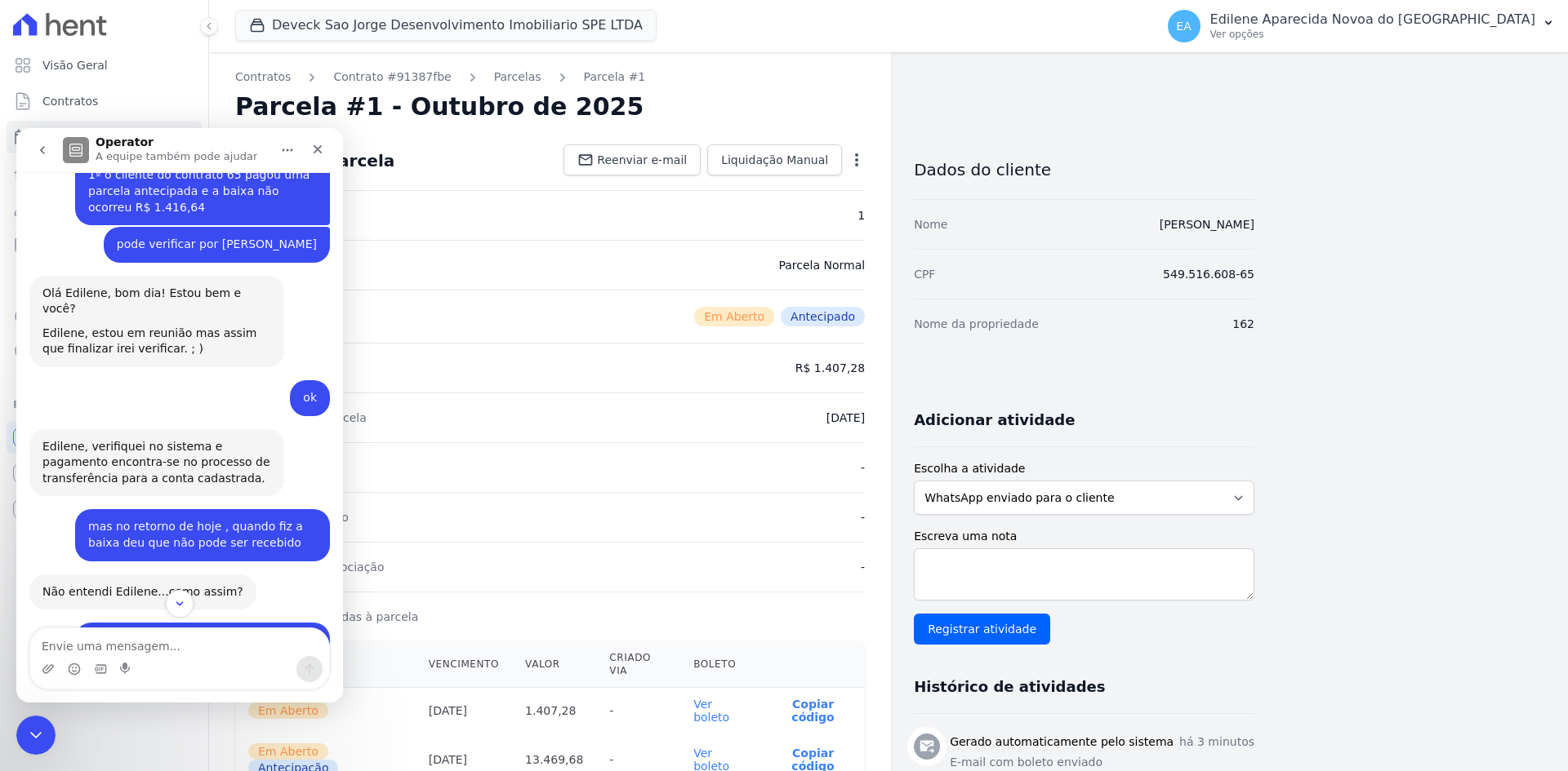
scroll to position [3168, 0]
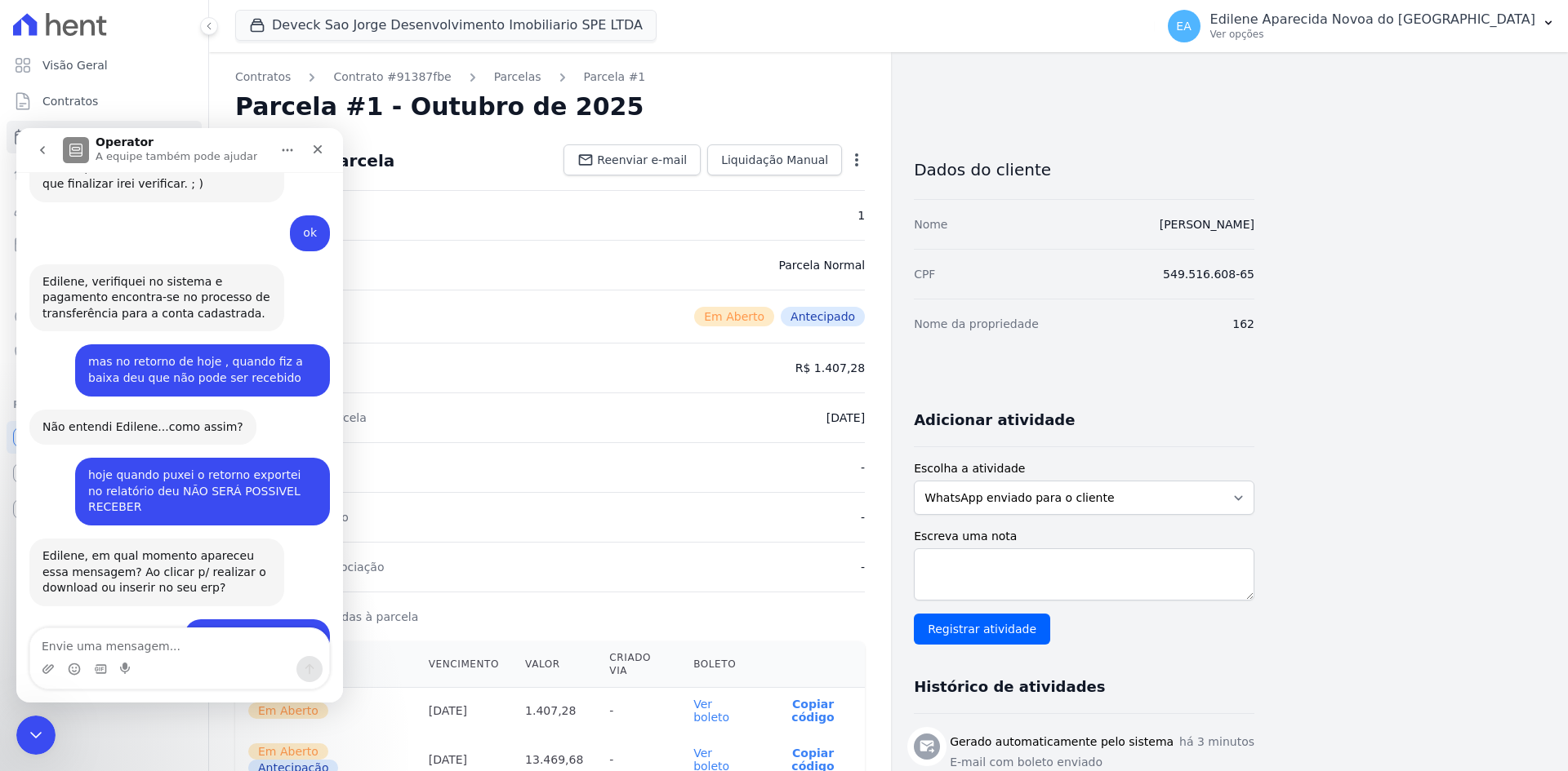
click at [112, 649] on textarea "Envie uma mensagem..." at bounding box center [179, 642] width 299 height 28
type textarea "Adriane bom dia"
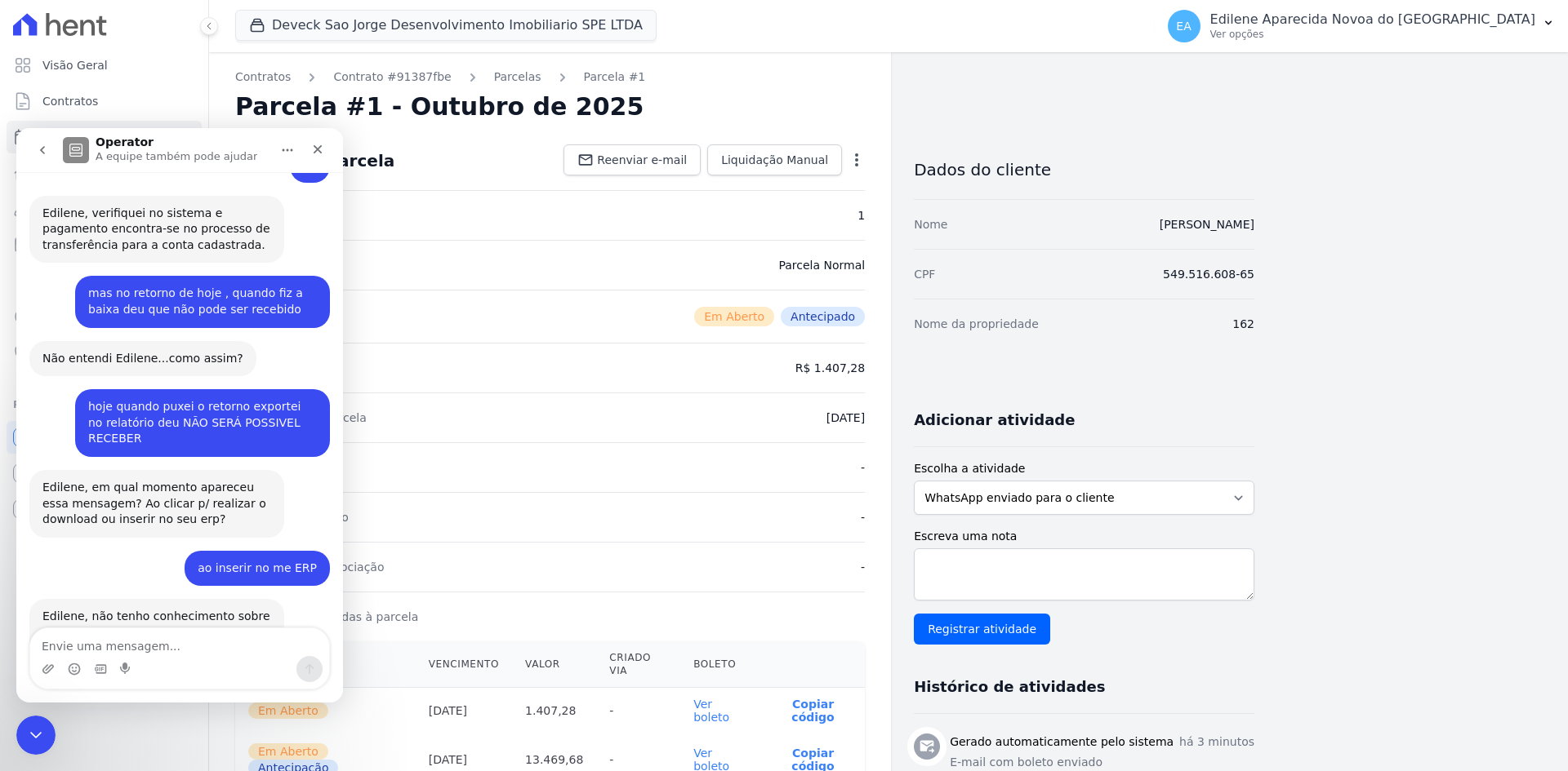
scroll to position [3238, 0]
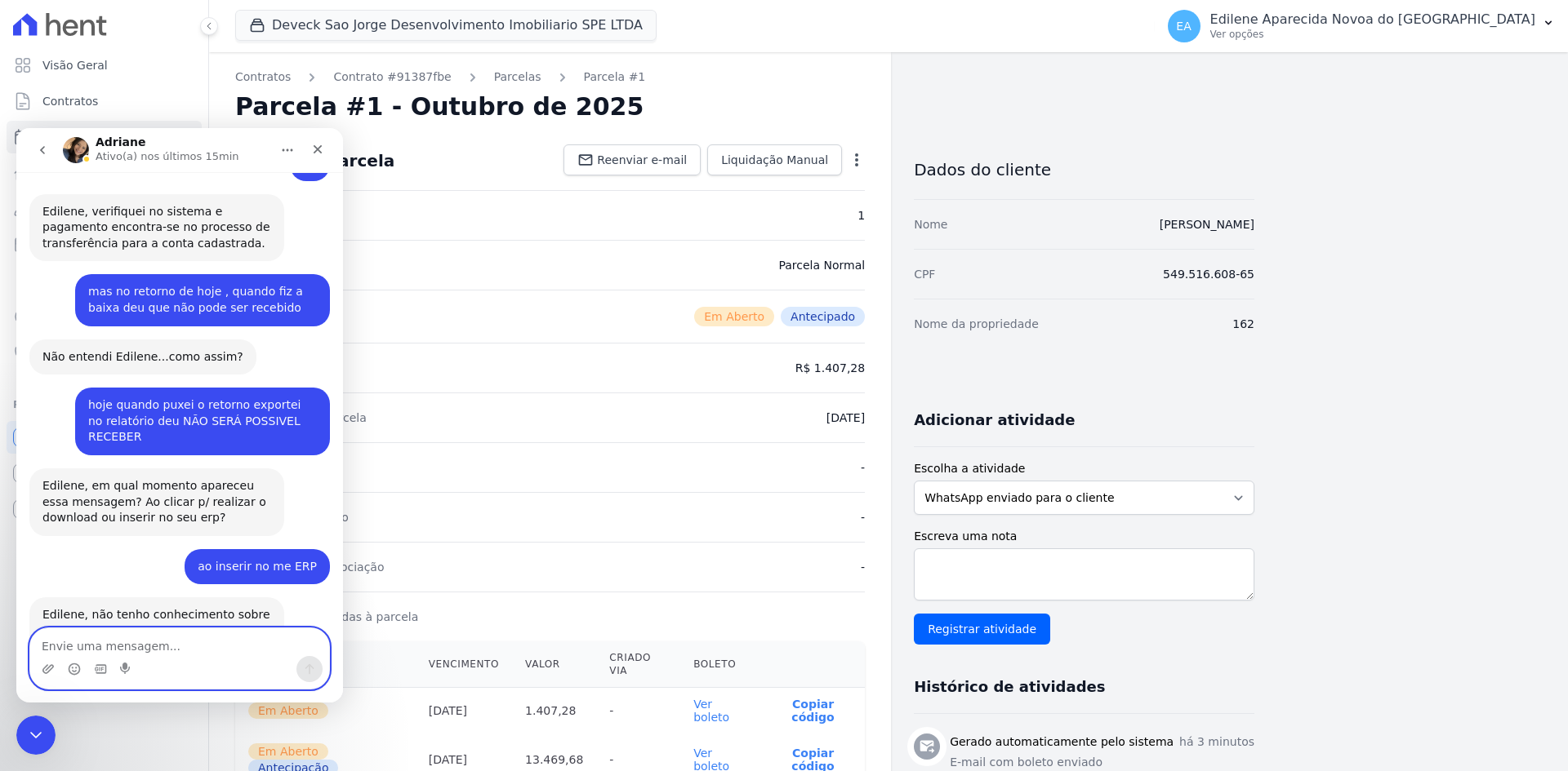
click at [128, 645] on textarea "Envie uma mensagem..." at bounding box center [179, 642] width 299 height 28
click at [177, 646] on textarea "Envie uma mensagem..." at bounding box center [179, 642] width 299 height 28
click at [41, 729] on icon "Encerramento do Messenger da Intercom" at bounding box center [33, 733] width 20 height 20
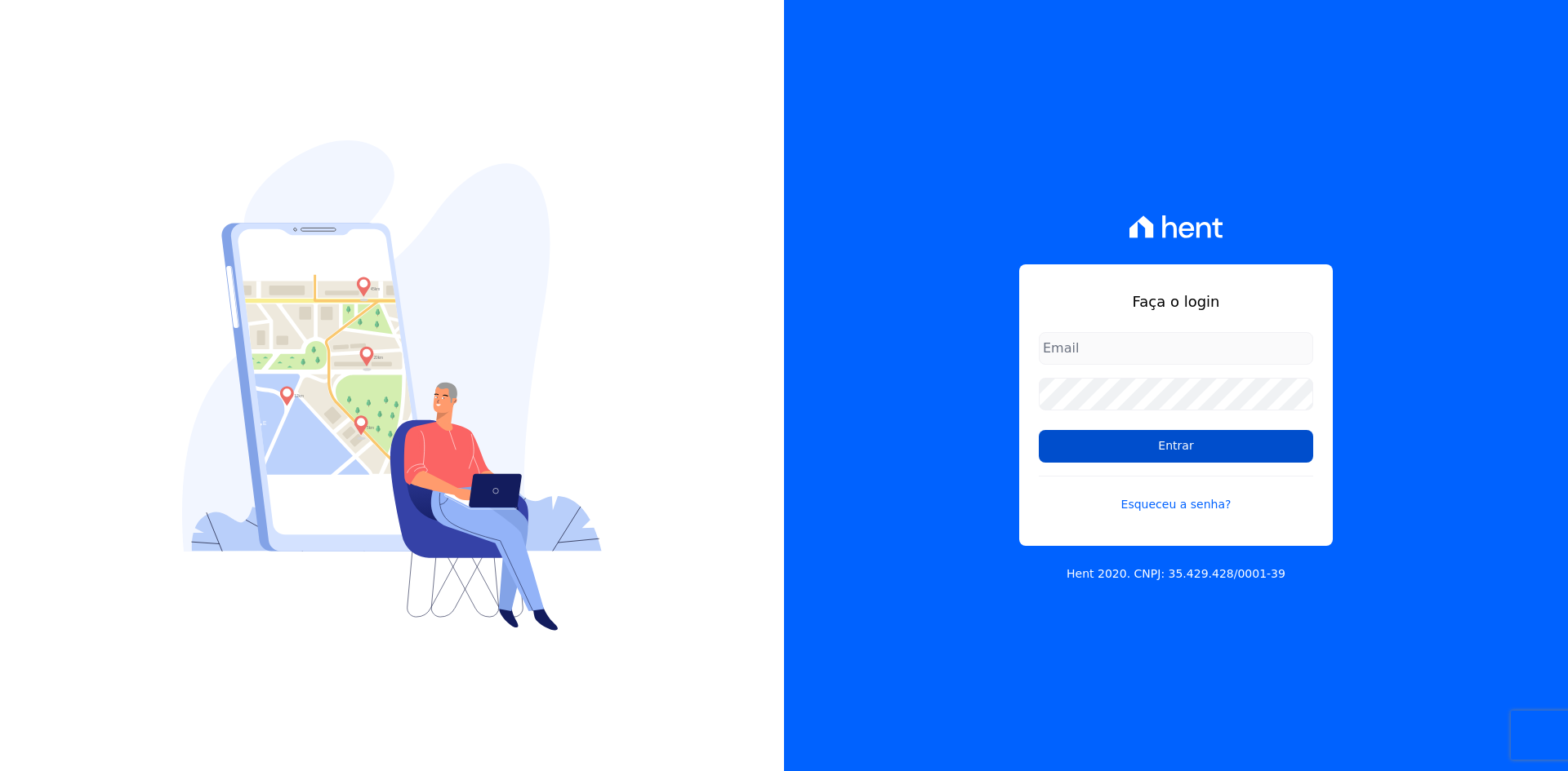
type input "[EMAIL_ADDRESS][DOMAIN_NAME]"
click at [1230, 449] on input "Entrar" at bounding box center [1176, 446] width 275 height 33
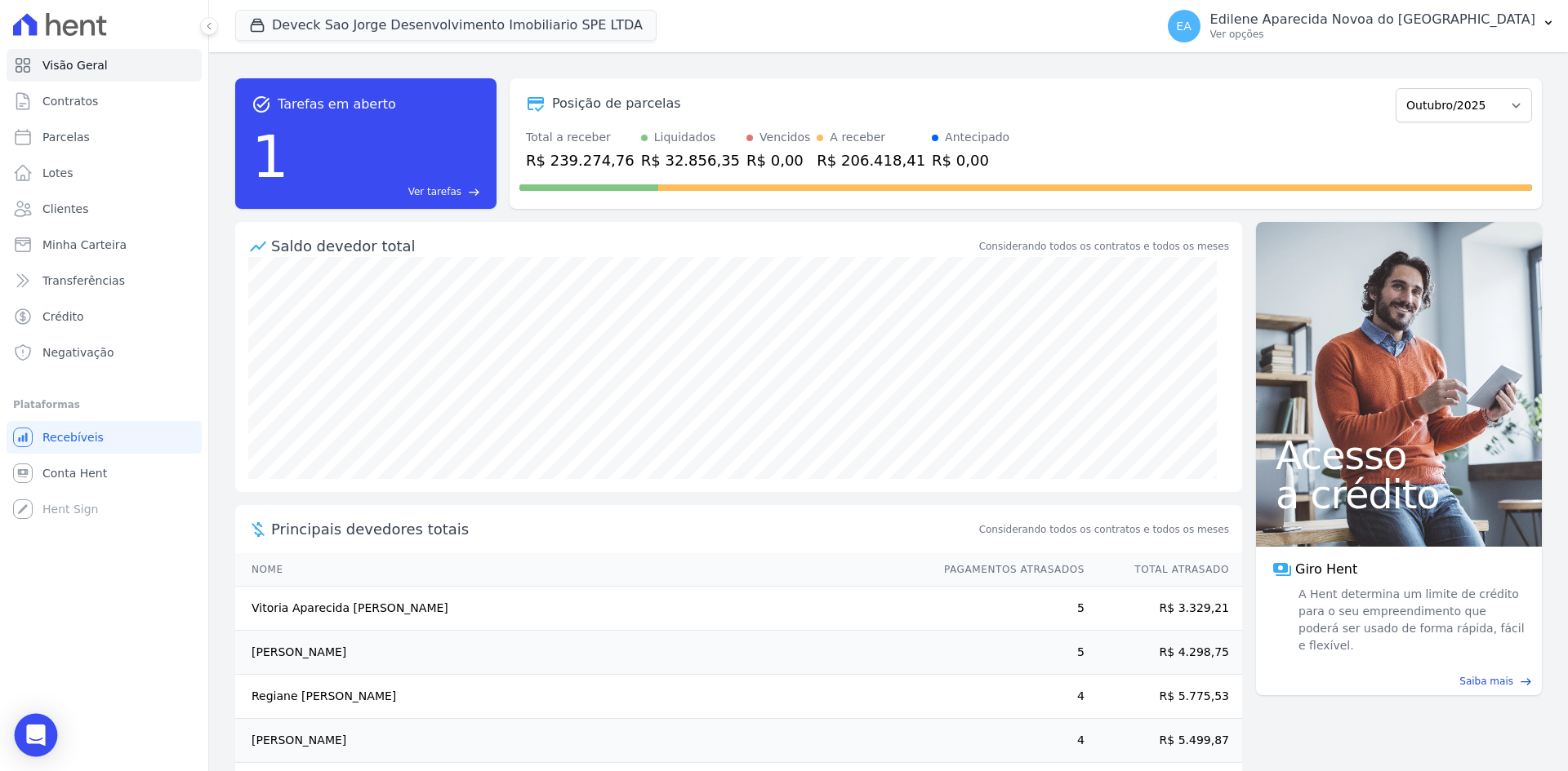
click at [40, 744] on div "Open Intercom Messenger" at bounding box center [36, 736] width 43 height 43
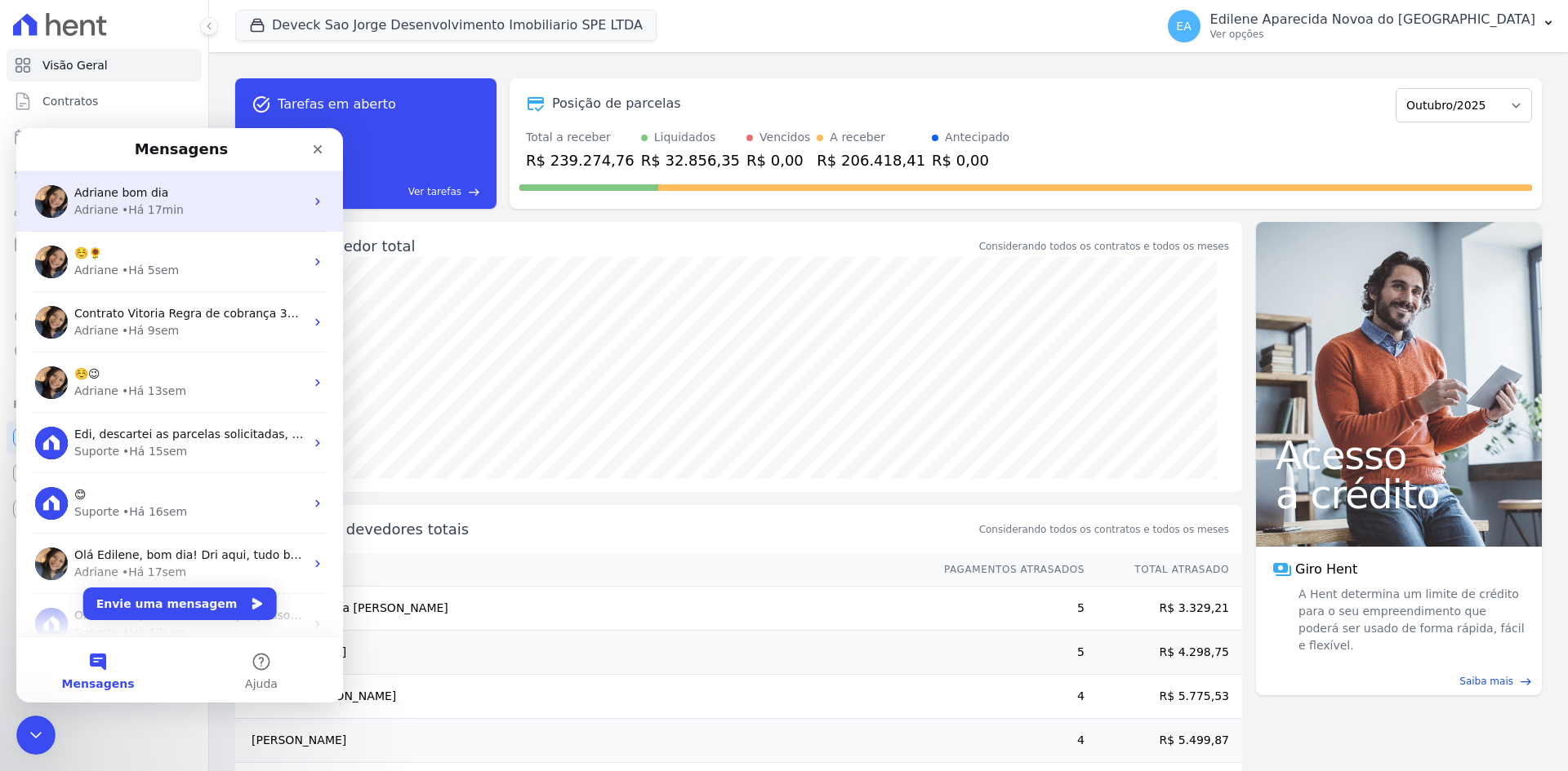
click at [138, 196] on span "Adriane bom dia" at bounding box center [121, 192] width 94 height 13
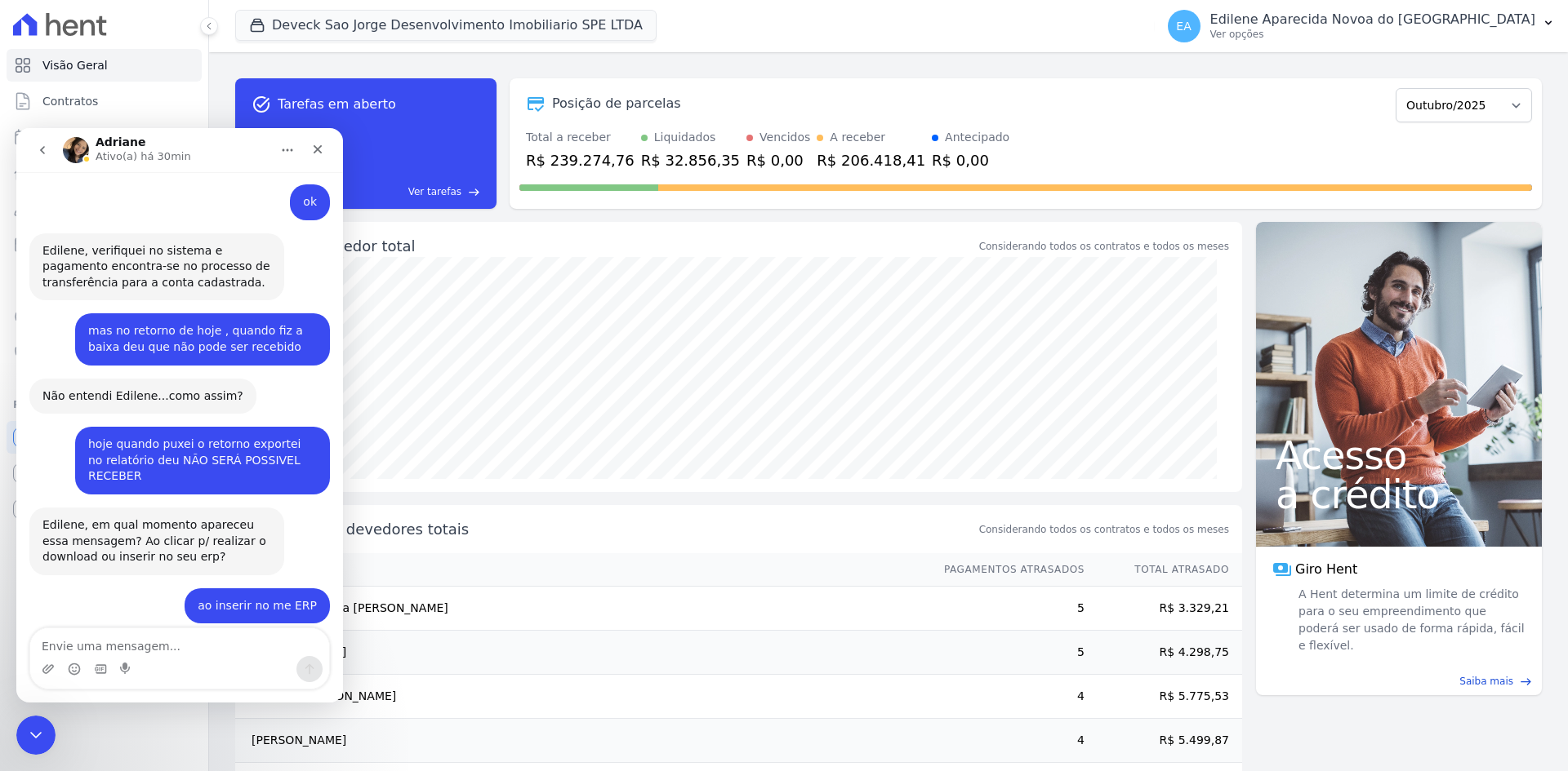
scroll to position [3238, 0]
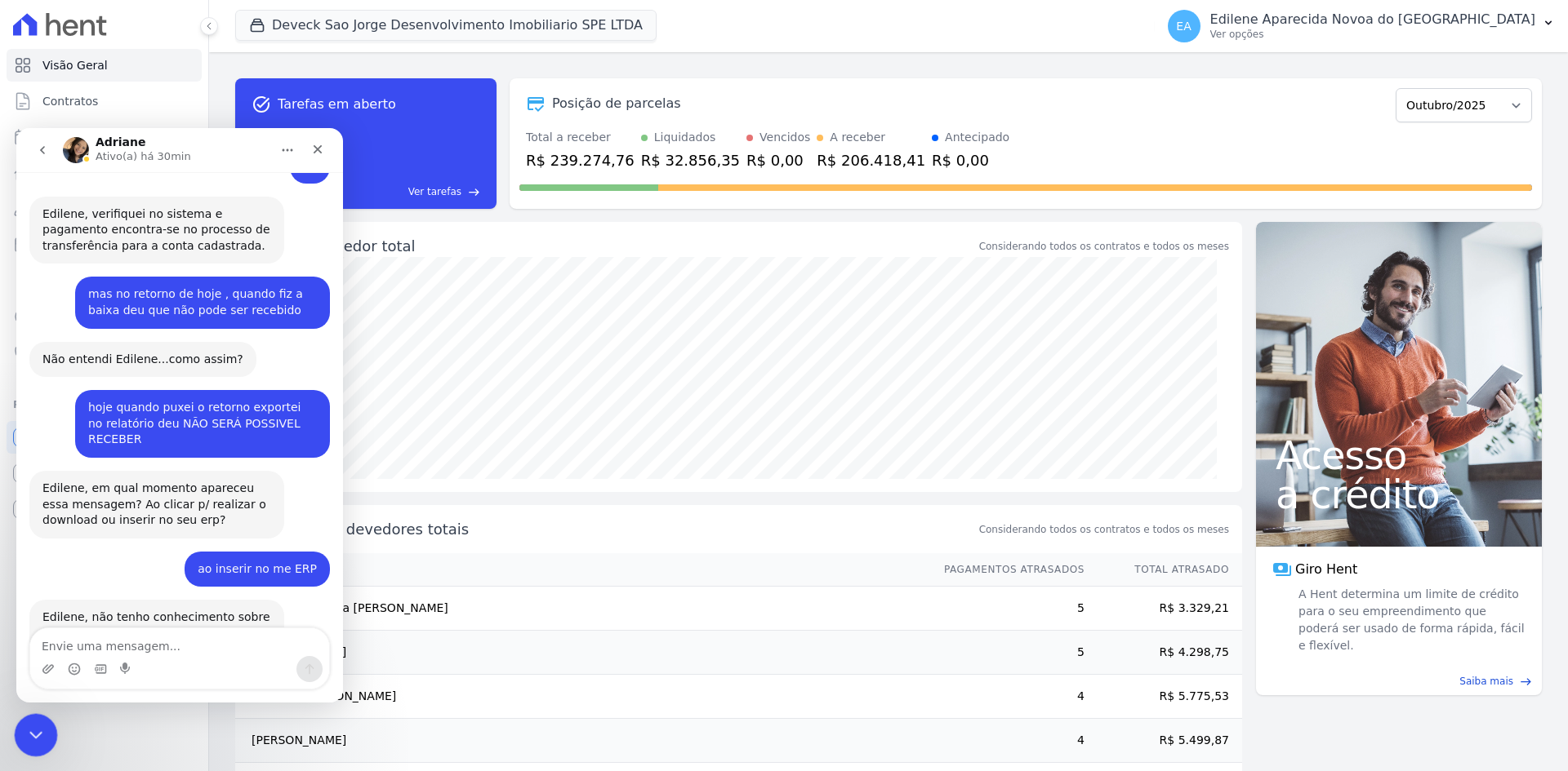
click at [29, 729] on icon "Encerramento do Messenger da Intercom" at bounding box center [33, 732] width 12 height 6
